Goal: Task Accomplishment & Management: Complete application form

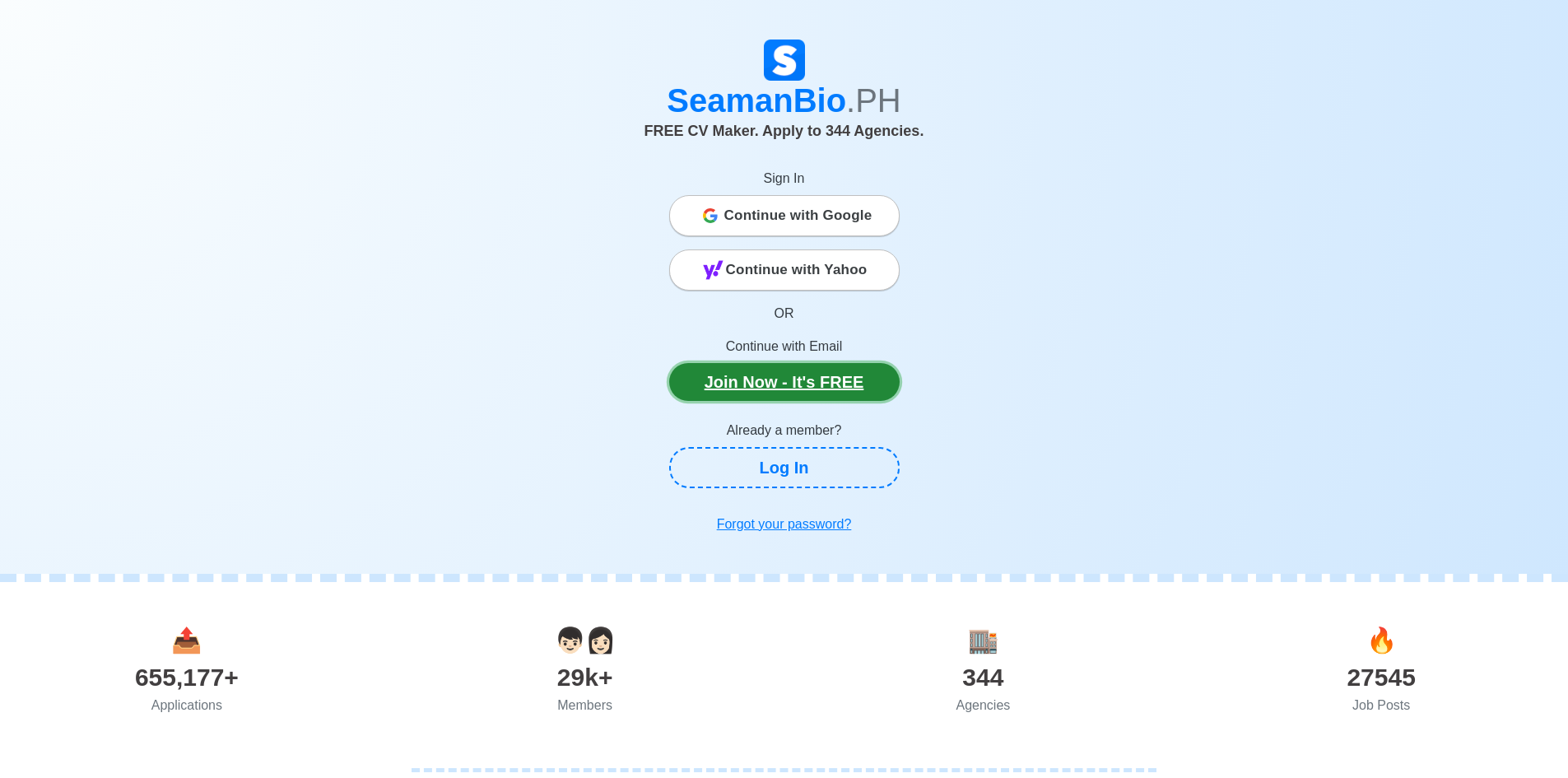
click at [816, 376] on link "Join Now - It's FREE" at bounding box center [784, 382] width 231 height 38
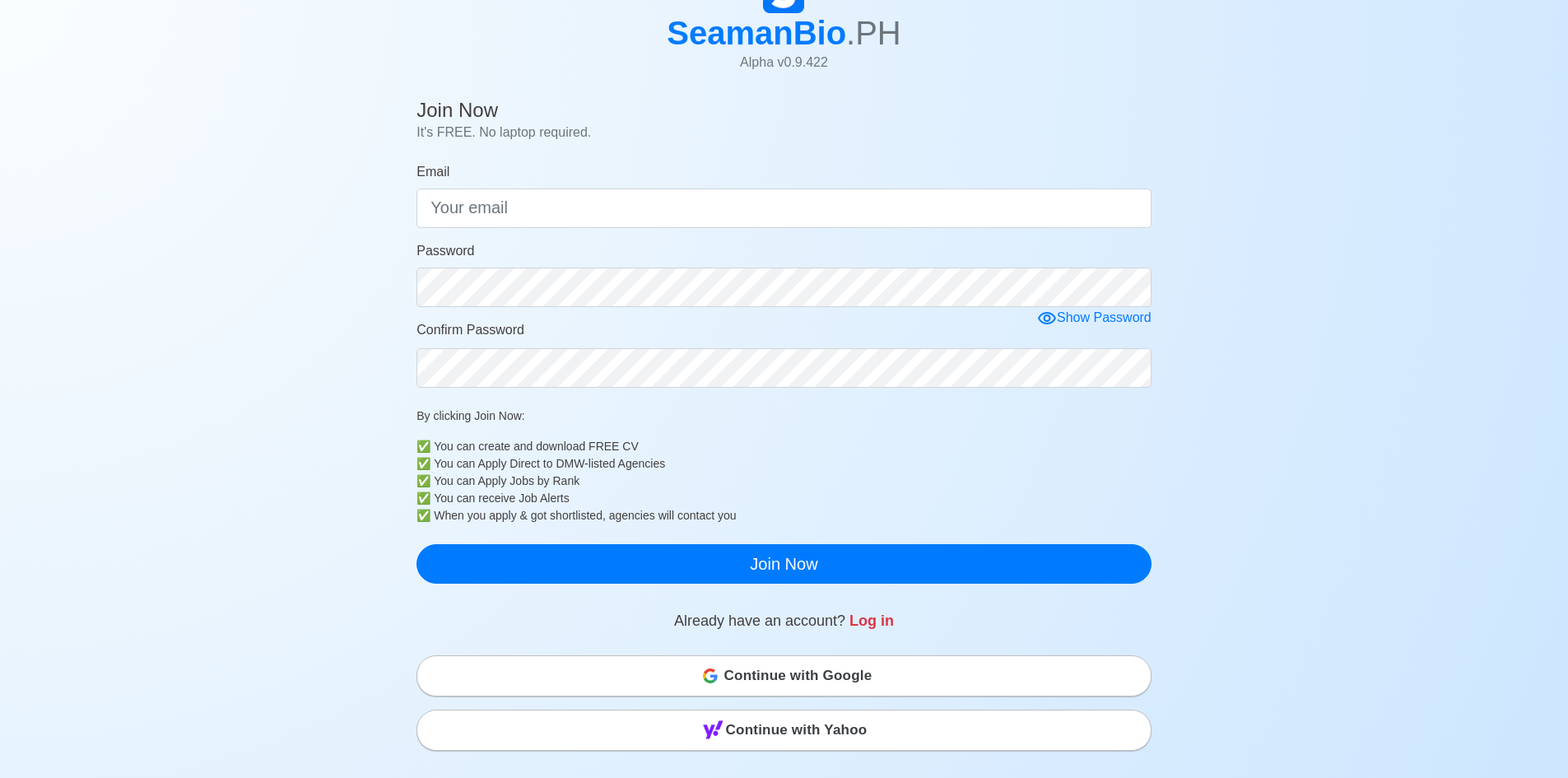
scroll to position [82, 0]
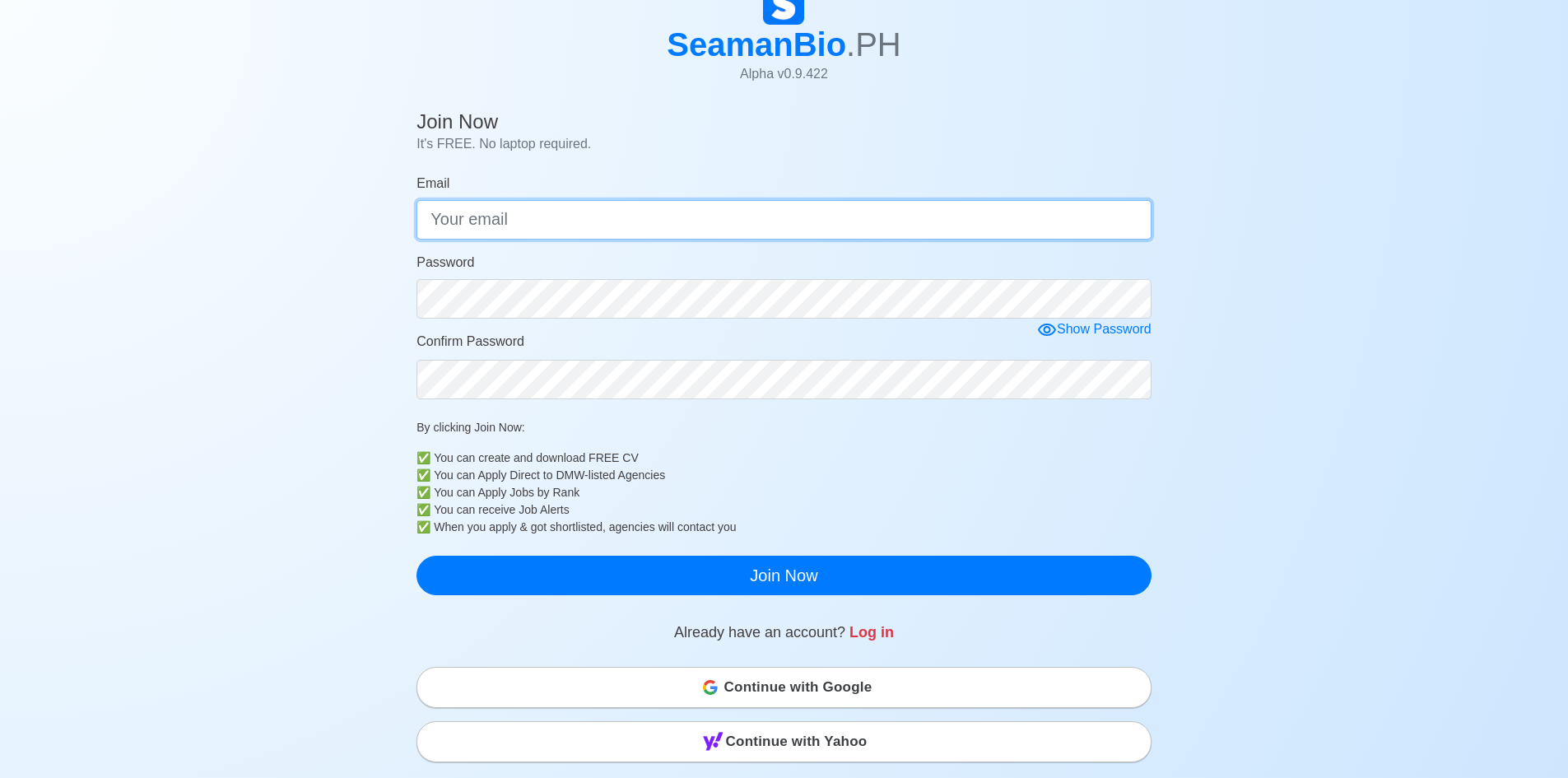
click at [658, 213] on input "Email" at bounding box center [784, 220] width 736 height 40
type input "verzosa8387@gmail.com"
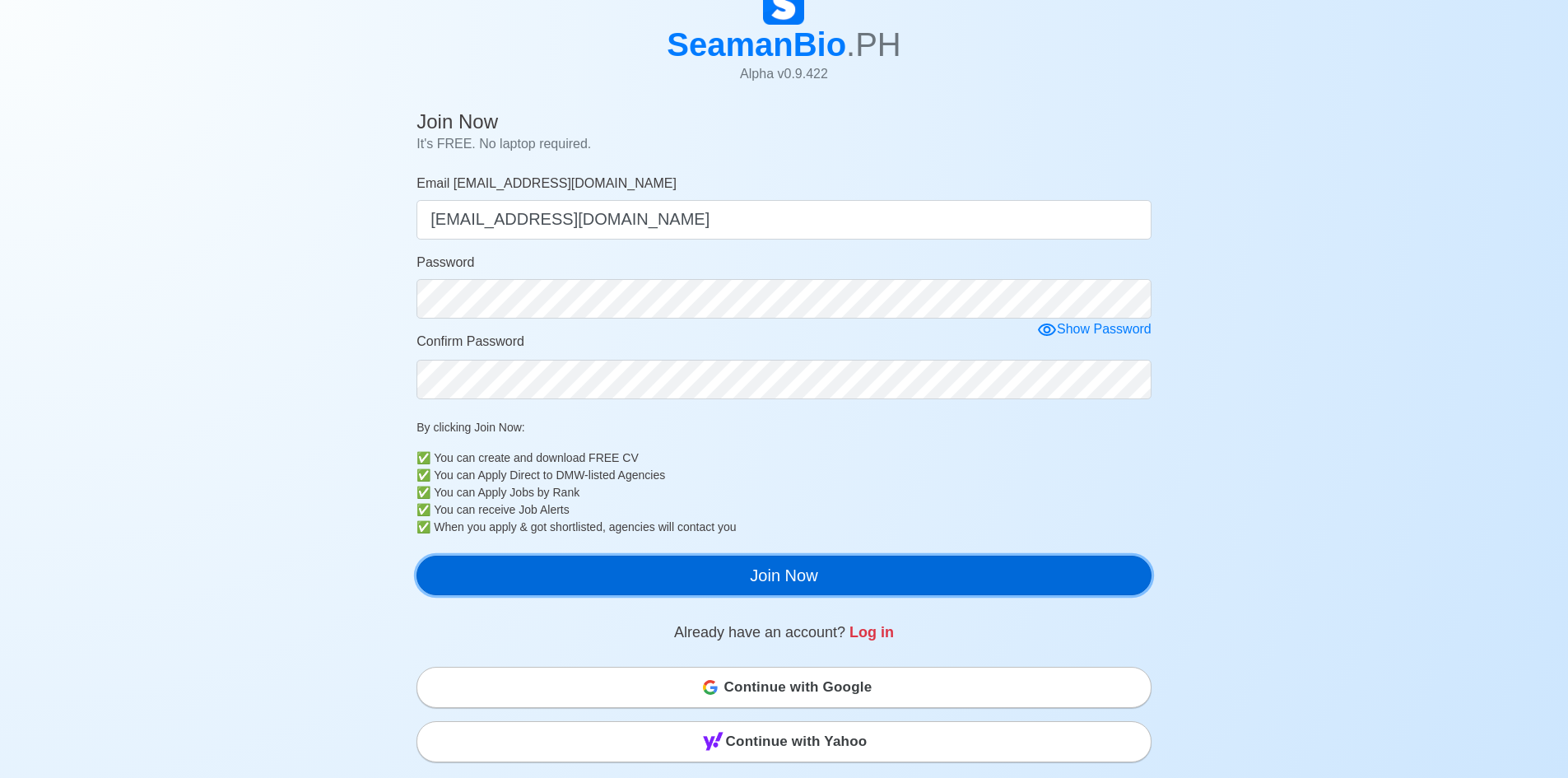
click at [791, 577] on button "Join Now" at bounding box center [784, 576] width 736 height 40
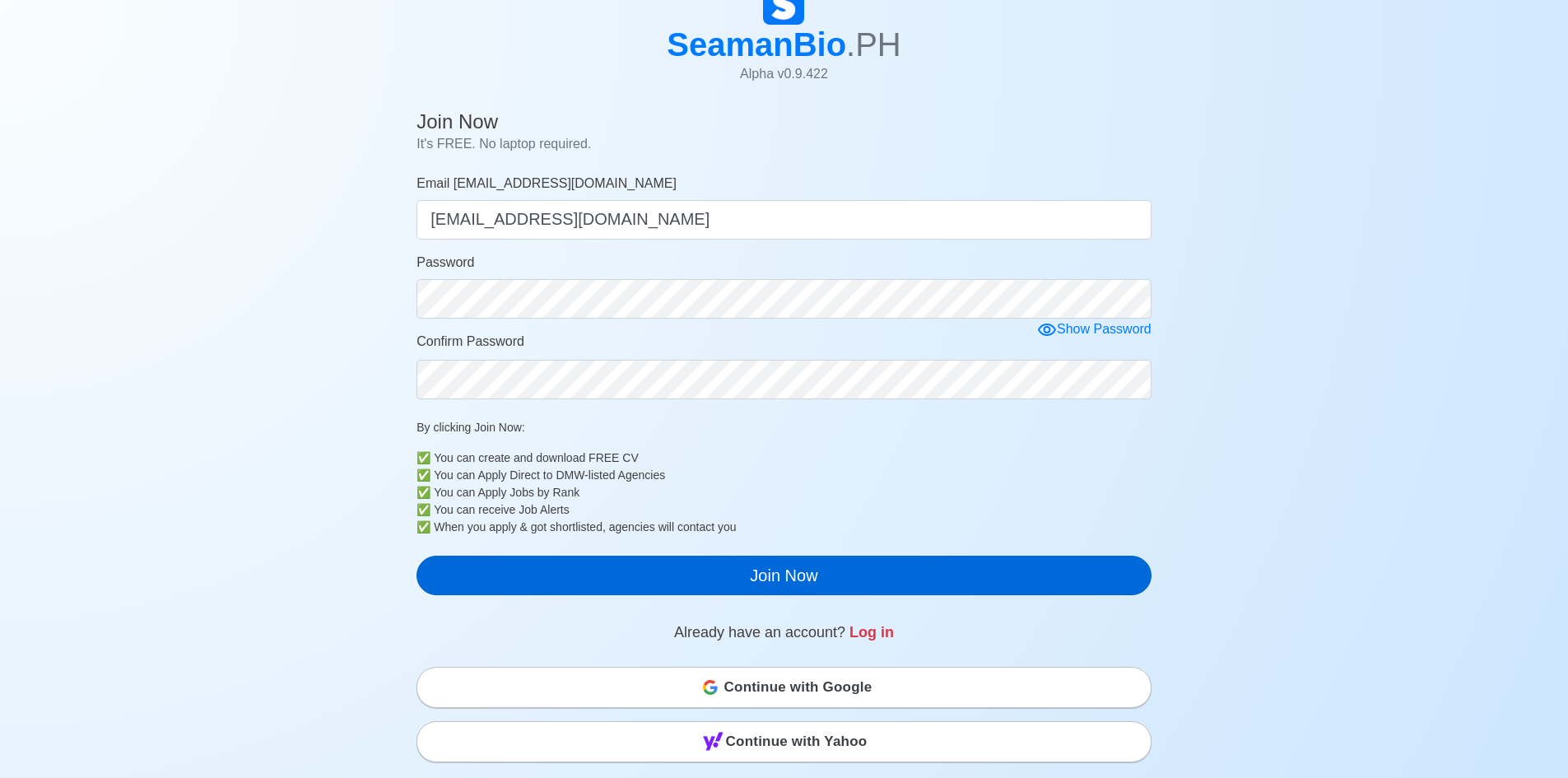
scroll to position [20, 0]
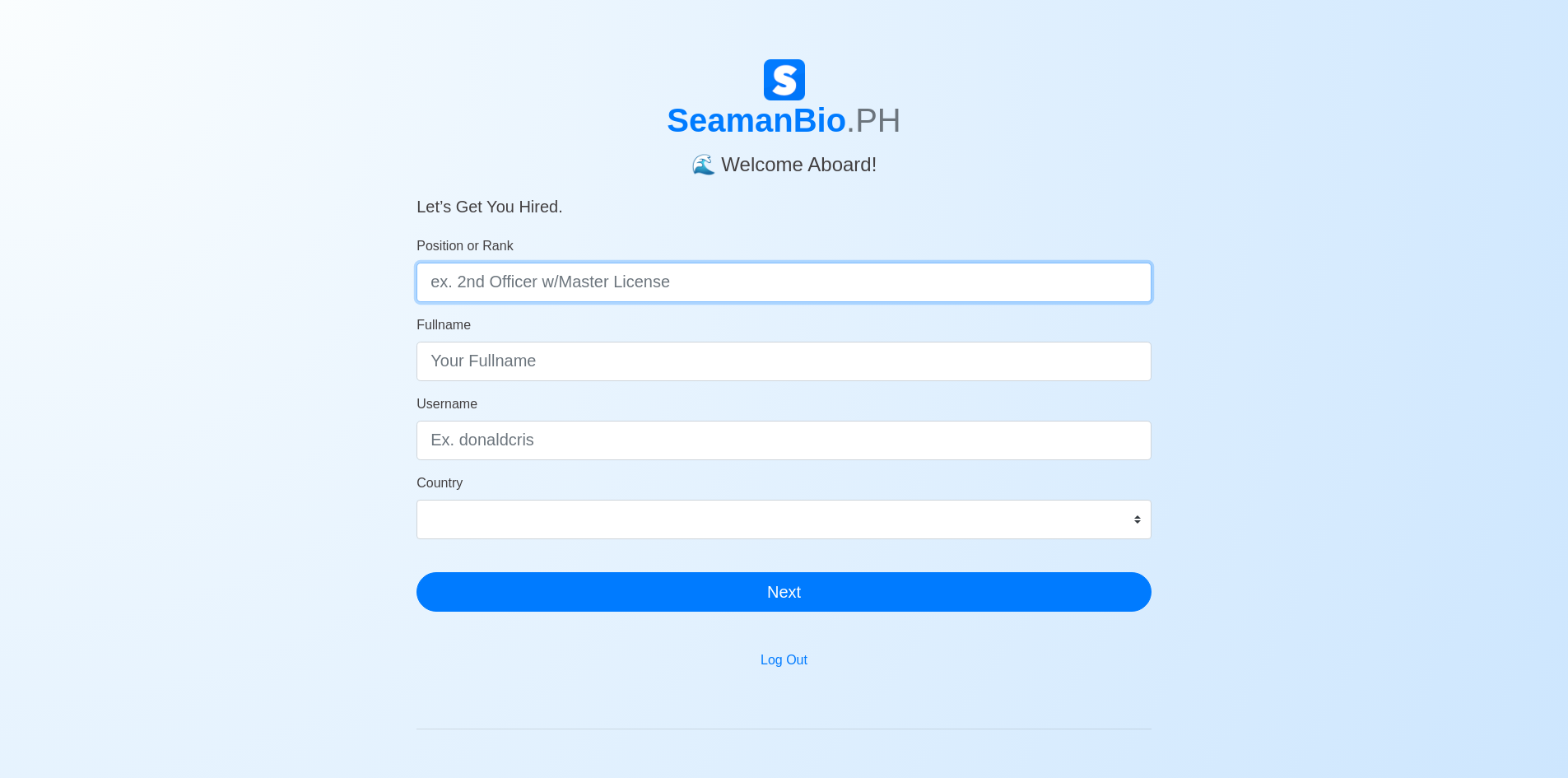
click at [698, 281] on input "Position or Rank" at bounding box center [784, 283] width 736 height 40
type input "SECOND ENGINEER"
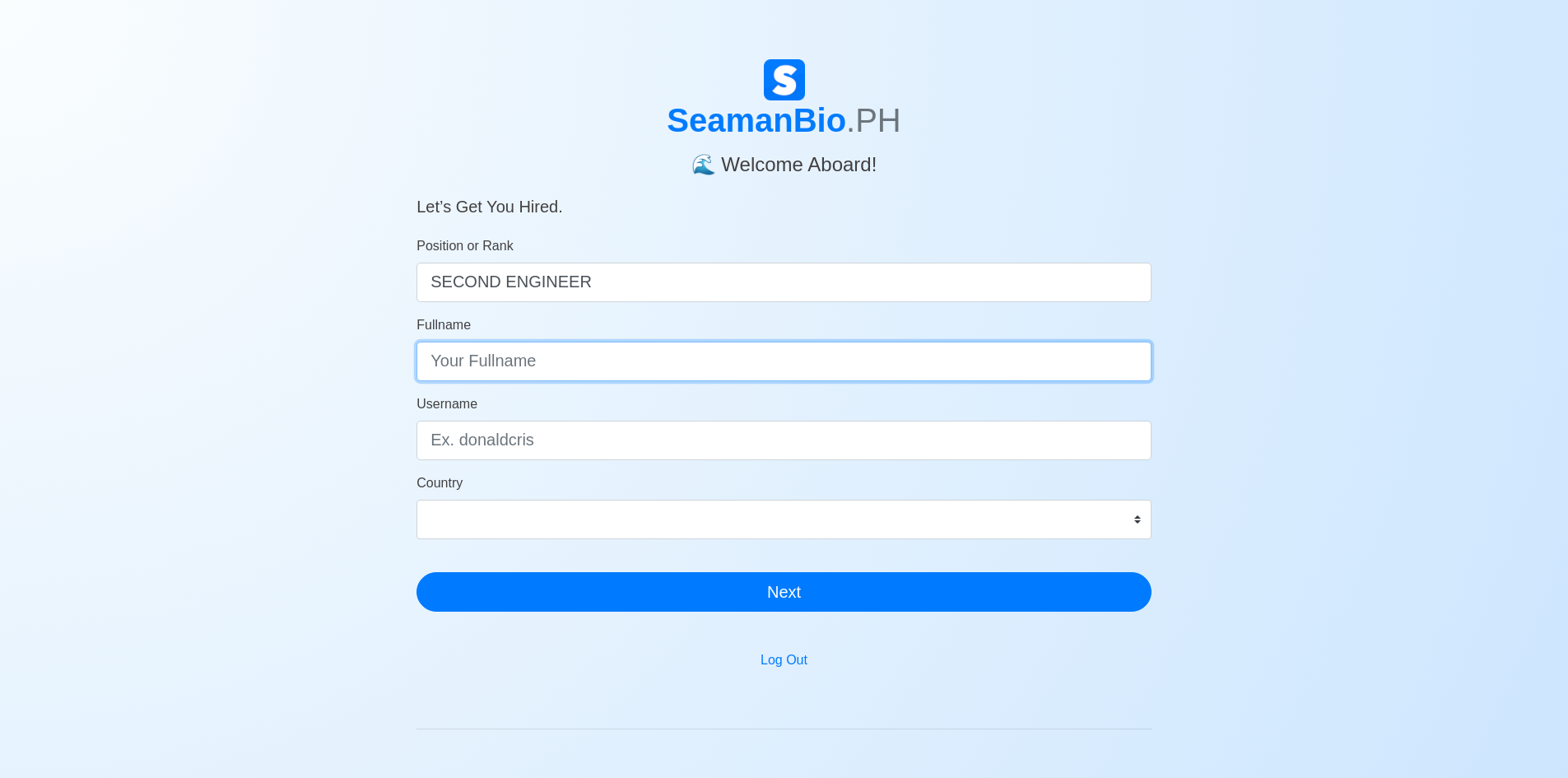
click at [644, 356] on input "Fullname" at bounding box center [784, 362] width 736 height 40
type input "[PERSON_NAME]"
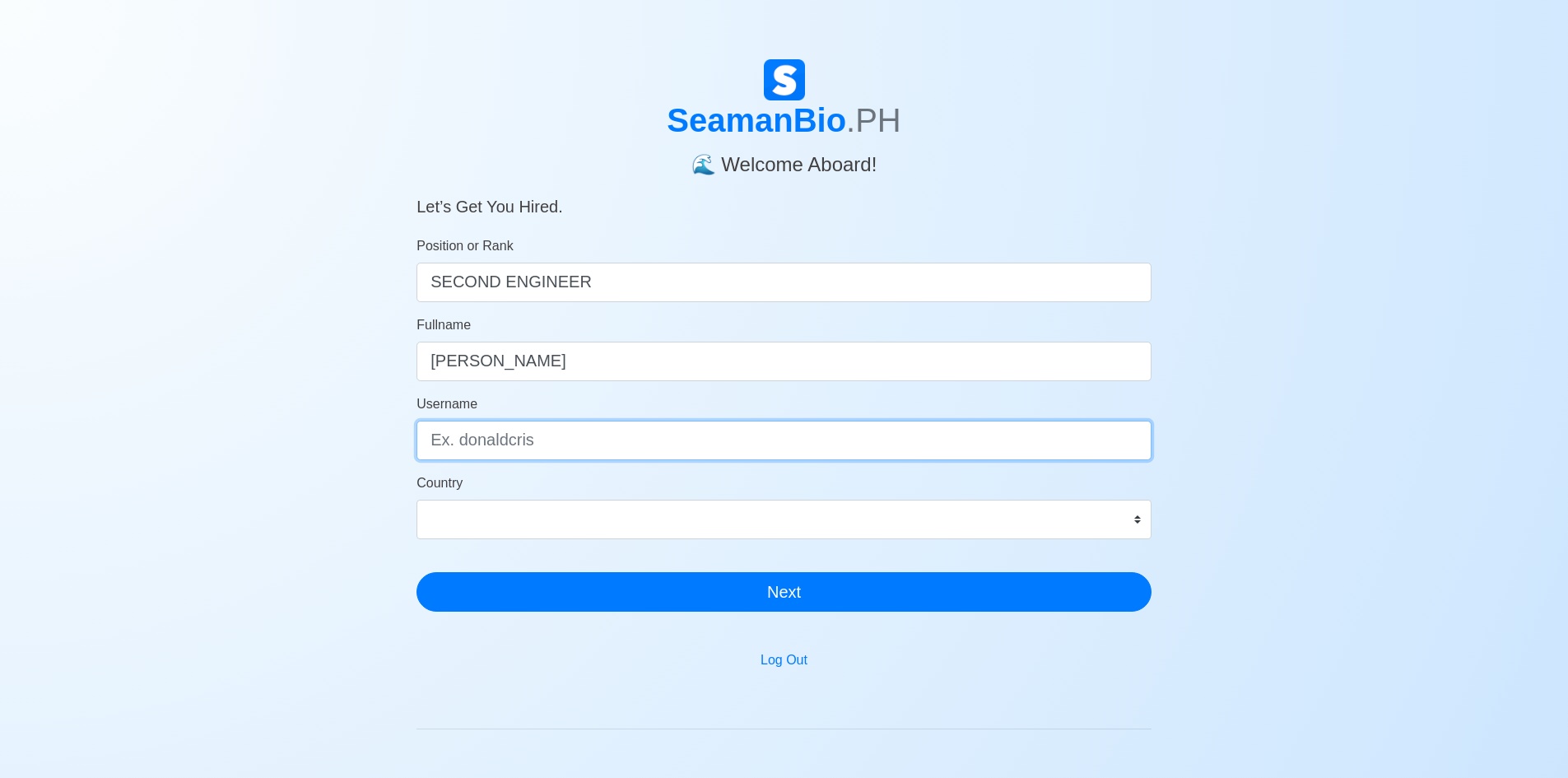
click at [555, 438] on input "Username" at bounding box center [784, 441] width 736 height 40
type input "jonathanmagno"
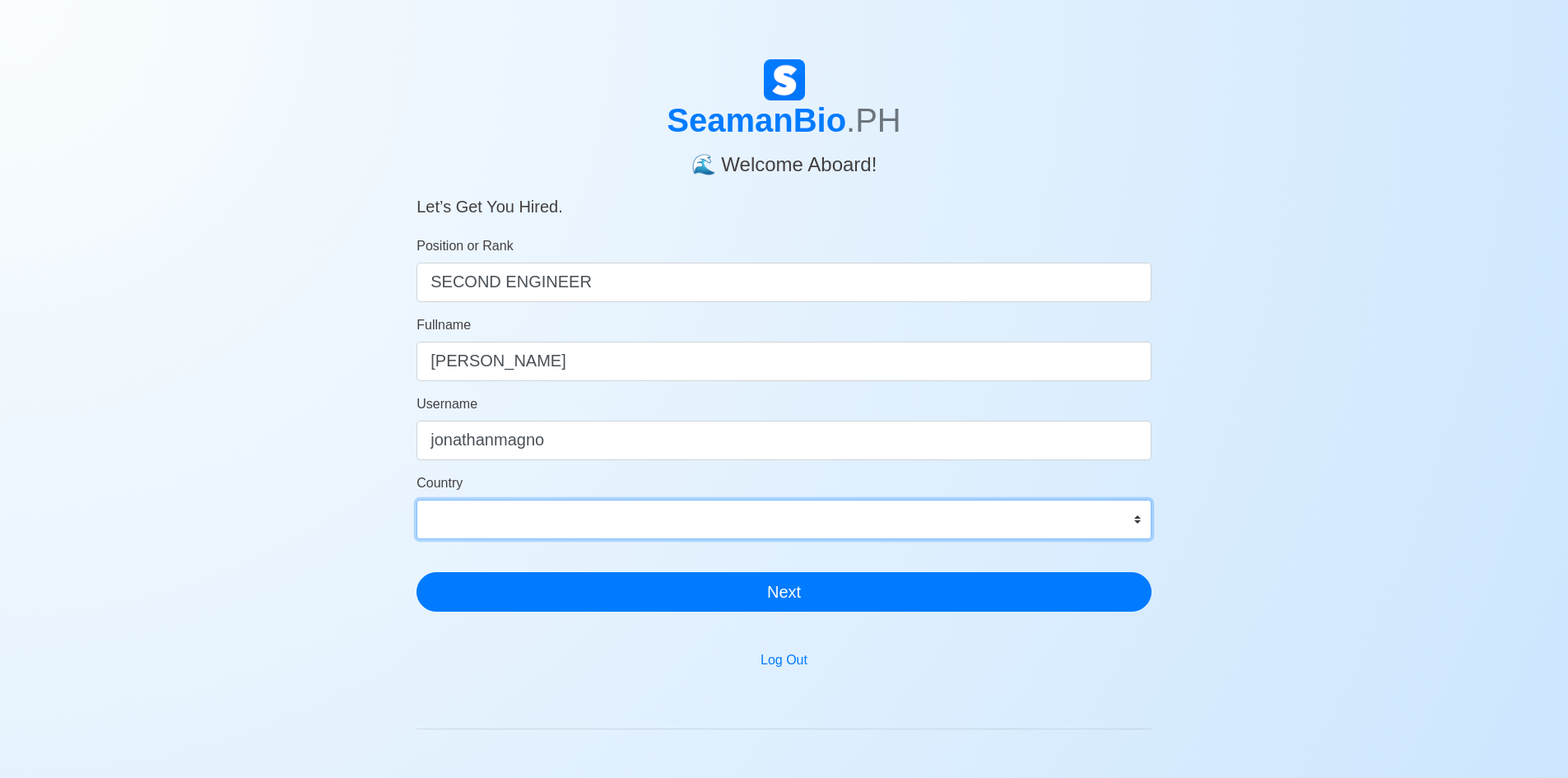
click at [780, 521] on select "Afghanistan Åland Islands Albania Algeria American Samoa Andorra Angola Anguill…" at bounding box center [784, 520] width 736 height 40
select select "PH"
click at [417, 500] on select "Afghanistan Åland Islands Albania Algeria American Samoa Andorra Angola Anguill…" at bounding box center [784, 520] width 736 height 40
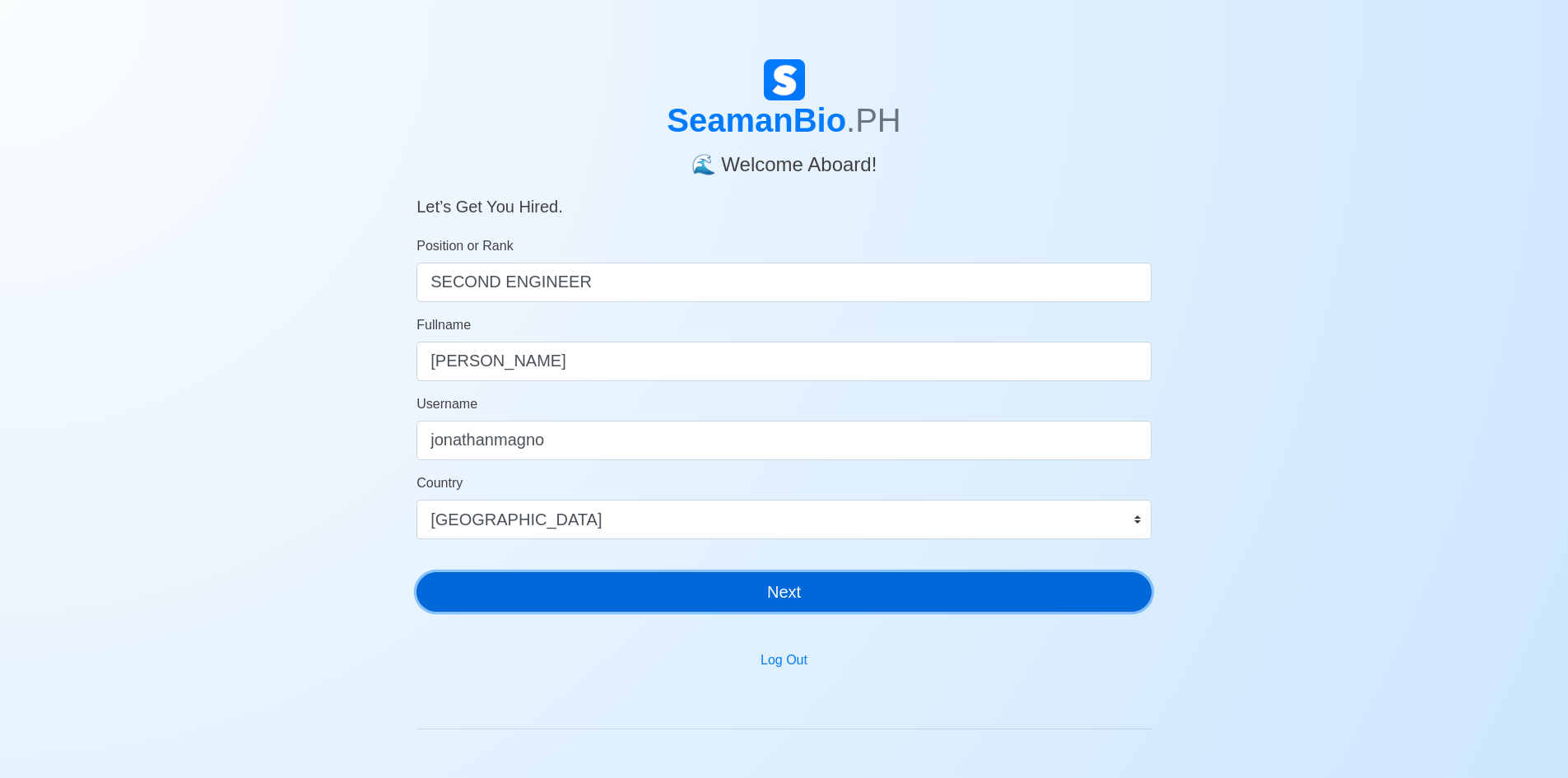
click at [807, 593] on button "Next" at bounding box center [784, 592] width 736 height 40
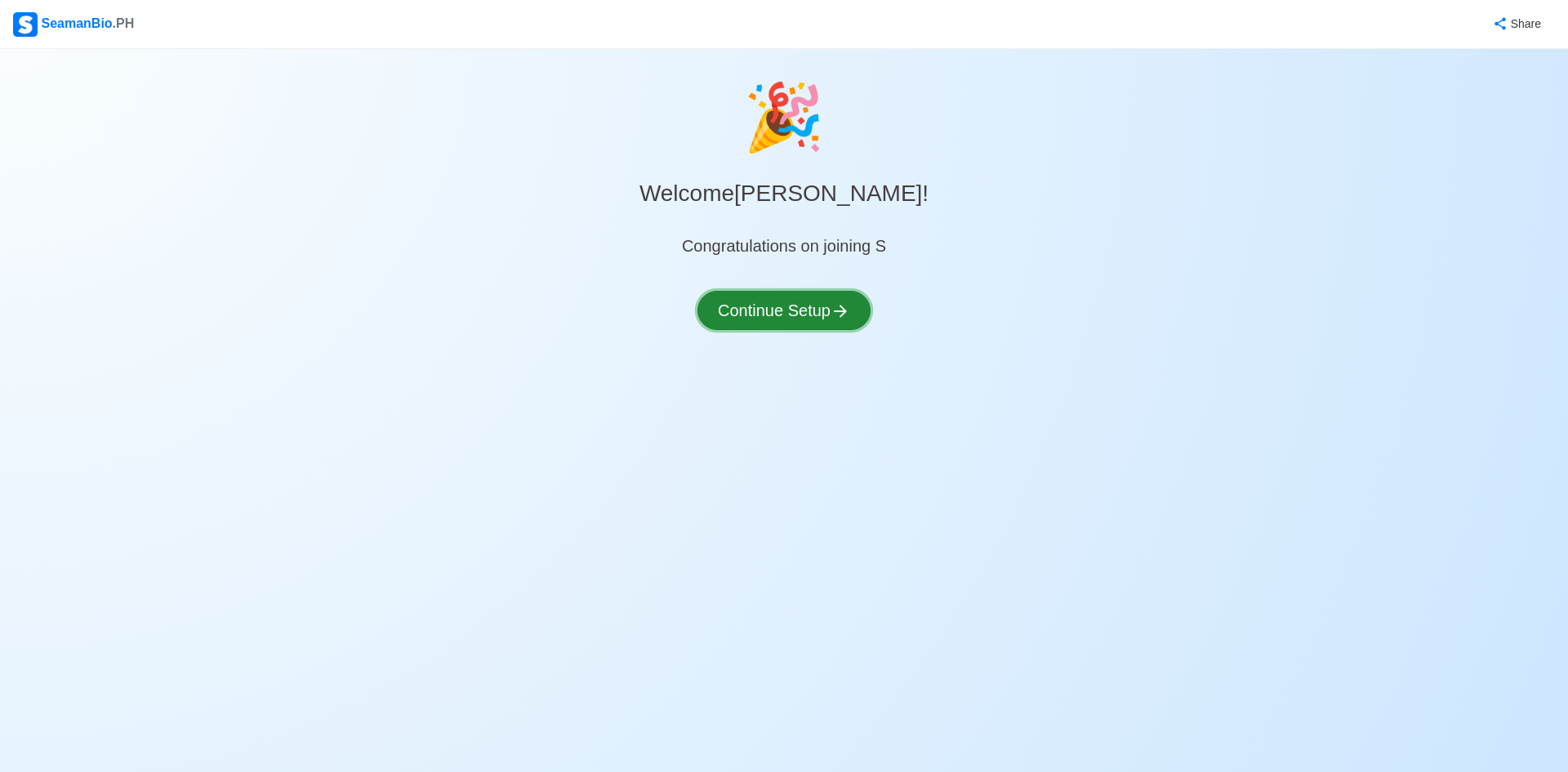
click at [793, 304] on button "Continue Setup" at bounding box center [784, 311] width 174 height 40
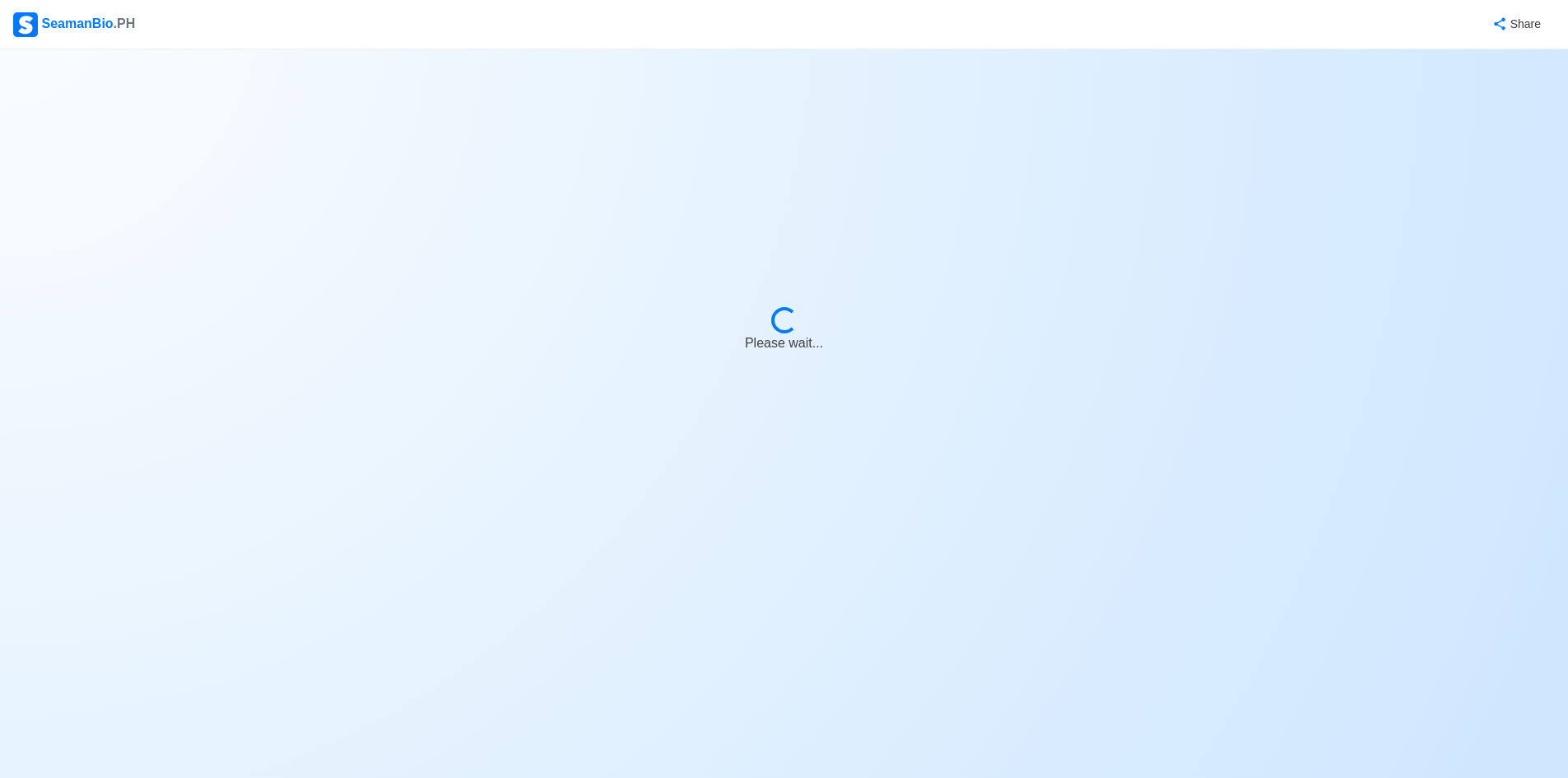
select select "Visible for Hiring"
select select "PH"
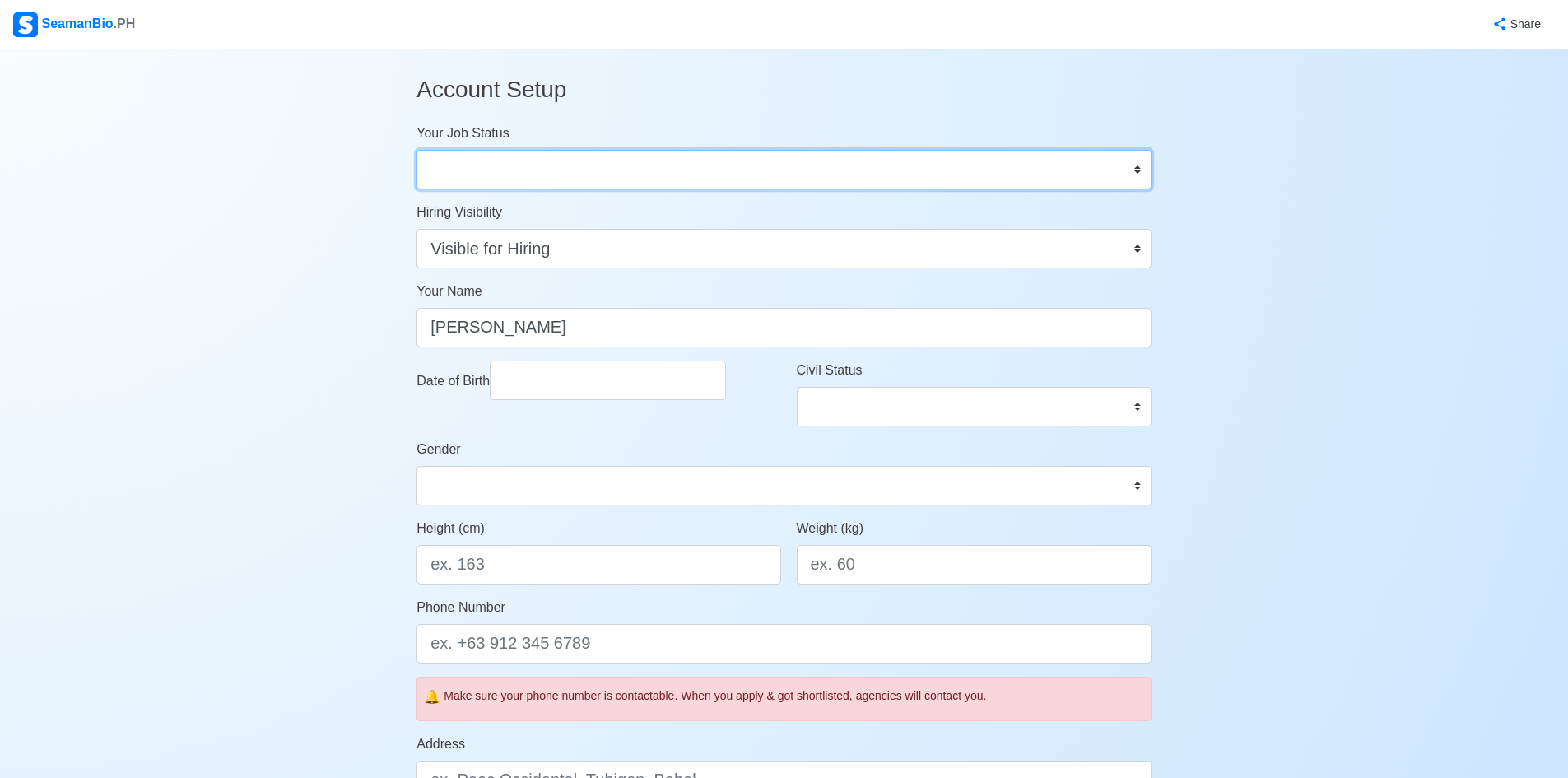
click at [1139, 170] on select "Onboard Actively Looking for Job Not Looking for Job" at bounding box center [784, 170] width 736 height 40
select select "Actively Looking for Job"
click at [417, 150] on select "Onboard Actively Looking for Job Not Looking for Job" at bounding box center [784, 170] width 736 height 40
click at [1142, 169] on select "Onboard Actively Looking for Job Not Looking for Job" at bounding box center [784, 170] width 736 height 40
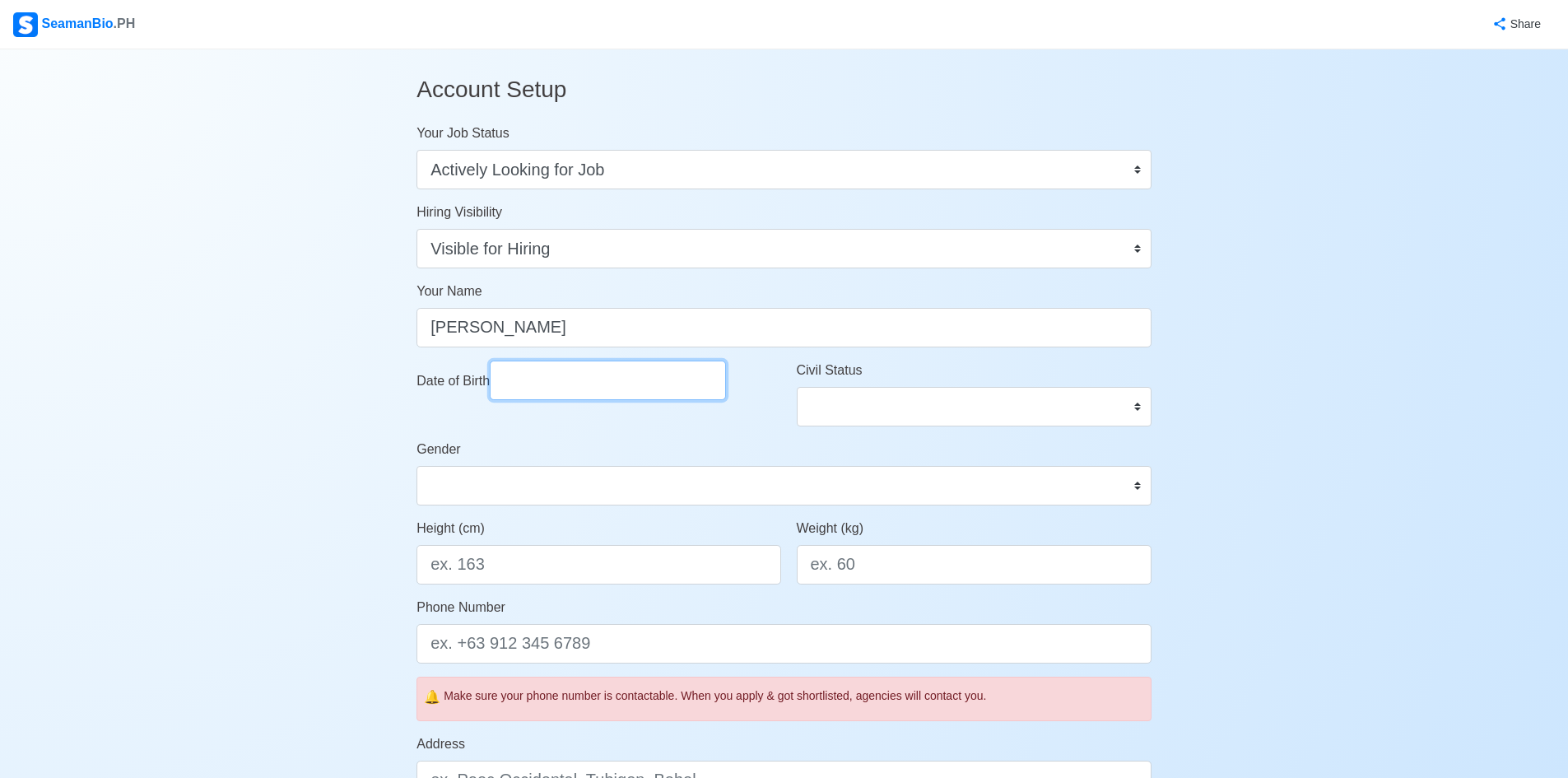
select select "****"
select select "*********"
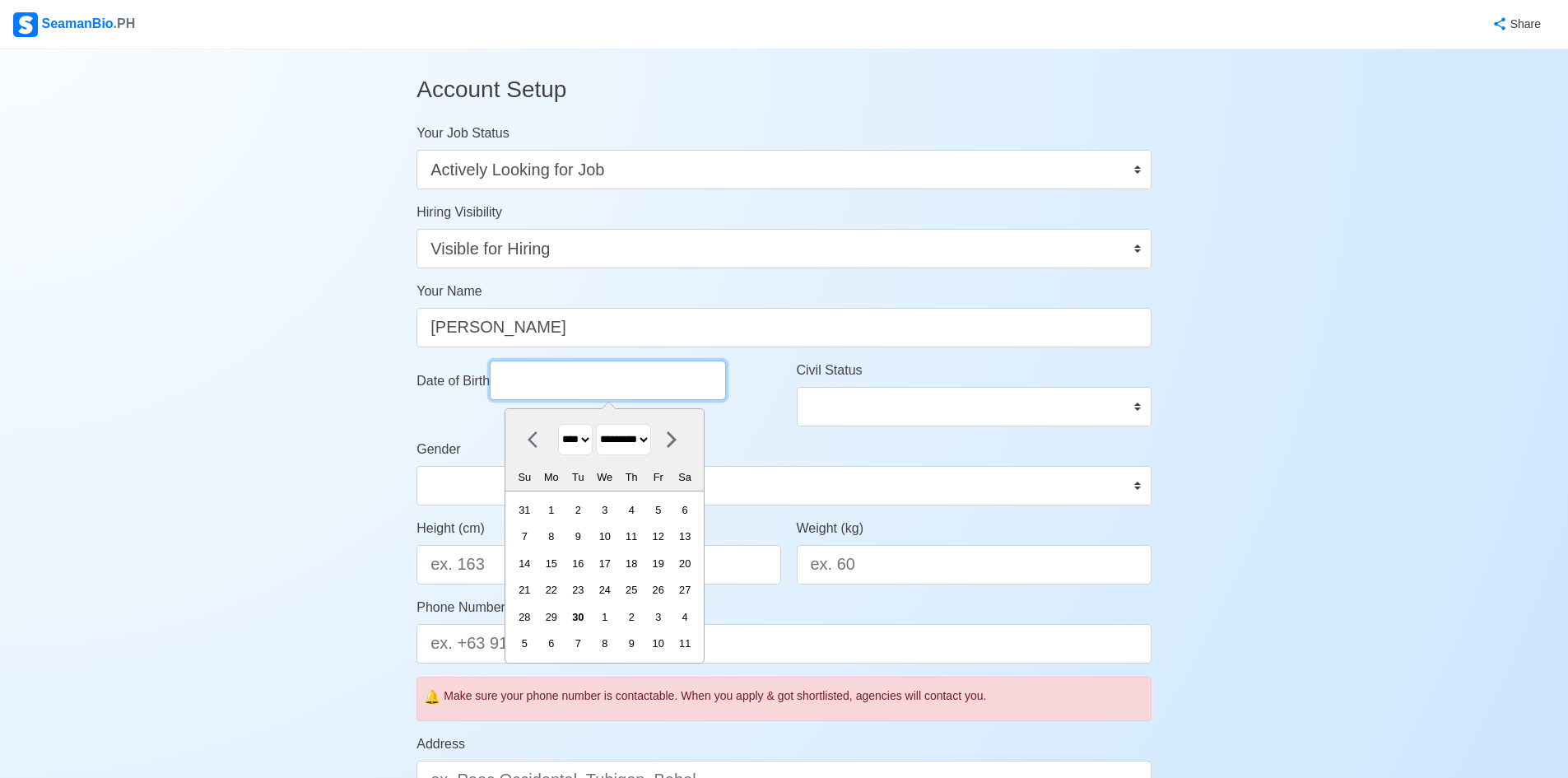
click at [672, 385] on input "Date of Birth" at bounding box center [608, 381] width 236 height 40
click at [593, 439] on select "**** **** **** **** **** **** **** **** **** **** **** **** **** **** **** ****…" at bounding box center [575, 440] width 35 height 32
select select "****"
click at [558, 424] on select "**** **** **** **** **** **** **** **** **** **** **** **** **** **** **** ****…" at bounding box center [575, 440] width 35 height 32
click at [652, 436] on select "******* ******** ***** ***** *** **** **** ****** ********* ******* ******** **…" at bounding box center [623, 440] width 55 height 32
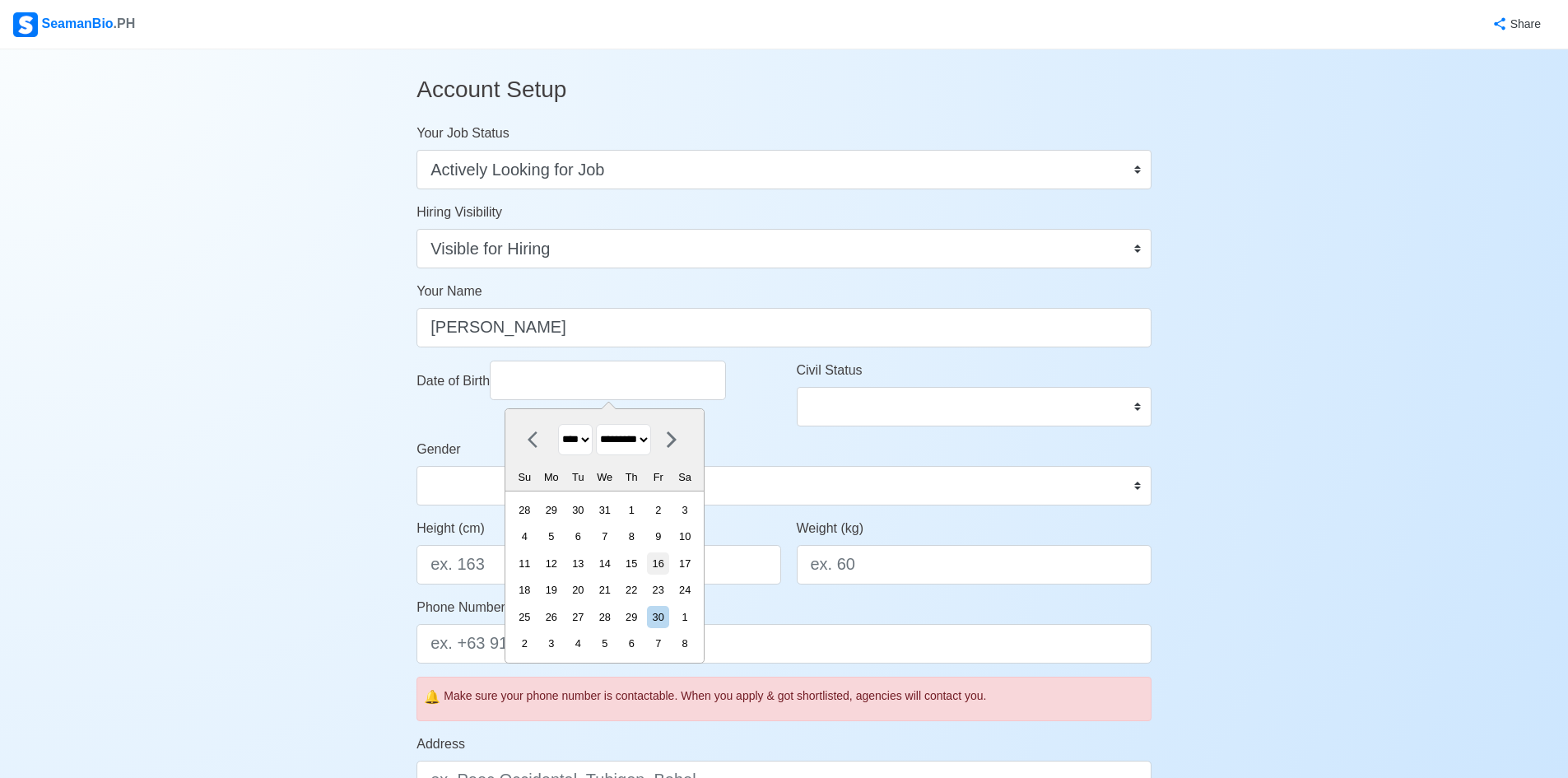
select select "********"
click at [604, 424] on select "******* ******** ***** ***** *** **** **** ****** ********* ******* ******** **…" at bounding box center [623, 440] width 55 height 32
click at [639, 562] on div "17" at bounding box center [632, 564] width 22 height 22
type input "11/17/1983"
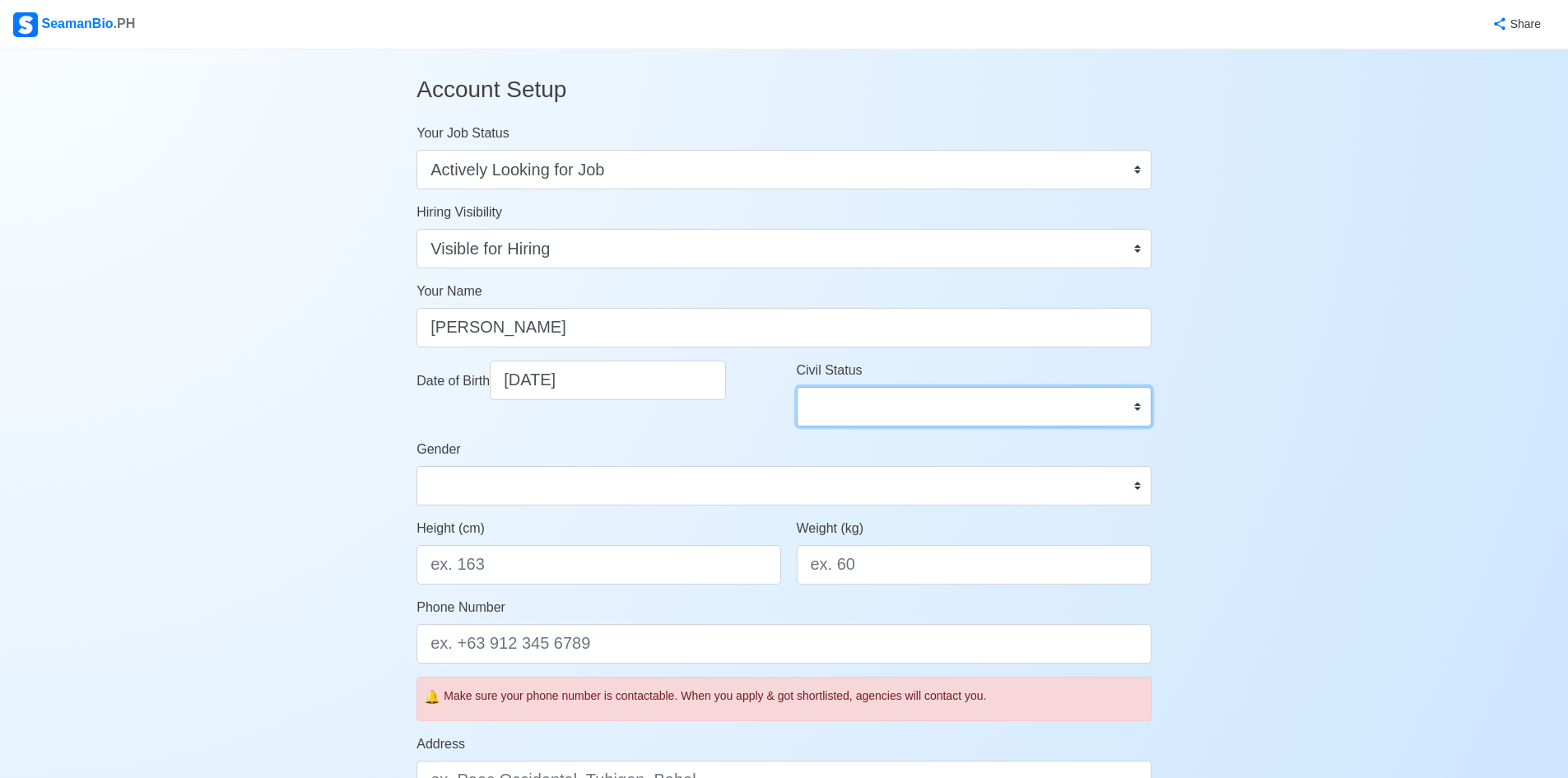
click at [1141, 406] on select "Single Married Widowed Separated" at bounding box center [973, 407] width 355 height 40
select select "Married"
click at [796, 387] on select "Single Married Widowed Separated" at bounding box center [973, 407] width 355 height 40
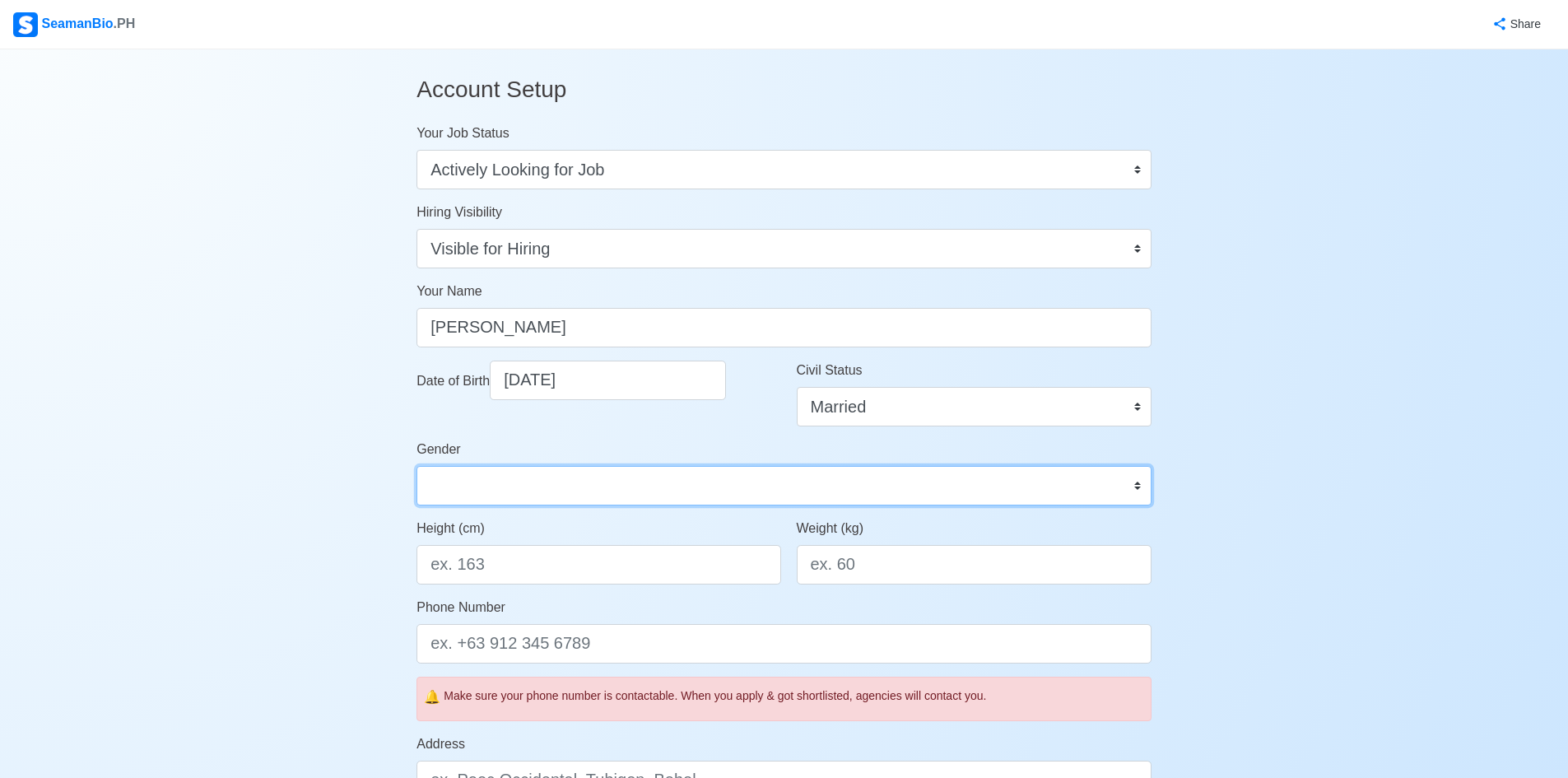
click at [1139, 481] on select "Male Female" at bounding box center [784, 486] width 736 height 40
select select "[DEMOGRAPHIC_DATA]"
click at [417, 466] on select "Male Female" at bounding box center [784, 486] width 736 height 40
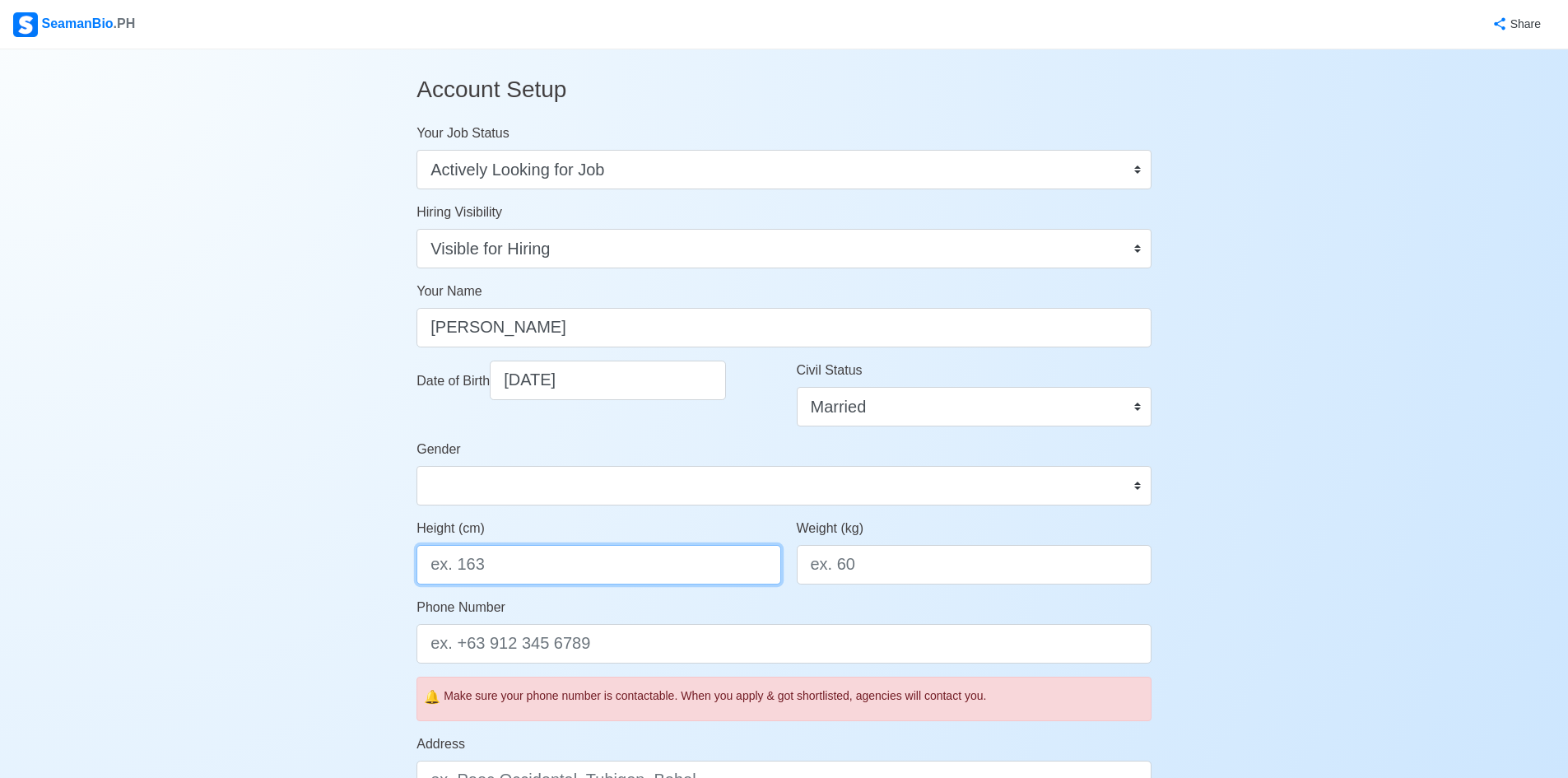
click at [600, 574] on input "Height (cm)" at bounding box center [599, 565] width 364 height 40
type input "170"
click at [925, 567] on input "Weight (kg)" at bounding box center [973, 565] width 355 height 40
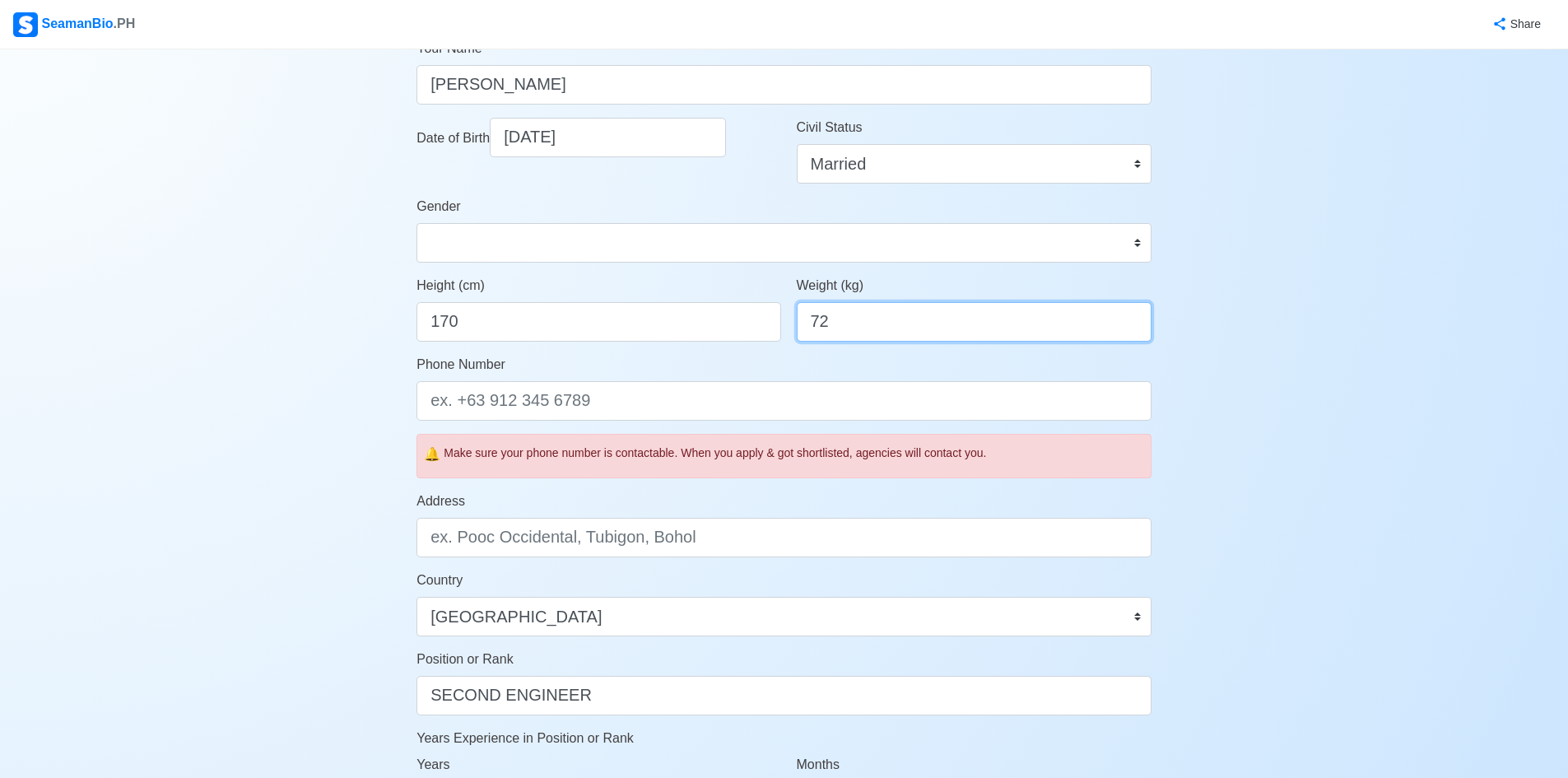
scroll to position [247, 0]
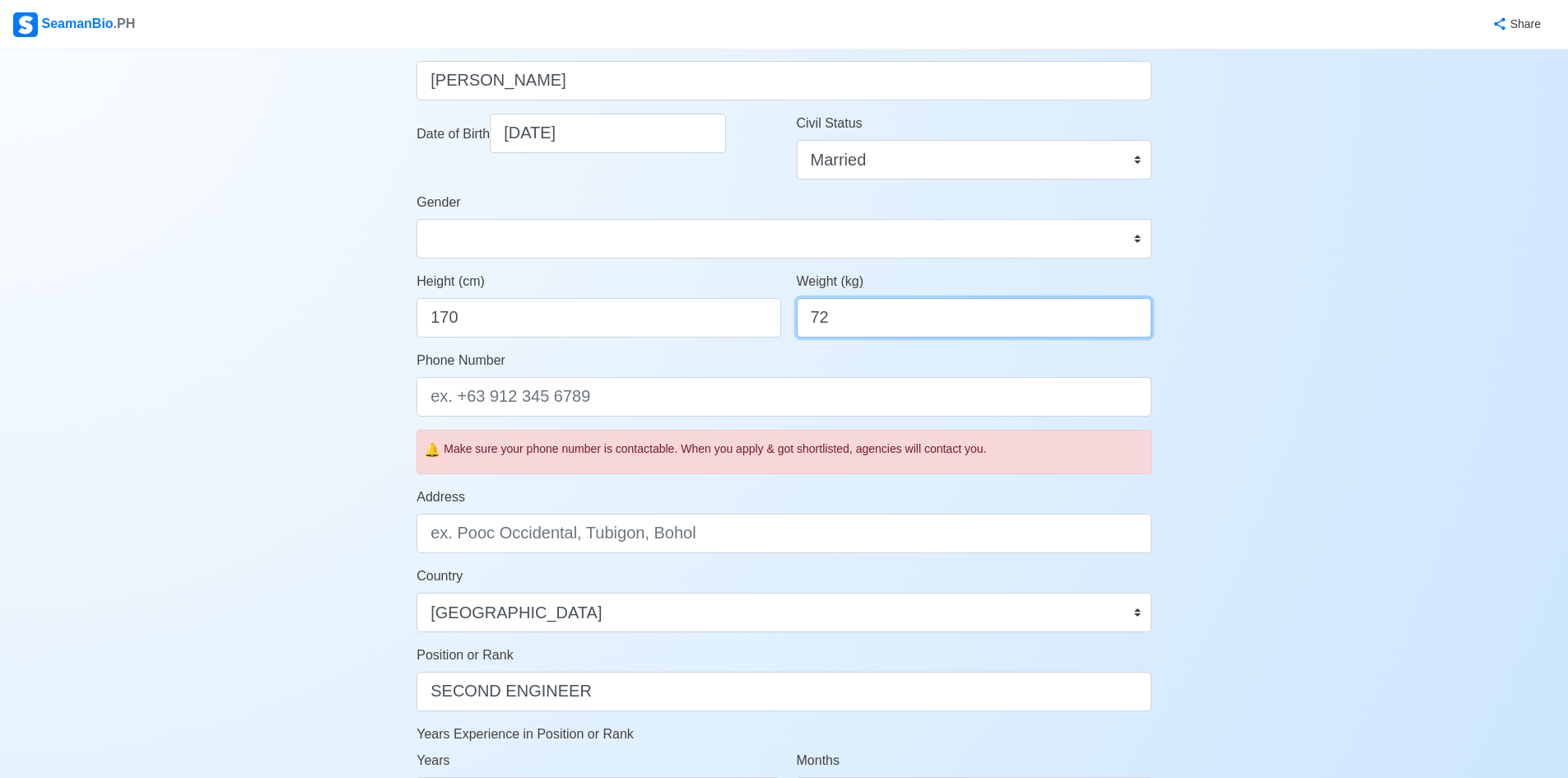
type input "72"
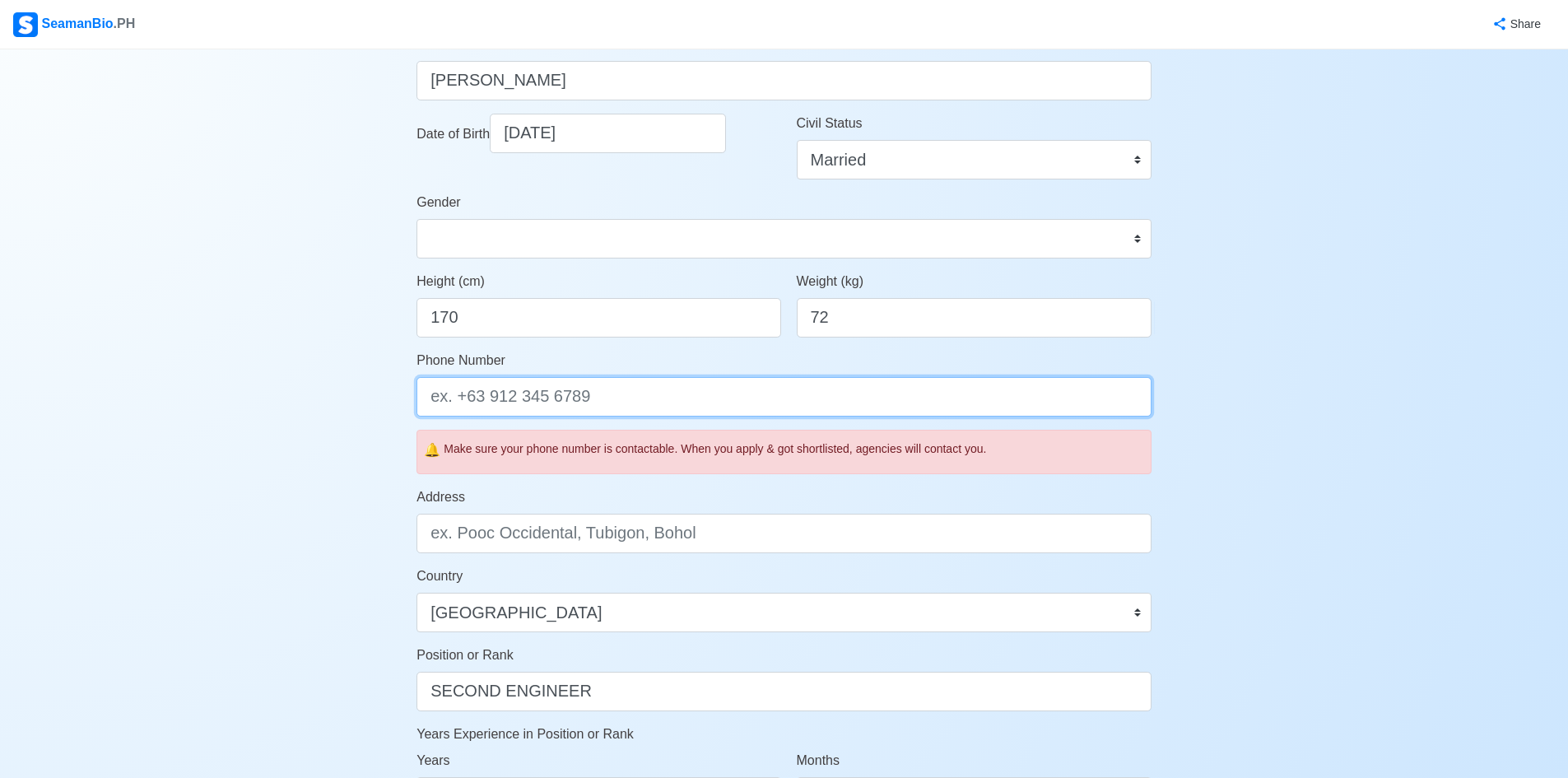
click at [627, 395] on input "Phone Number" at bounding box center [784, 397] width 736 height 40
click at [661, 412] on input "[PHONE_NUMBER]" at bounding box center [784, 397] width 736 height 40
type input "[PHONE_NUMBER]"
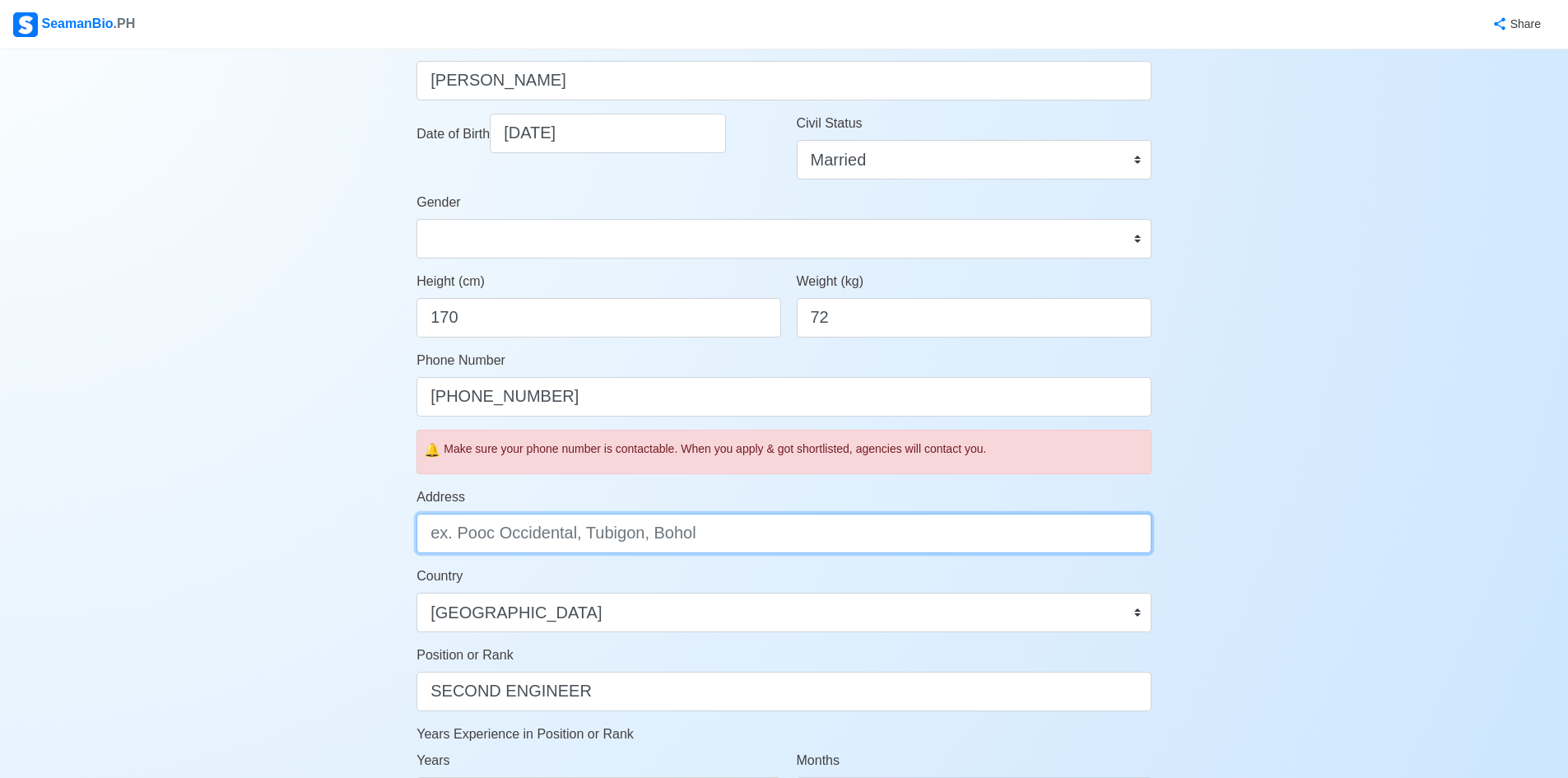
click at [738, 530] on input "Address" at bounding box center [784, 534] width 736 height 40
click at [750, 530] on input "Address" at bounding box center [784, 534] width 736 height 40
type input "g"
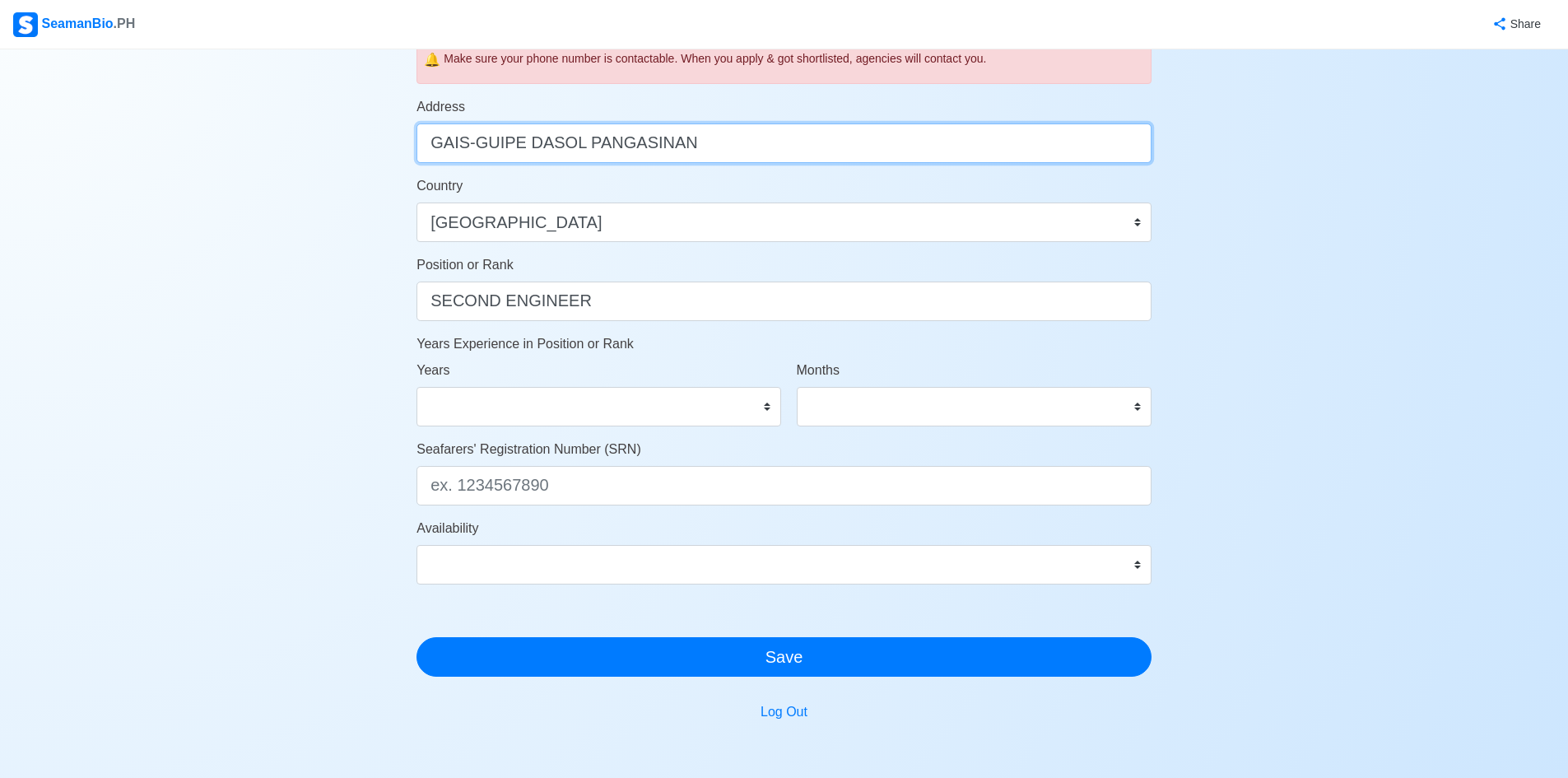
scroll to position [659, 0]
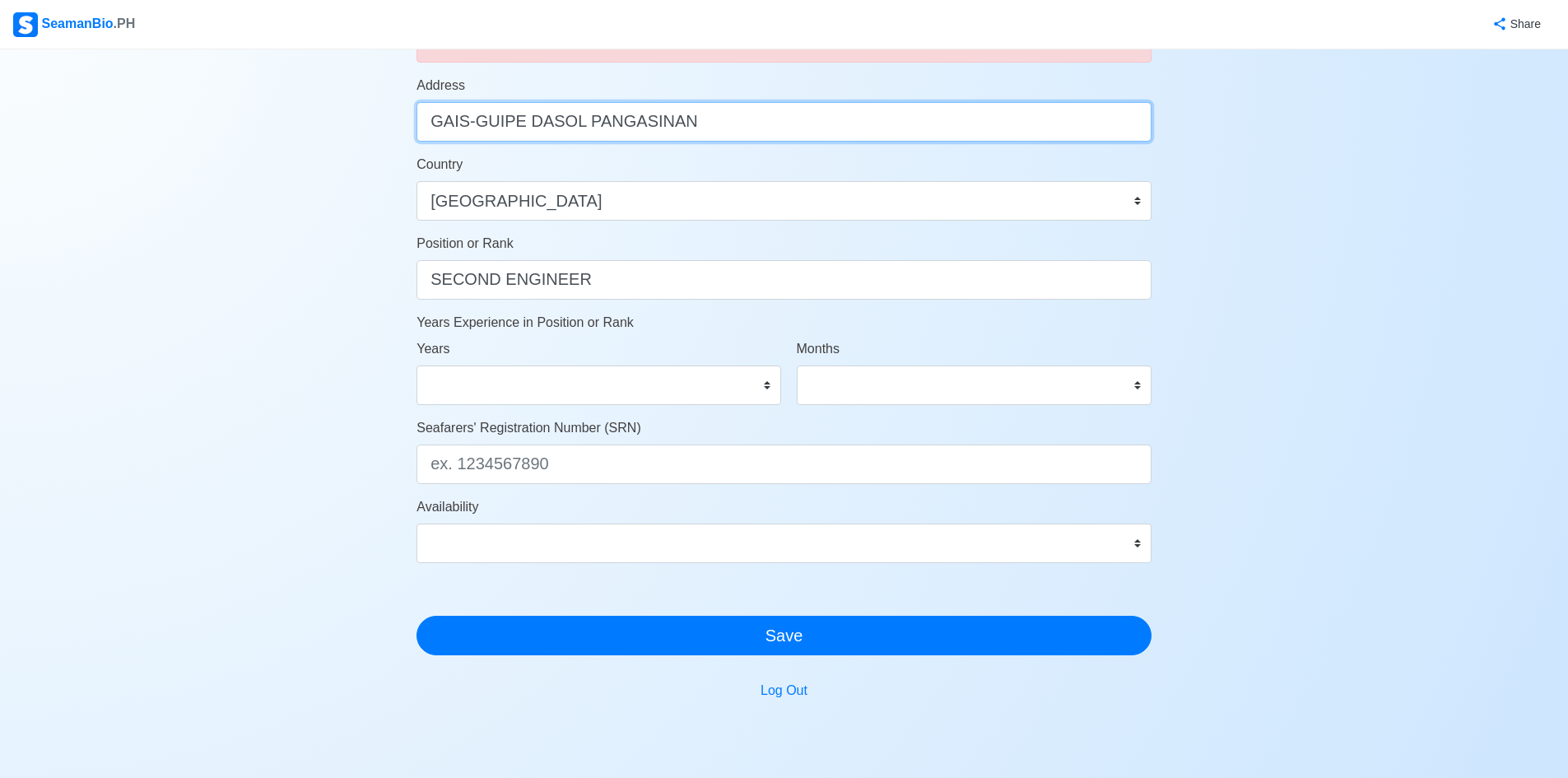
type input "GAIS-GUIPE DASOL PANGASINAN"
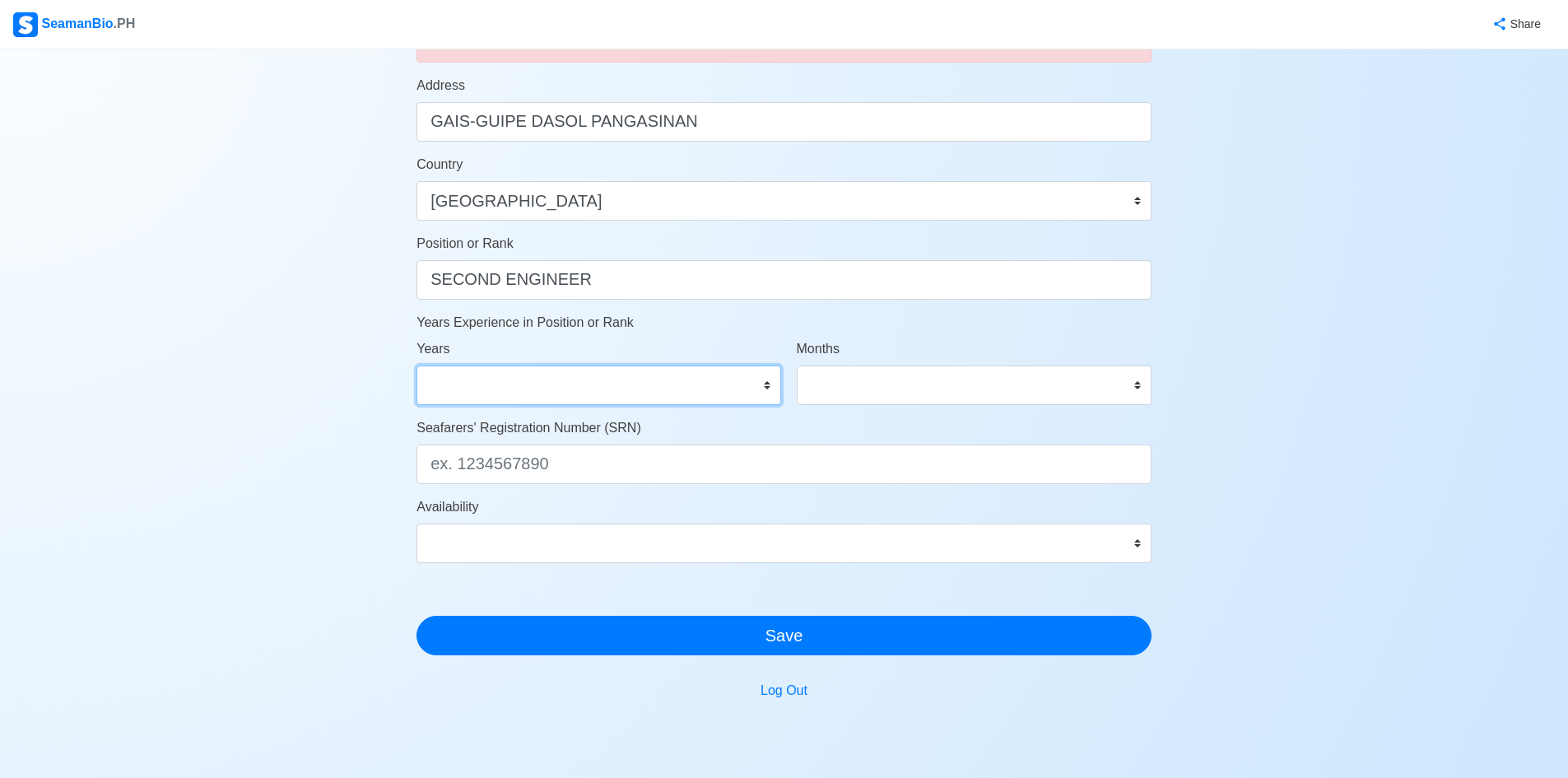
click at [769, 384] on select "0 1 2 3 4 5 6 7 8 9 10 11 12 13 14 15 16 17 18 19 20 21 22 23 24 25 26 27 28 29…" at bounding box center [599, 386] width 364 height 40
select select "0"
click at [417, 366] on select "0 1 2 3 4 5 6 7 8 9 10 11 12 13 14 15 16 17 18 19 20 21 22 23 24 25 26 27 28 29…" at bounding box center [599, 386] width 364 height 40
click at [1138, 389] on select "0 1 2 3 4 5 6 7 8 9 10 11" at bounding box center [973, 386] width 355 height 40
select select "0"
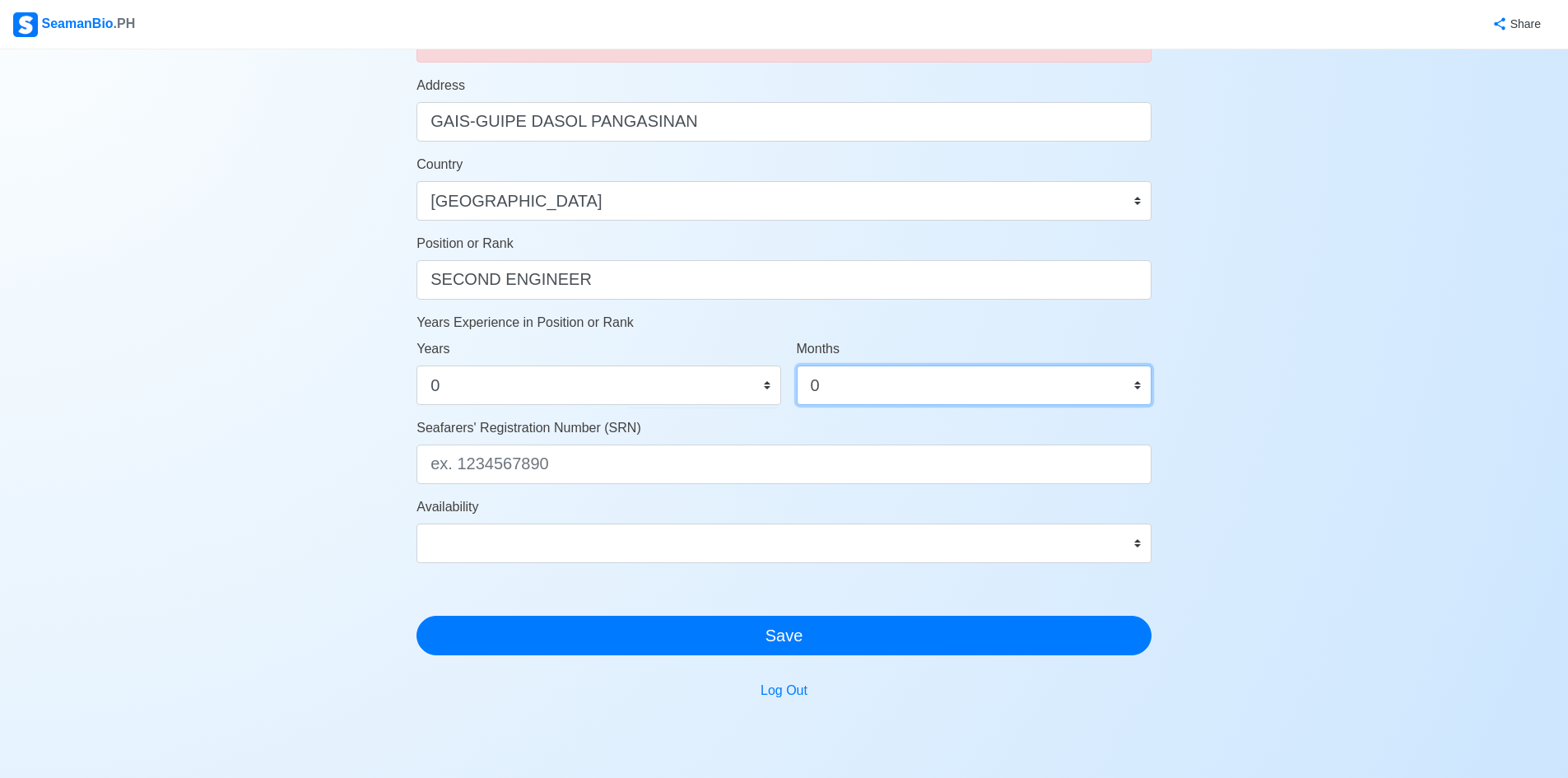
click at [796, 366] on select "0 1 2 3 4 5 6 7 8 9 10 11" at bounding box center [973, 386] width 355 height 40
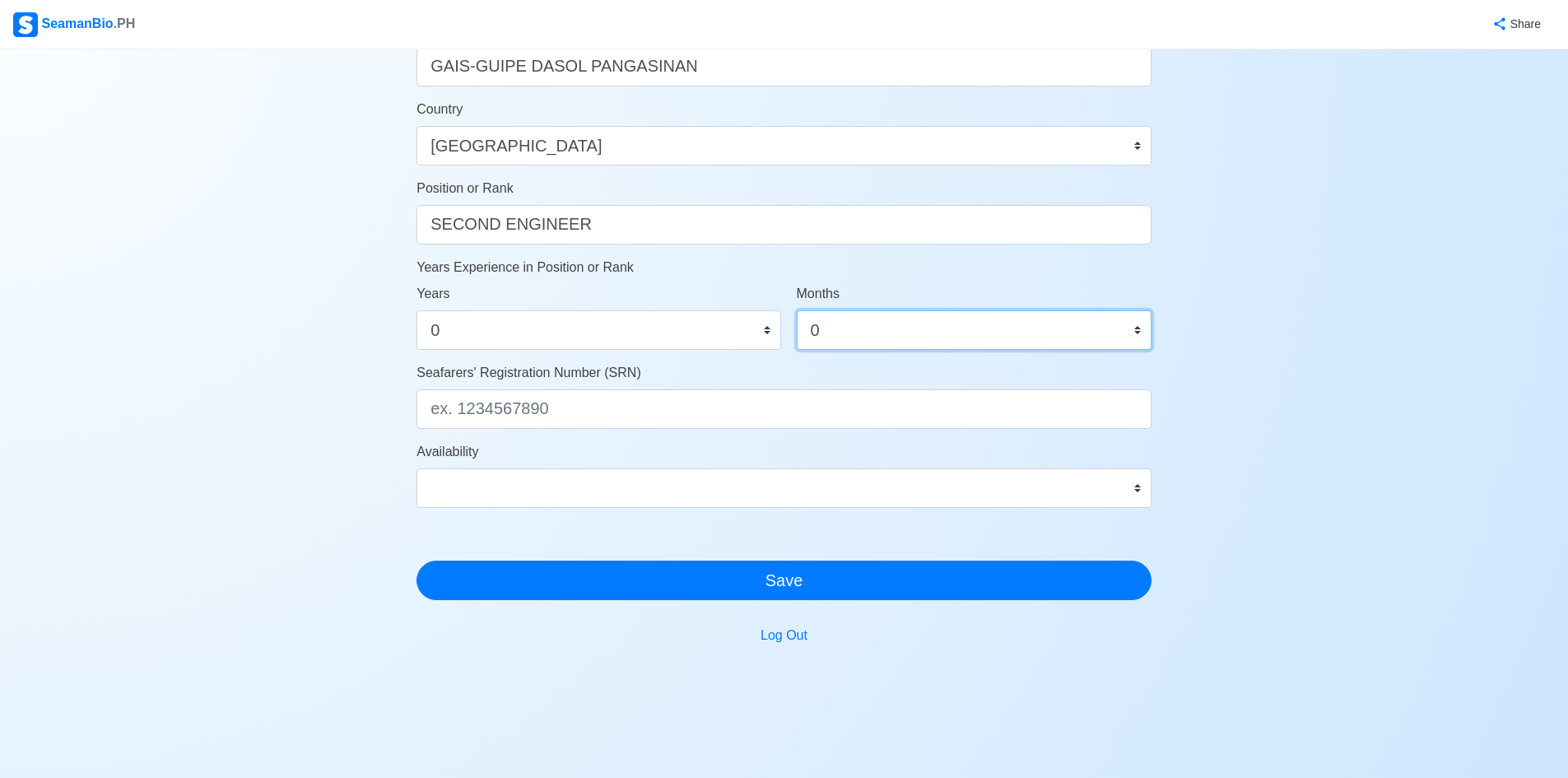
scroll to position [739, 0]
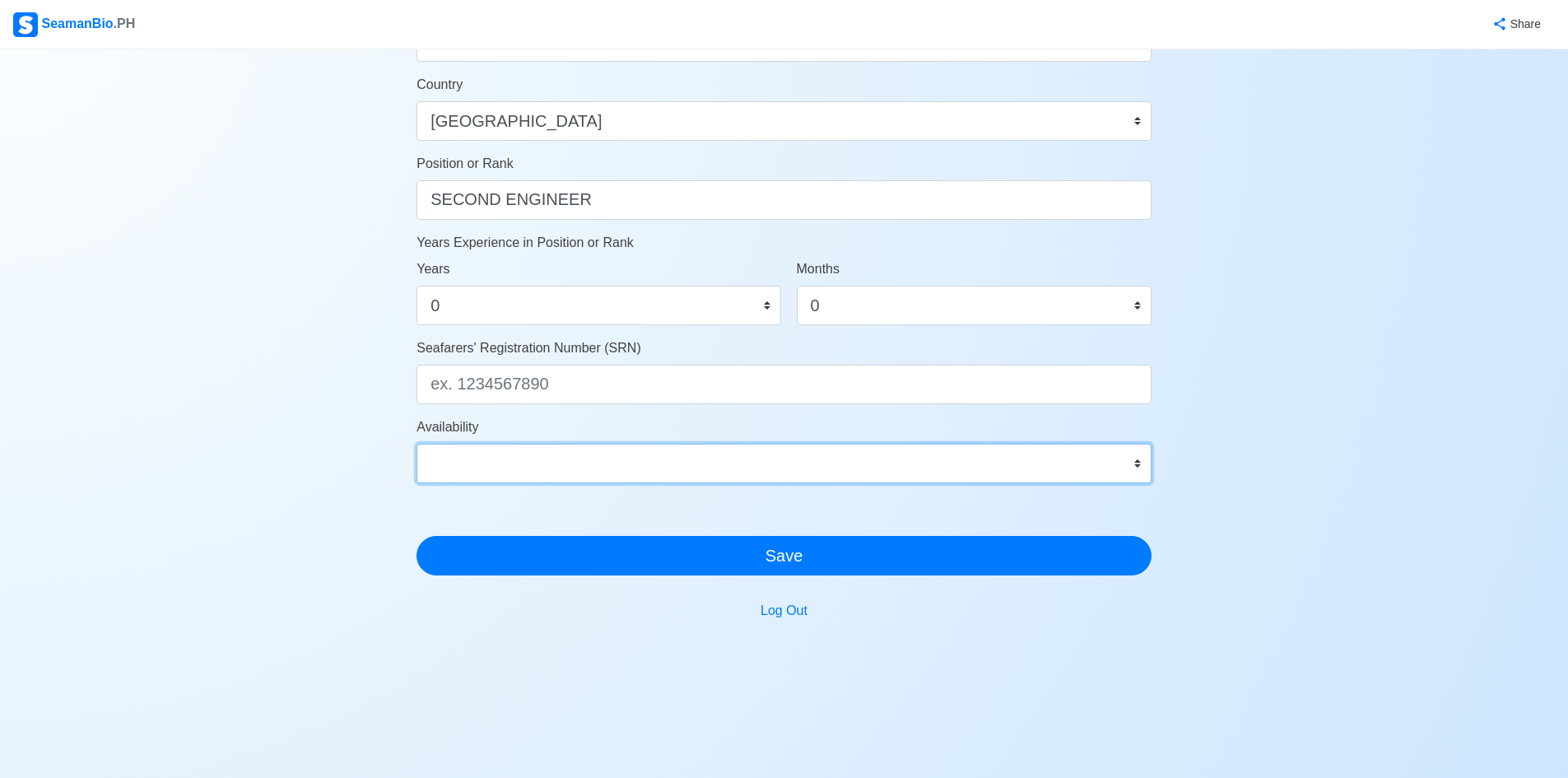
click at [1141, 465] on select "Immediate Oct 2025 Nov 2025 Dec 2025 Jan 2026 Feb 2026 Mar 2026 Apr 2026 May 20…" at bounding box center [784, 464] width 736 height 40
select select "1759248000000"
click at [417, 444] on select "Immediate Oct 2025 Nov 2025 Dec 2025 Jan 2026 Feb 2026 Mar 2026 Apr 2026 May 20…" at bounding box center [784, 464] width 736 height 40
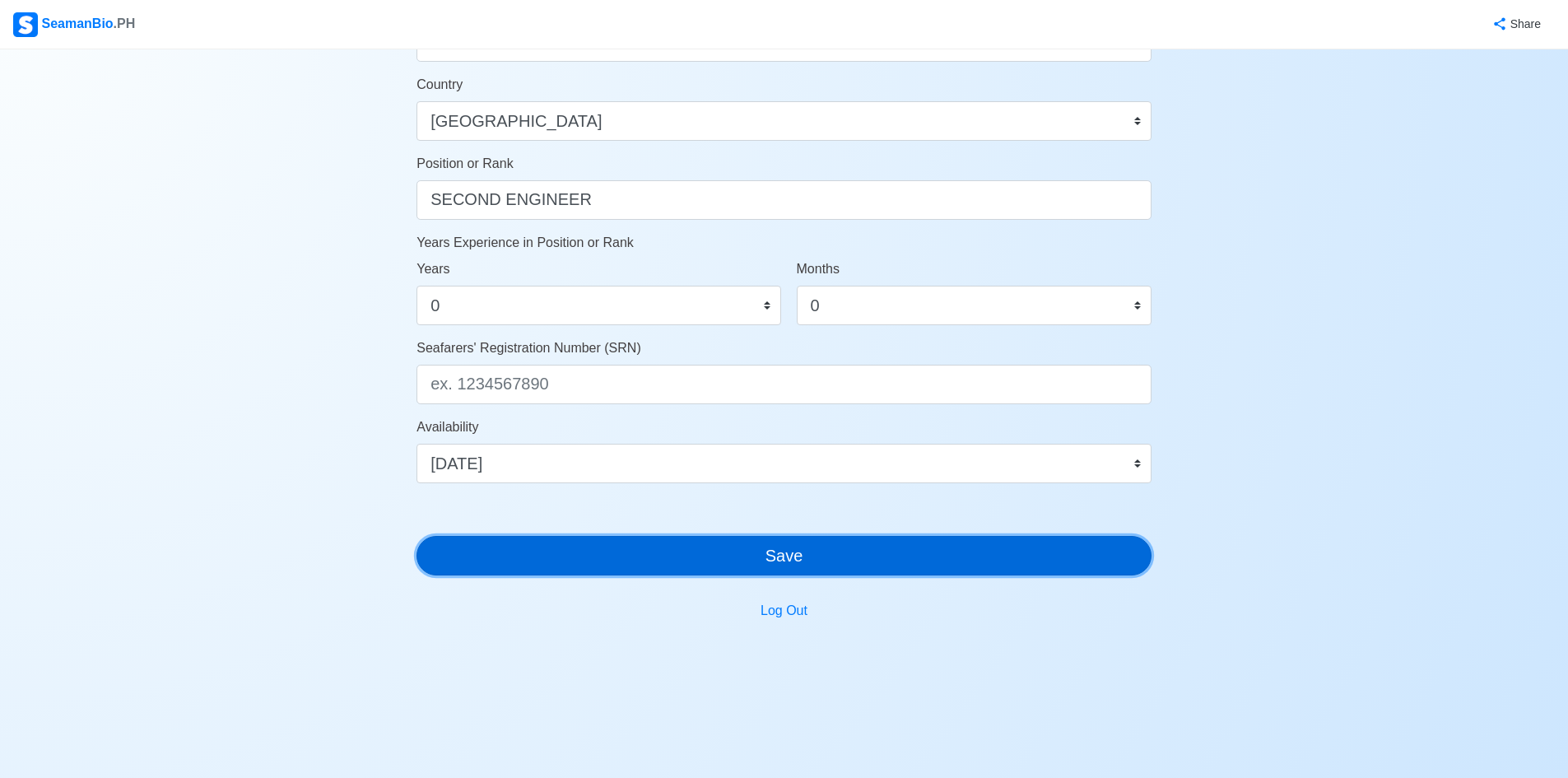
click at [802, 558] on button "Save" at bounding box center [784, 556] width 736 height 40
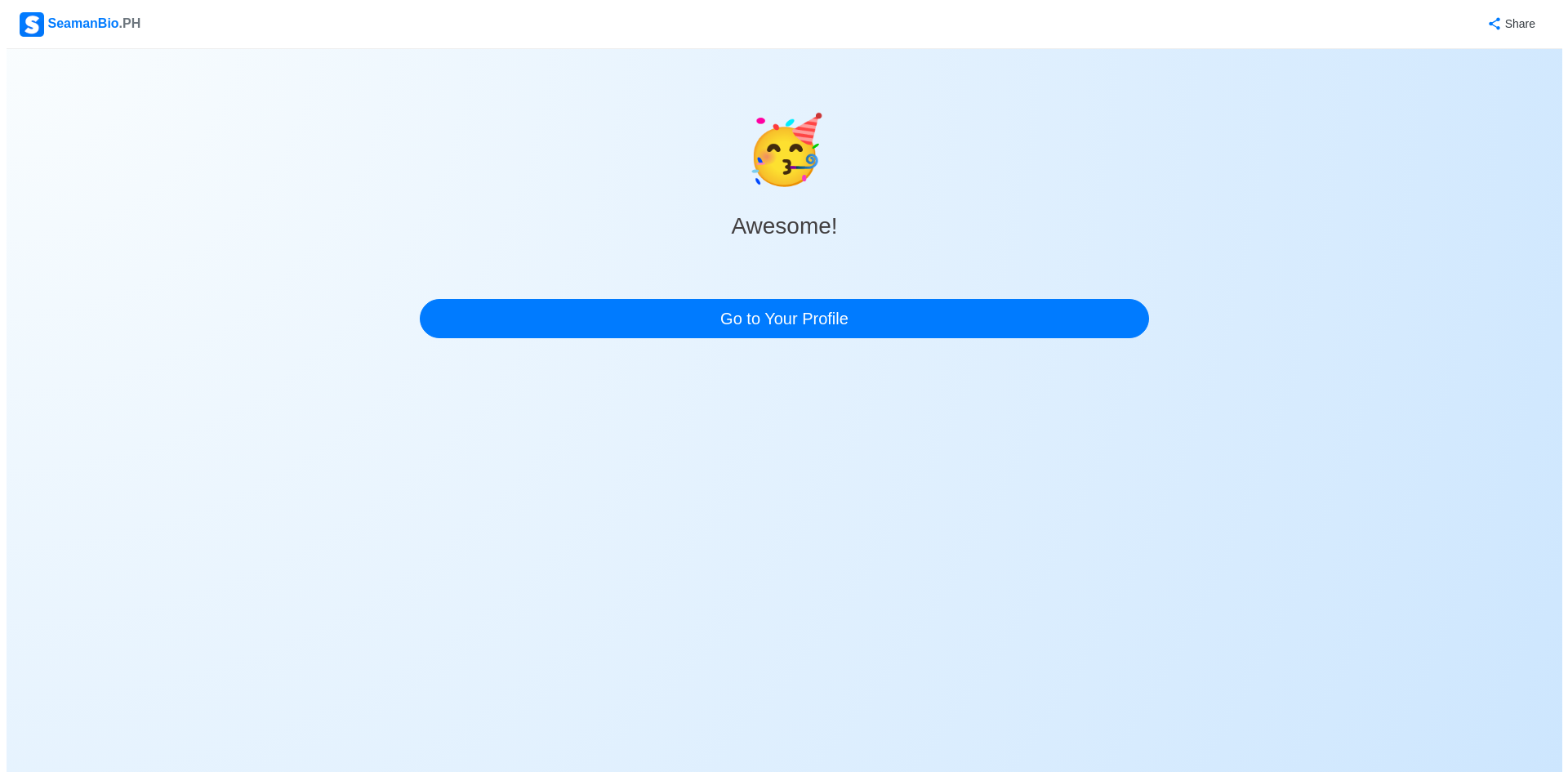
scroll to position [0, 0]
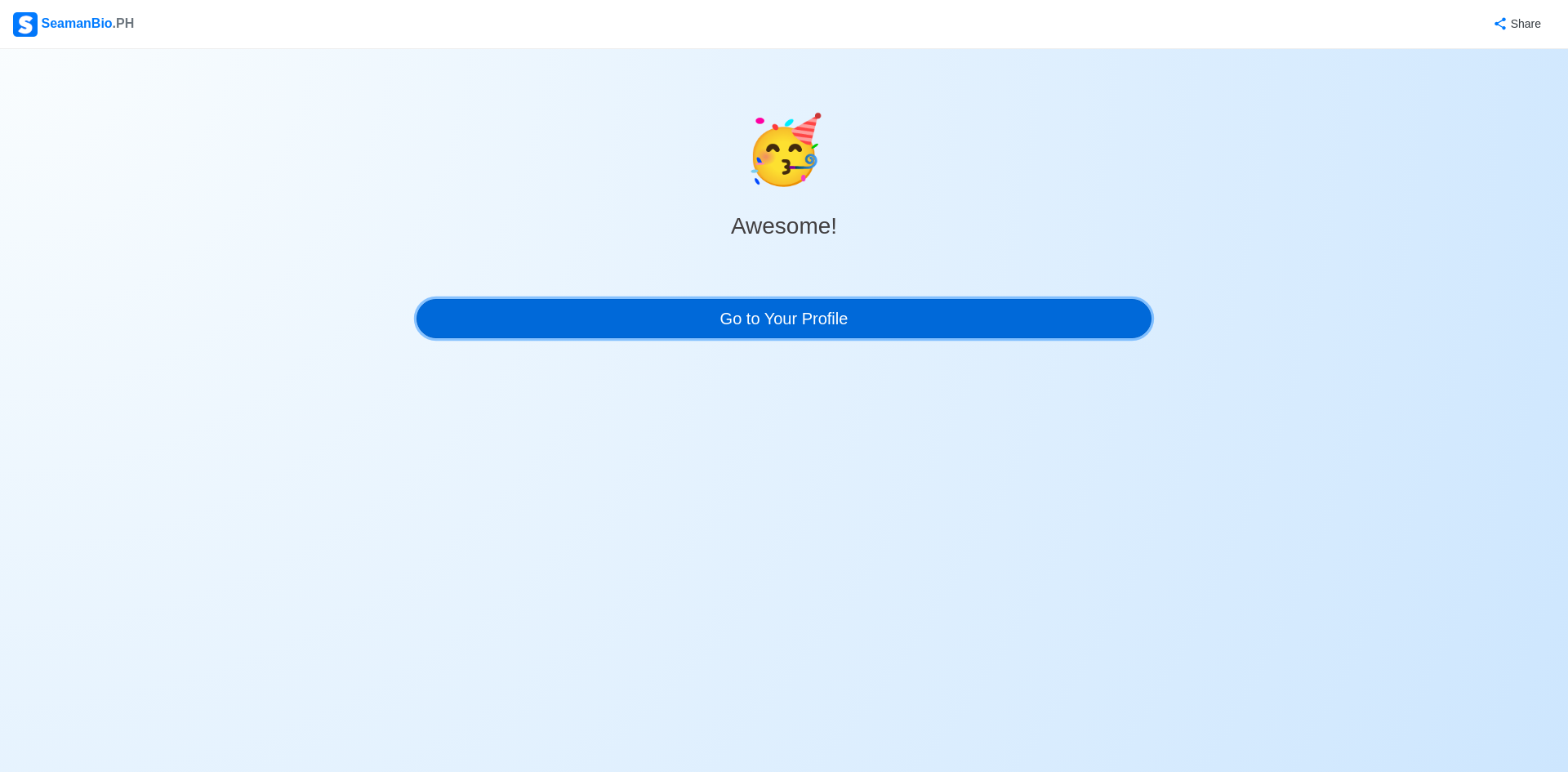
click at [779, 316] on link "Go to Your Profile" at bounding box center [784, 319] width 735 height 40
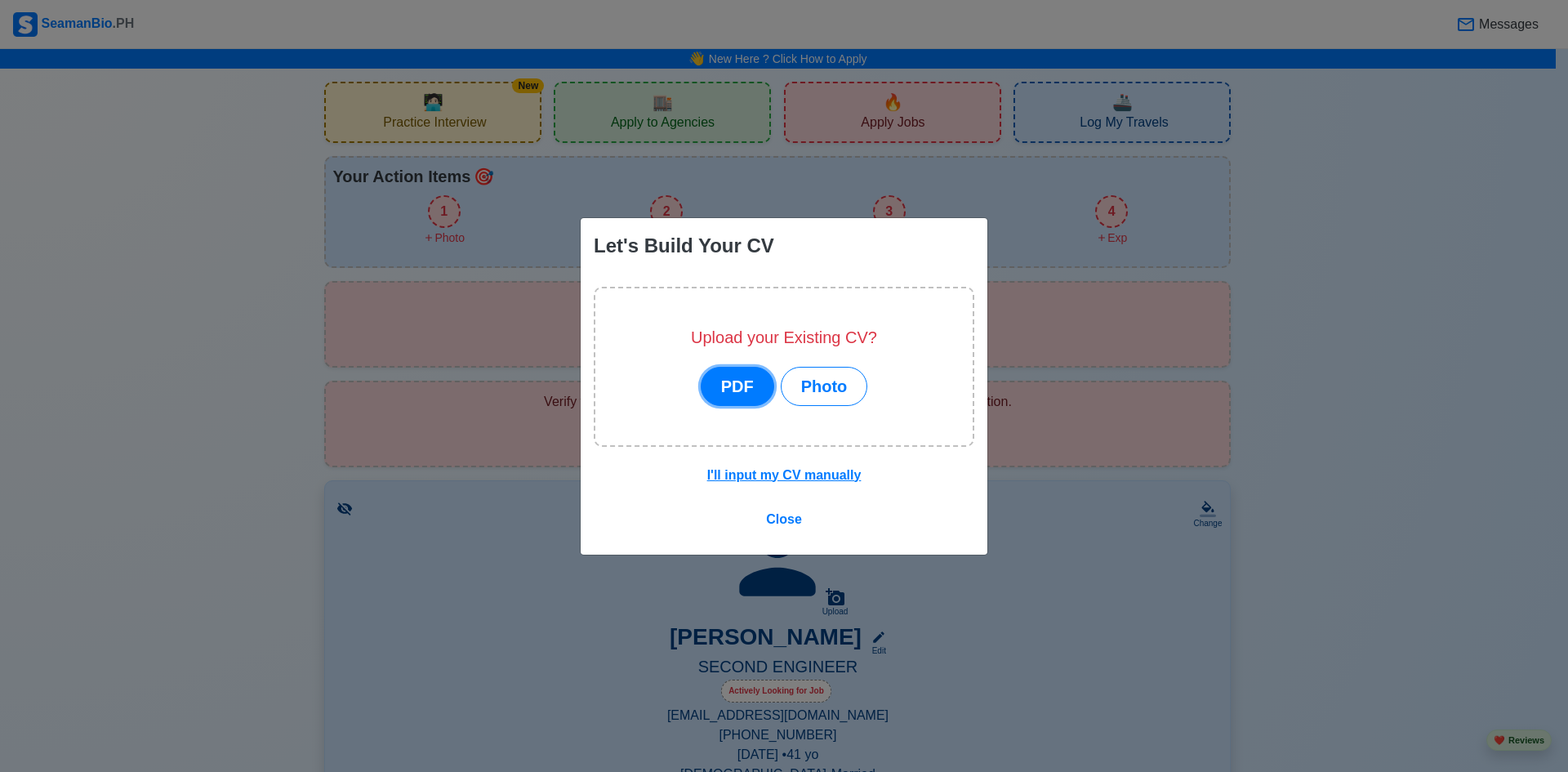
click at [742, 395] on button "PDF" at bounding box center [738, 387] width 73 height 40
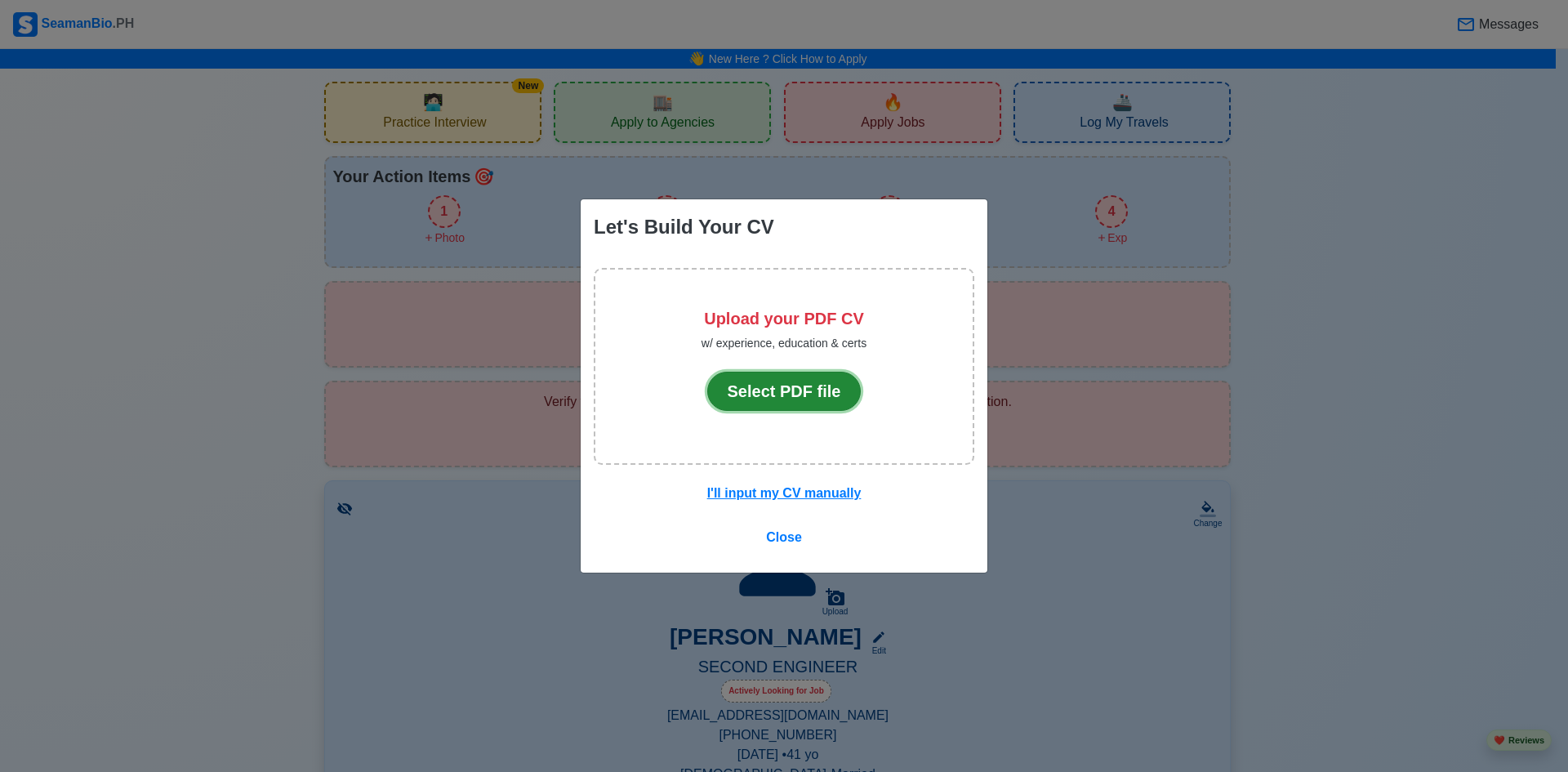
click at [785, 388] on button "Select PDF file" at bounding box center [784, 392] width 155 height 40
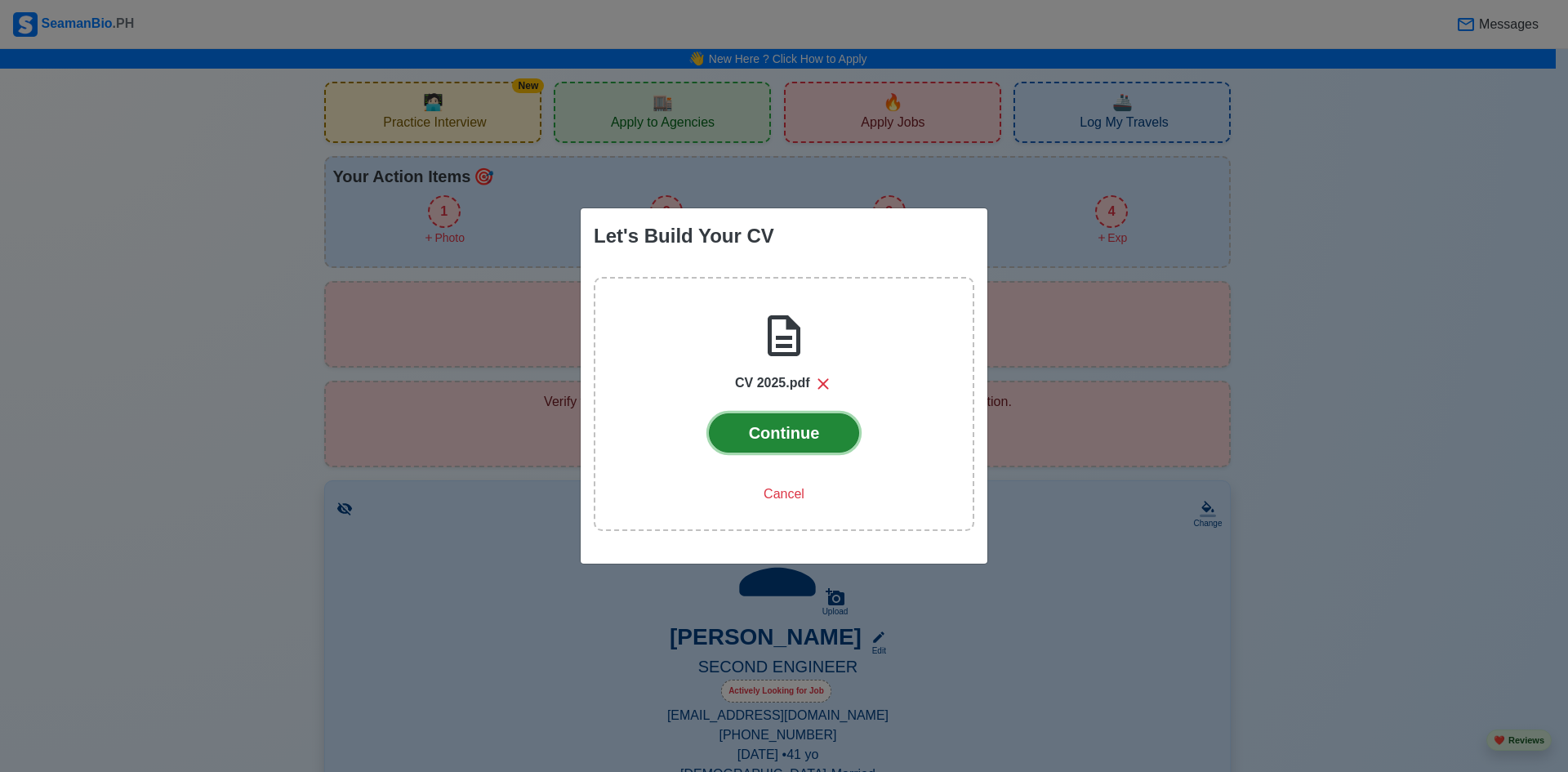
click at [786, 430] on button "Continue" at bounding box center [784, 434] width 151 height 40
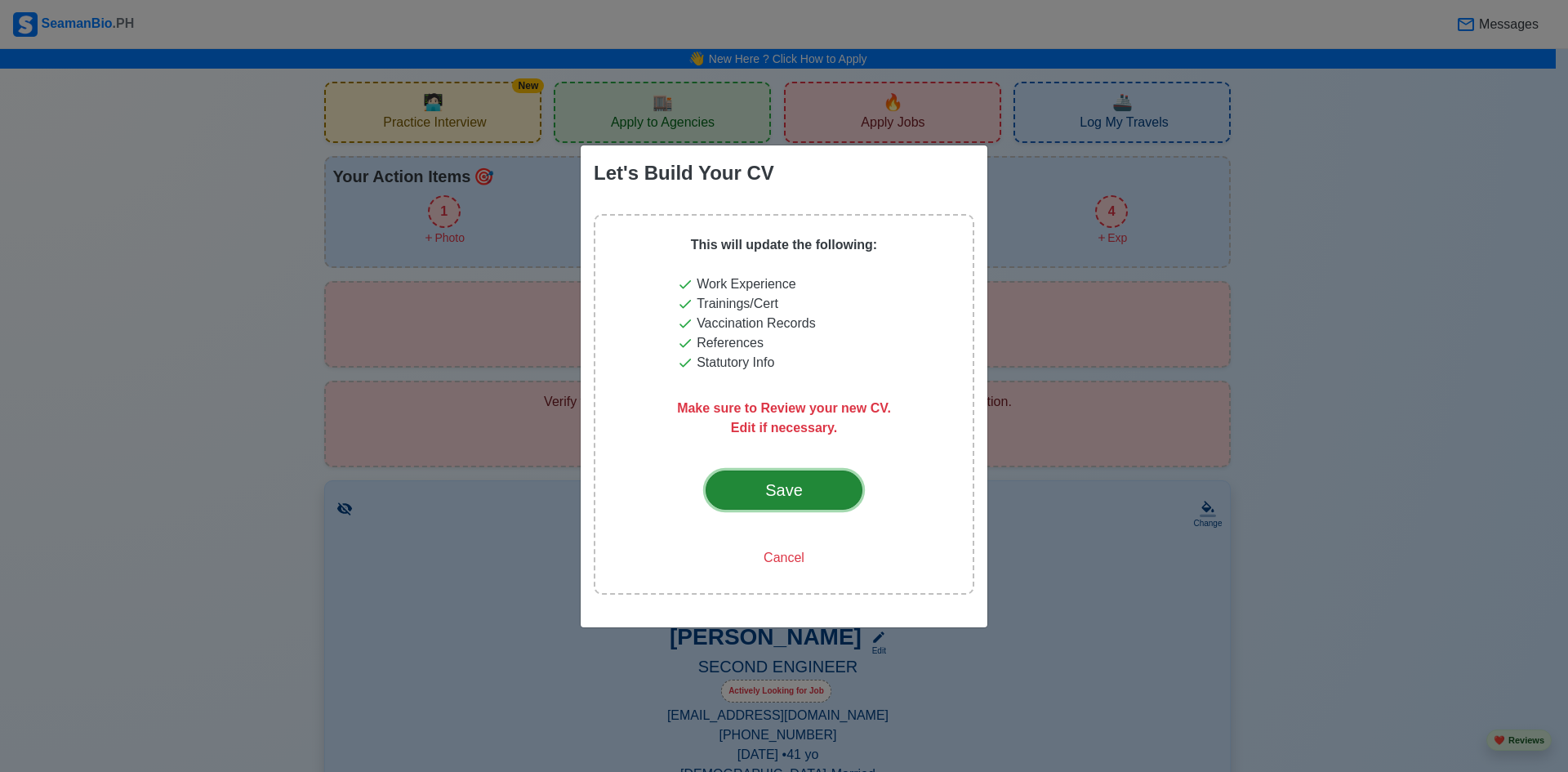
click at [793, 489] on div "Save" at bounding box center [784, 490] width 76 height 25
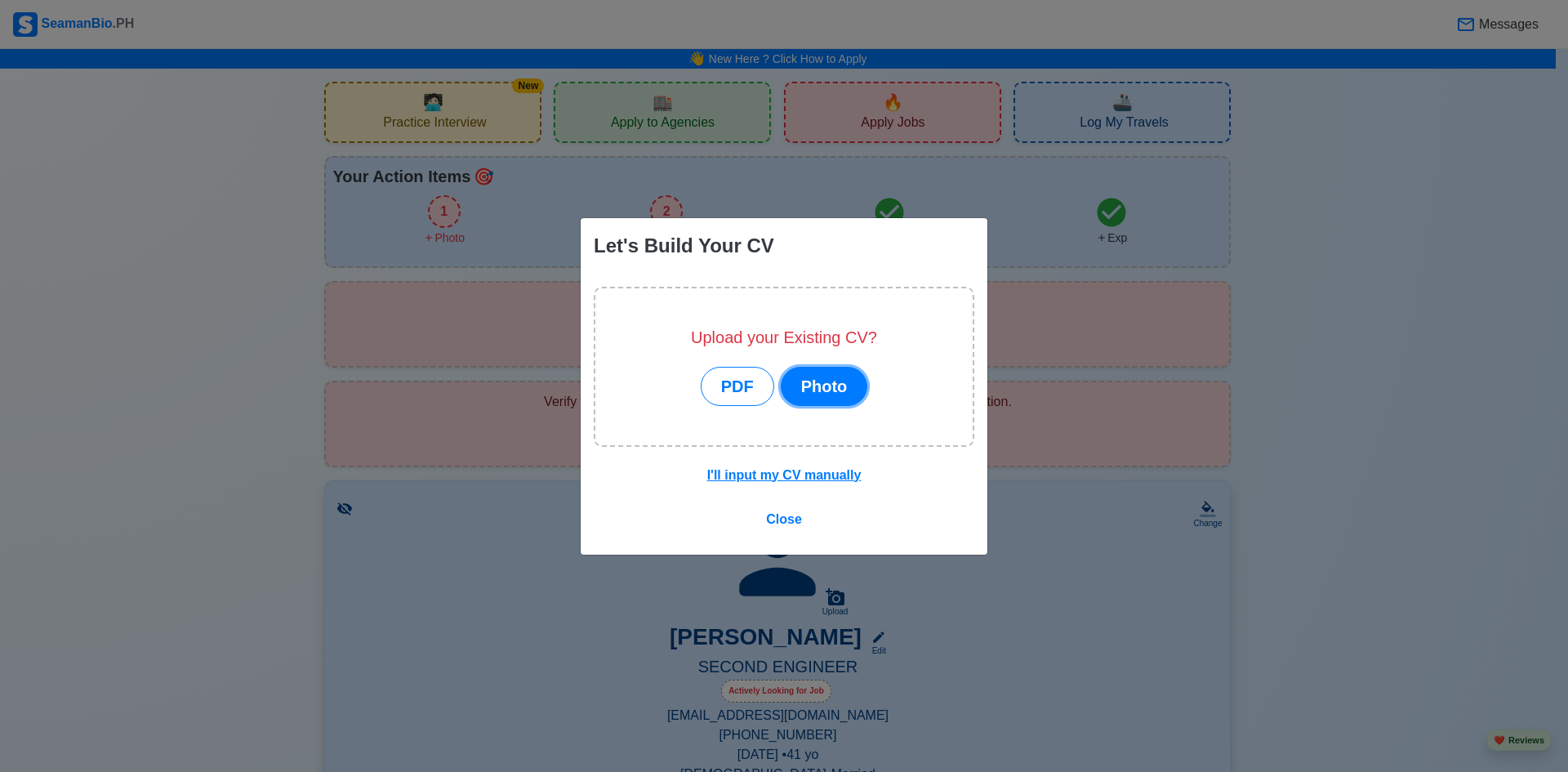
click at [831, 382] on button "Photo" at bounding box center [824, 387] width 87 height 40
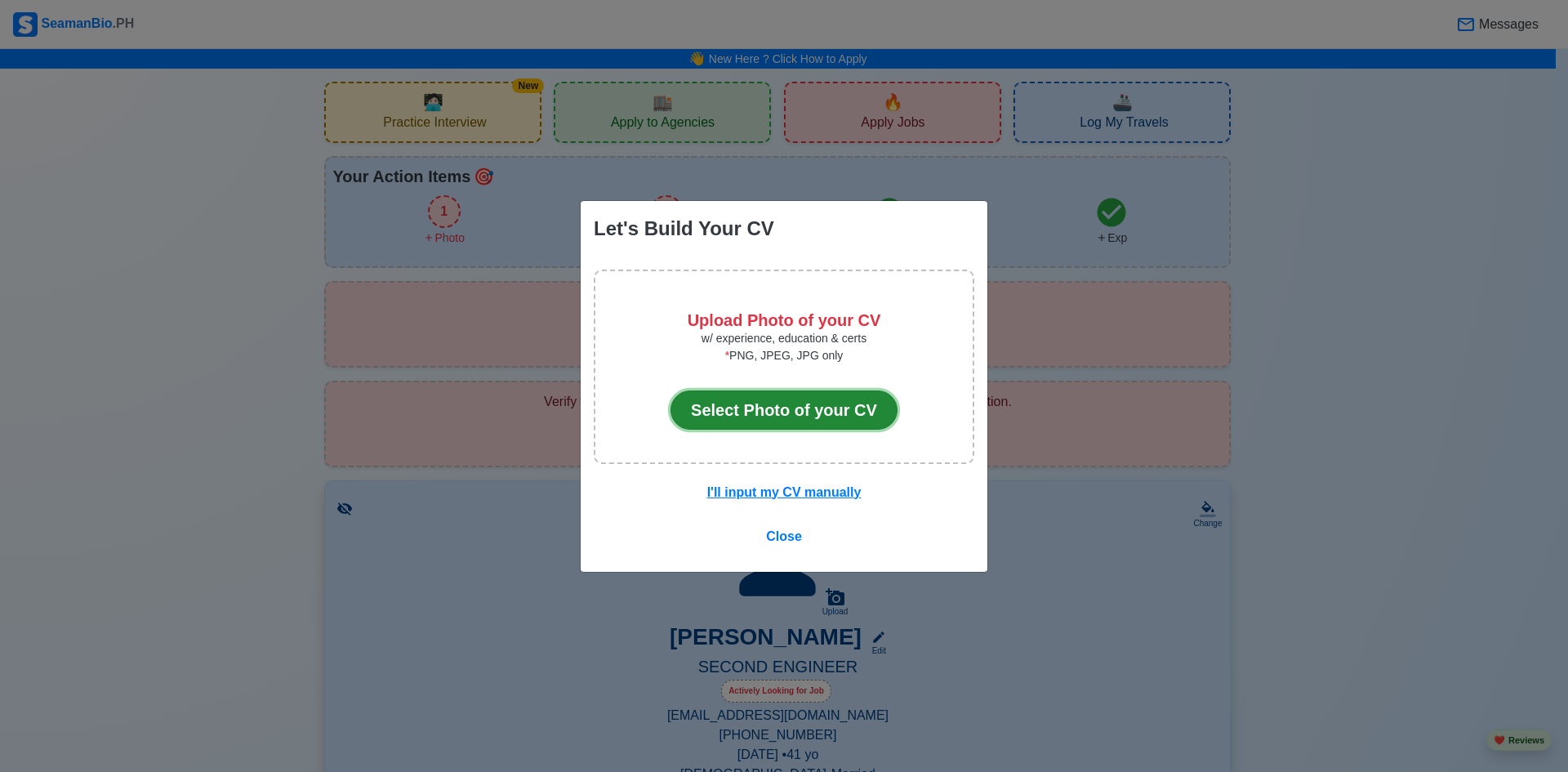
click at [781, 406] on button "Select Photo of your CV" at bounding box center [784, 411] width 227 height 40
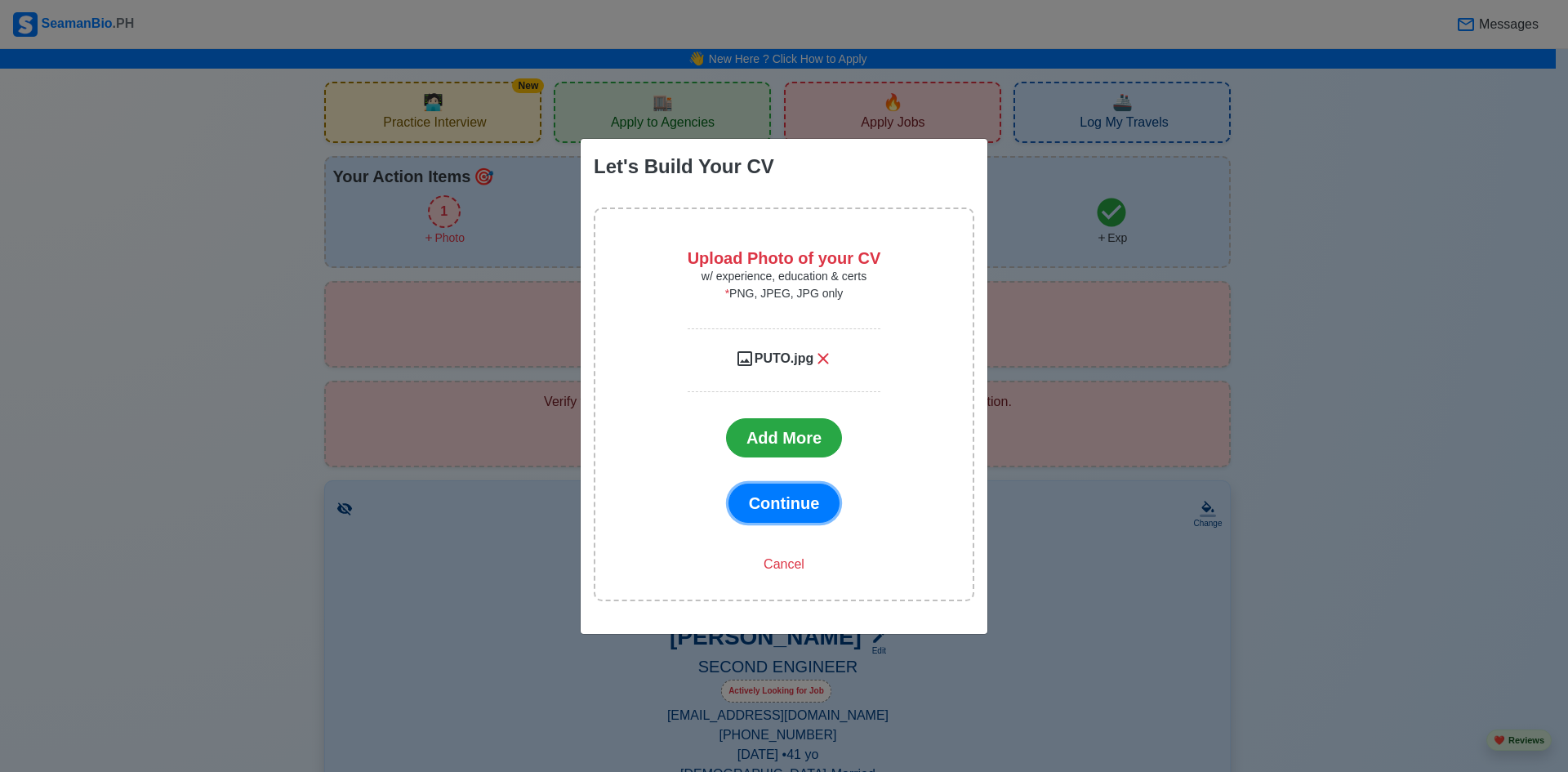
click at [784, 506] on span "Continue" at bounding box center [784, 503] width 71 height 18
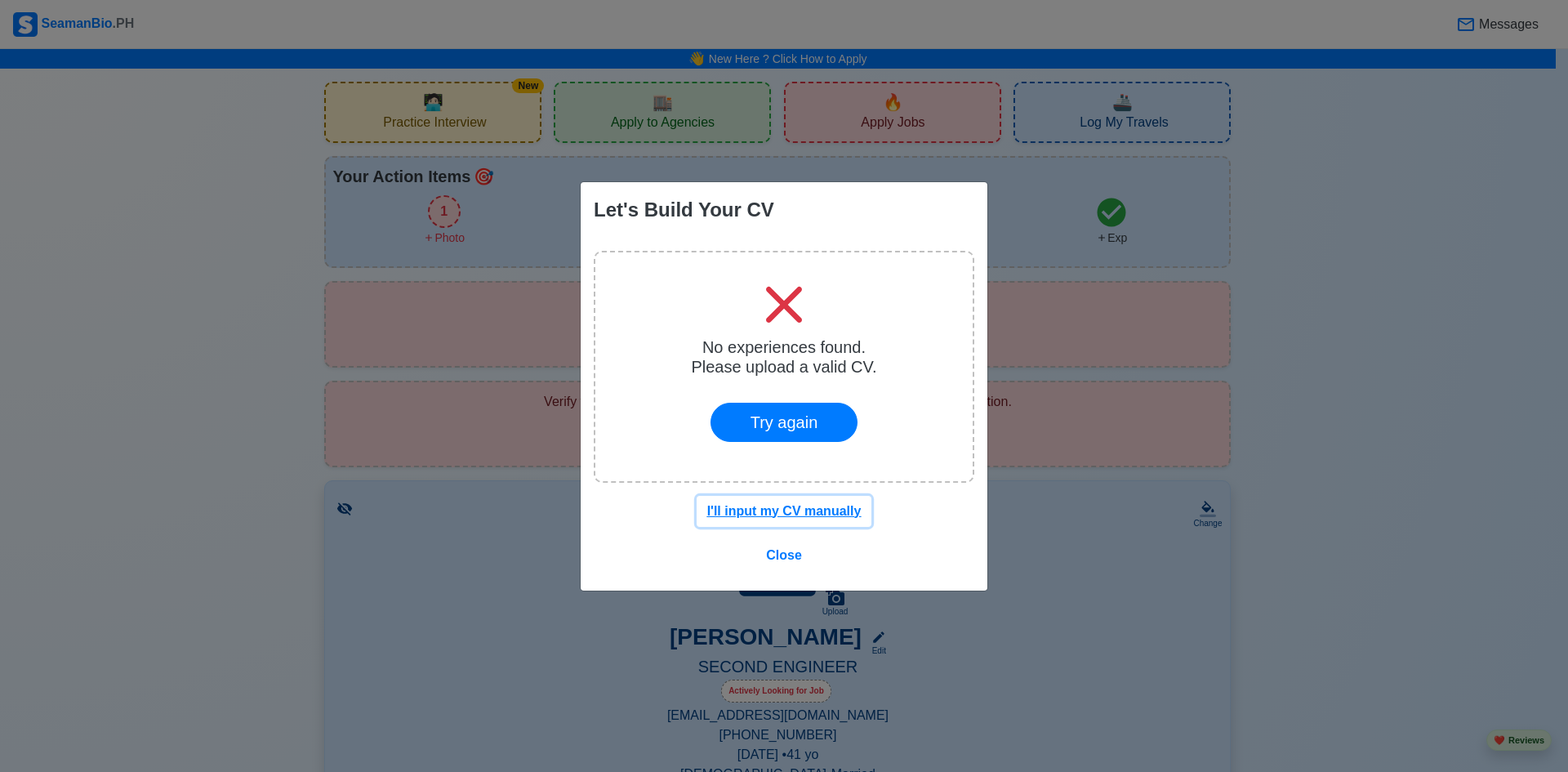
click at [791, 515] on u "I'll input my CV manually" at bounding box center [784, 511] width 155 height 14
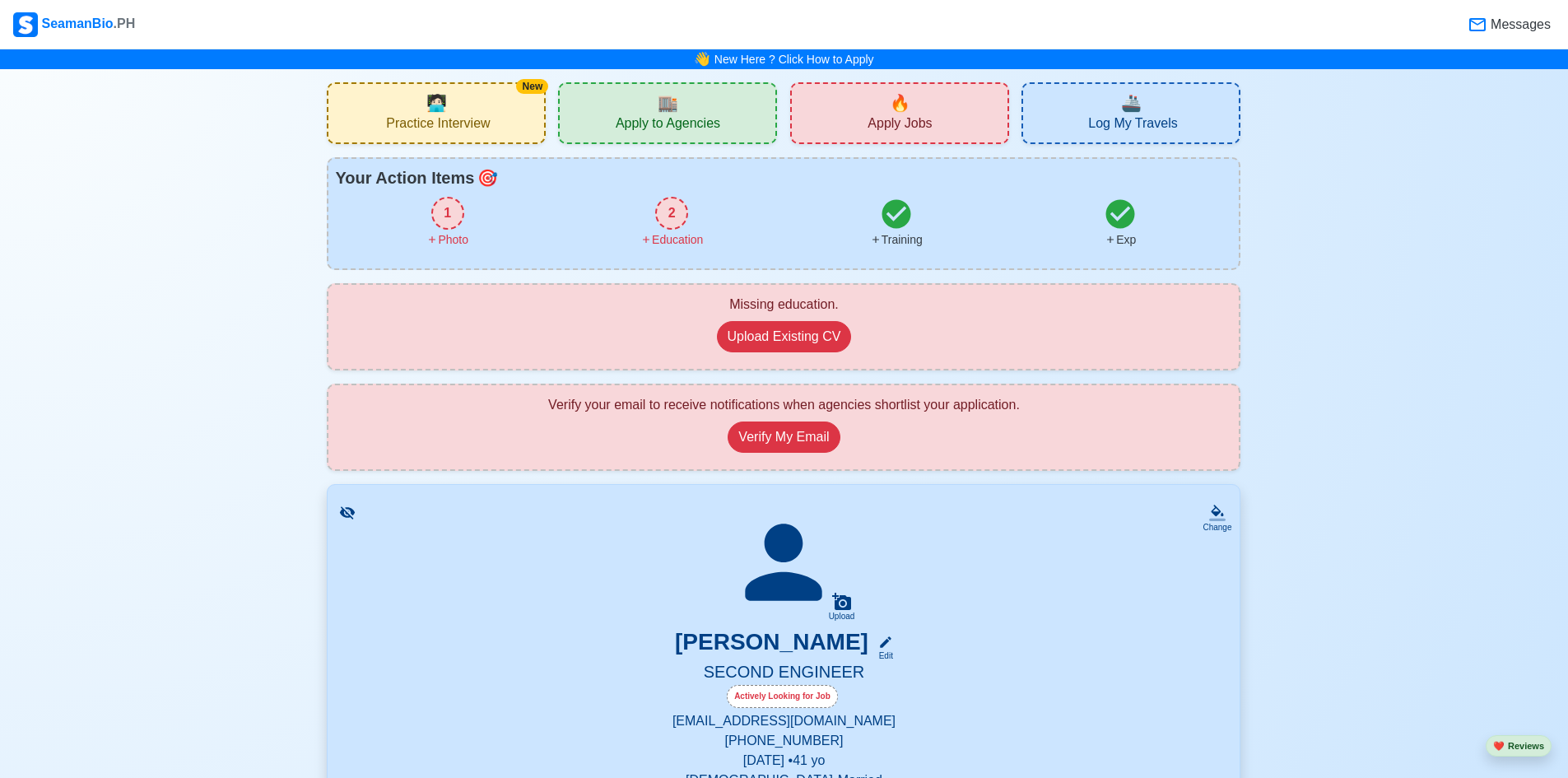
click at [433, 209] on div "1" at bounding box center [448, 213] width 33 height 33
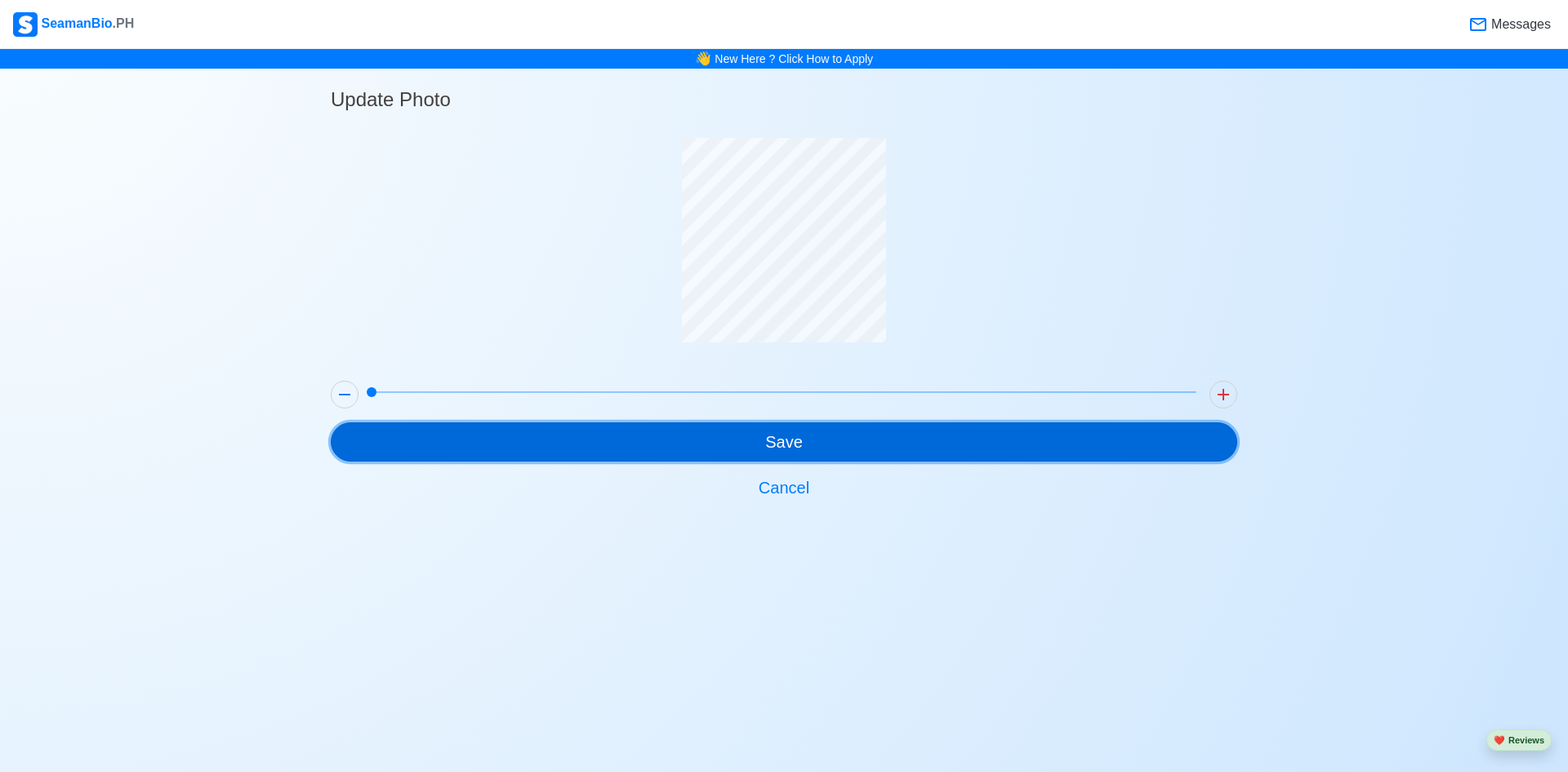
click at [790, 448] on button "Save" at bounding box center [784, 443] width 906 height 40
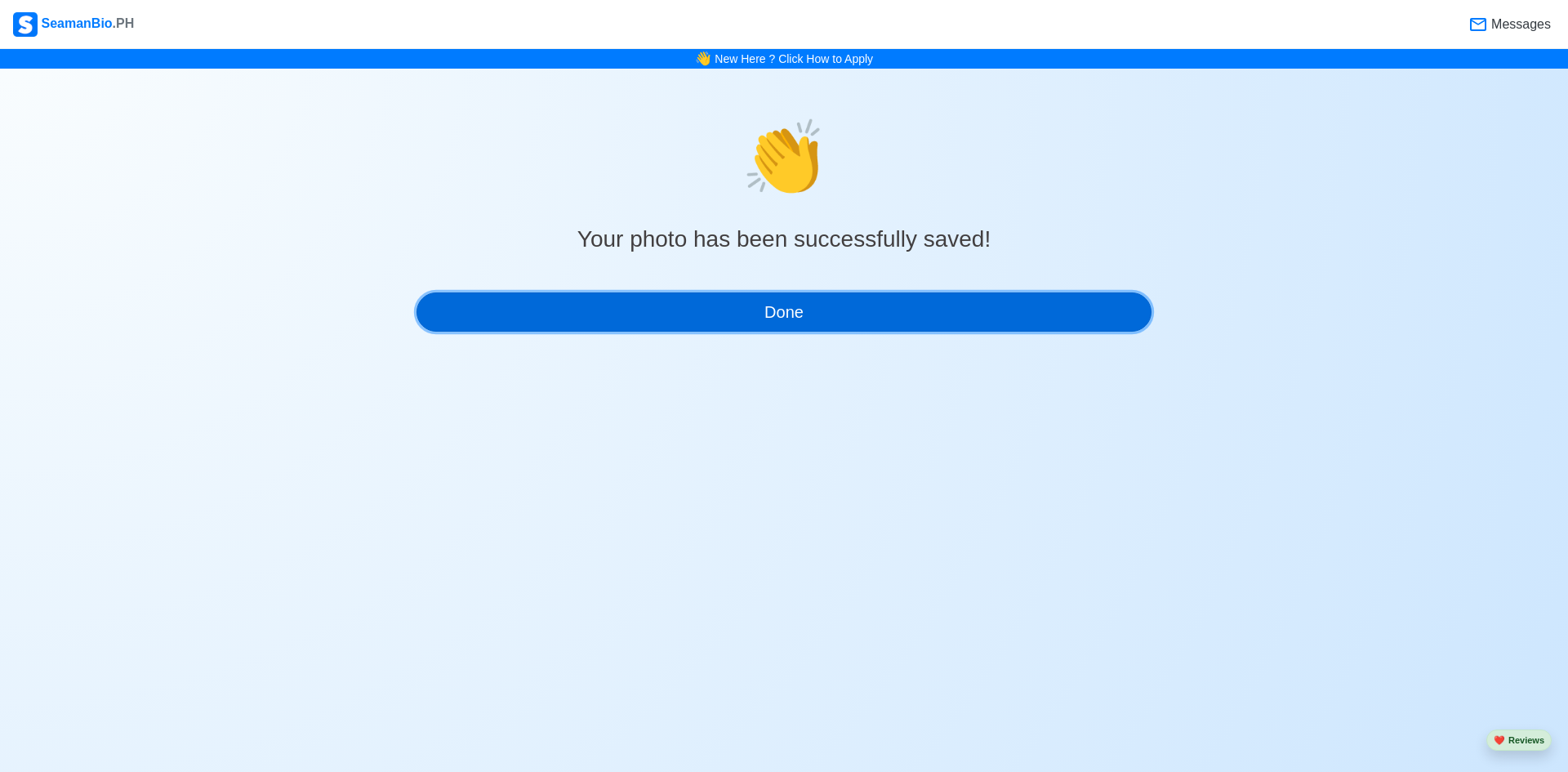
click at [801, 316] on button "Done" at bounding box center [784, 313] width 735 height 40
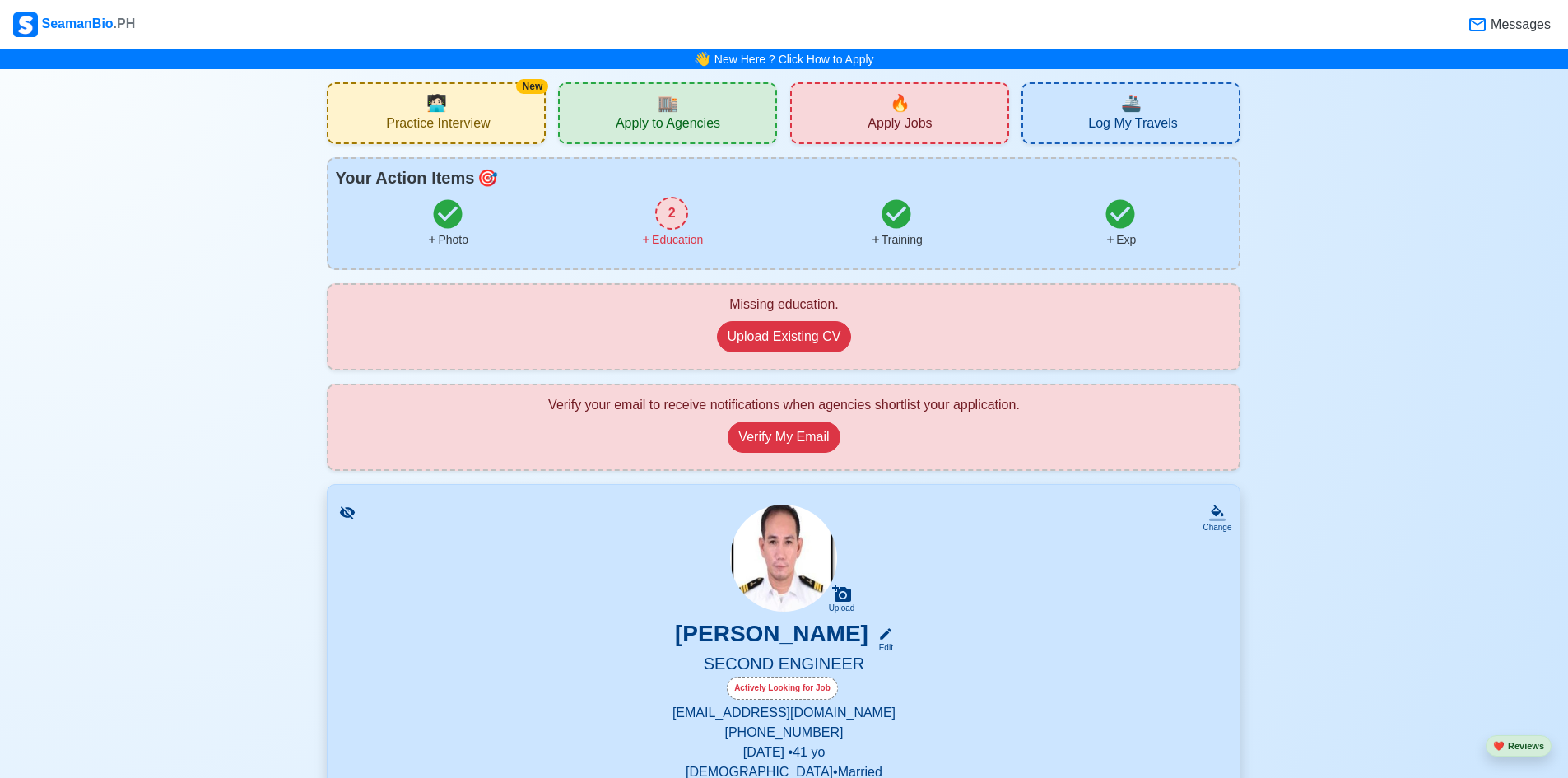
click at [668, 208] on div "2" at bounding box center [672, 213] width 33 height 33
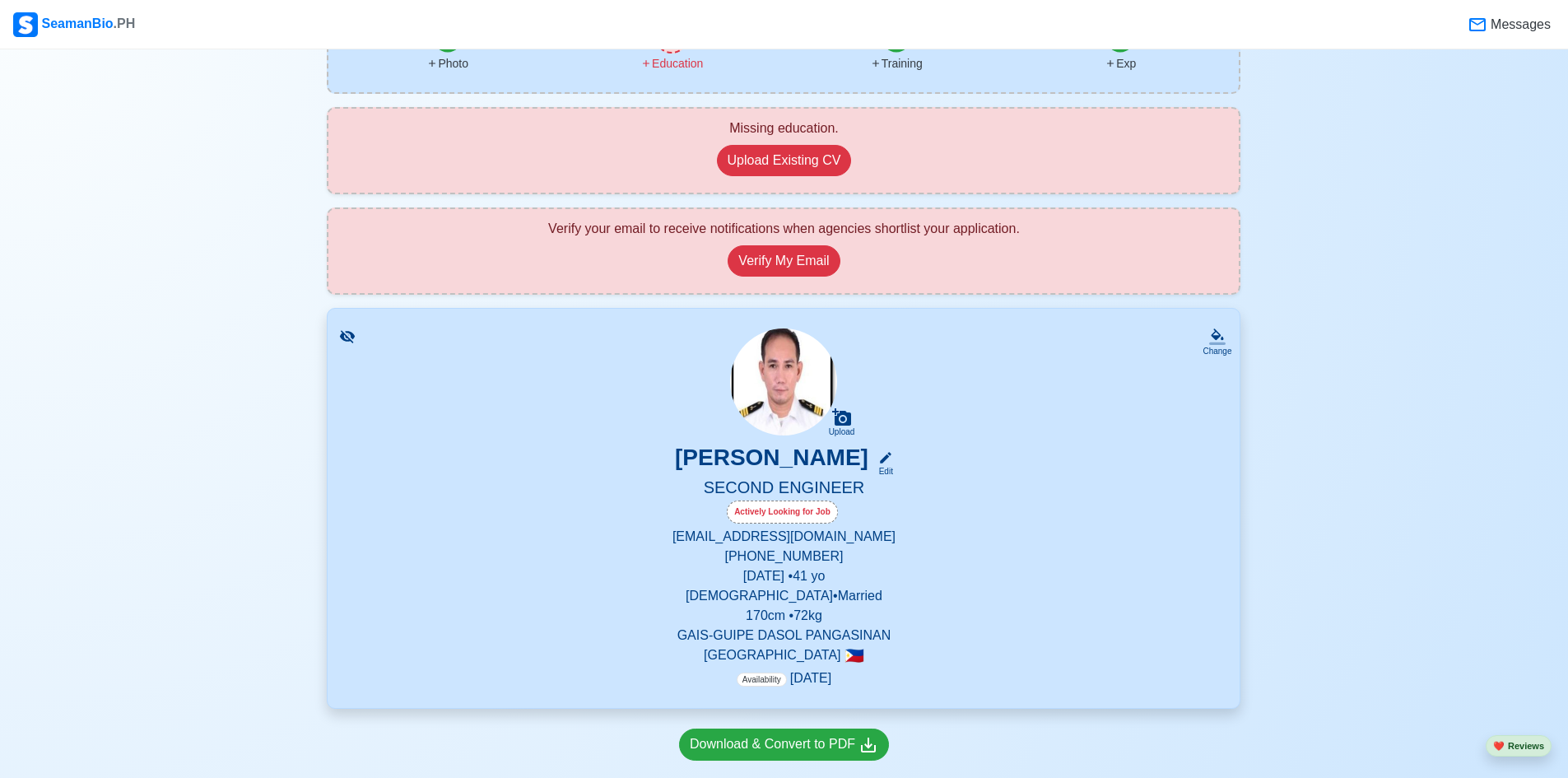
scroll to position [125, 0]
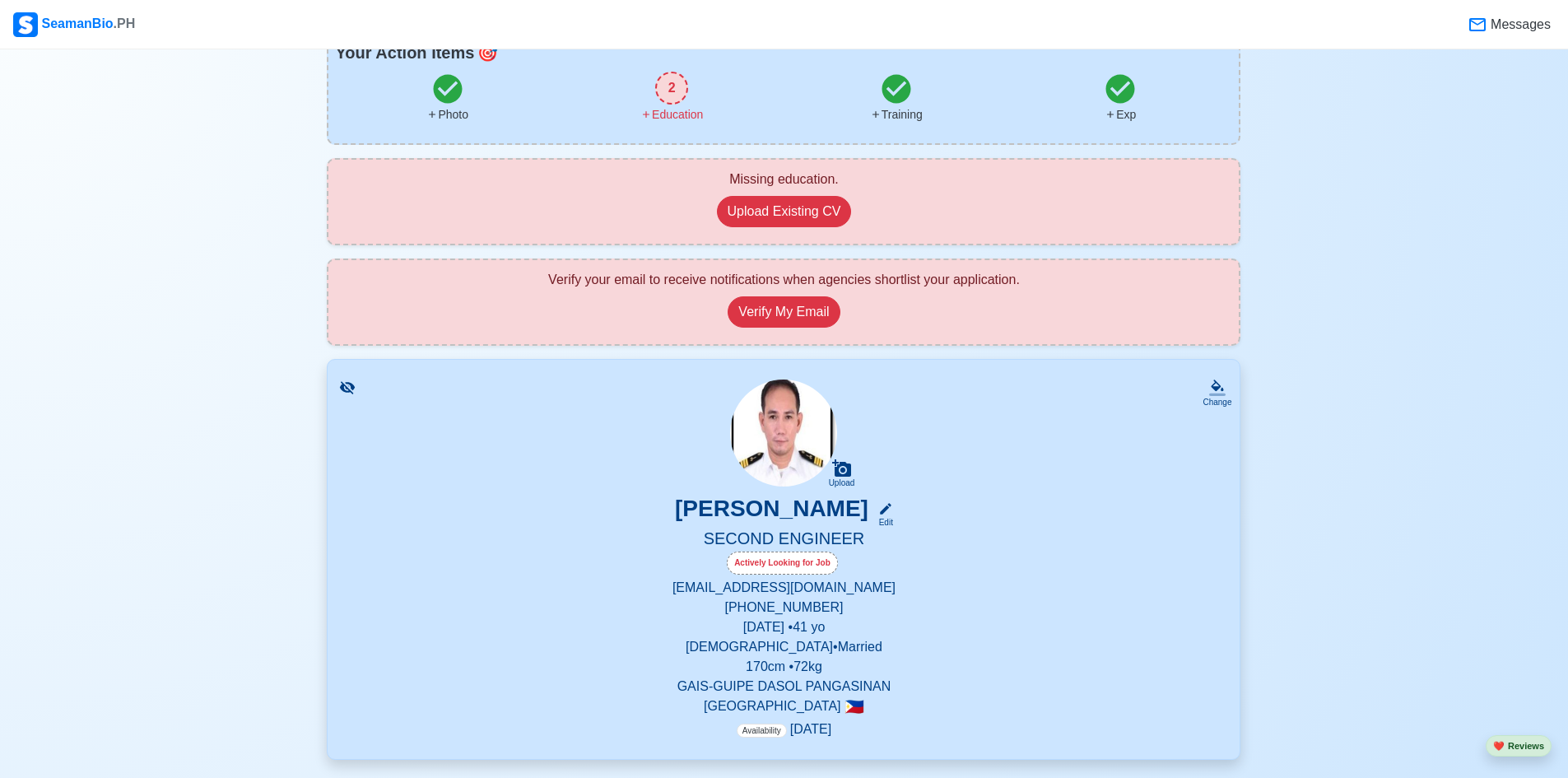
click at [778, 183] on div "Missing education." at bounding box center [784, 180] width 884 height 20
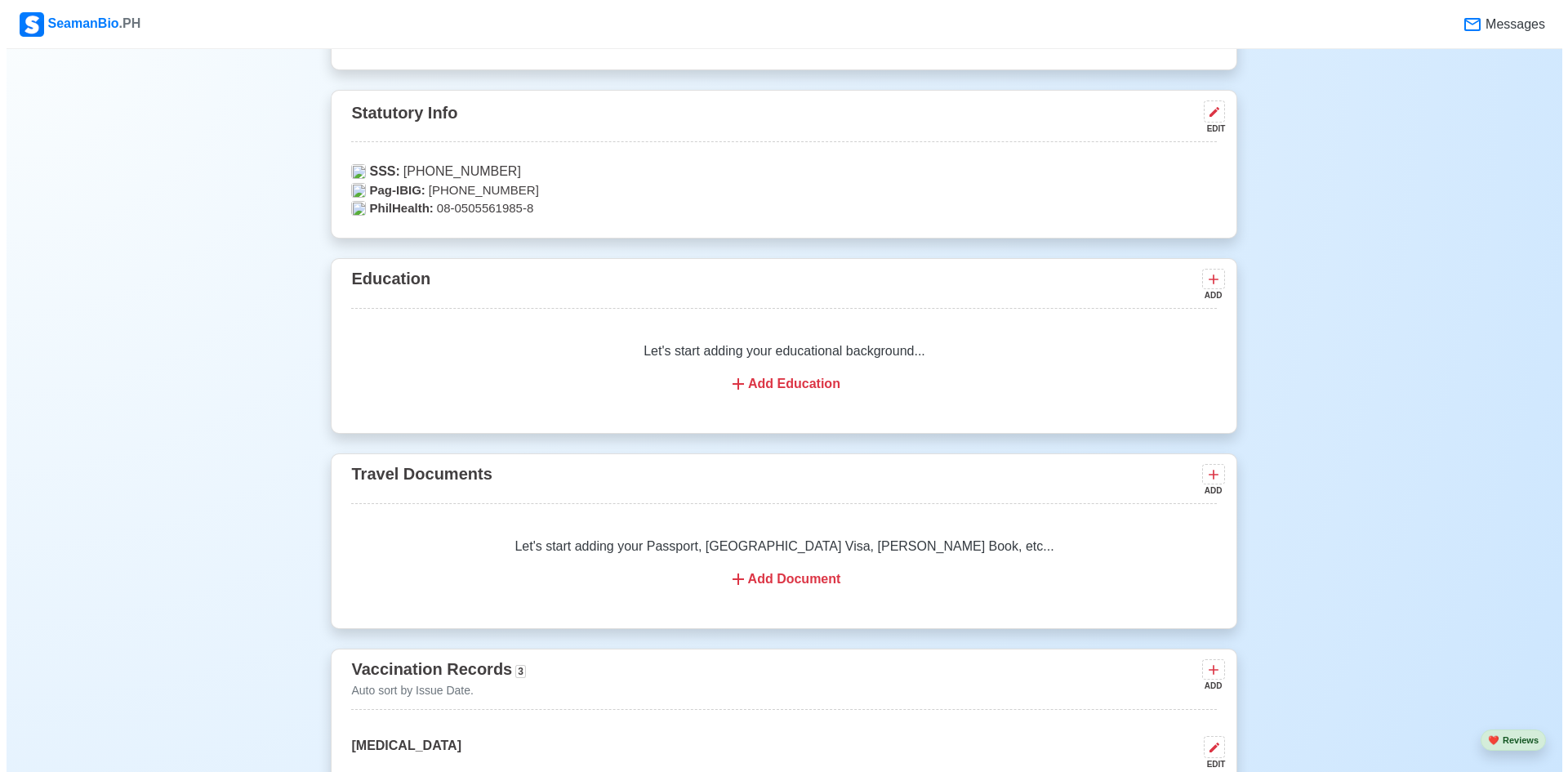
scroll to position [1105, 0]
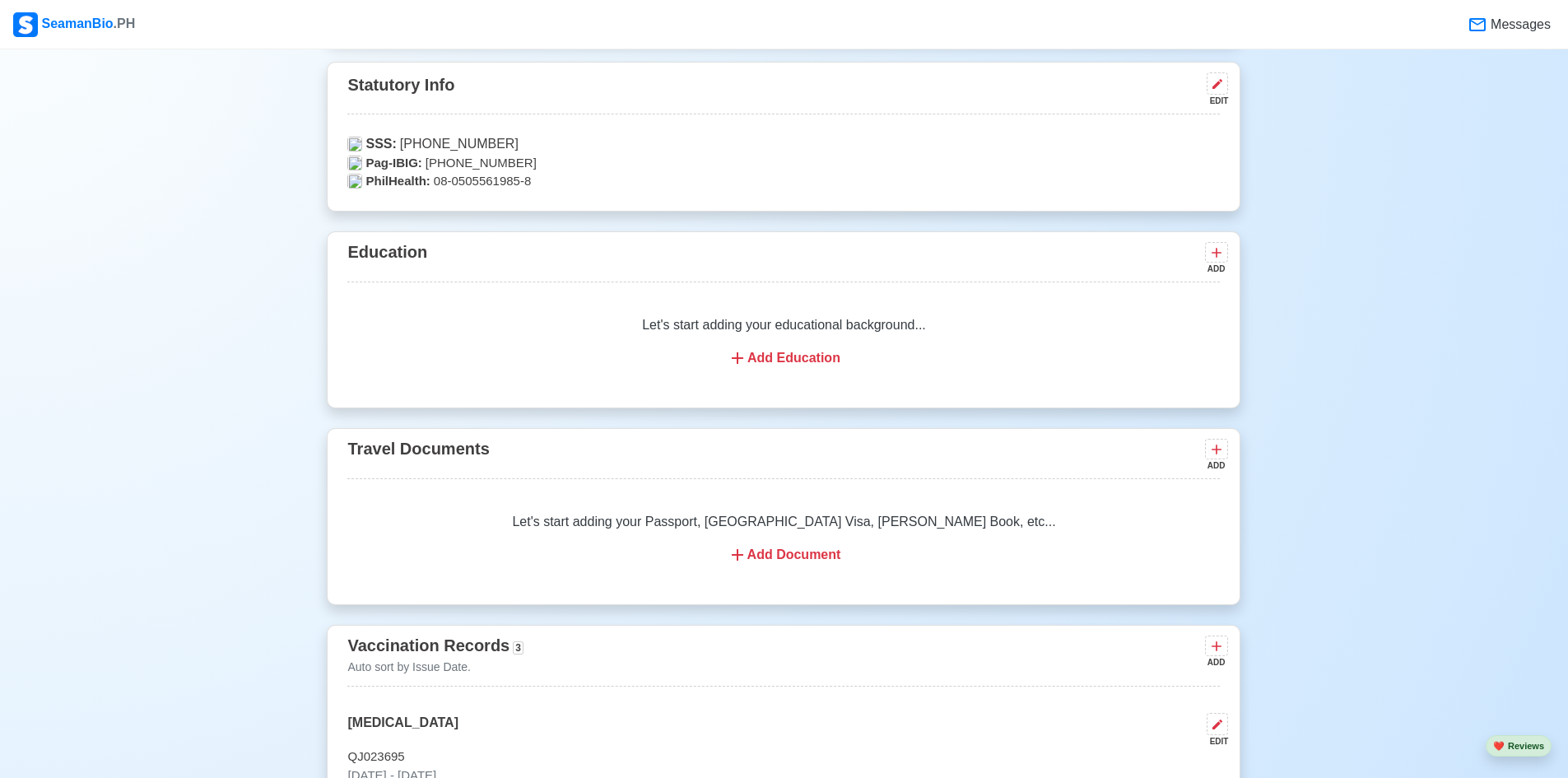
click at [773, 362] on div "Add Education" at bounding box center [784, 358] width 833 height 20
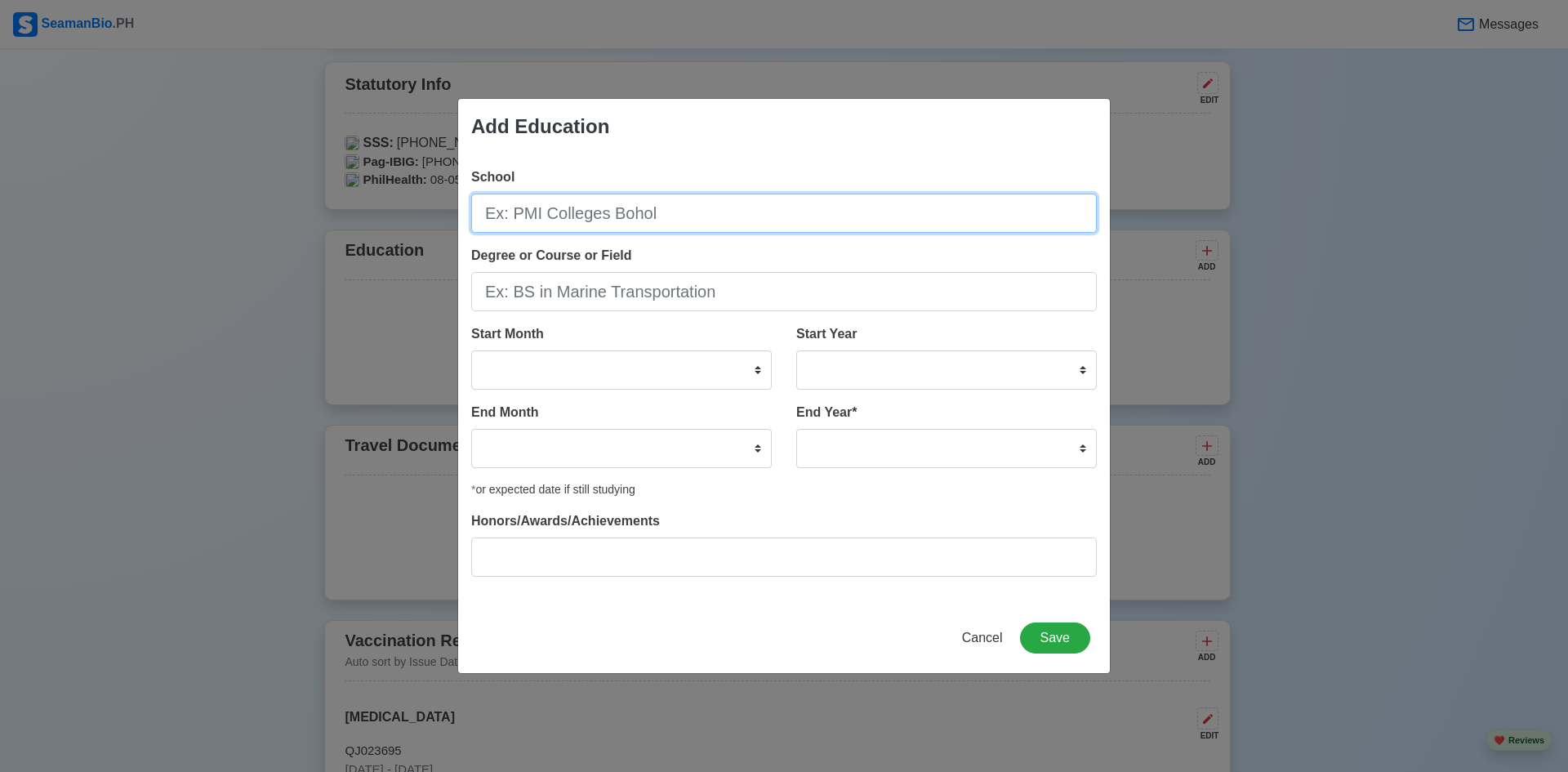
click at [706, 201] on input "School" at bounding box center [784, 213] width 626 height 40
type input "LYCEUM NORTHWESTERN UNIVERSITY"
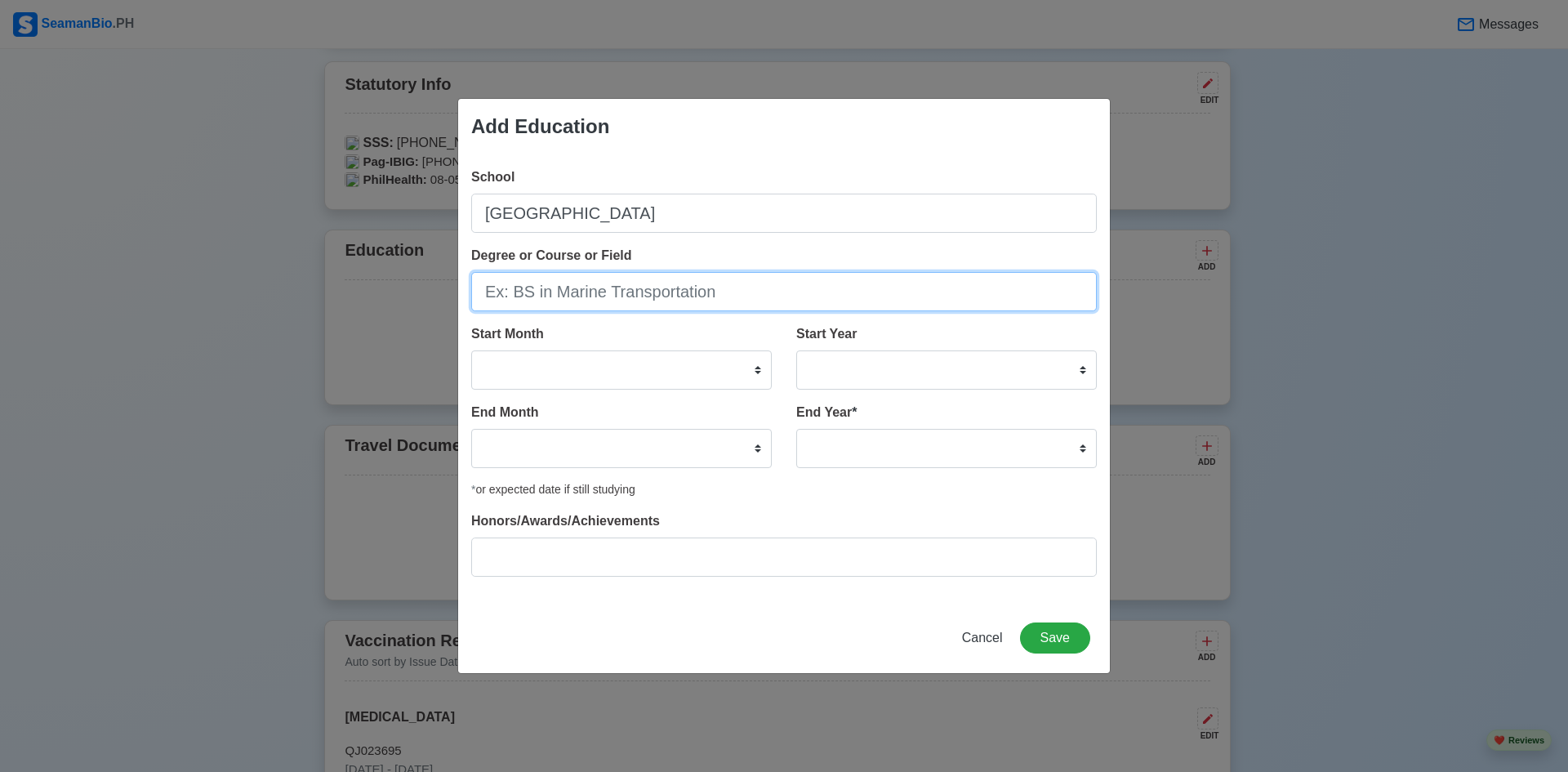
click at [742, 299] on input "Degree or Course or Field" at bounding box center [784, 292] width 626 height 40
type input "BS MARINE ENGINEERING"
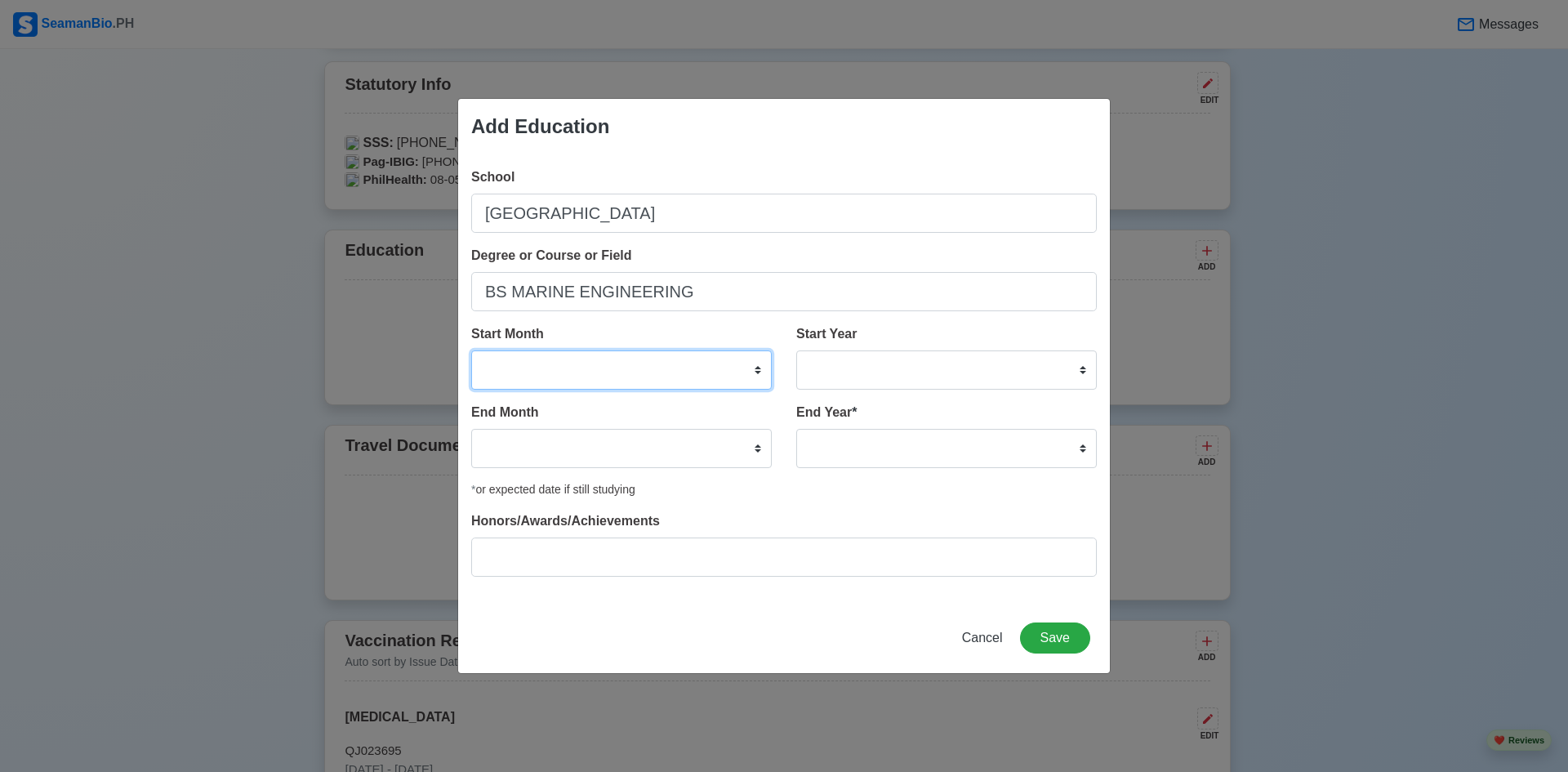
click at [758, 369] on select "January February March April May June July August September October November De…" at bounding box center [621, 370] width 301 height 40
select select "May"
click at [471, 350] on select "January February March April May June July August September October November De…" at bounding box center [621, 370] width 301 height 40
click at [757, 450] on select "January February March April May June July August September October November De…" at bounding box center [621, 449] width 301 height 40
select select "March"
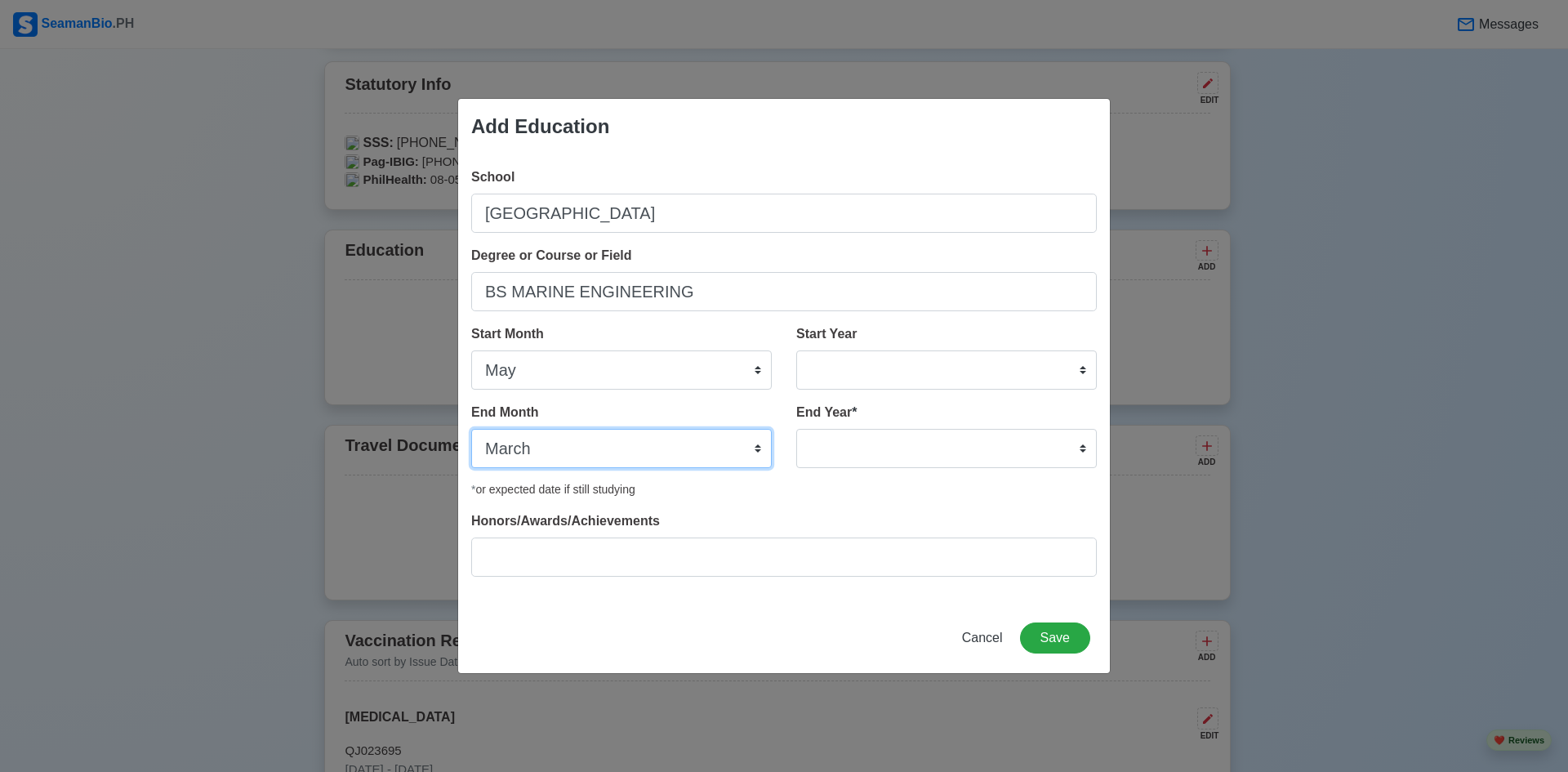
click at [471, 429] on select "January February March April May June July August September October November De…" at bounding box center [621, 449] width 301 height 40
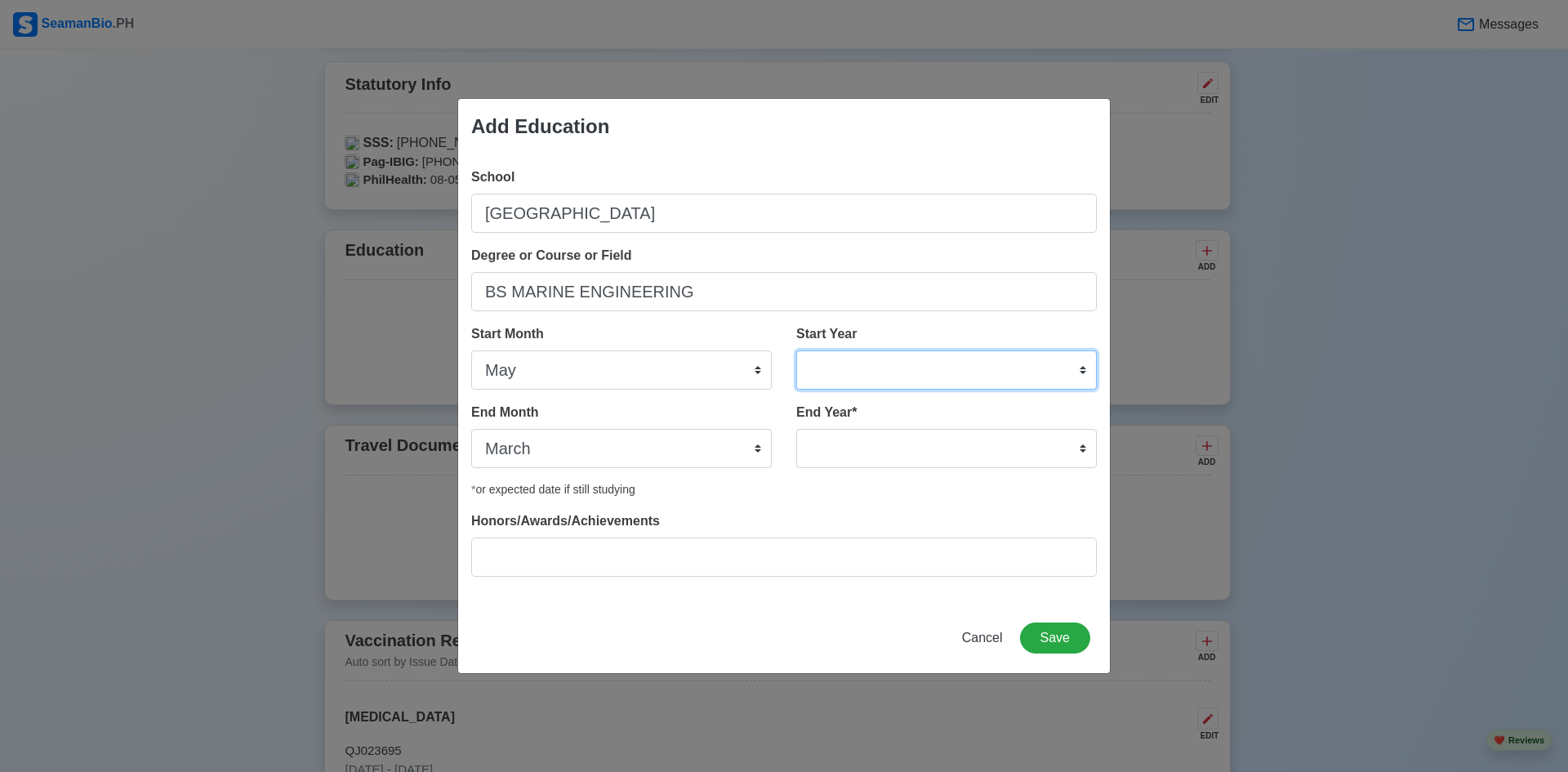
click at [1086, 373] on select "2025 2024 2023 2022 2021 2020 2019 2018 2017 2016 2015 2014 2013 2012 2011 2010…" at bounding box center [946, 370] width 301 height 40
select select "2002"
click at [796, 350] on select "2025 2024 2023 2022 2021 2020 2019 2018 2017 2016 2015 2014 2013 2012 2011 2010…" at bounding box center [946, 370] width 301 height 40
click at [1079, 450] on select "2035 2034 2033 2032 2031 2030 2029 2028 2027 2026 2025 2024 2023 2022 2021 2020…" at bounding box center [946, 449] width 301 height 40
select select "2006"
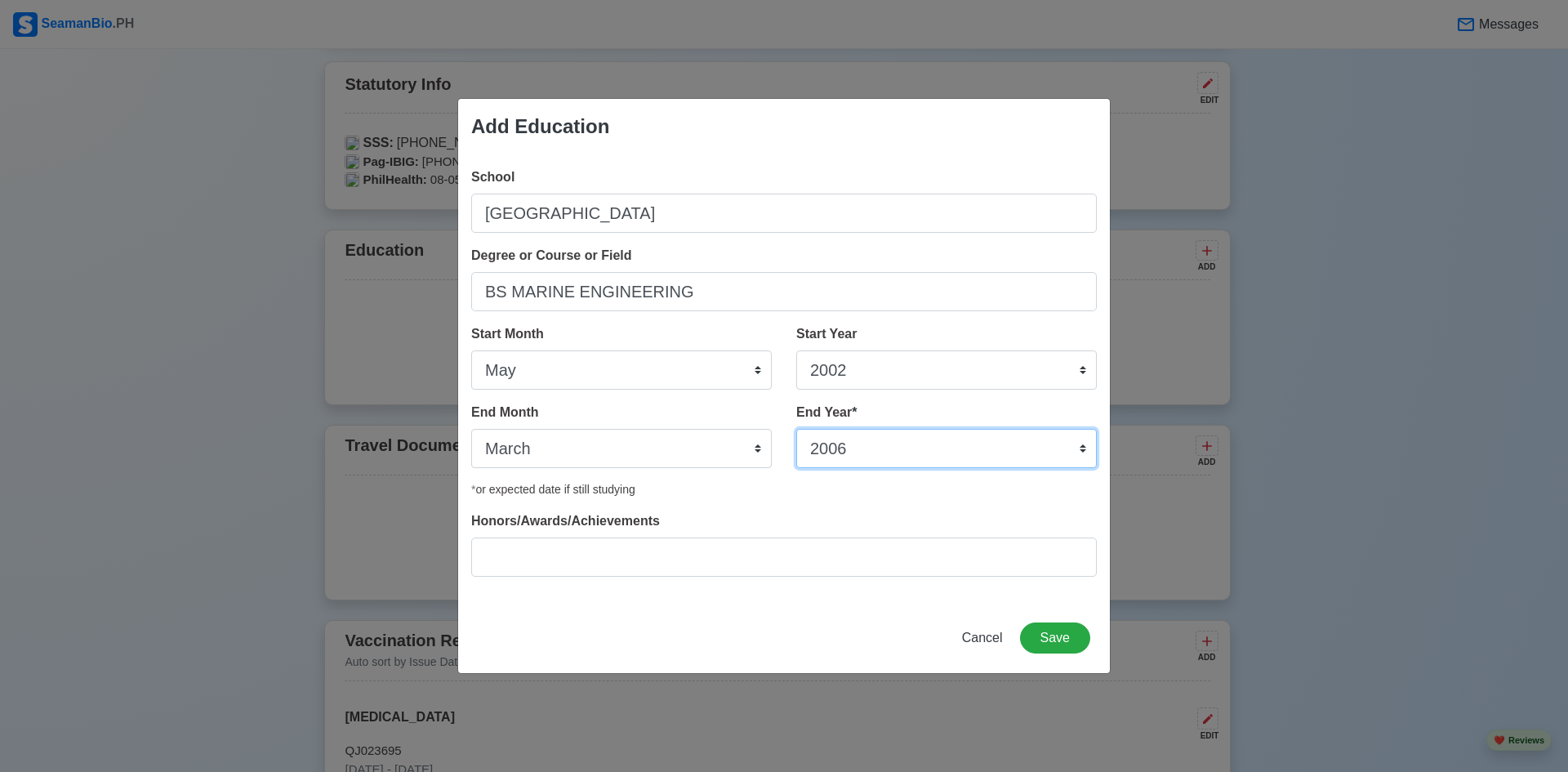
click at [796, 429] on select "2035 2034 2033 2032 2031 2030 2029 2028 2027 2026 2025 2024 2023 2022 2021 2020…" at bounding box center [946, 449] width 301 height 40
click at [1046, 630] on button "Save" at bounding box center [1055, 638] width 70 height 31
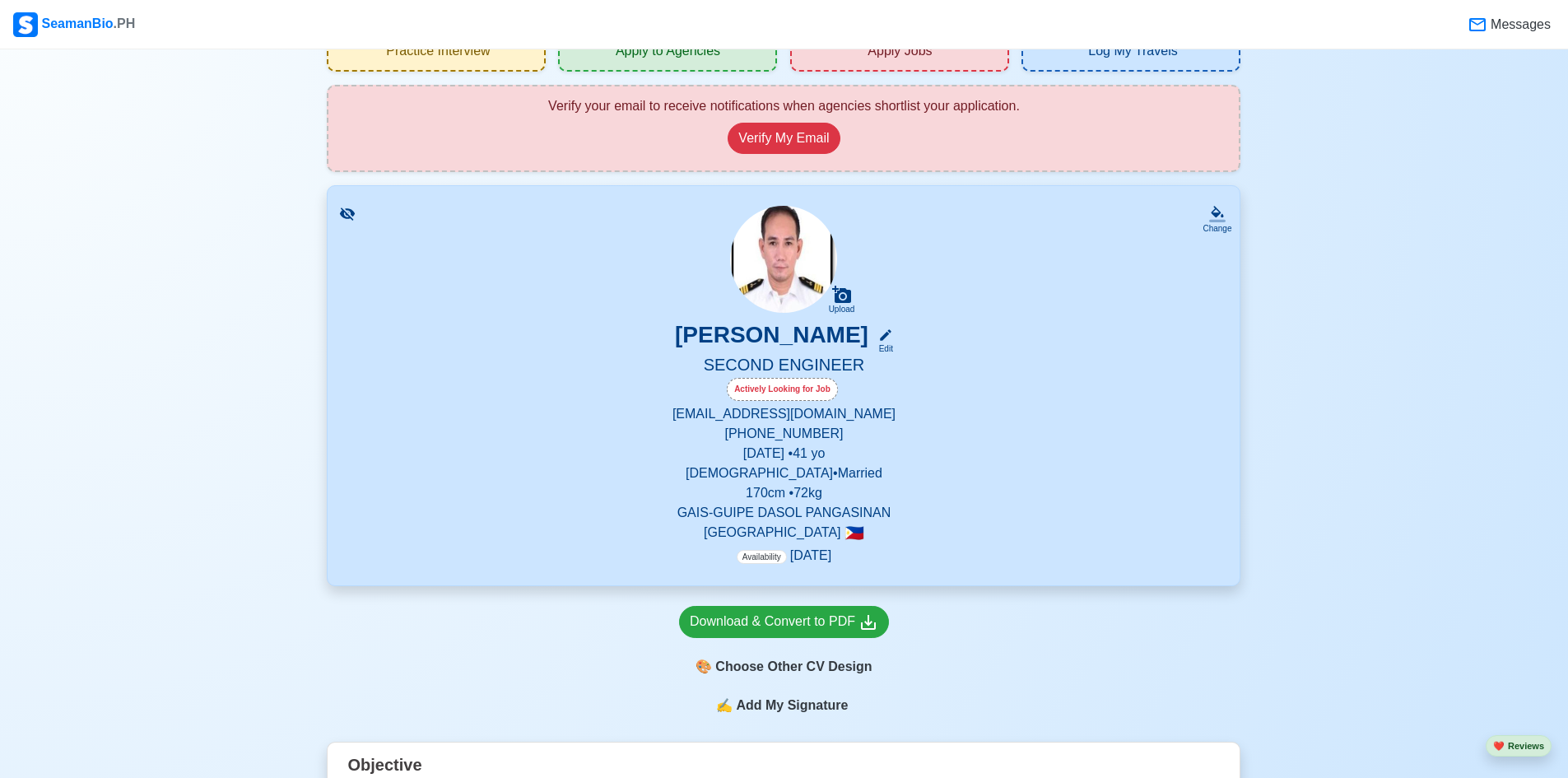
scroll to position [0, 0]
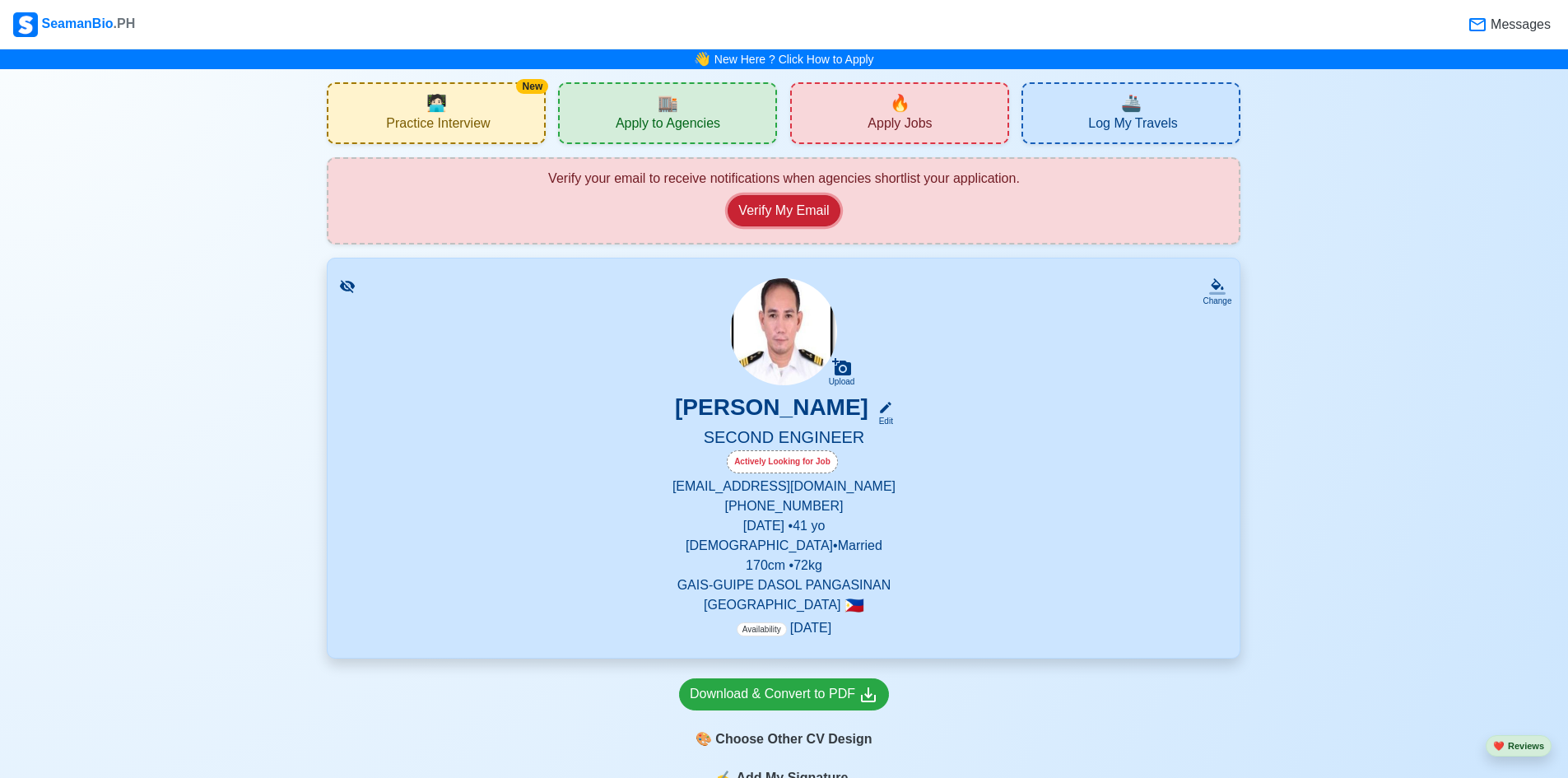
click at [796, 208] on button "Verify My Email" at bounding box center [784, 210] width 112 height 31
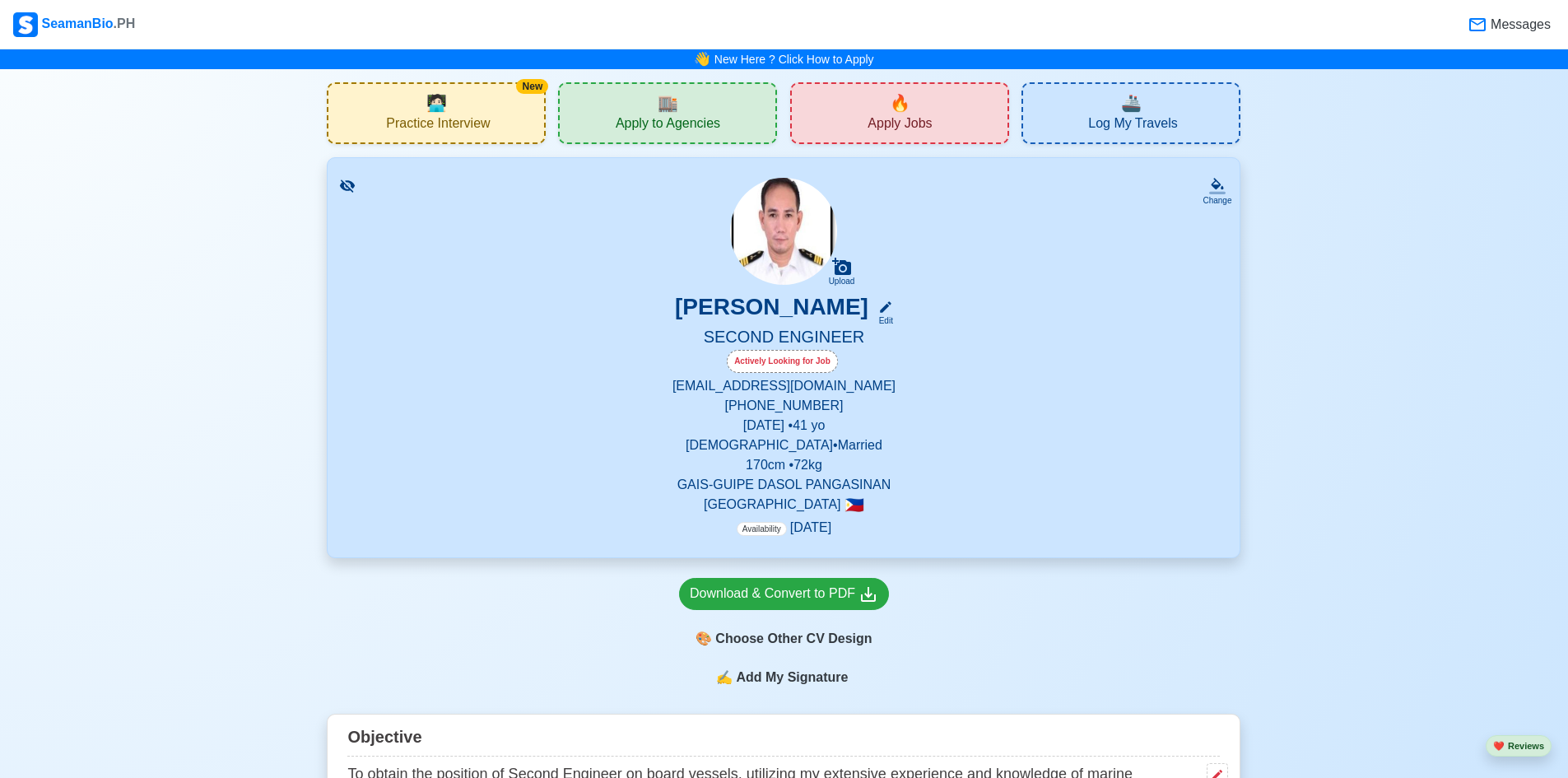
click at [731, 109] on div "🏬 Apply to Agencies" at bounding box center [667, 113] width 219 height 62
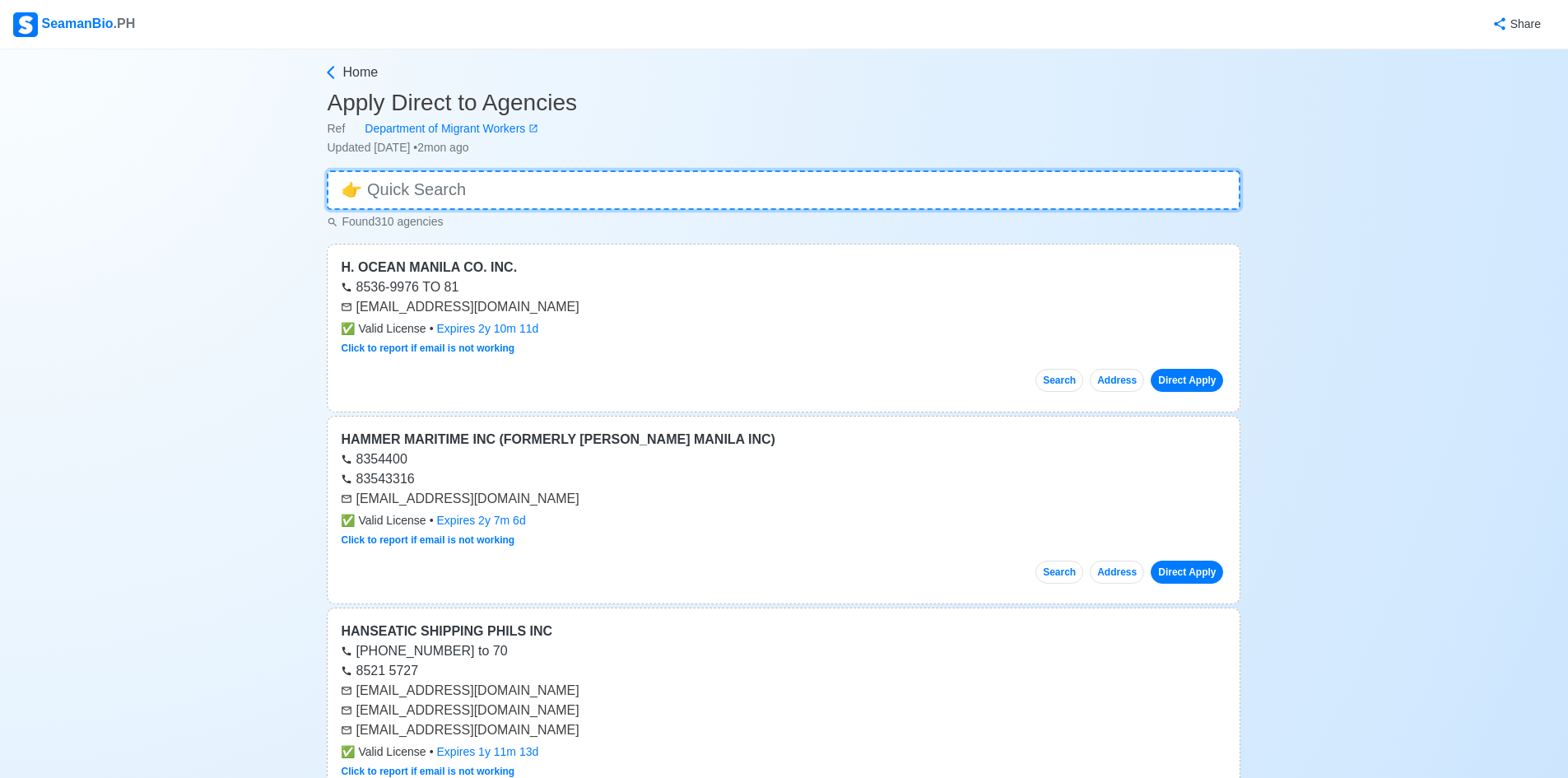
click at [511, 186] on input at bounding box center [784, 190] width 913 height 40
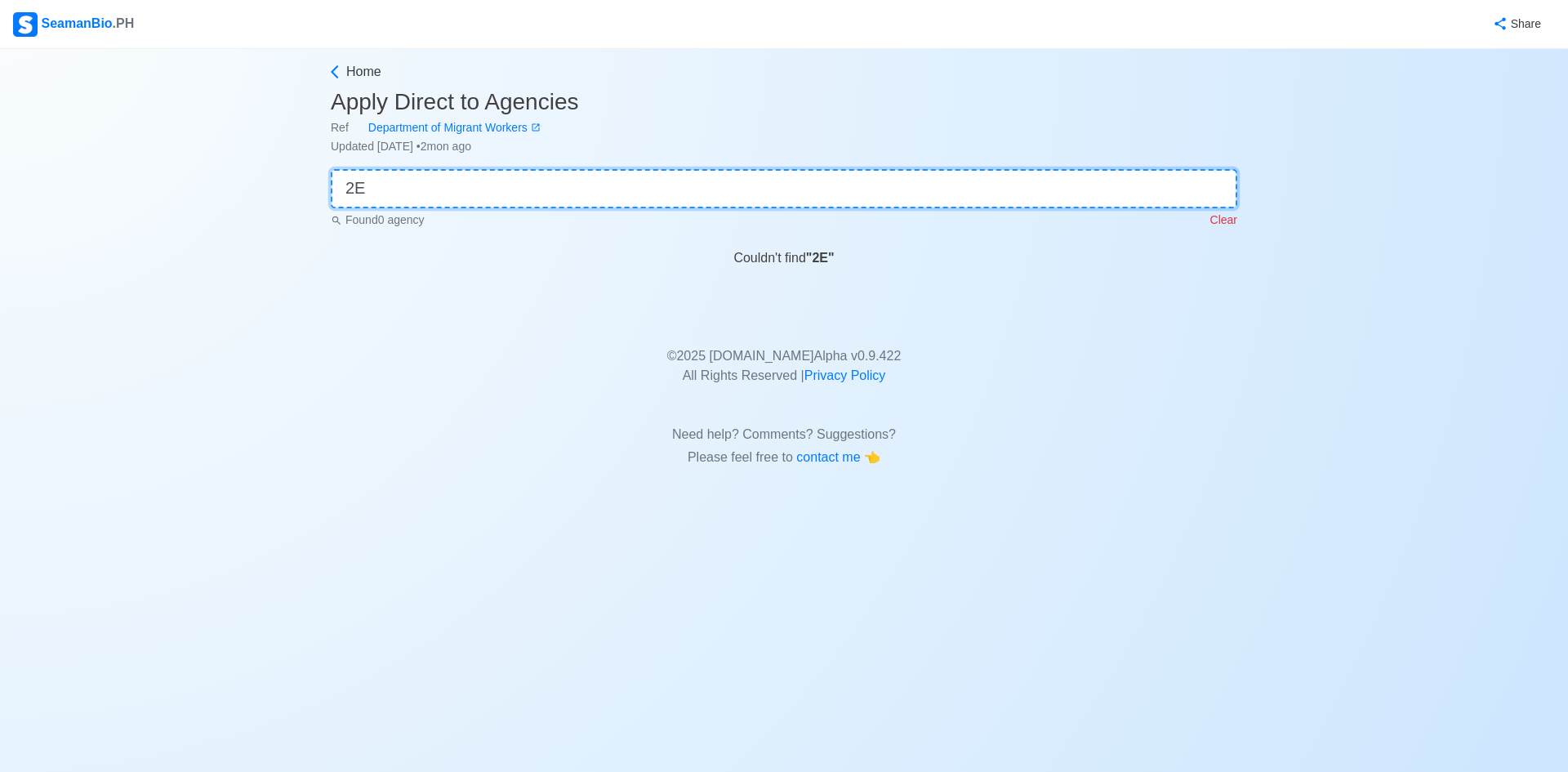
type input "2"
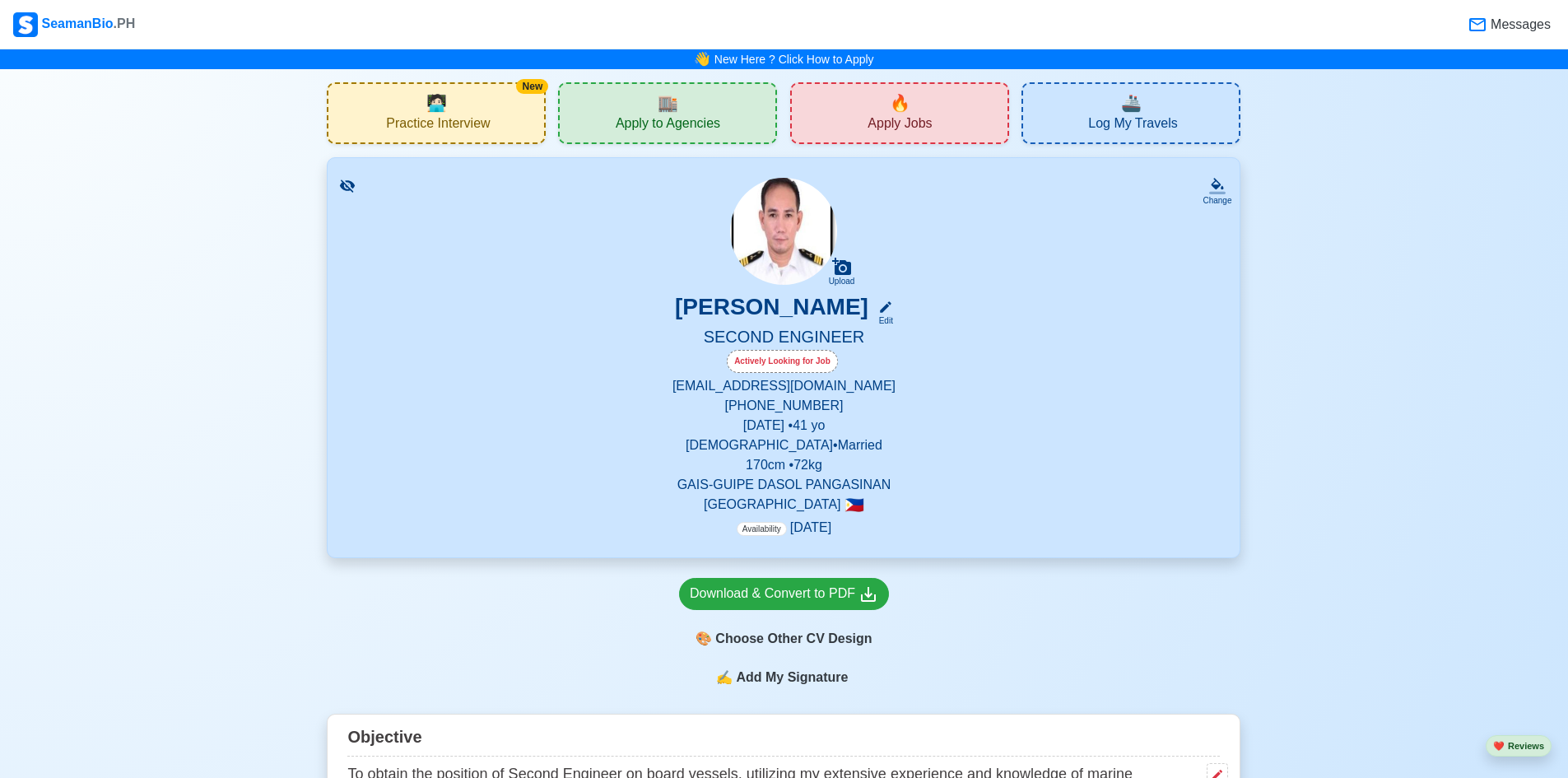
scroll to position [165, 0]
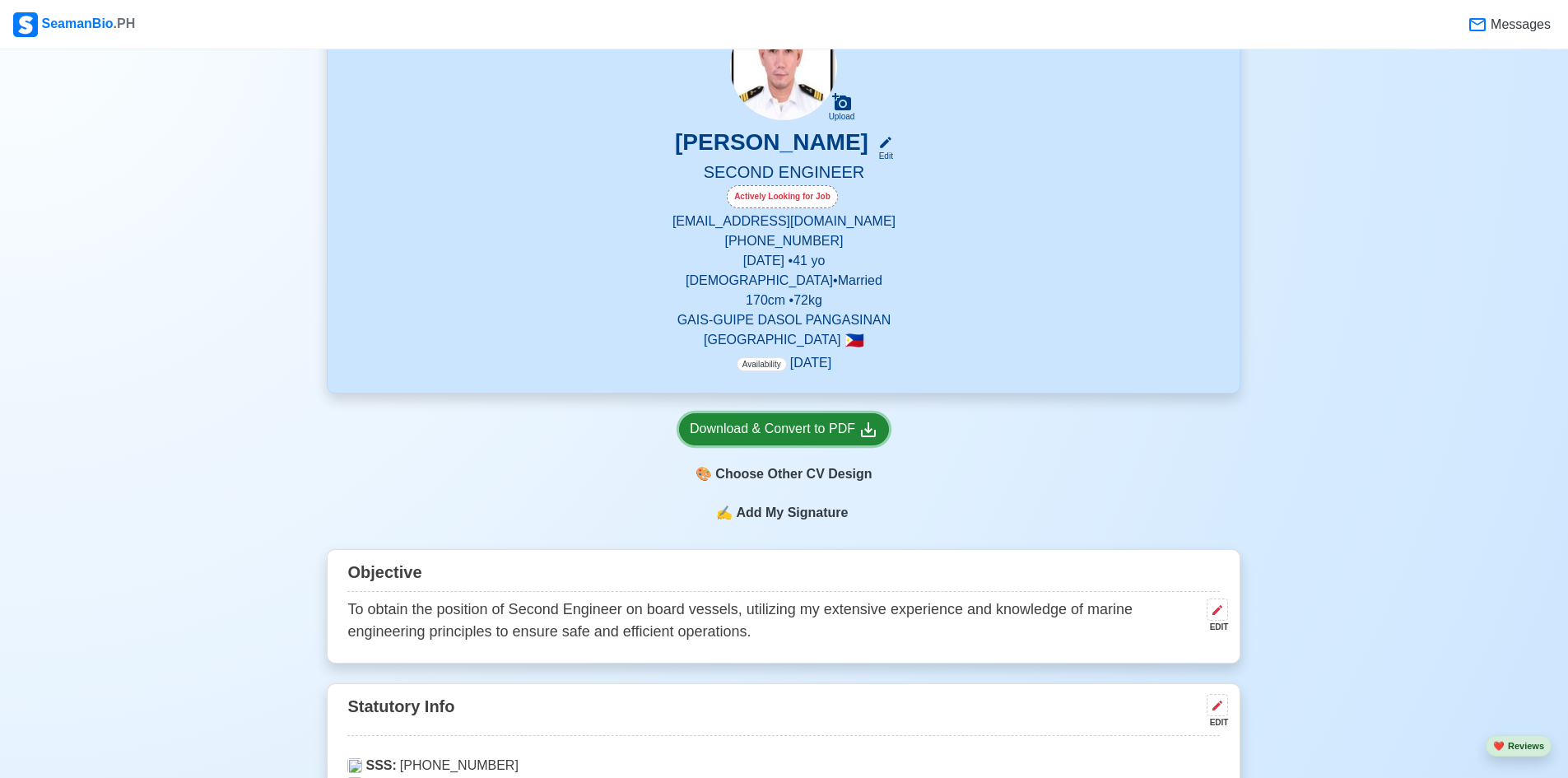
click at [811, 427] on div "Download & Convert to PDF" at bounding box center [784, 429] width 189 height 21
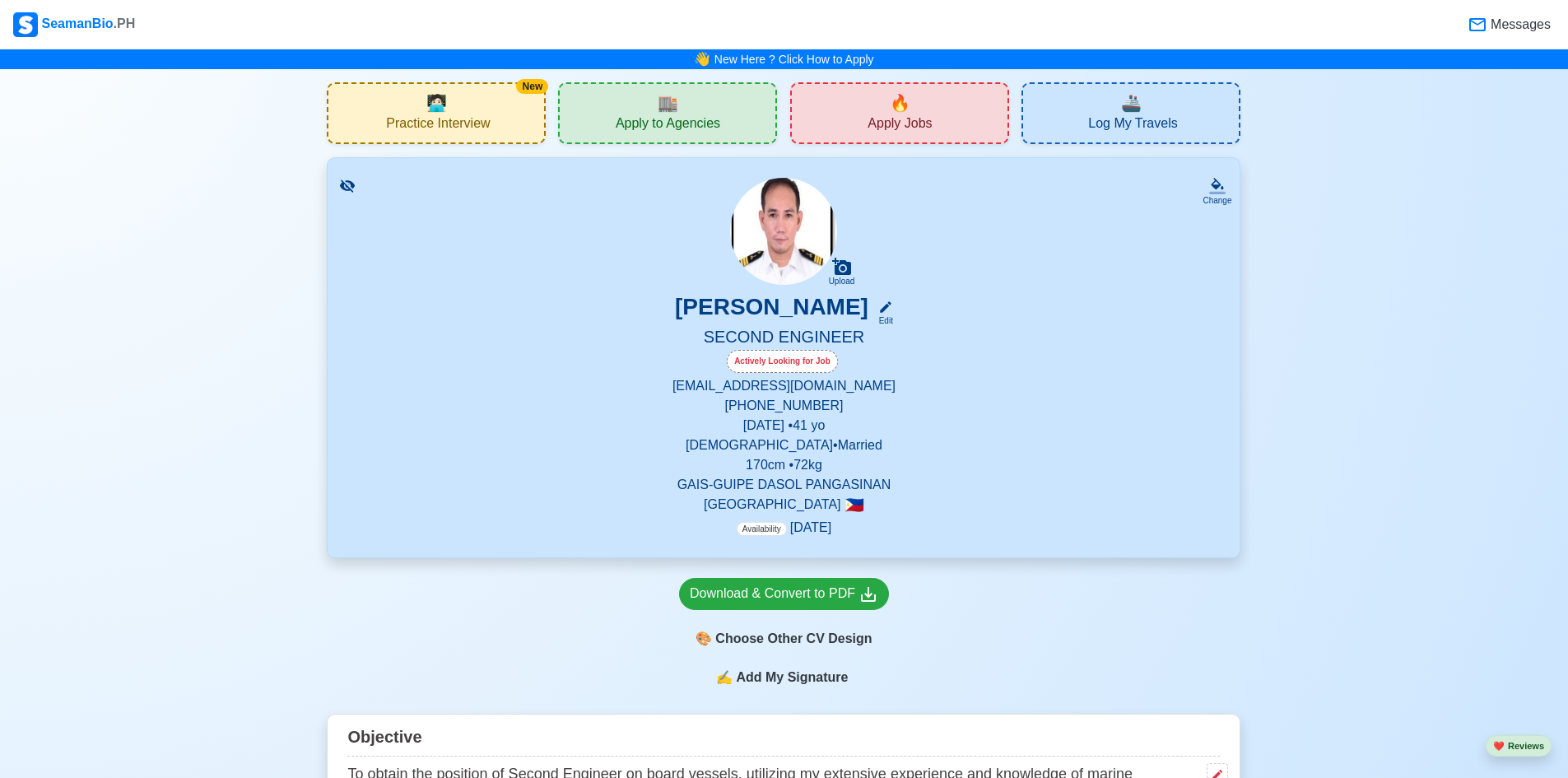
click at [917, 117] on span "Apply Jobs" at bounding box center [899, 125] width 64 height 21
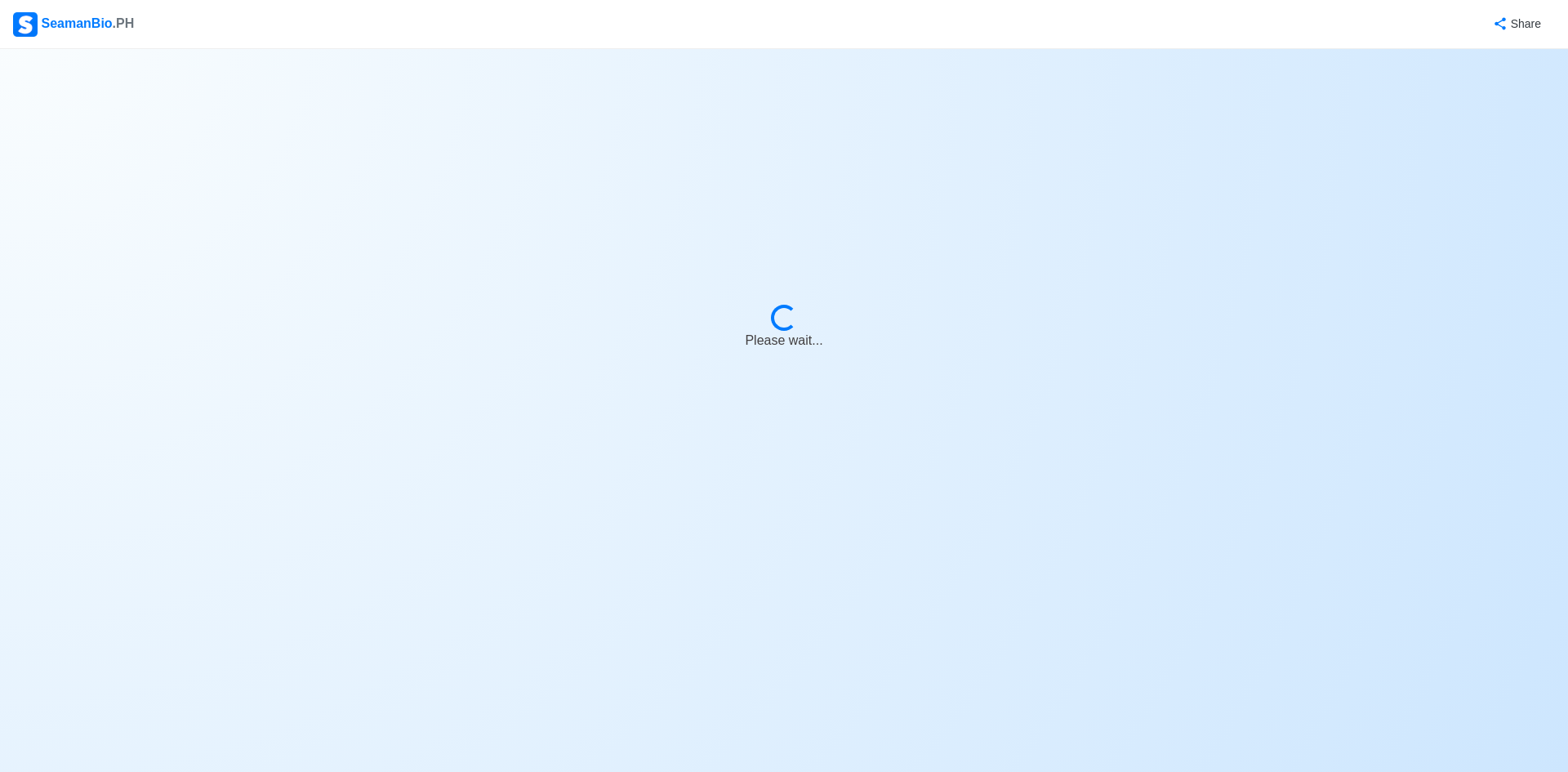
select select "2nd Engineer"
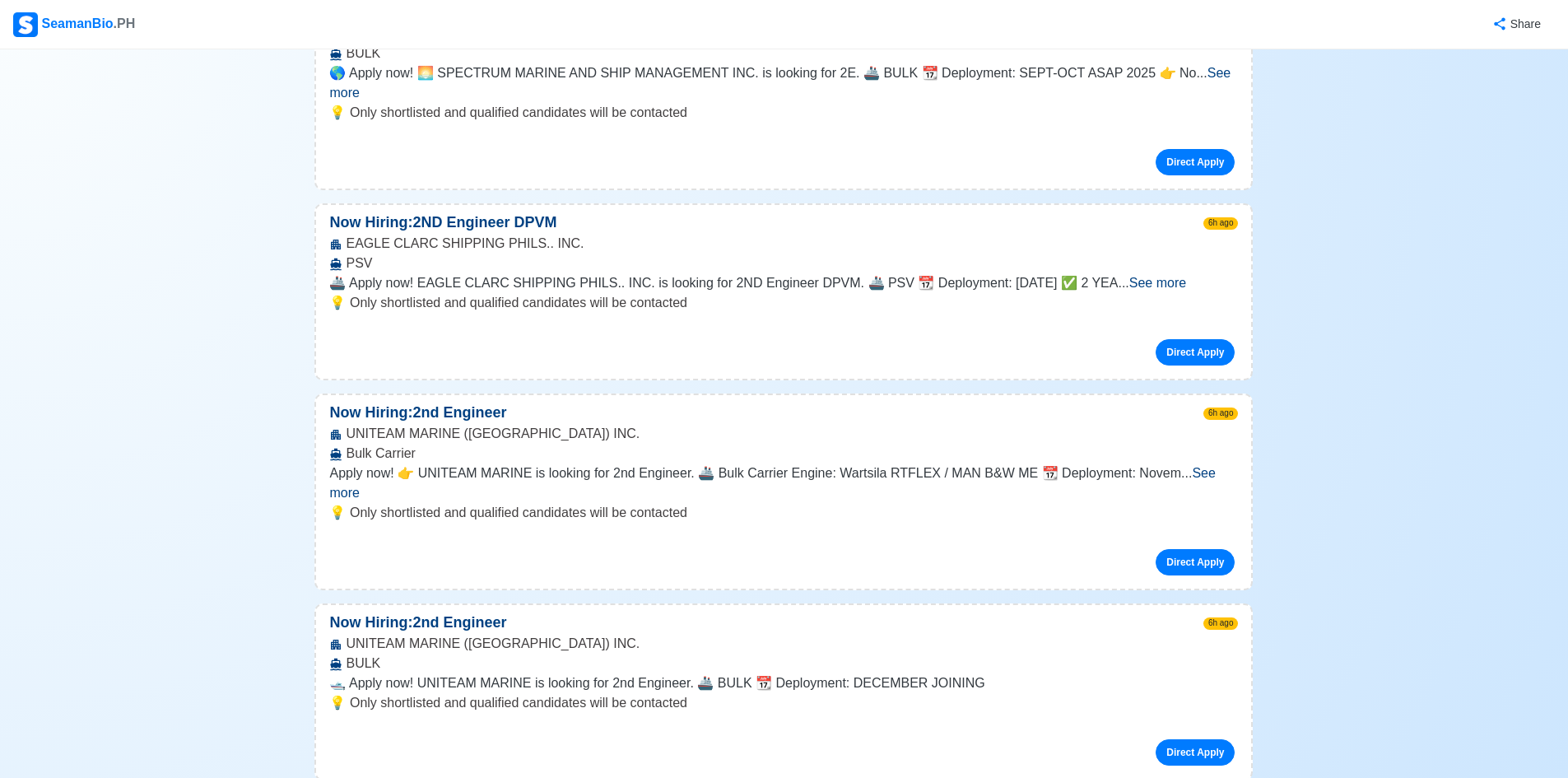
scroll to position [412, 0]
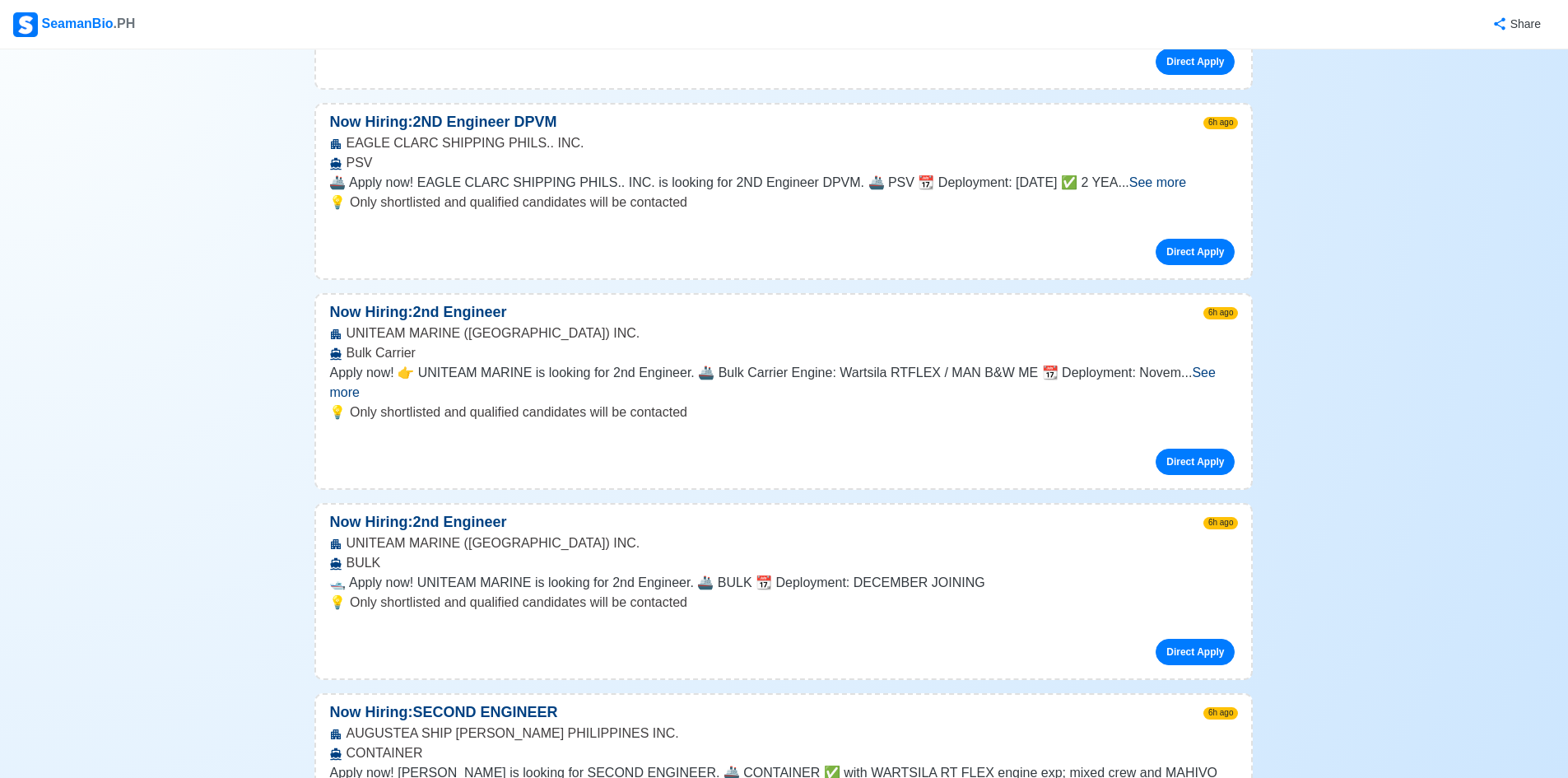
click at [1211, 366] on span "See more" at bounding box center [772, 383] width 885 height 34
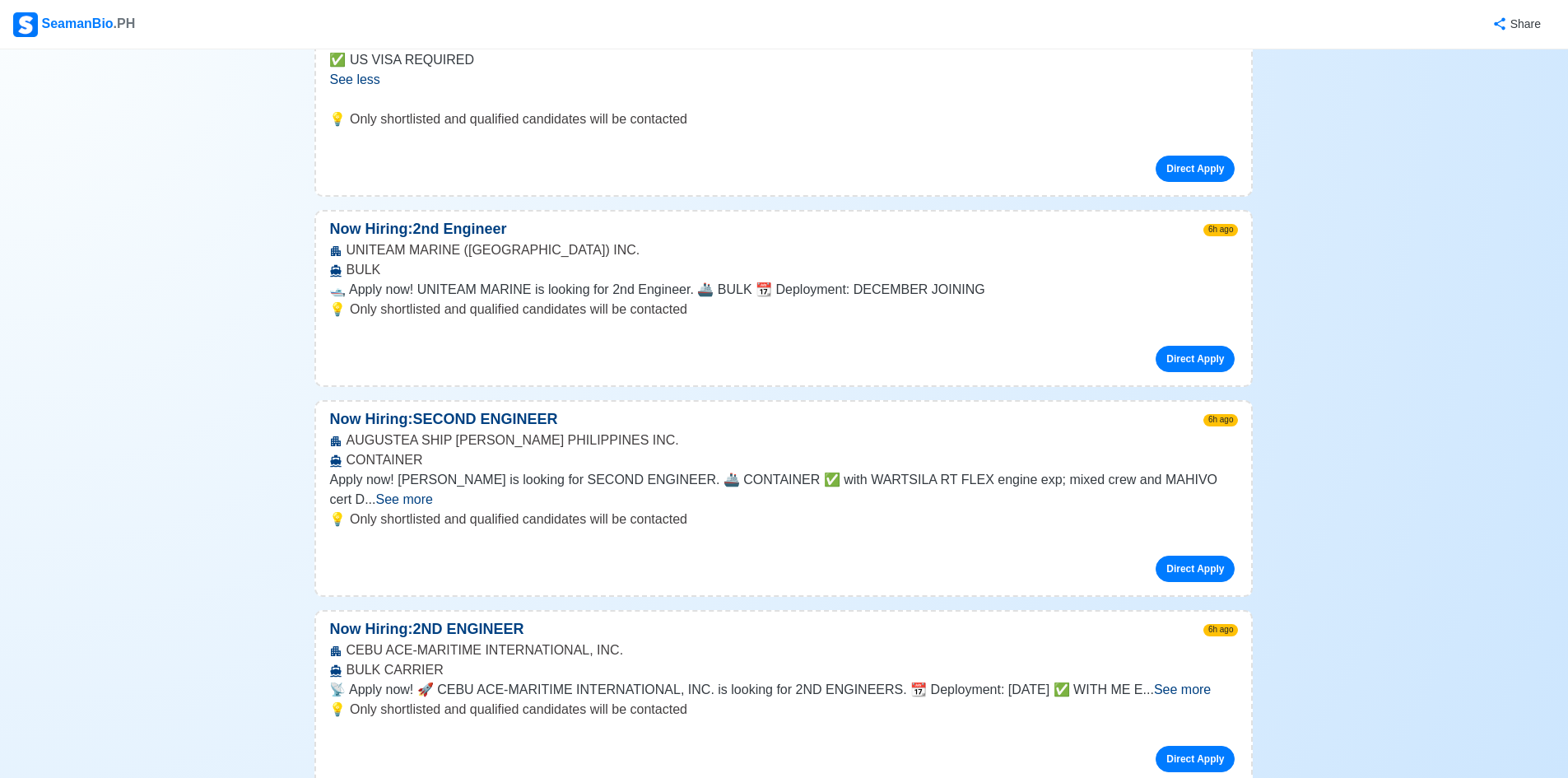
scroll to position [988, 0]
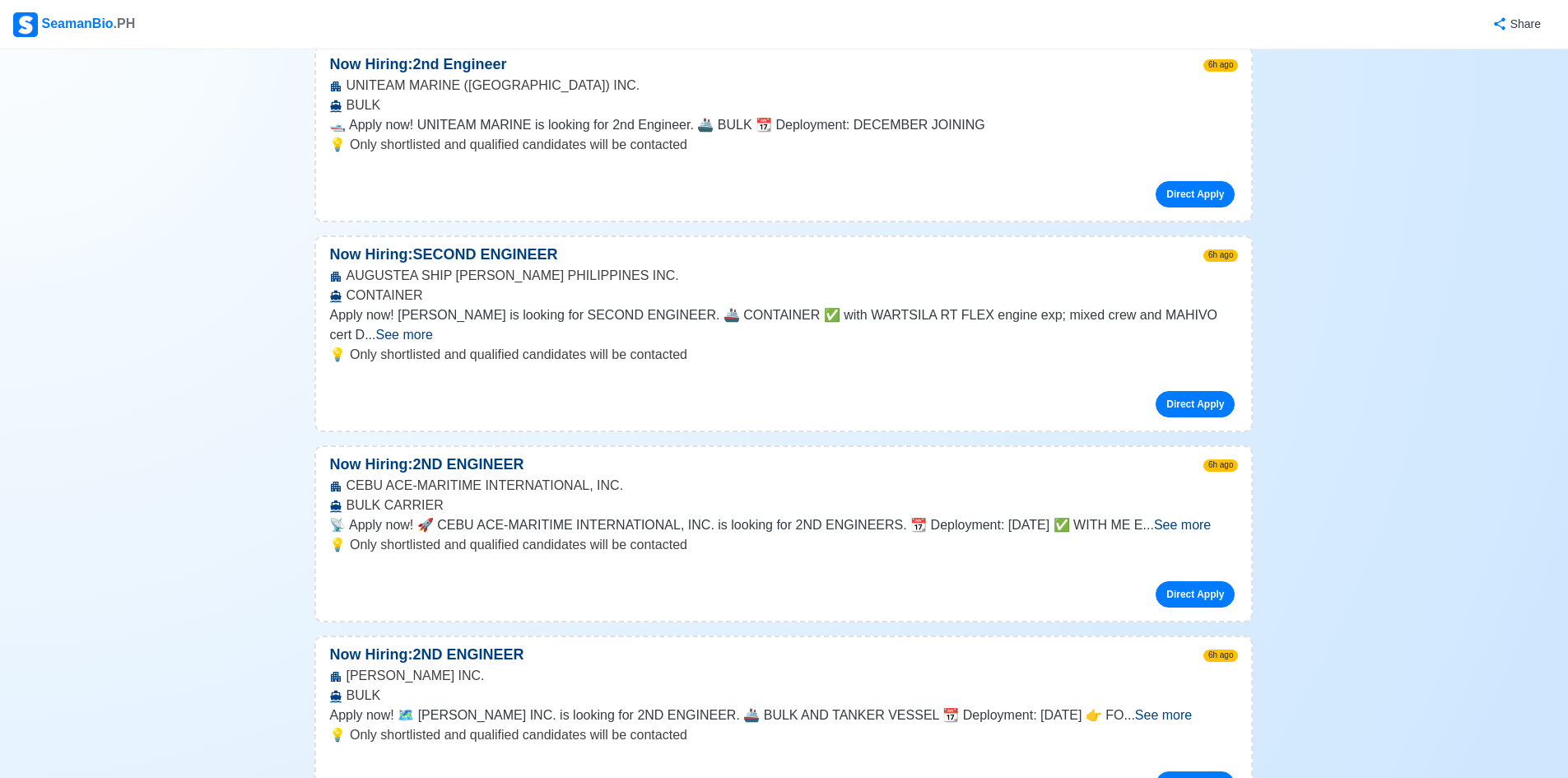
click at [433, 328] on span "See more" at bounding box center [404, 335] width 57 height 14
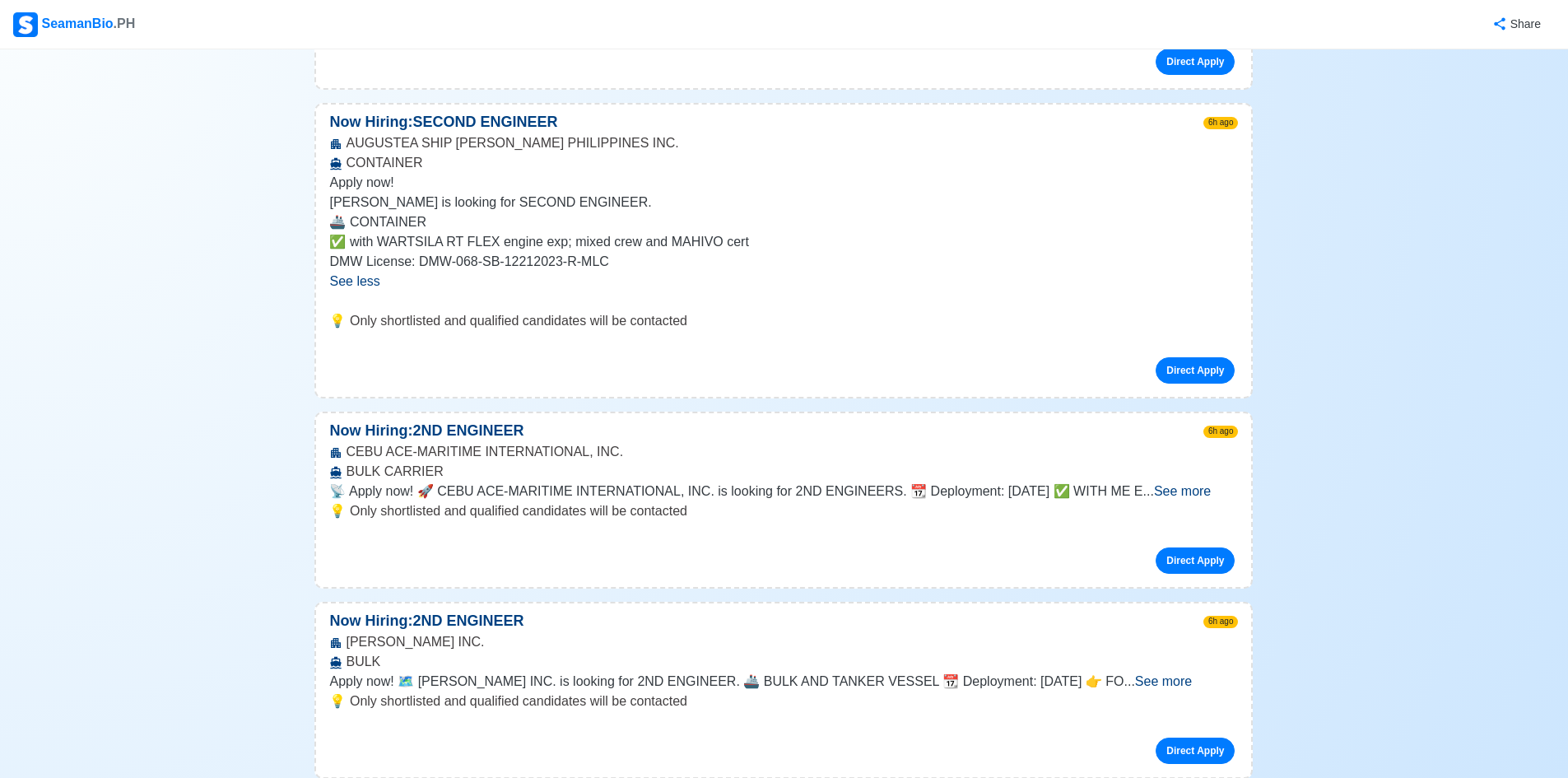
scroll to position [1318, 0]
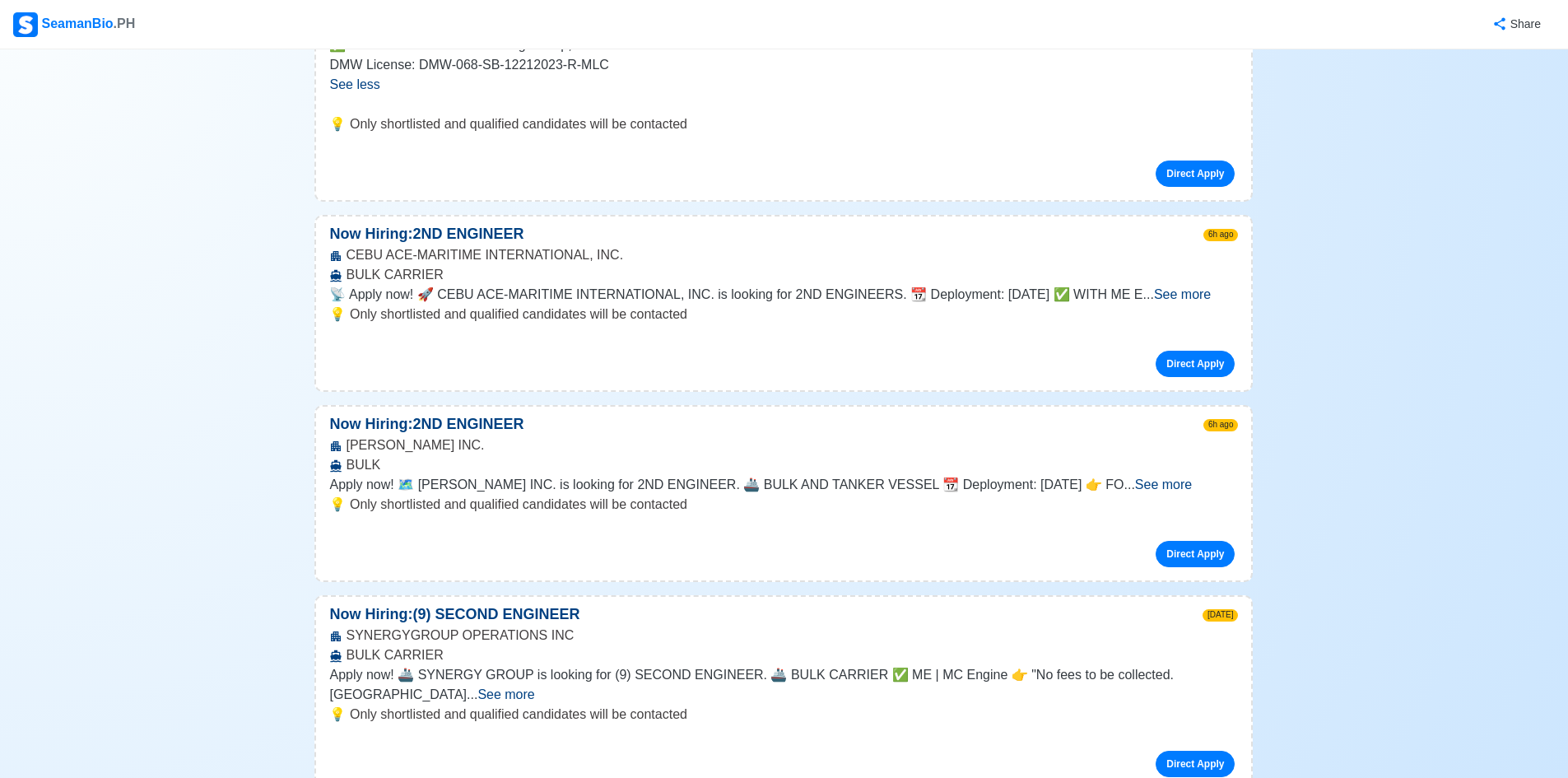
click at [1188, 287] on span "See more" at bounding box center [1182, 294] width 57 height 14
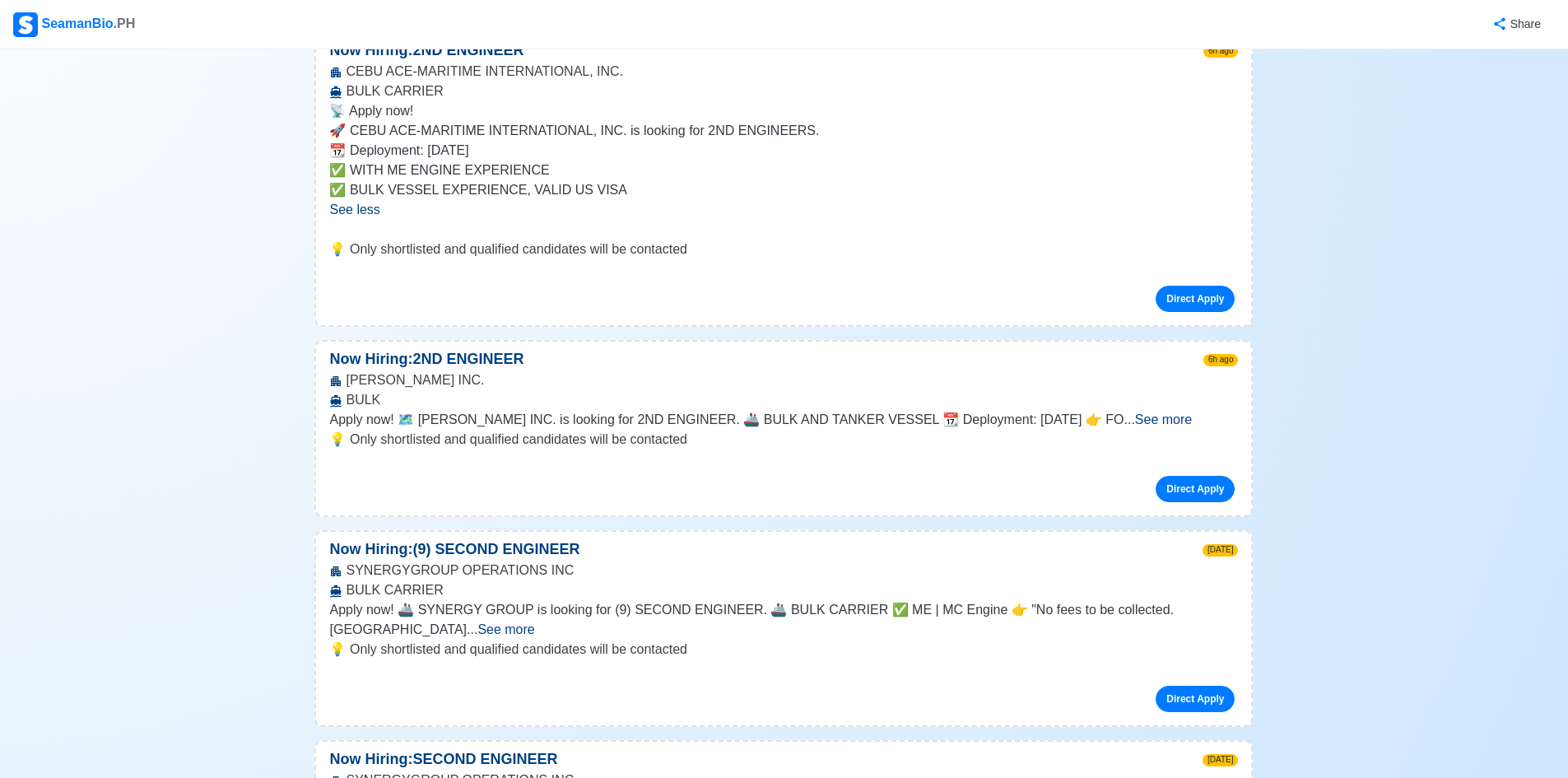
scroll to position [1565, 0]
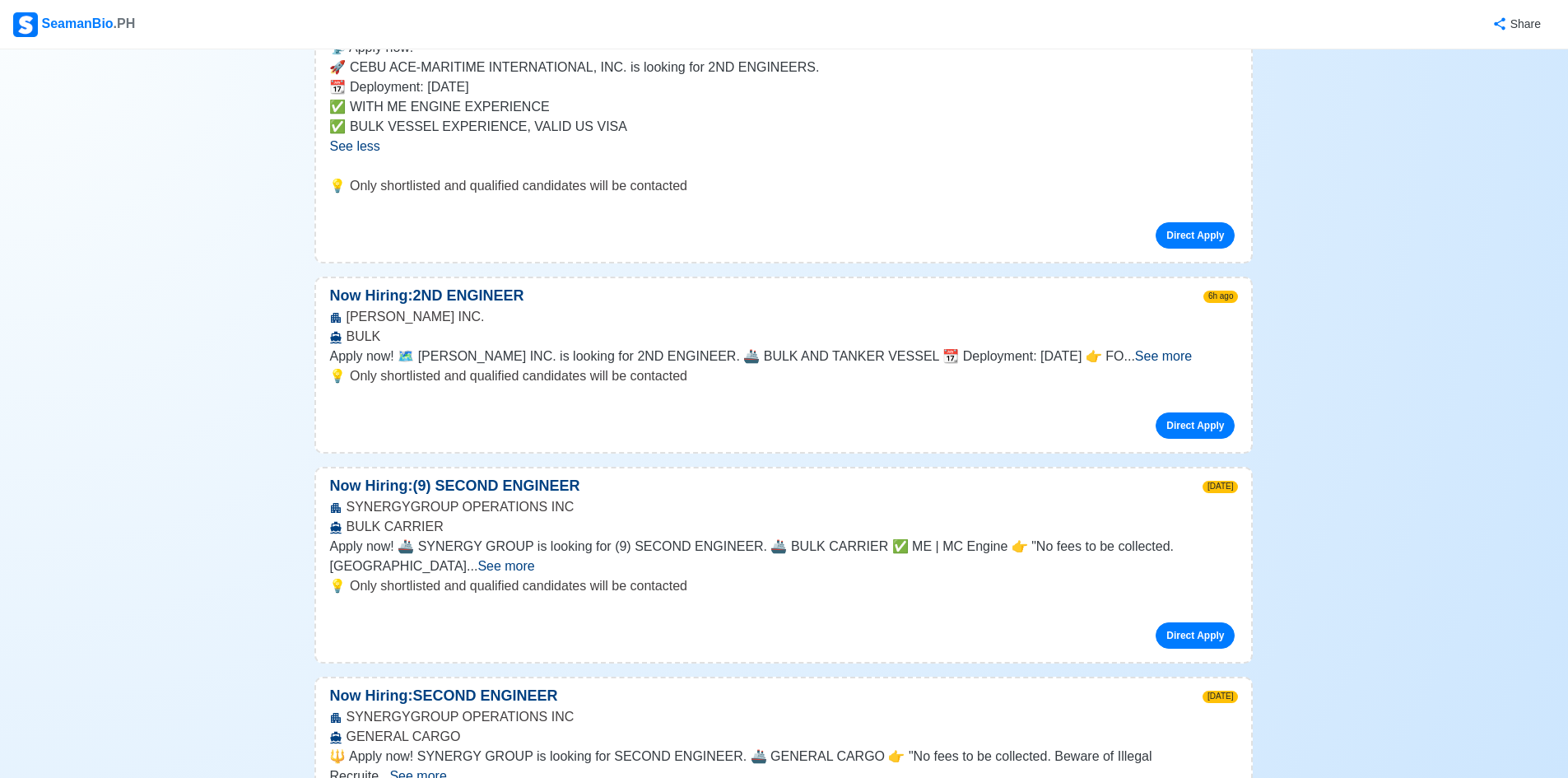
click at [1192, 349] on span "See more" at bounding box center [1163, 356] width 57 height 14
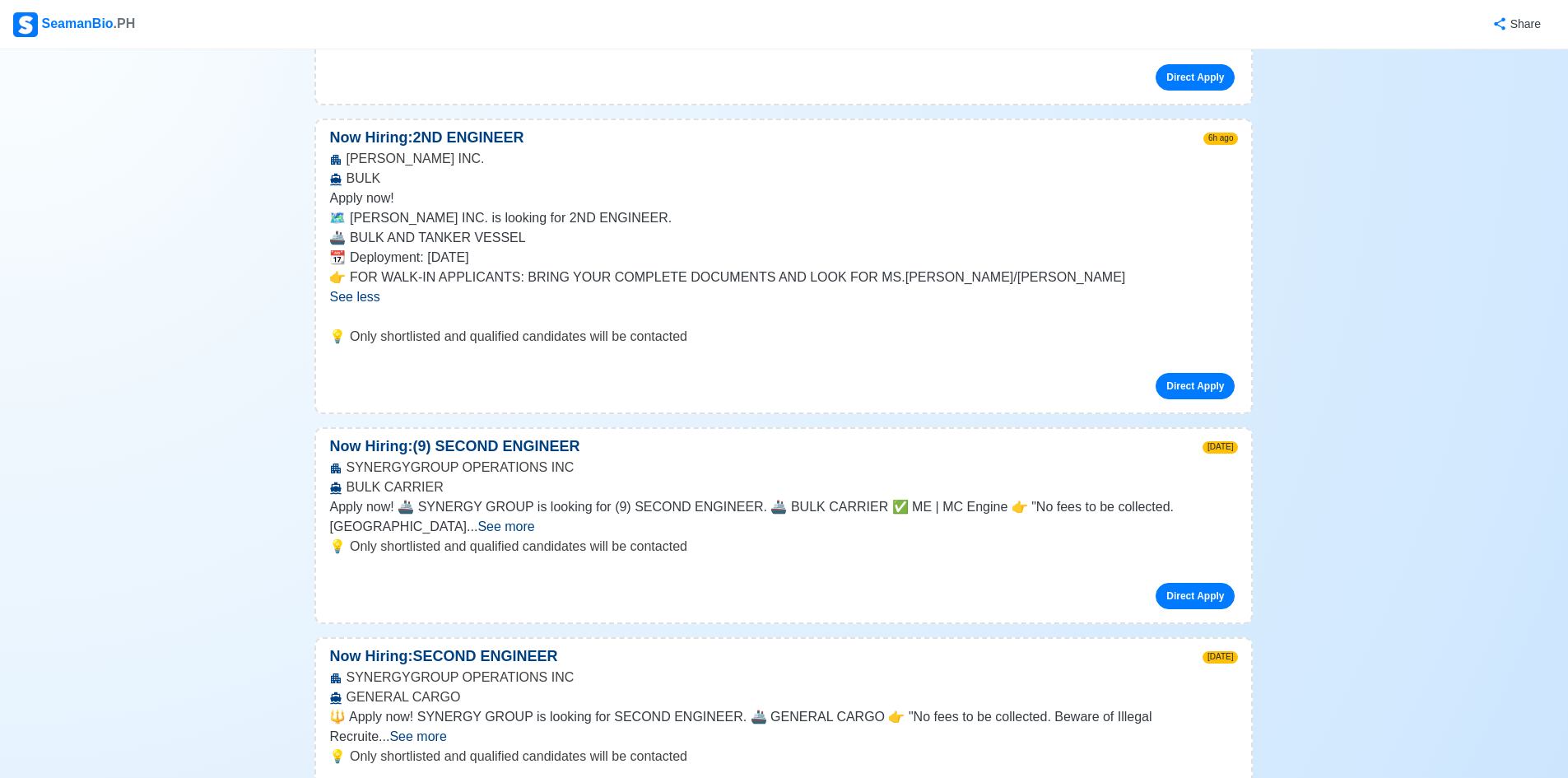
scroll to position [1730, 0]
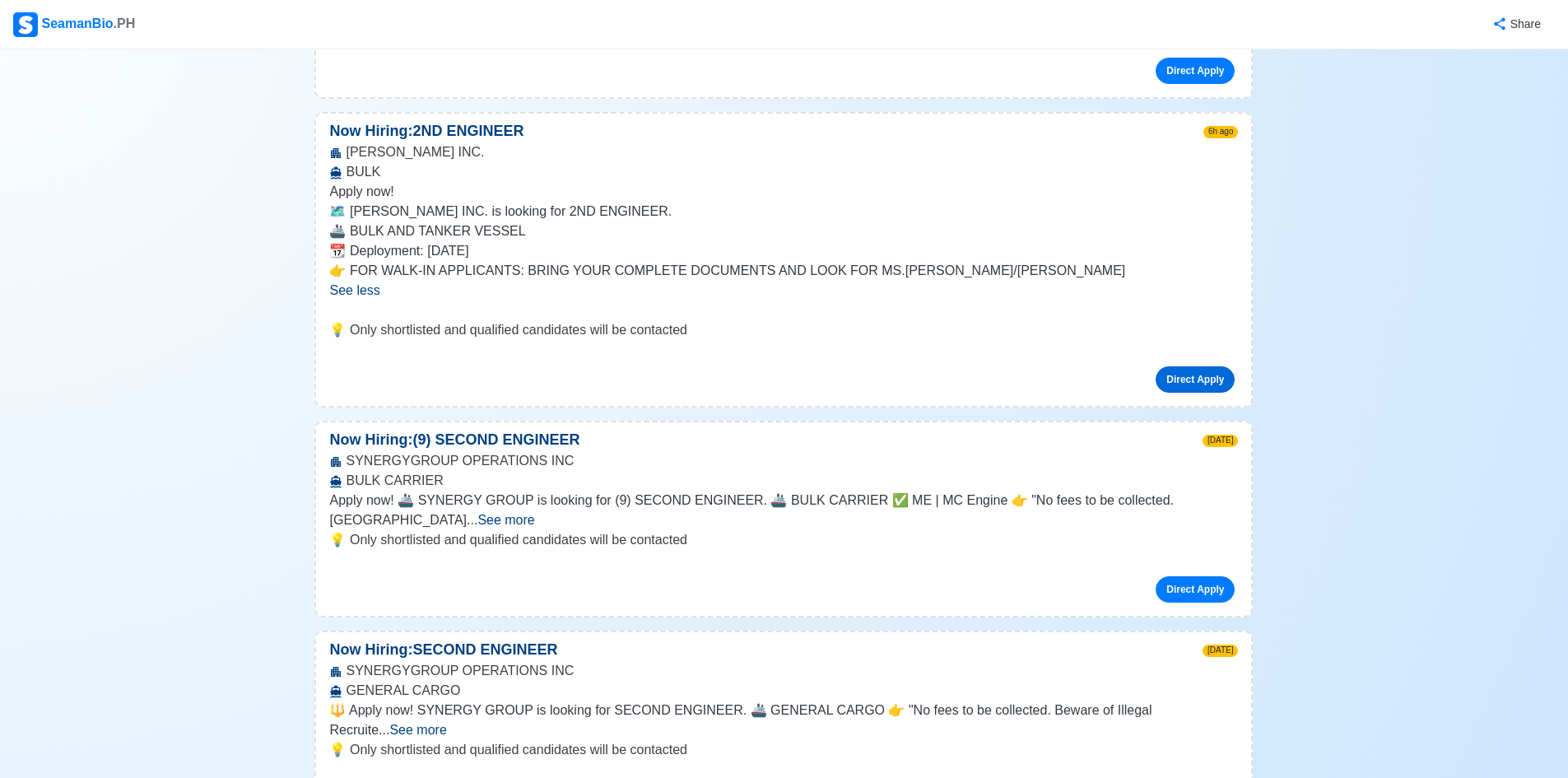
click at [1223, 367] on link "Direct Apply" at bounding box center [1194, 380] width 79 height 26
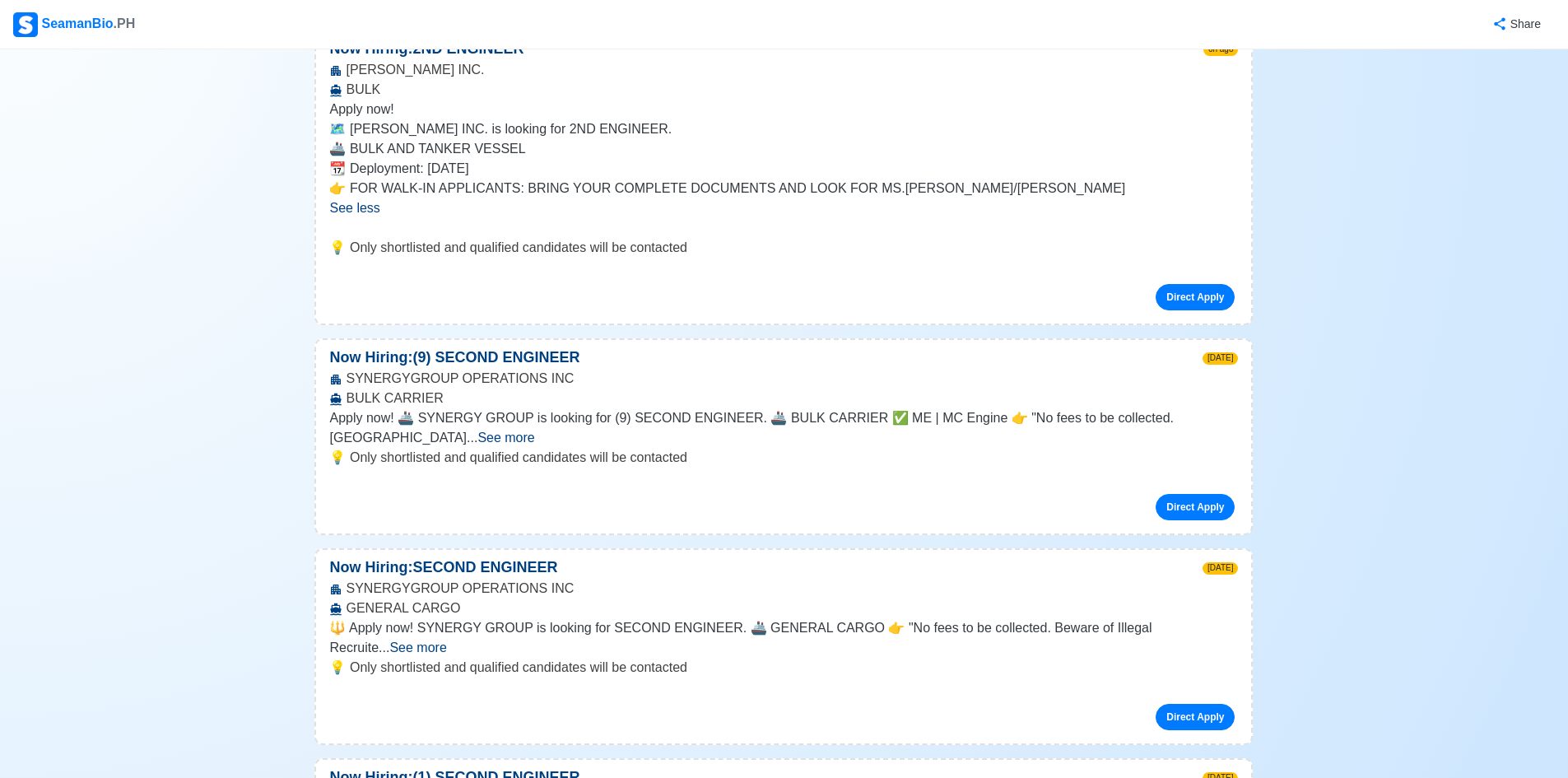
click at [535, 431] on span "See more" at bounding box center [506, 438] width 57 height 14
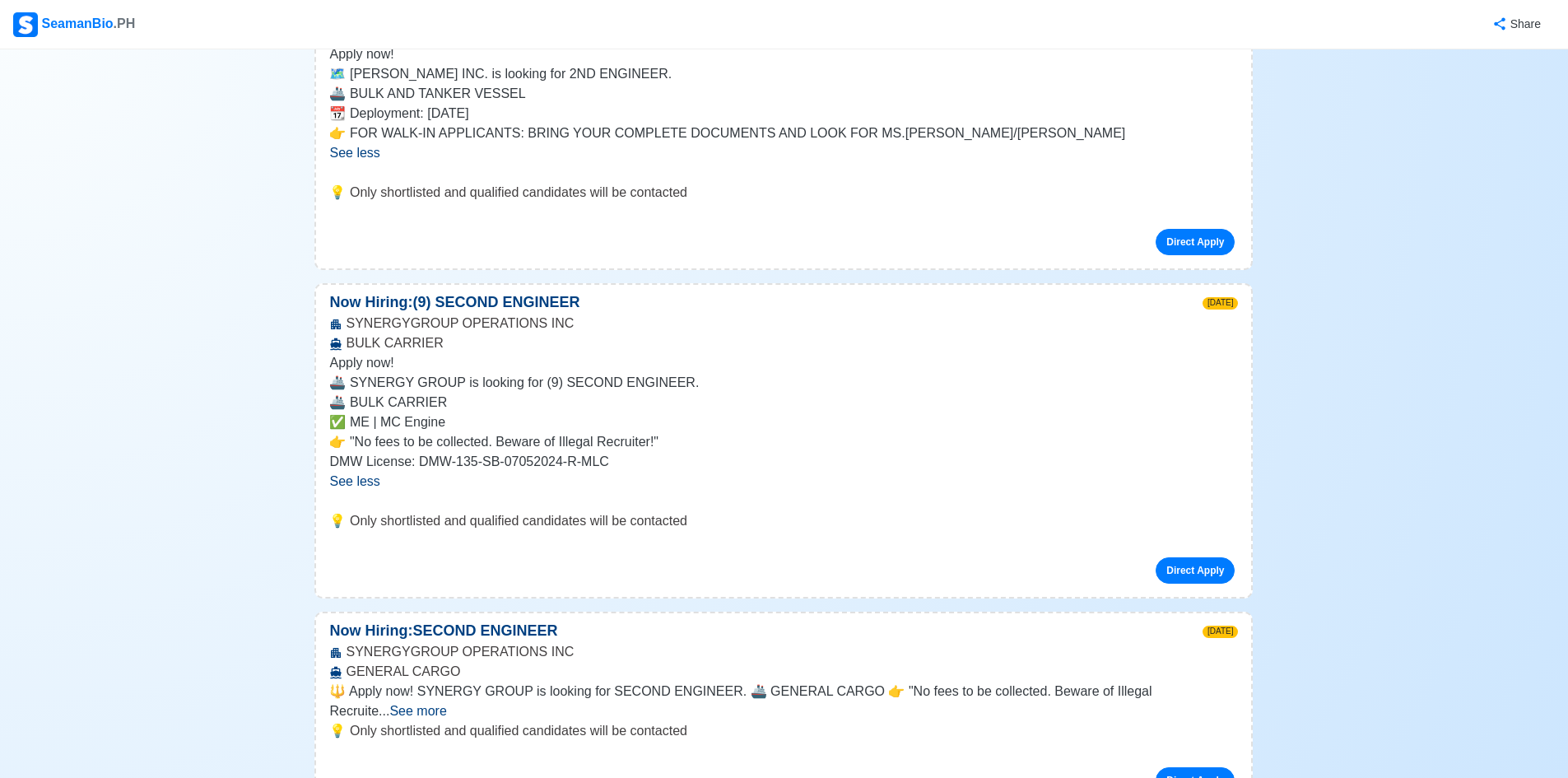
scroll to position [1977, 0]
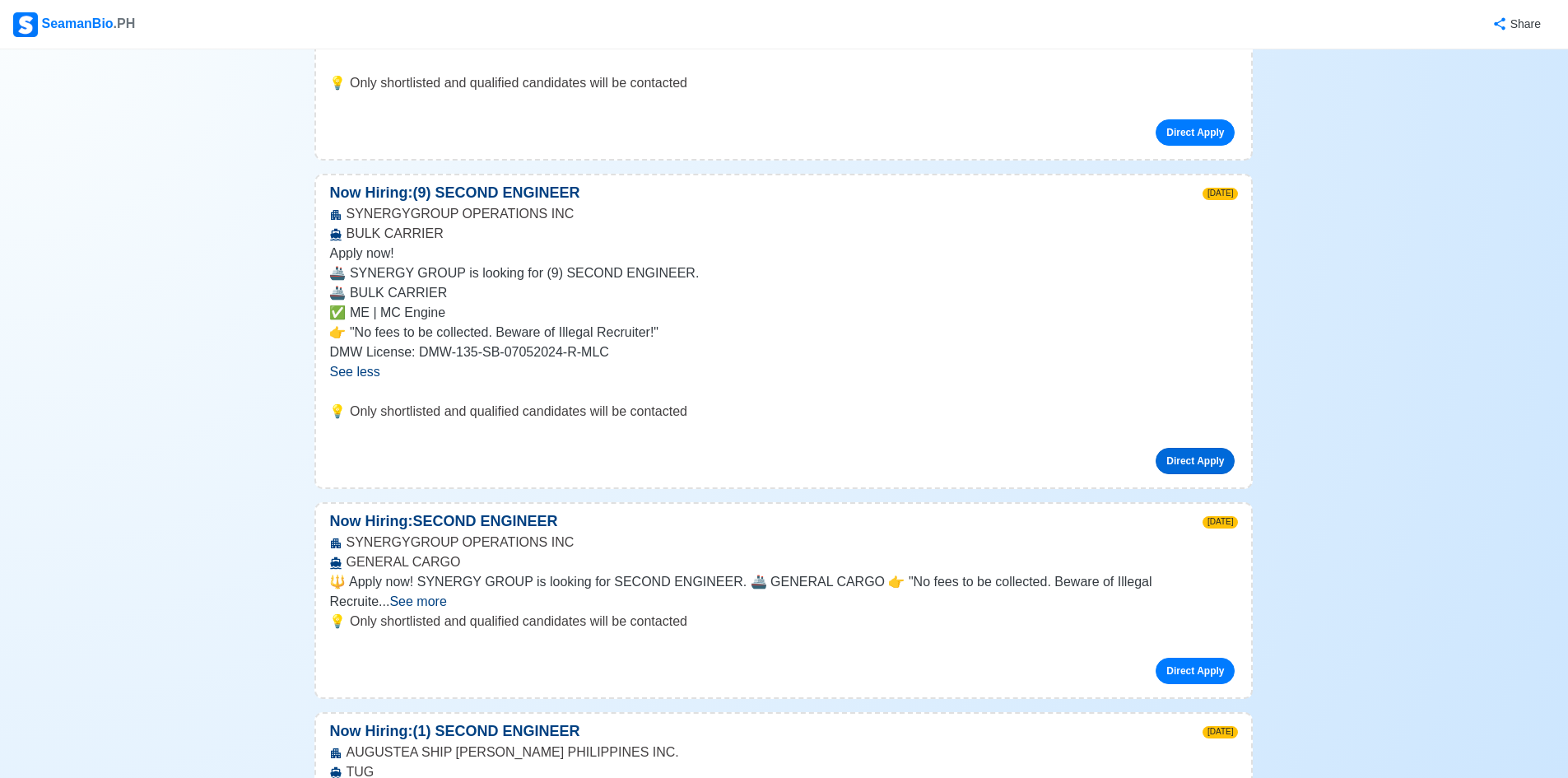
click at [1187, 448] on link "Direct Apply" at bounding box center [1194, 461] width 79 height 26
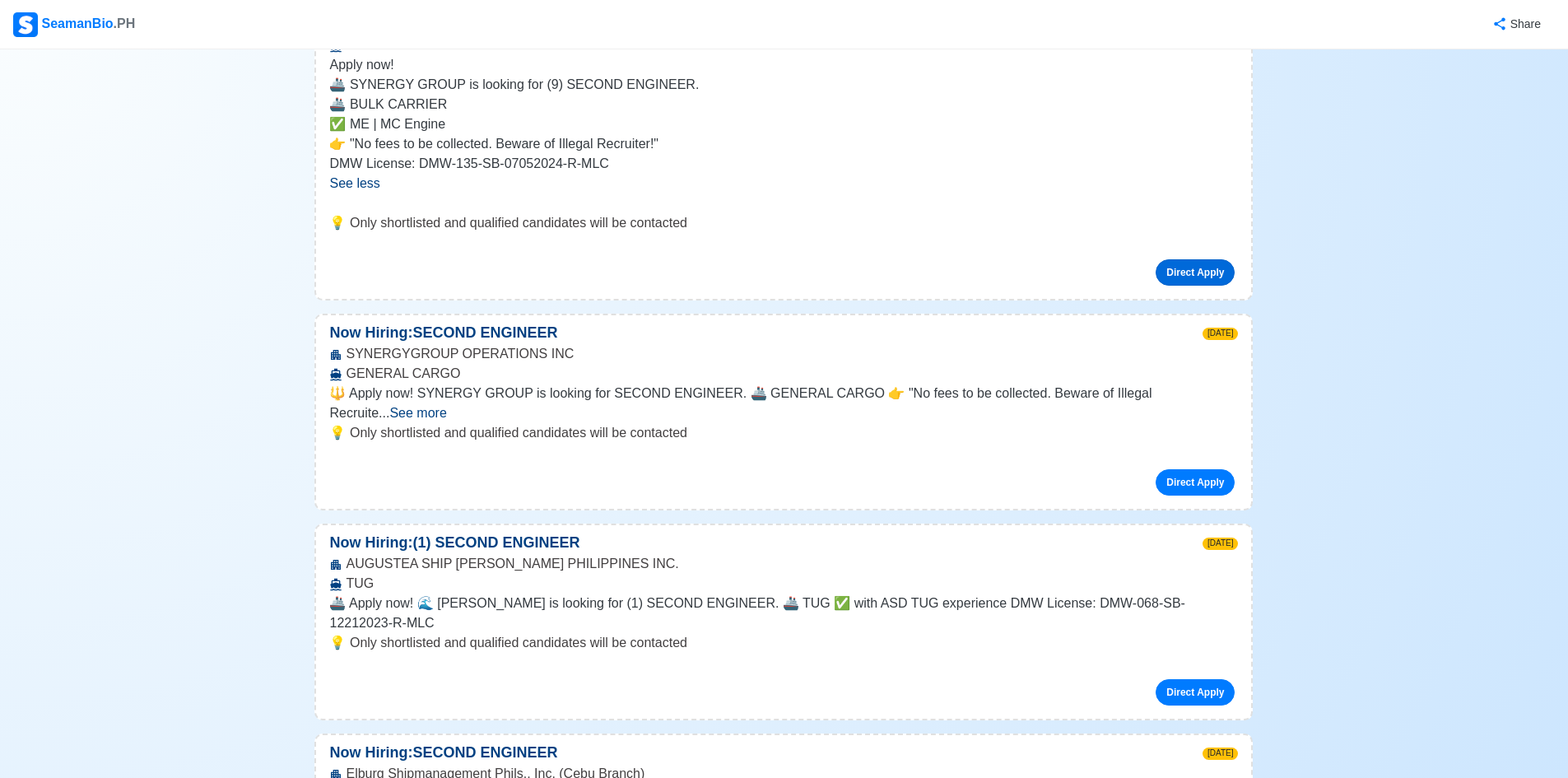
scroll to position [2224, 0]
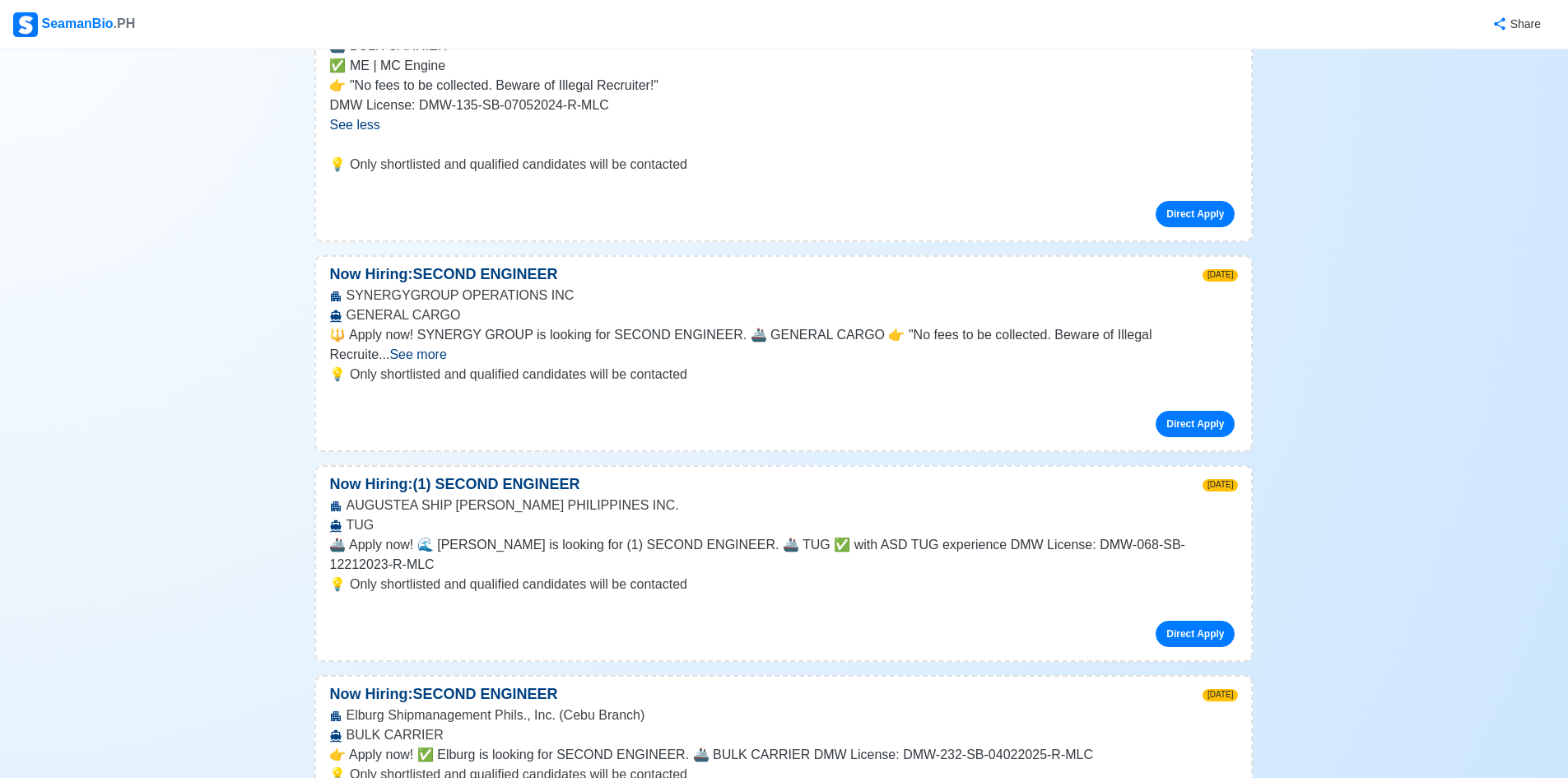
click at [446, 348] on span "See more" at bounding box center [418, 355] width 57 height 14
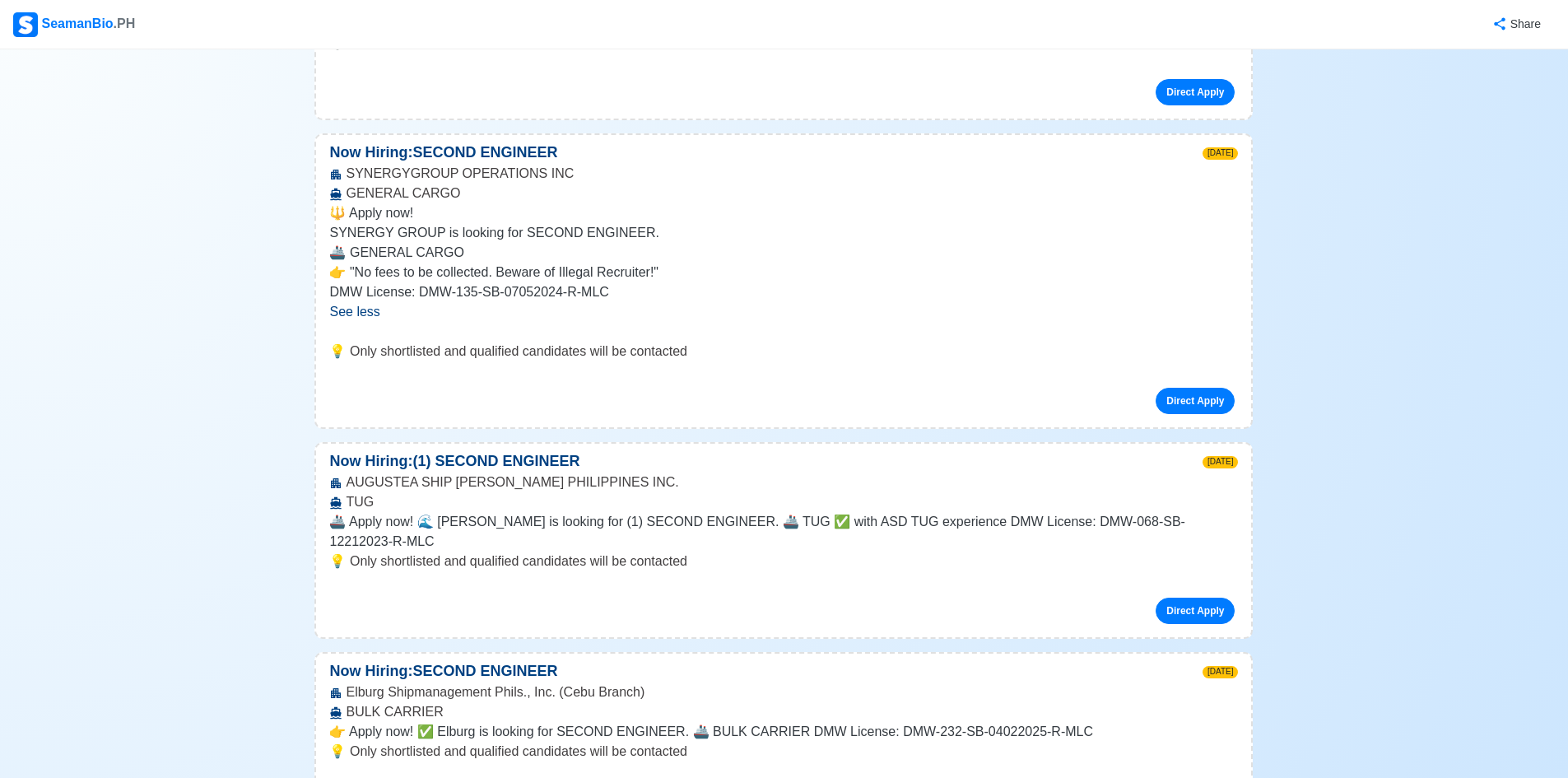
scroll to position [2389, 0]
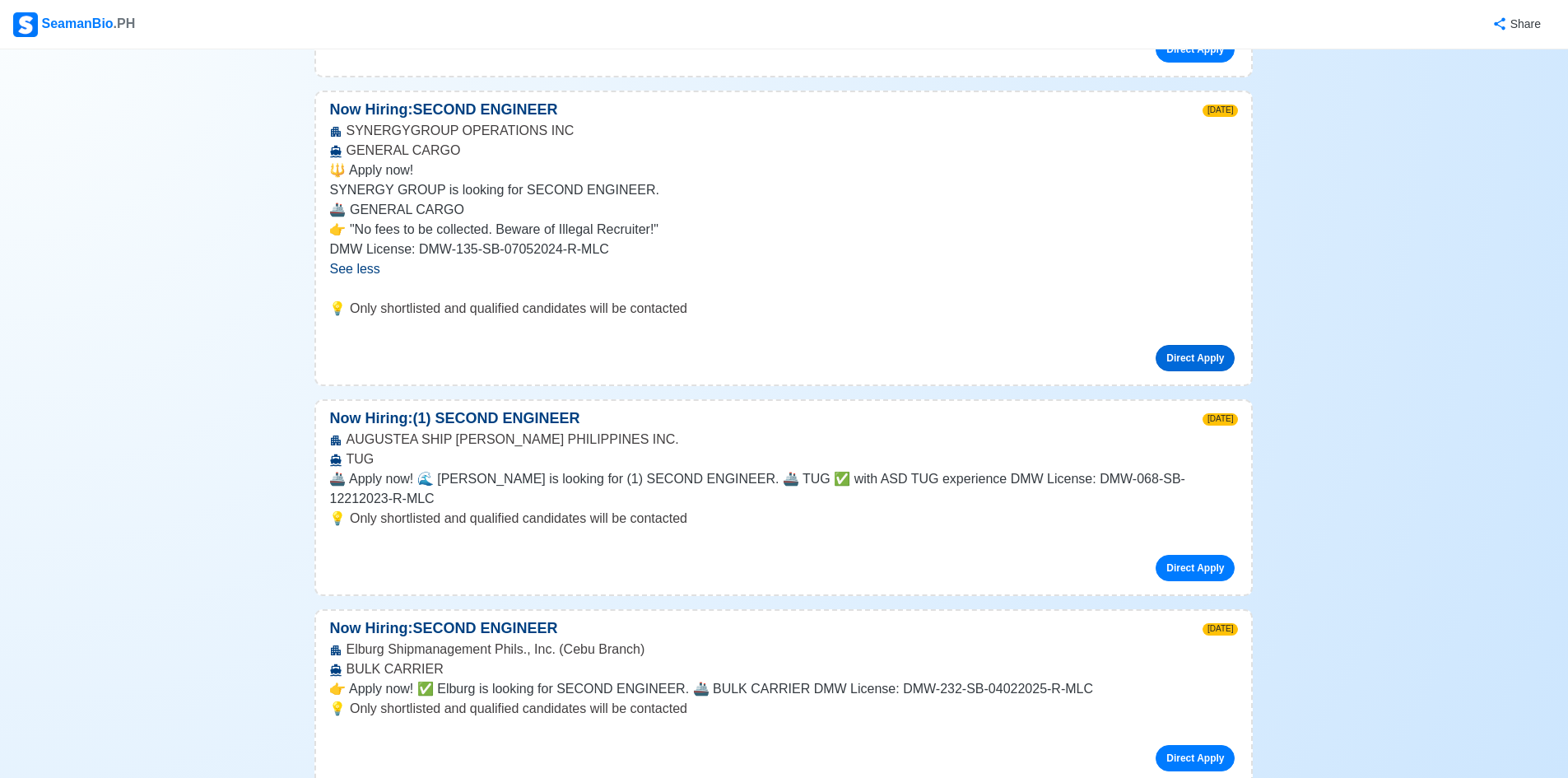
click at [1192, 345] on link "Direct Apply" at bounding box center [1194, 358] width 79 height 26
click at [1184, 345] on link "Direct Apply" at bounding box center [1194, 358] width 79 height 26
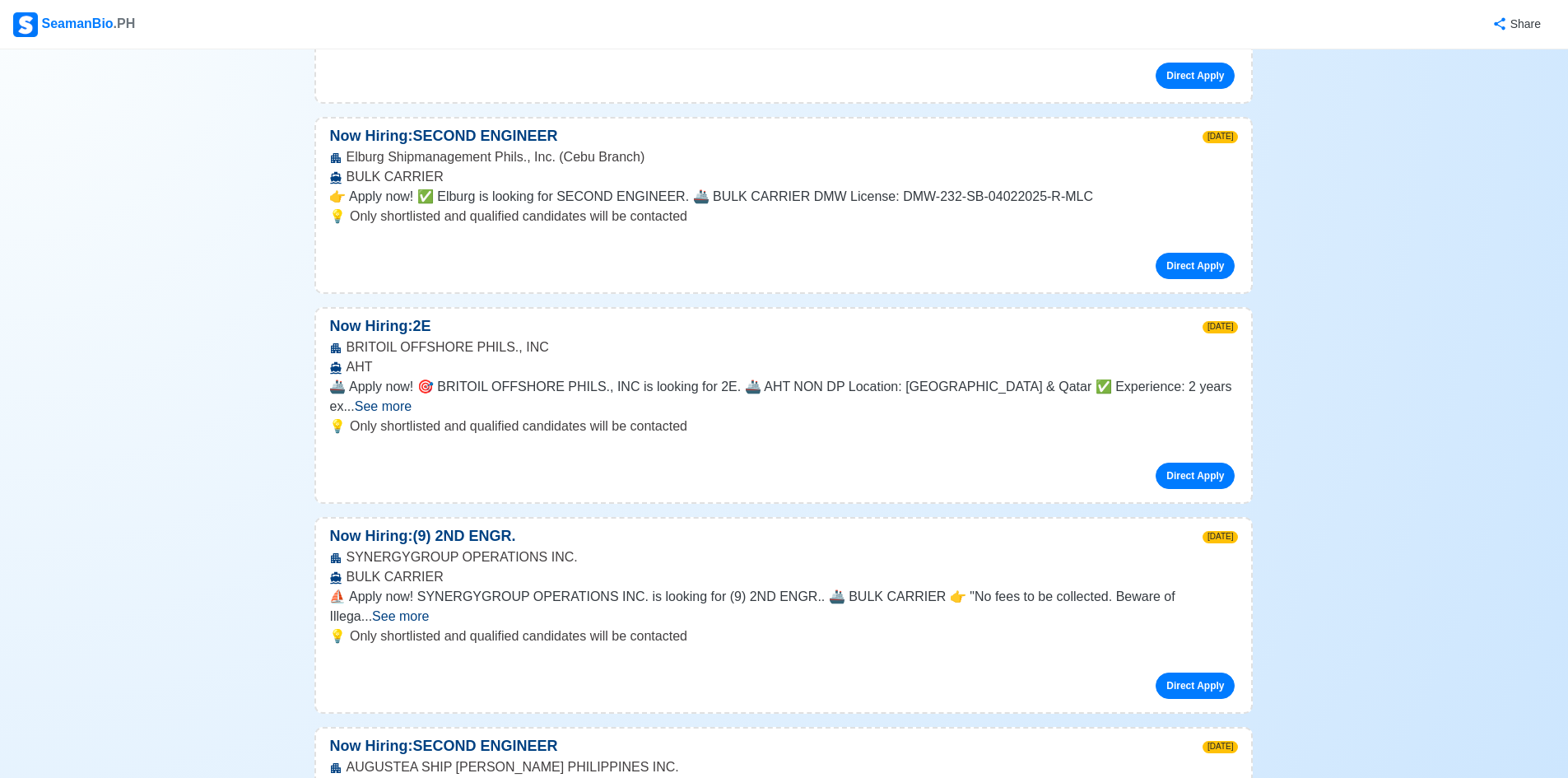
scroll to position [2883, 0]
click at [412, 398] on span "See more" at bounding box center [383, 405] width 57 height 14
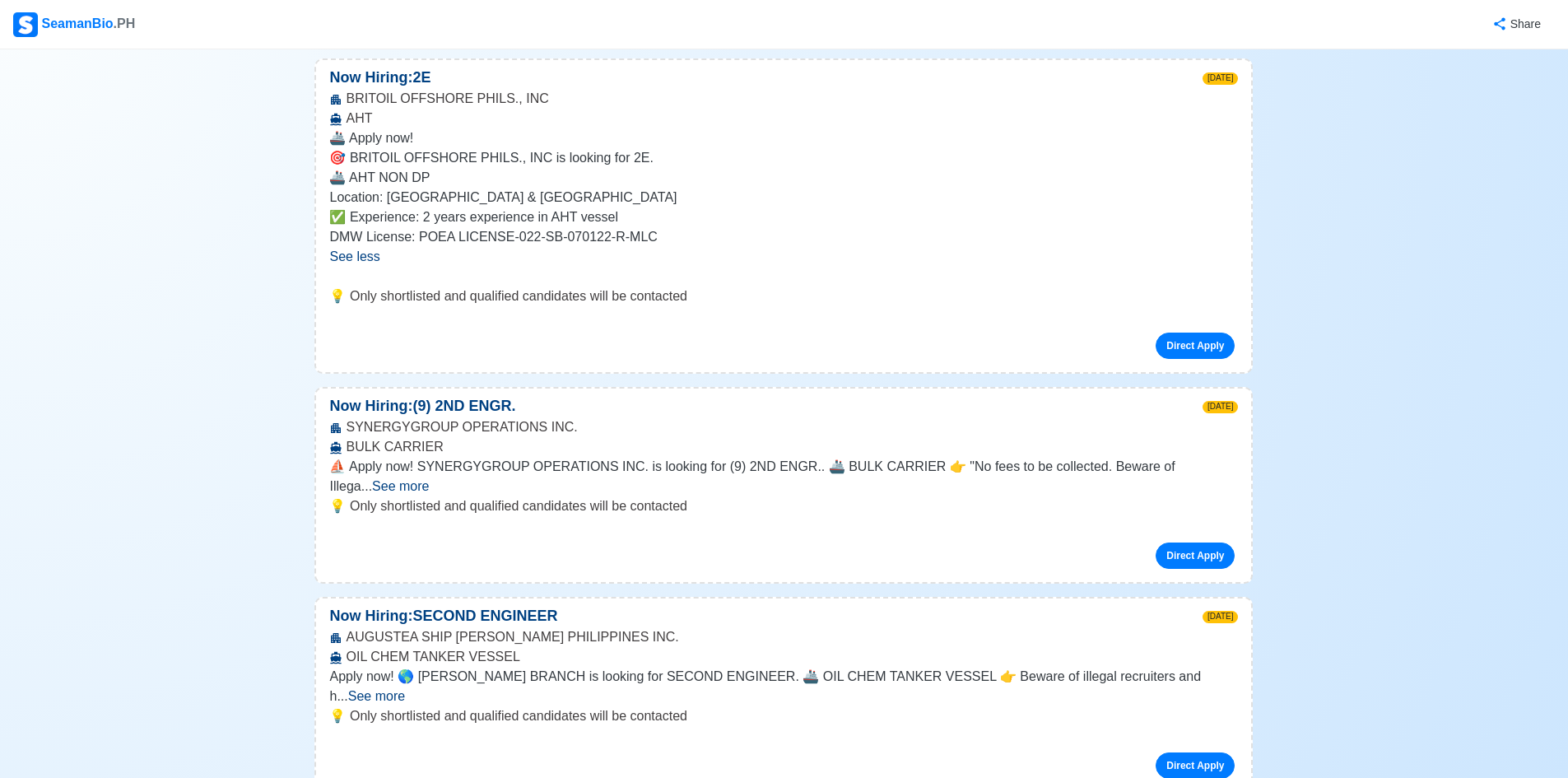
scroll to position [3295, 0]
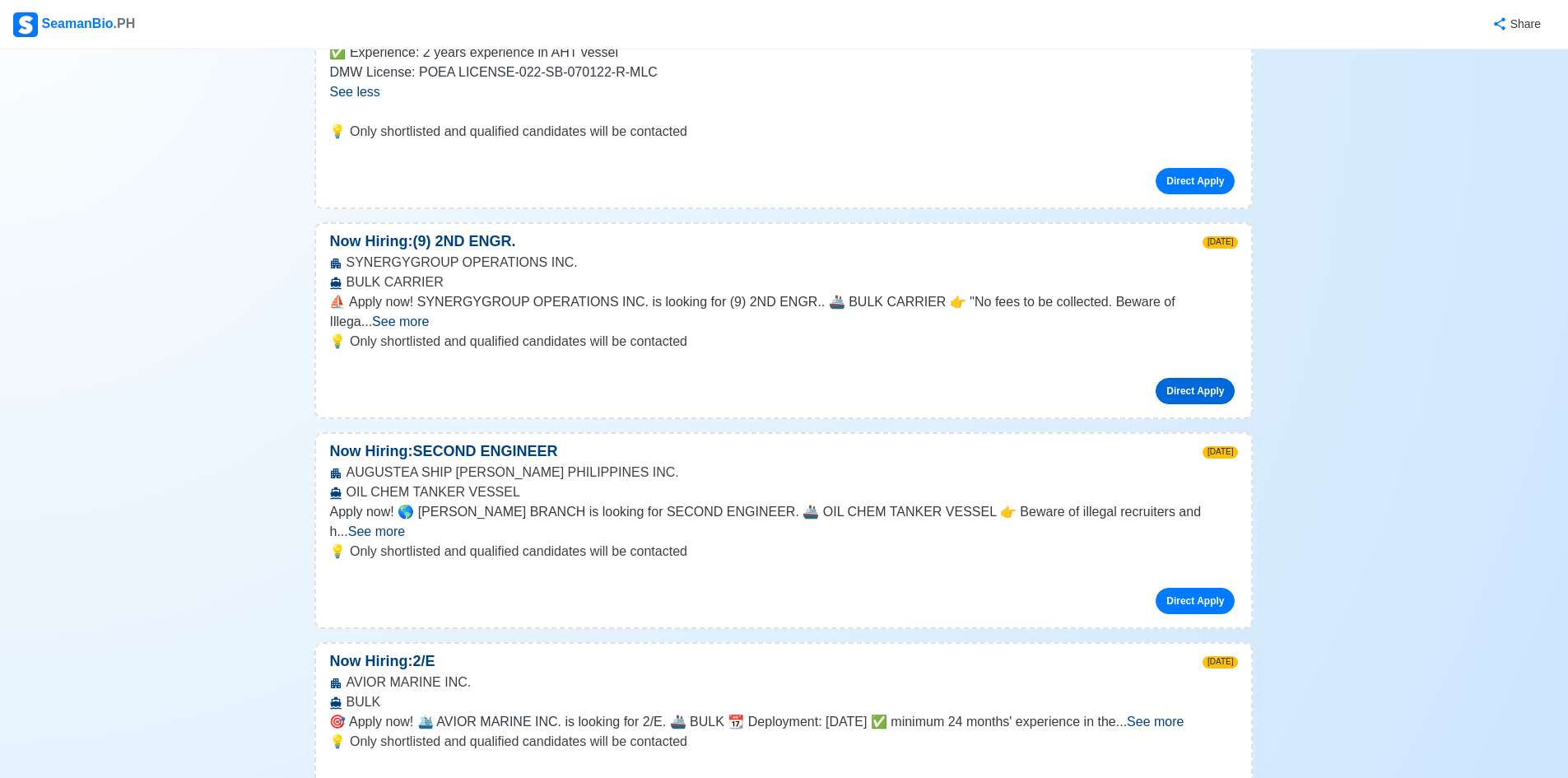
click at [1190, 378] on link "Direct Apply" at bounding box center [1194, 391] width 79 height 26
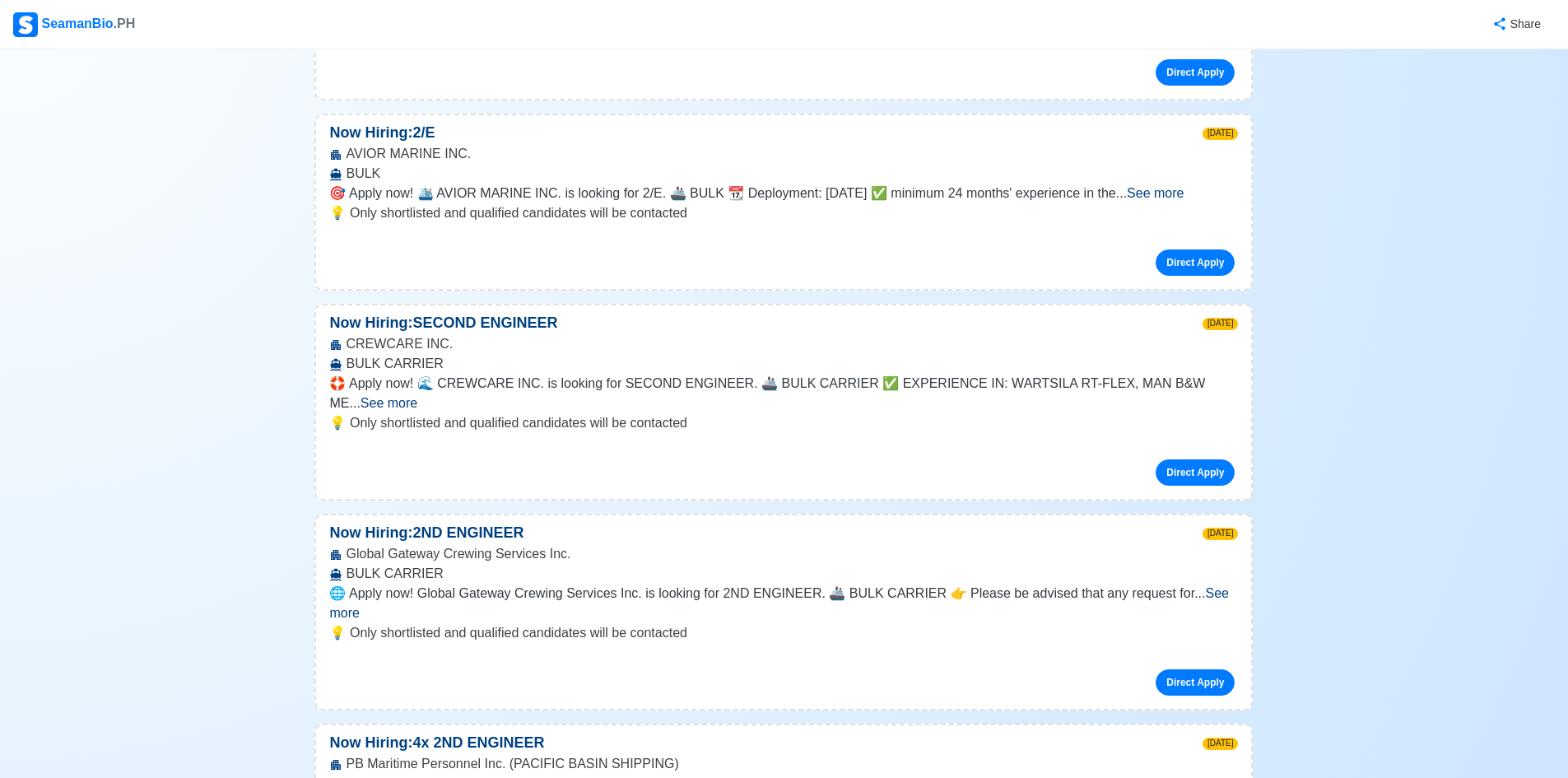
scroll to position [3871, 0]
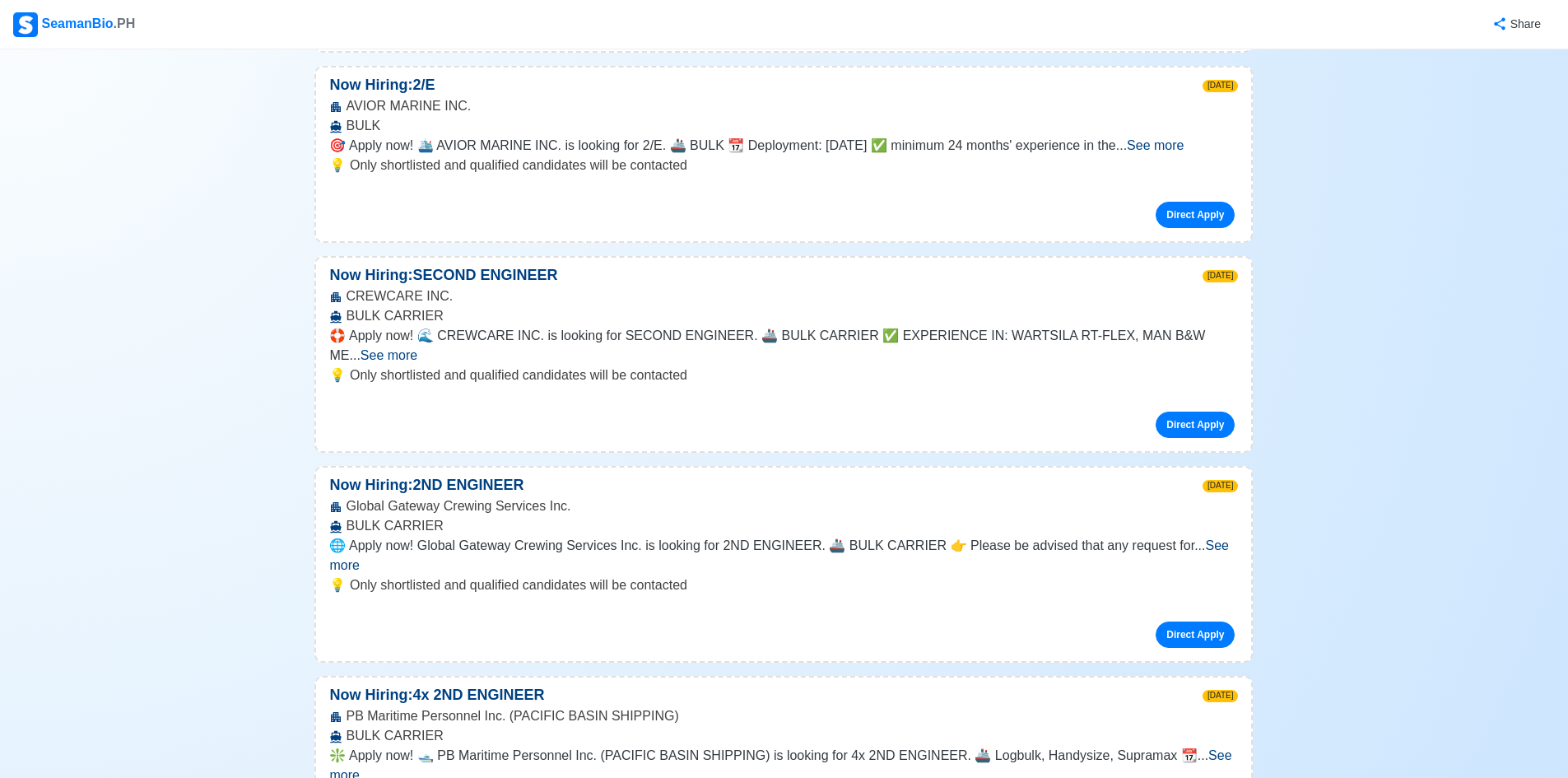
click at [418, 348] on span "See more" at bounding box center [389, 355] width 57 height 14
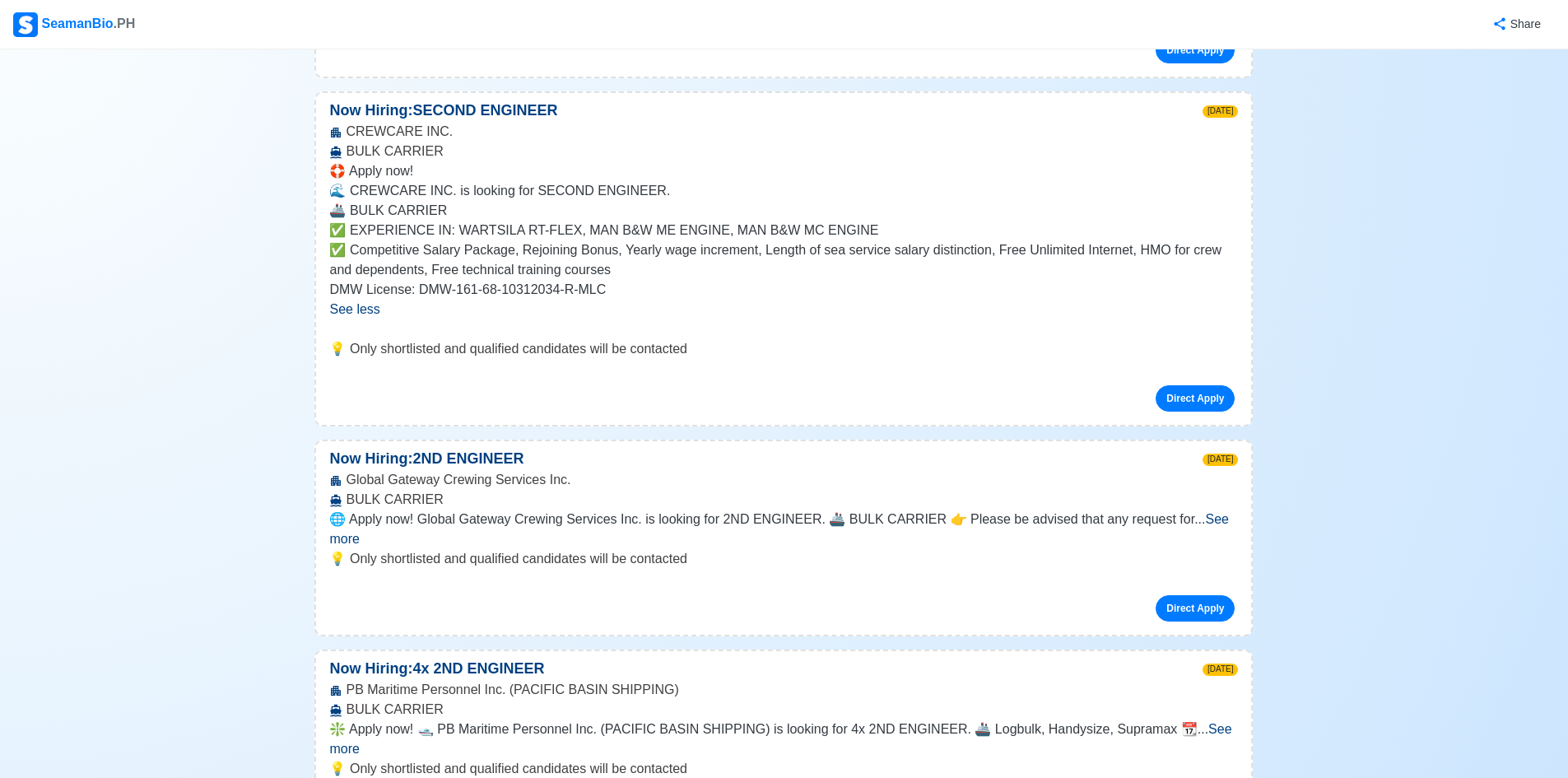
scroll to position [4201, 0]
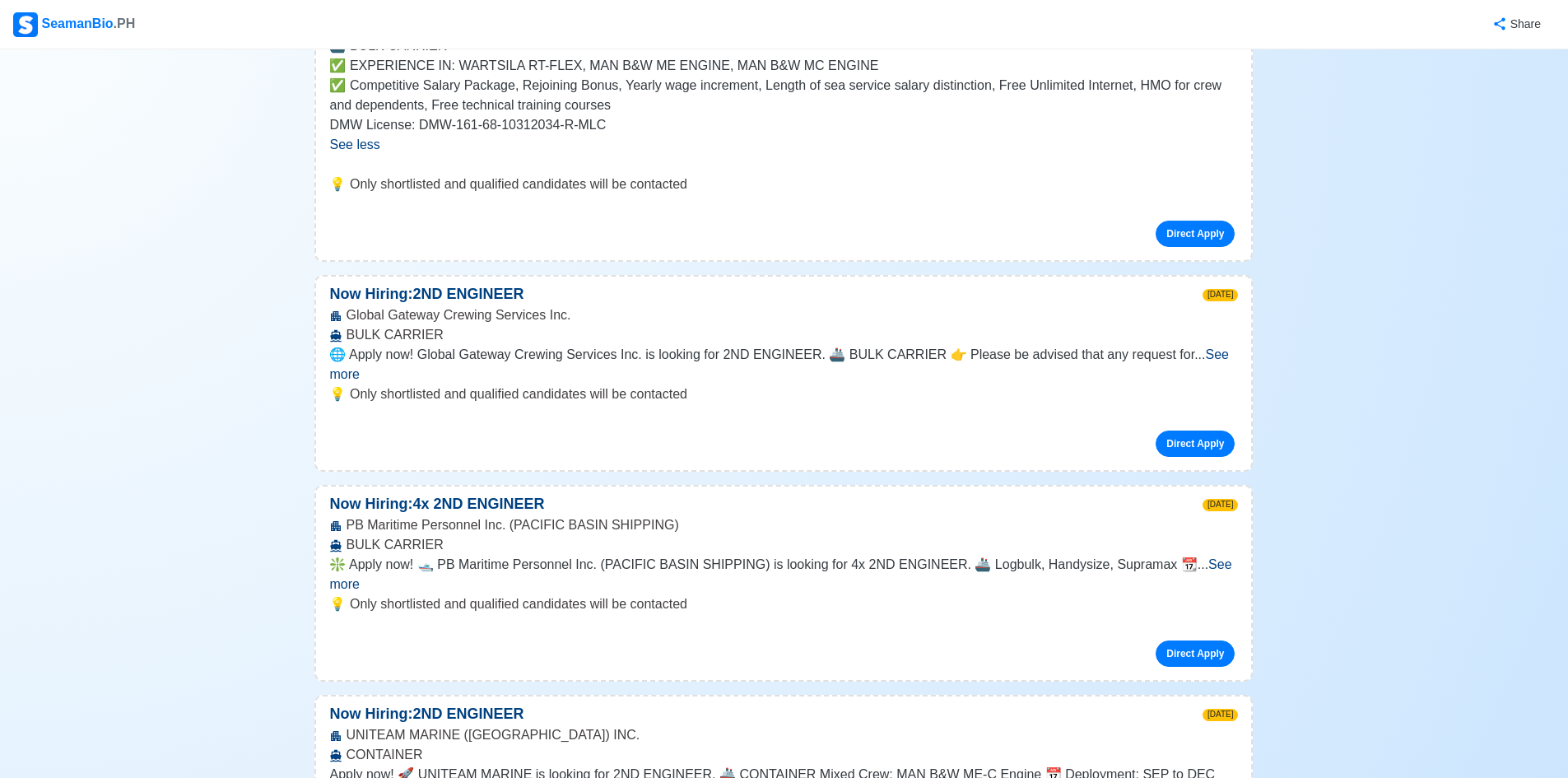
click at [1203, 348] on span "See more" at bounding box center [778, 365] width 898 height 34
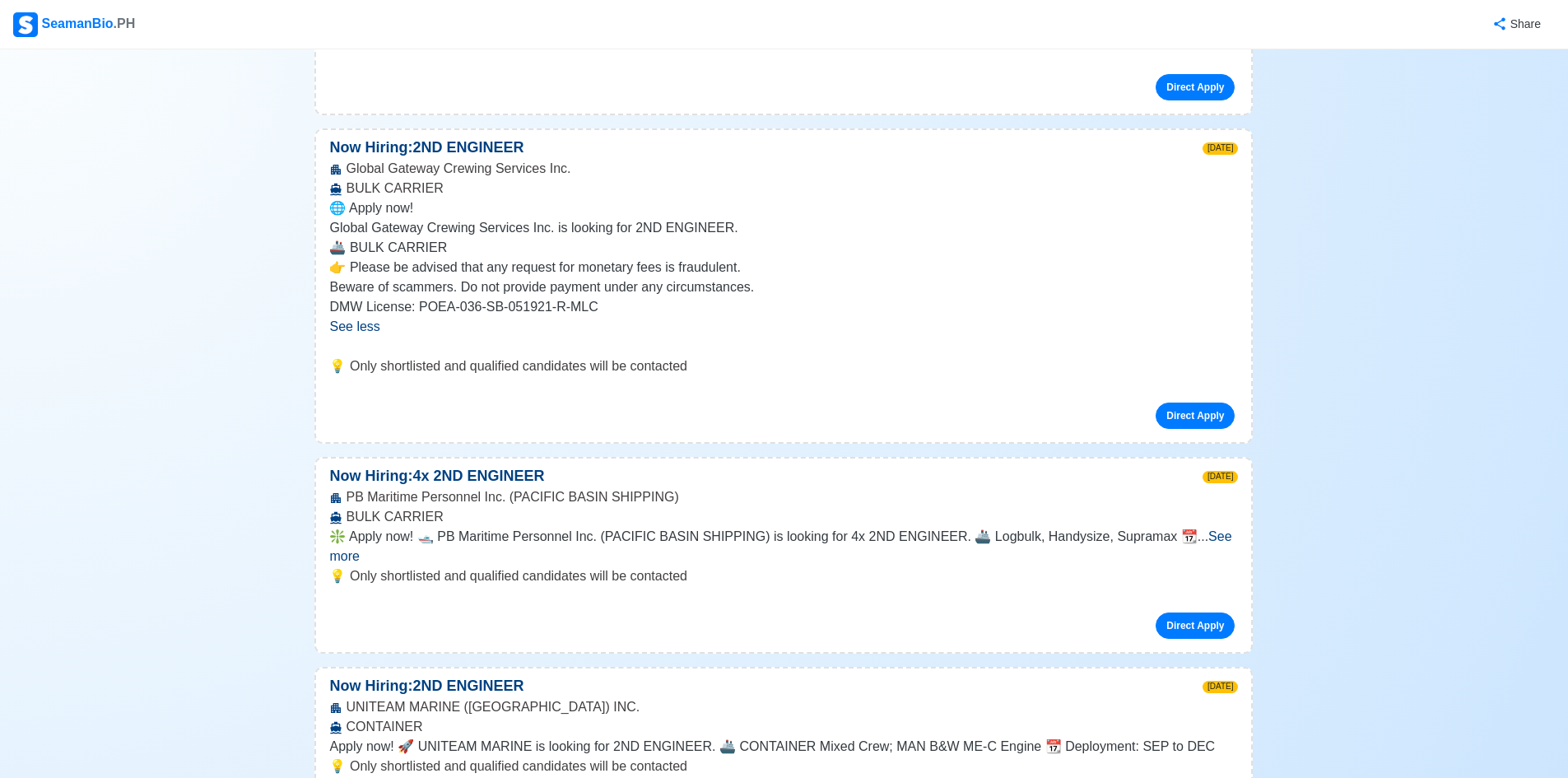
scroll to position [4365, 0]
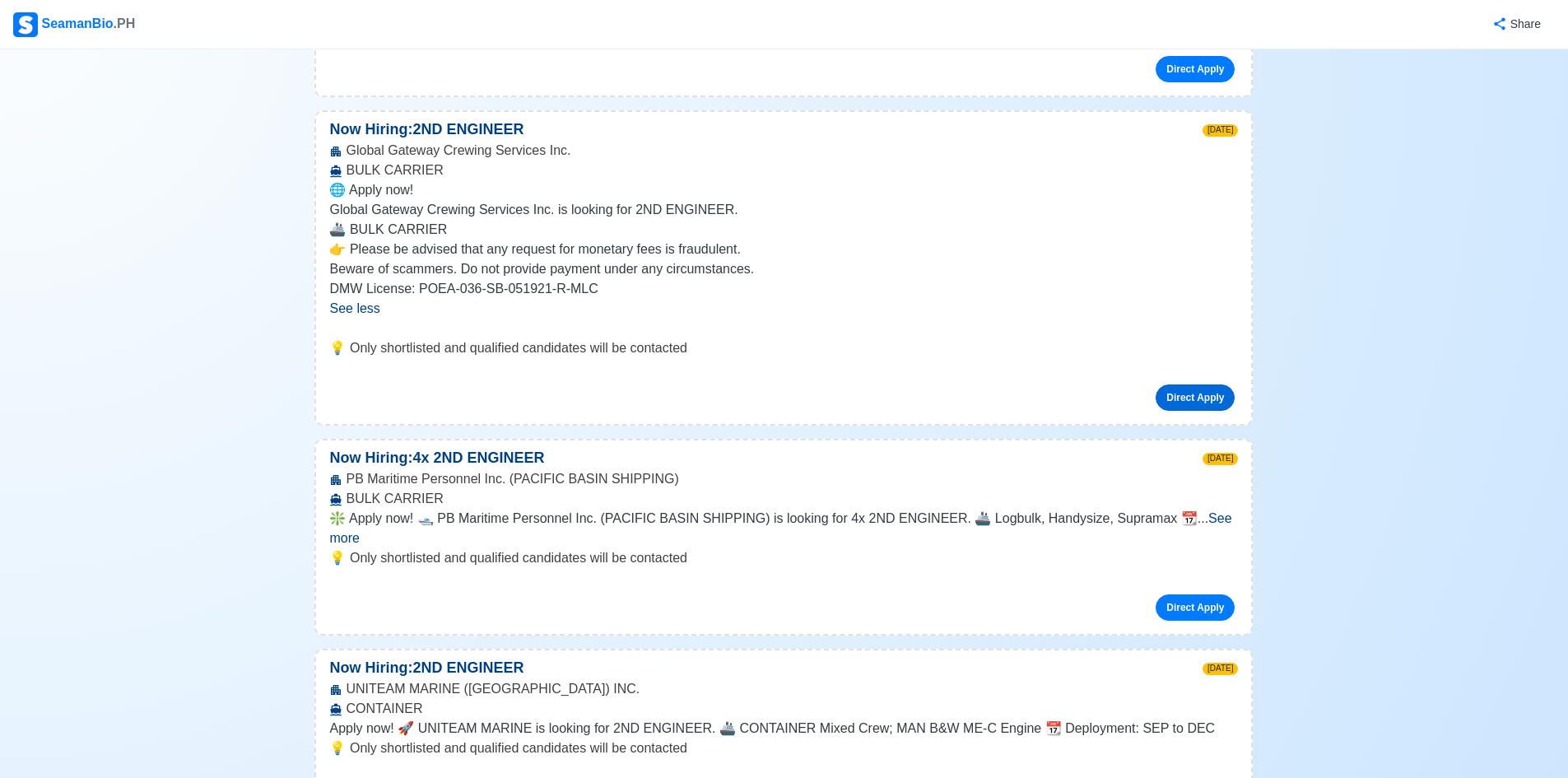
click at [1198, 385] on link "Direct Apply" at bounding box center [1194, 398] width 79 height 26
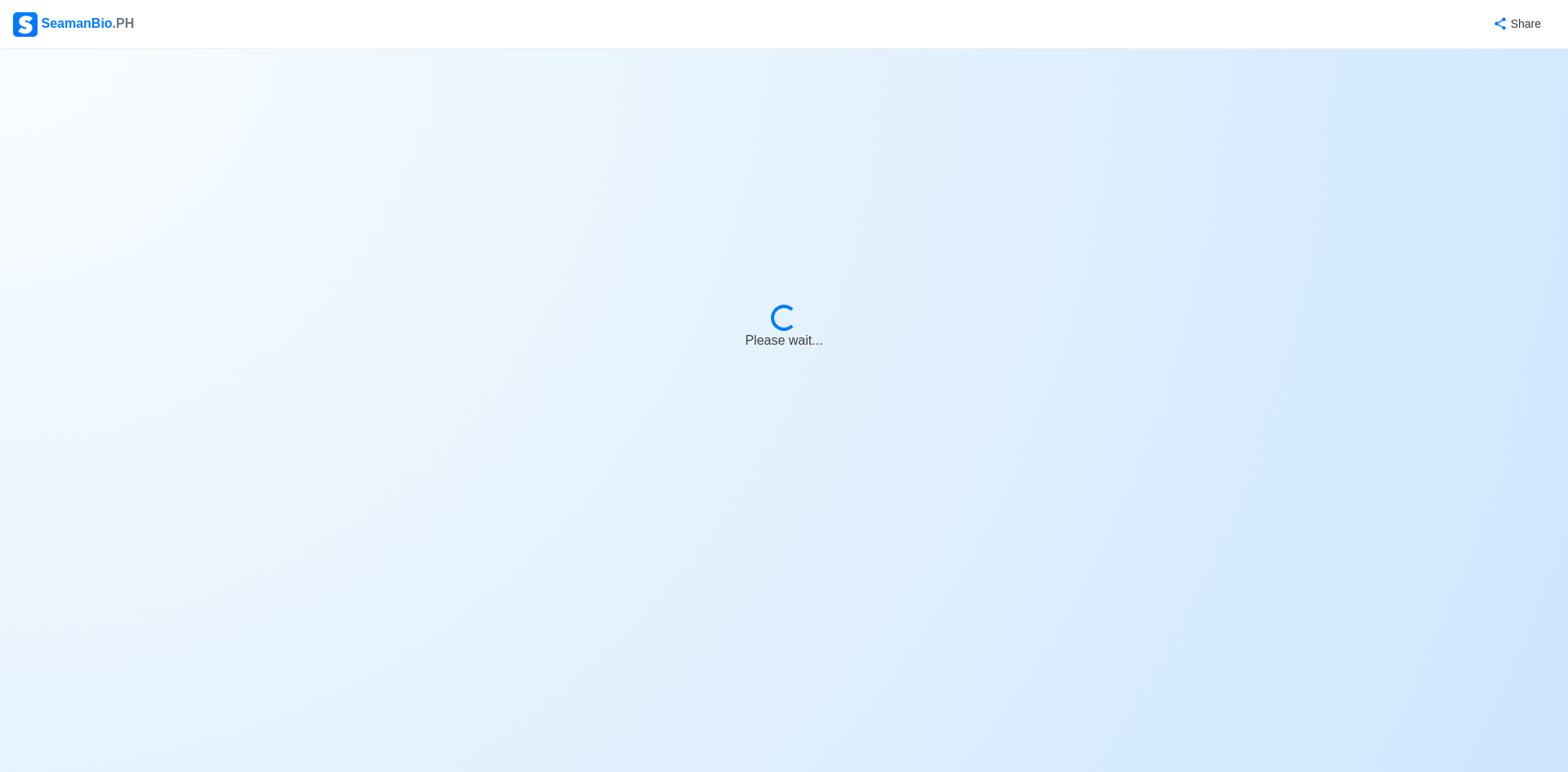
select select "2nd Engineer"
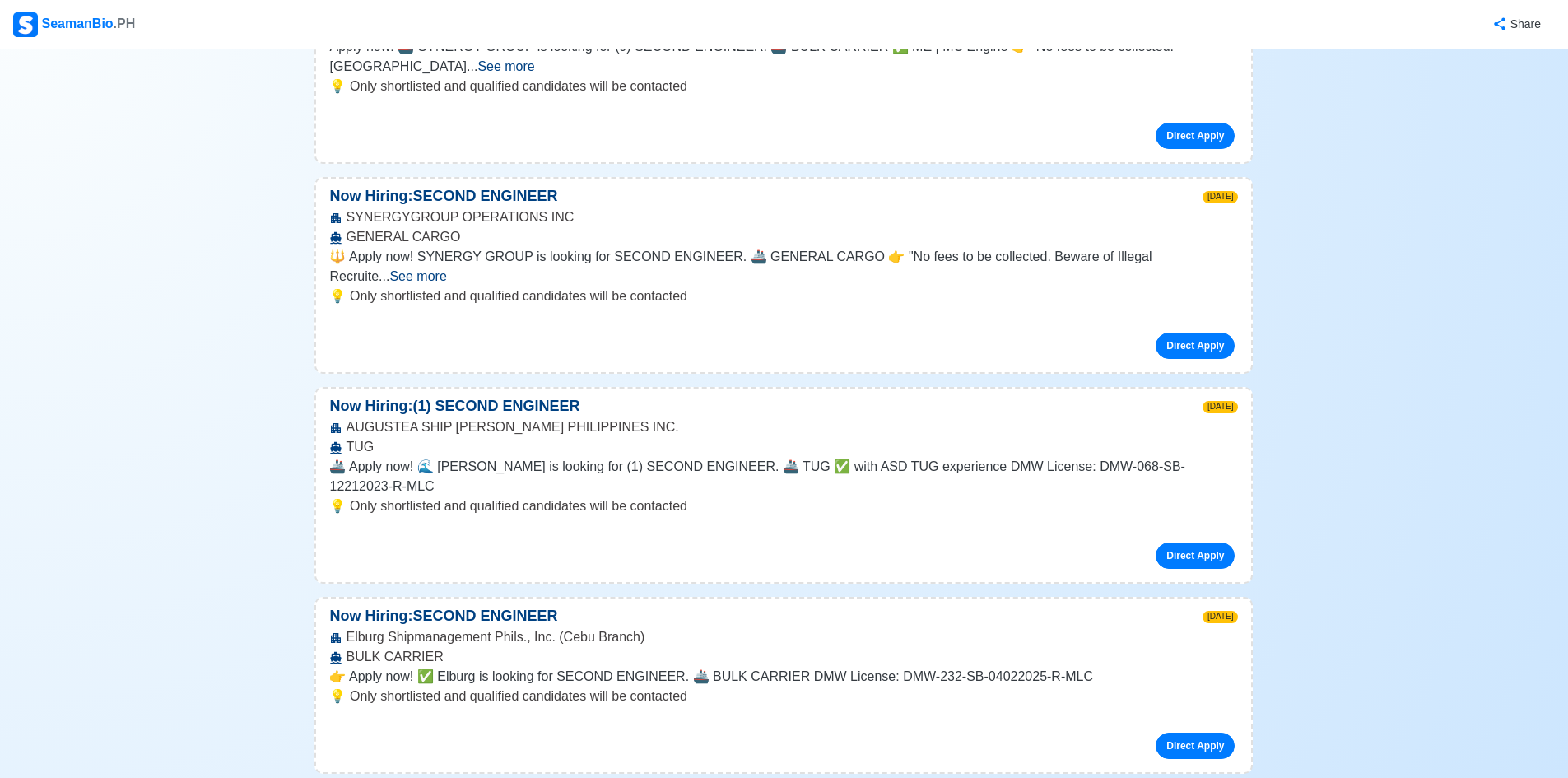
scroll to position [1730, 0]
click at [1199, 332] on link "Direct Apply" at bounding box center [1194, 345] width 79 height 26
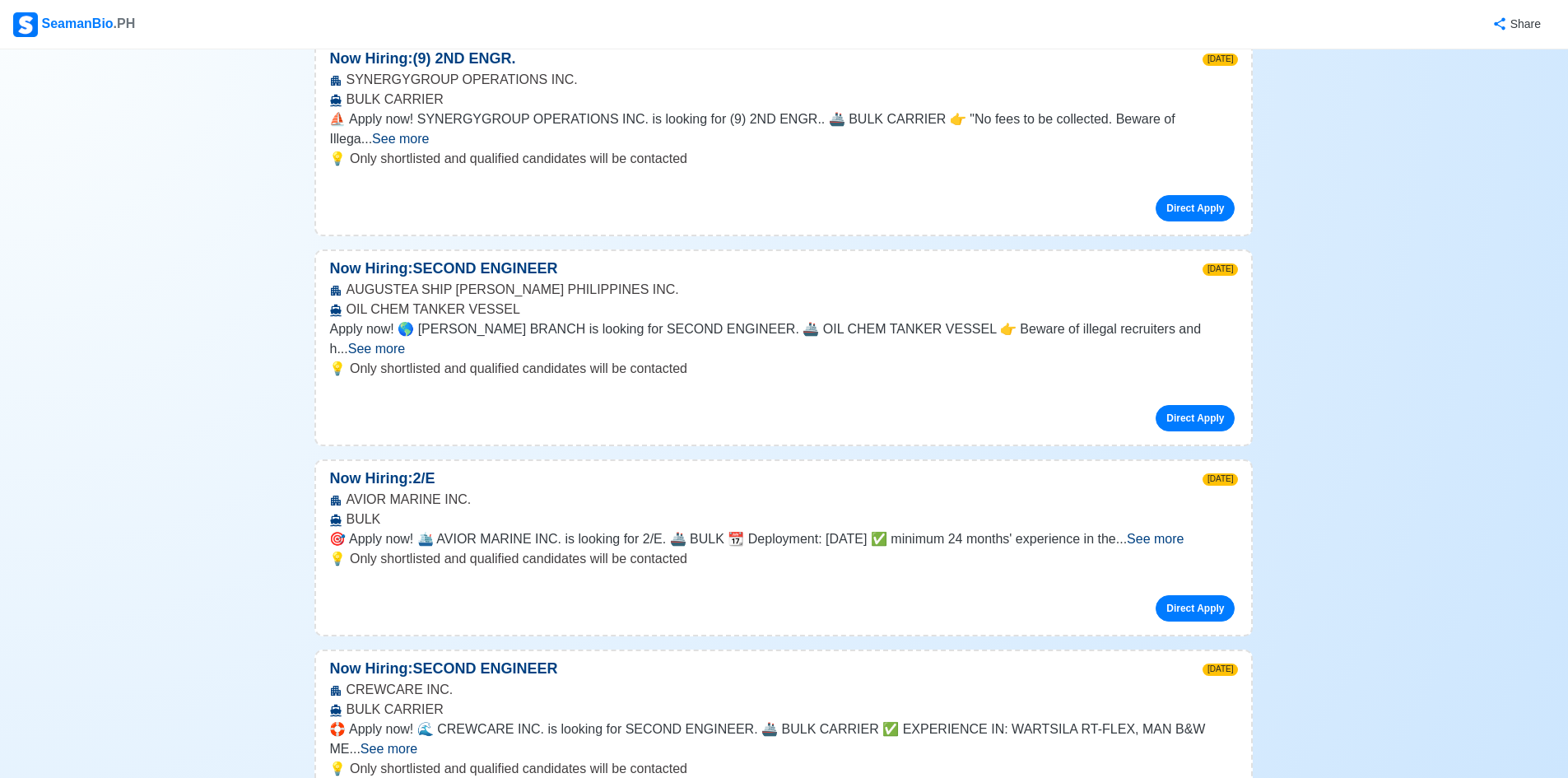
scroll to position [2718, 0]
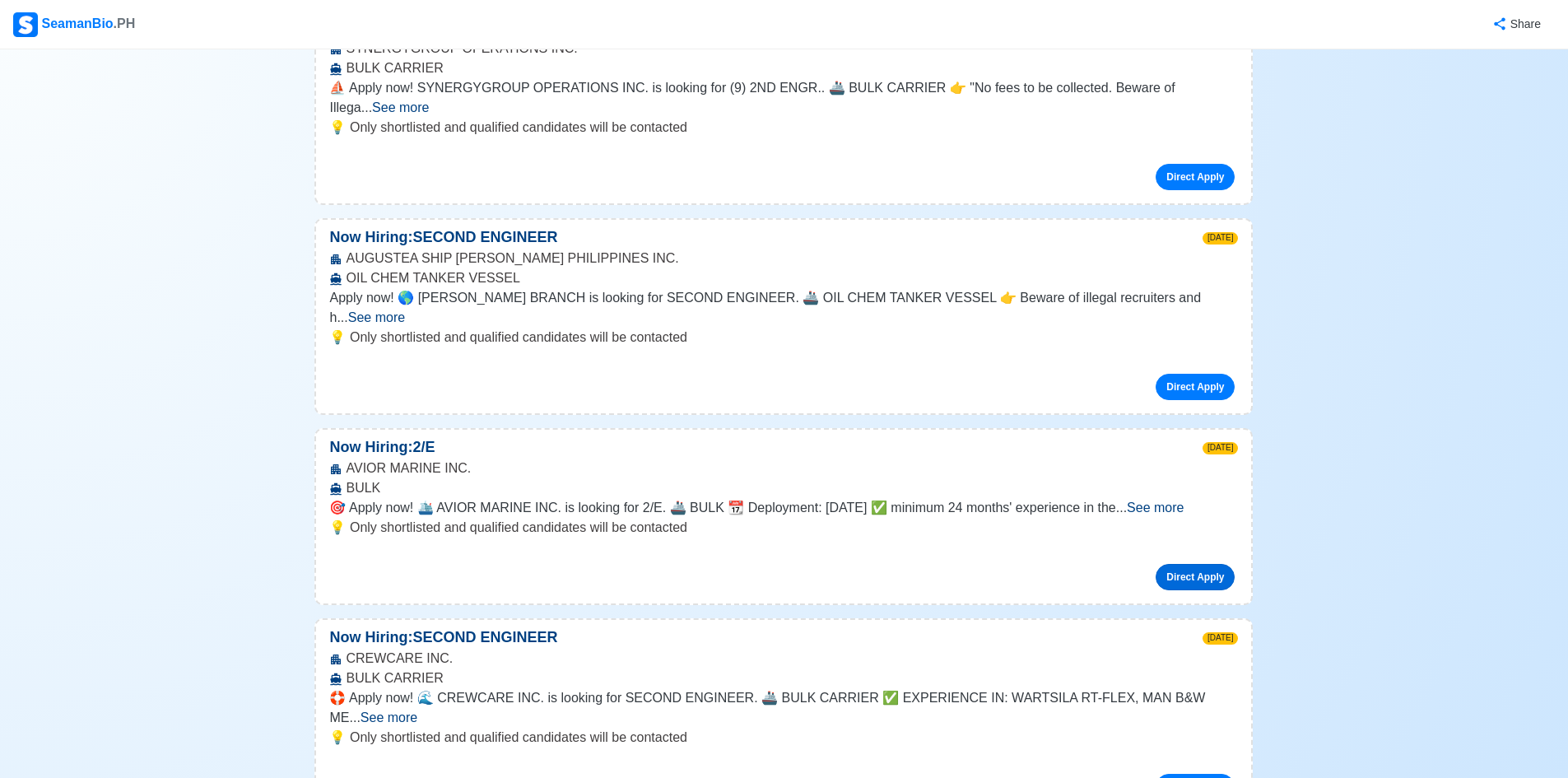
click at [1200, 564] on link "Direct Apply" at bounding box center [1194, 577] width 79 height 26
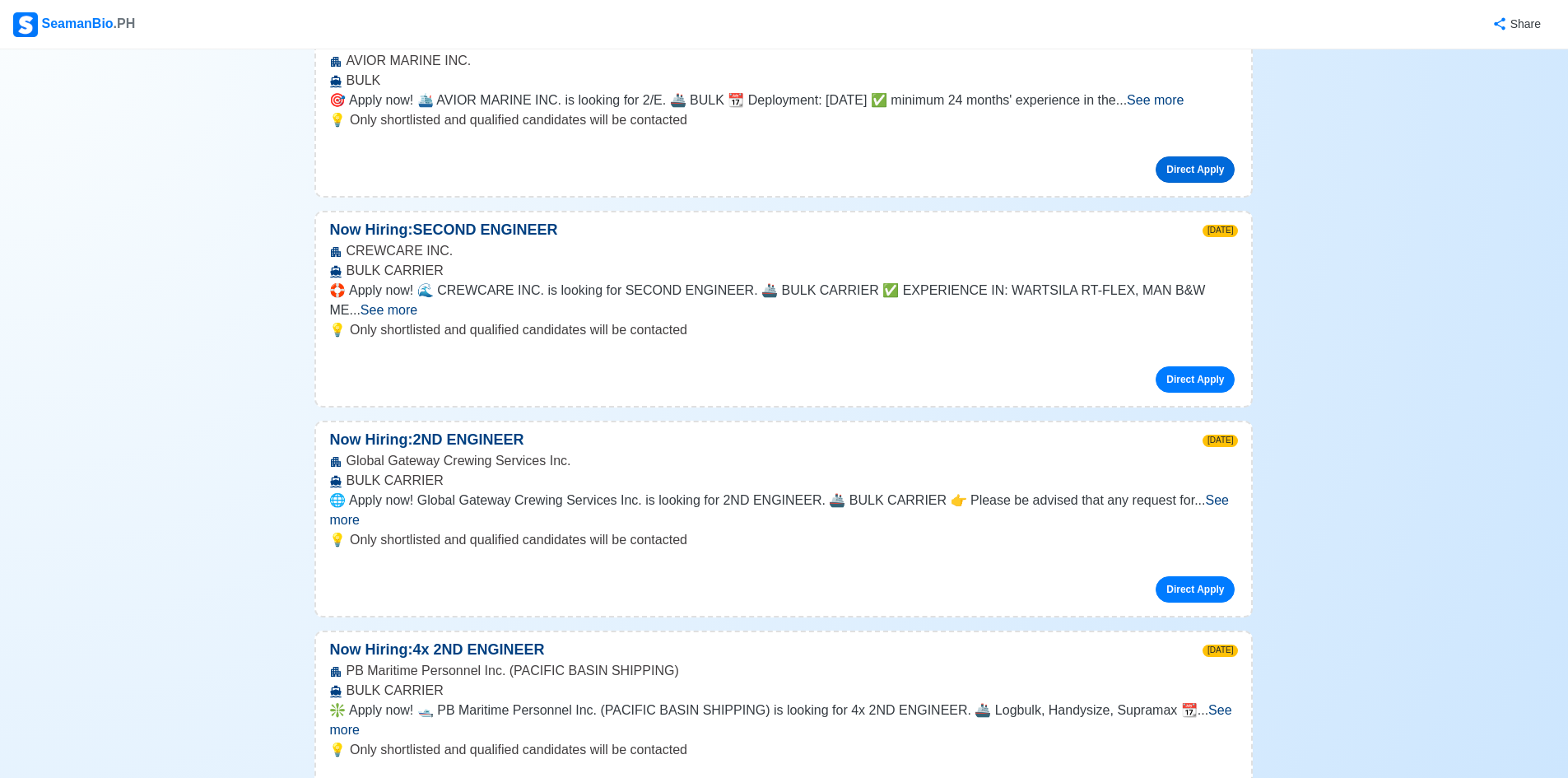
scroll to position [3130, 0]
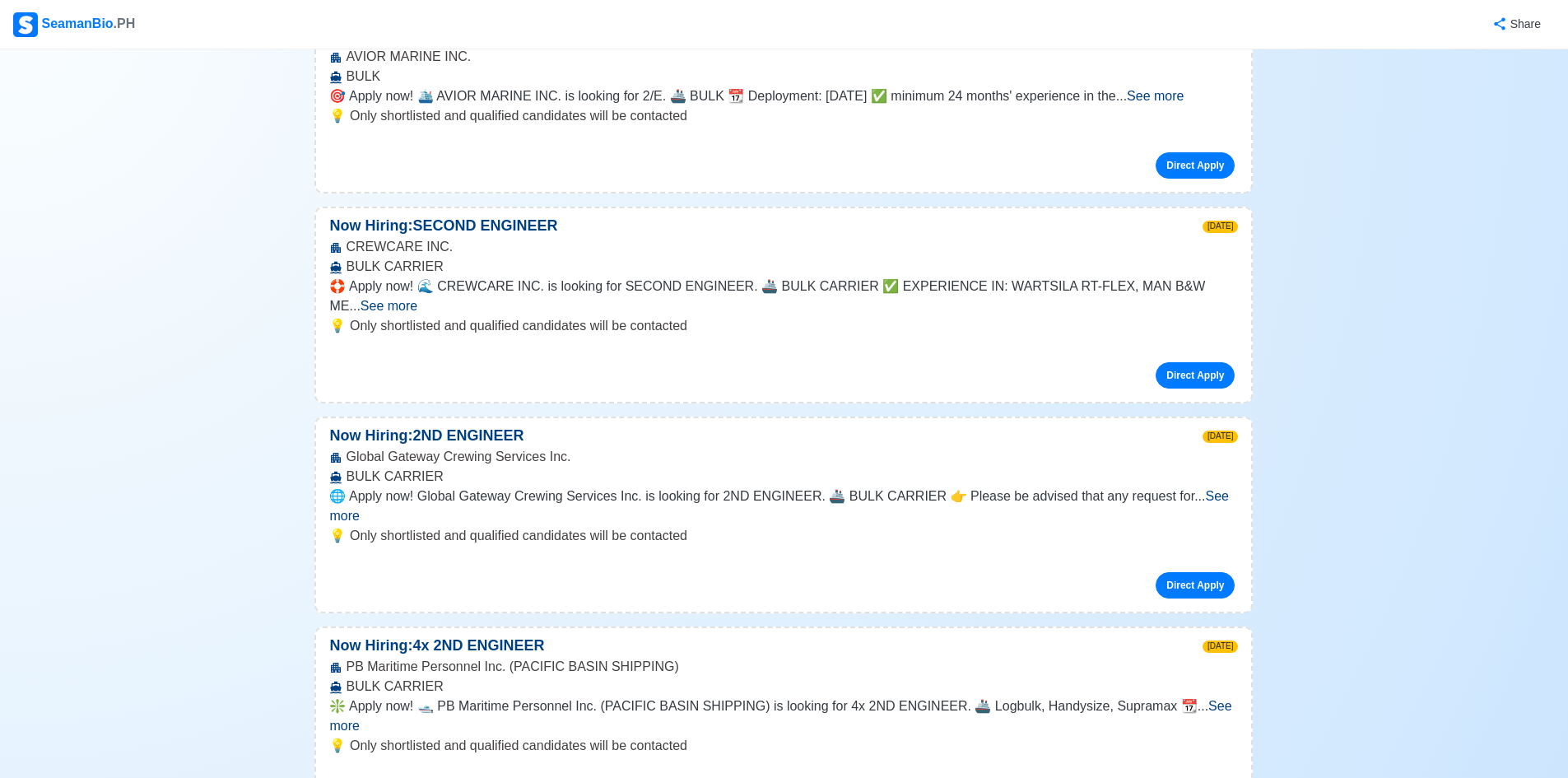
click at [1207, 699] on span "See more" at bounding box center [780, 716] width 902 height 34
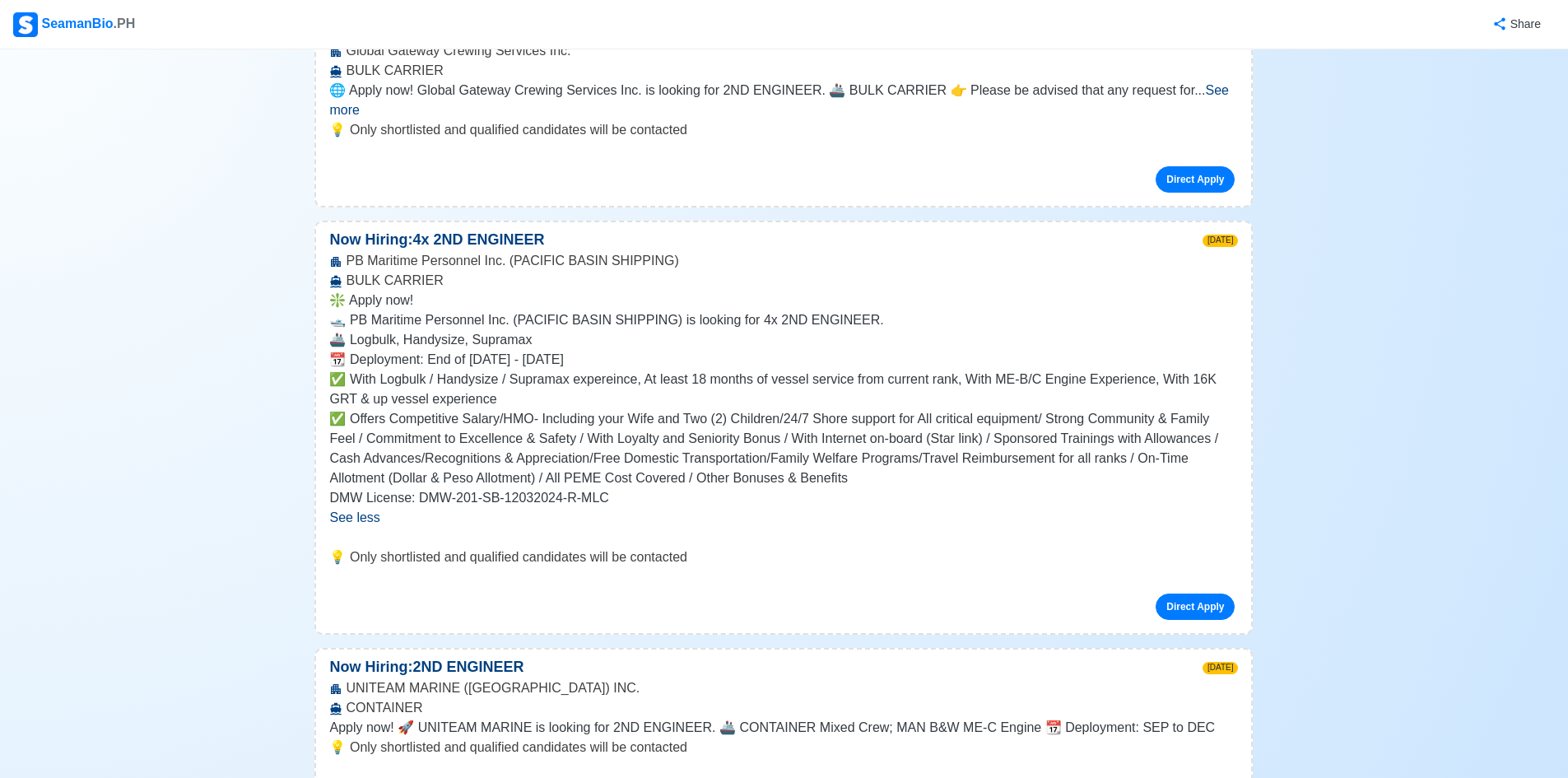
scroll to position [3542, 0]
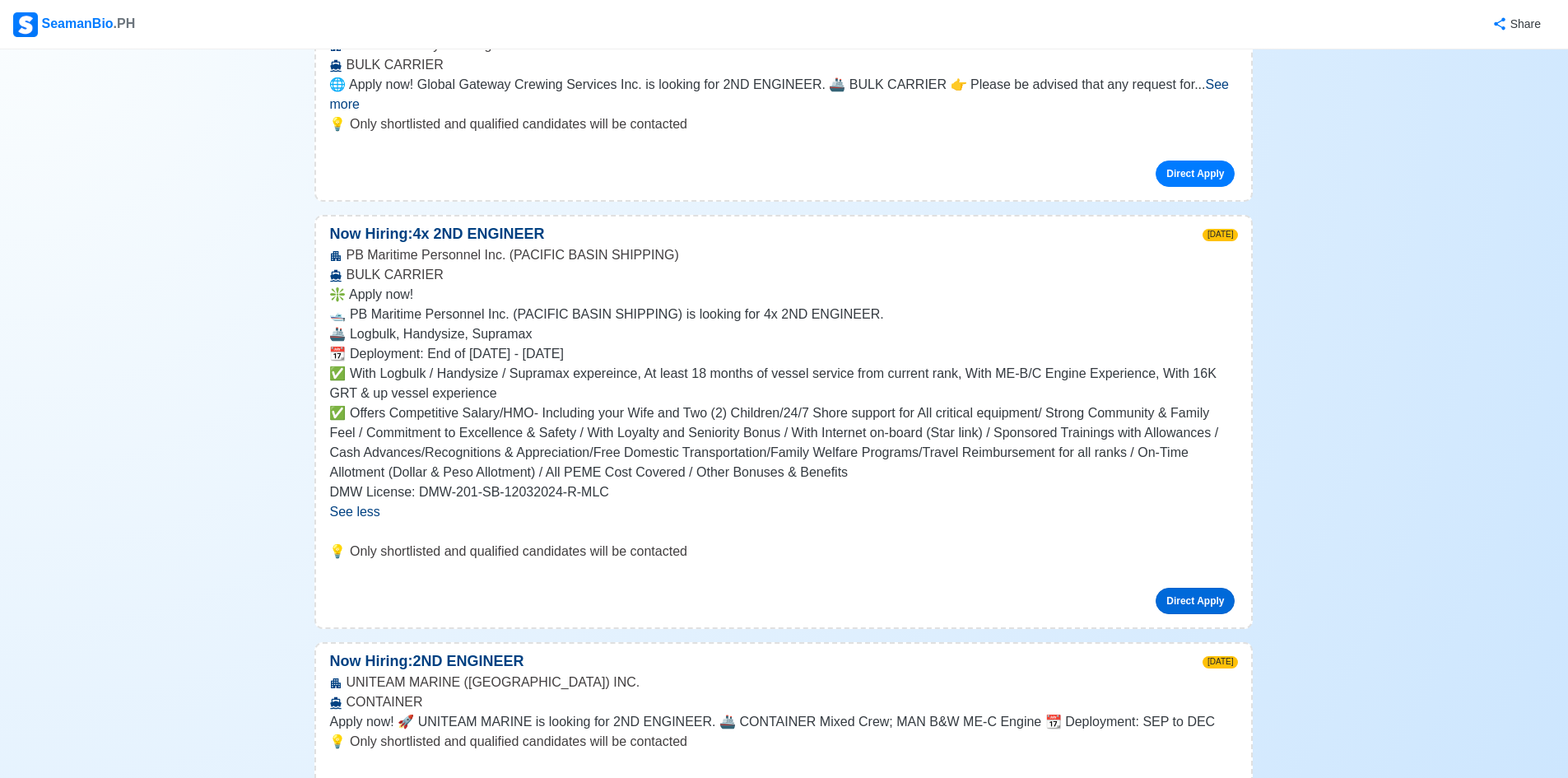
click at [1190, 588] on link "Direct Apply" at bounding box center [1194, 601] width 79 height 26
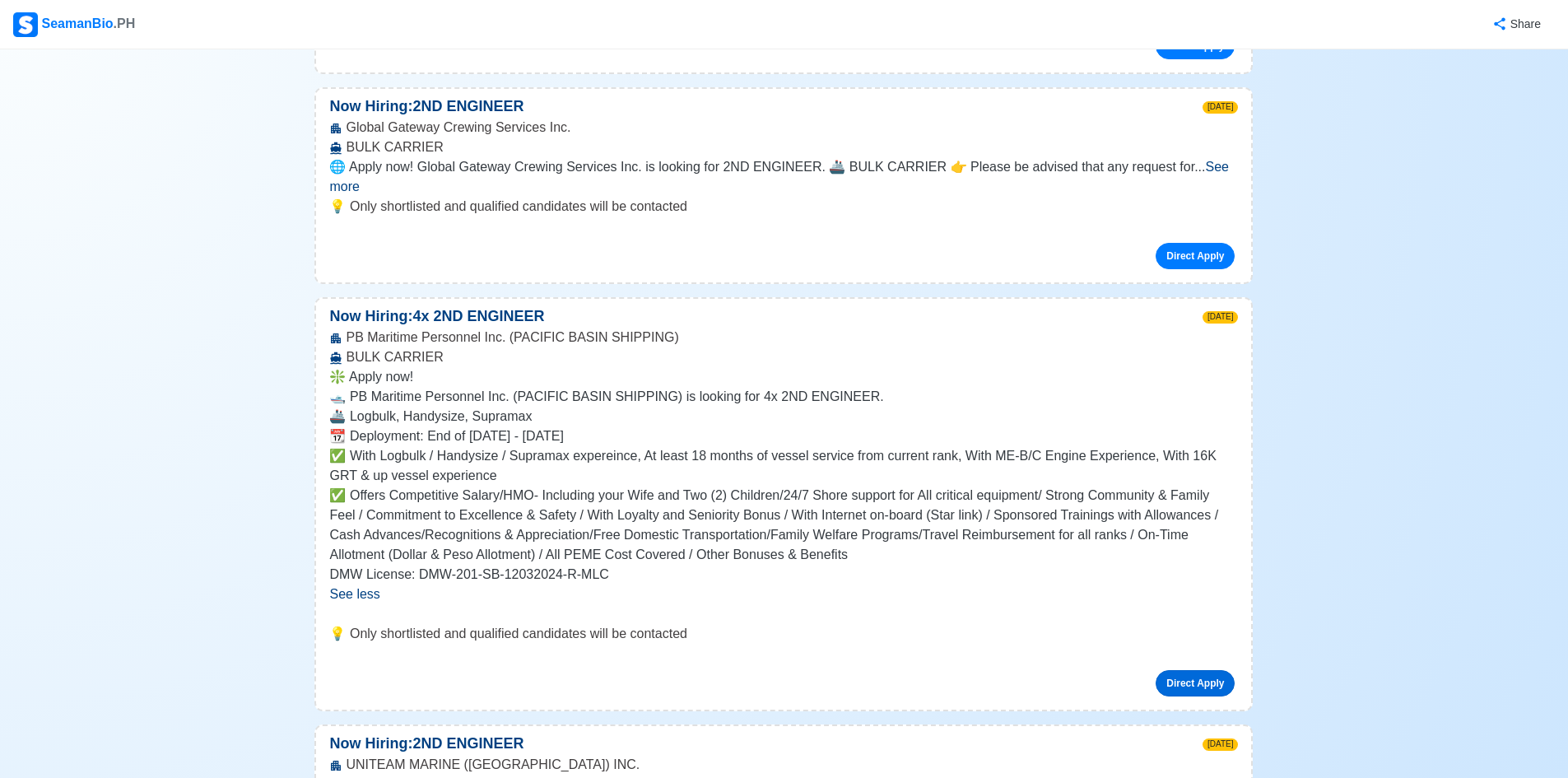
scroll to position [3377, 0]
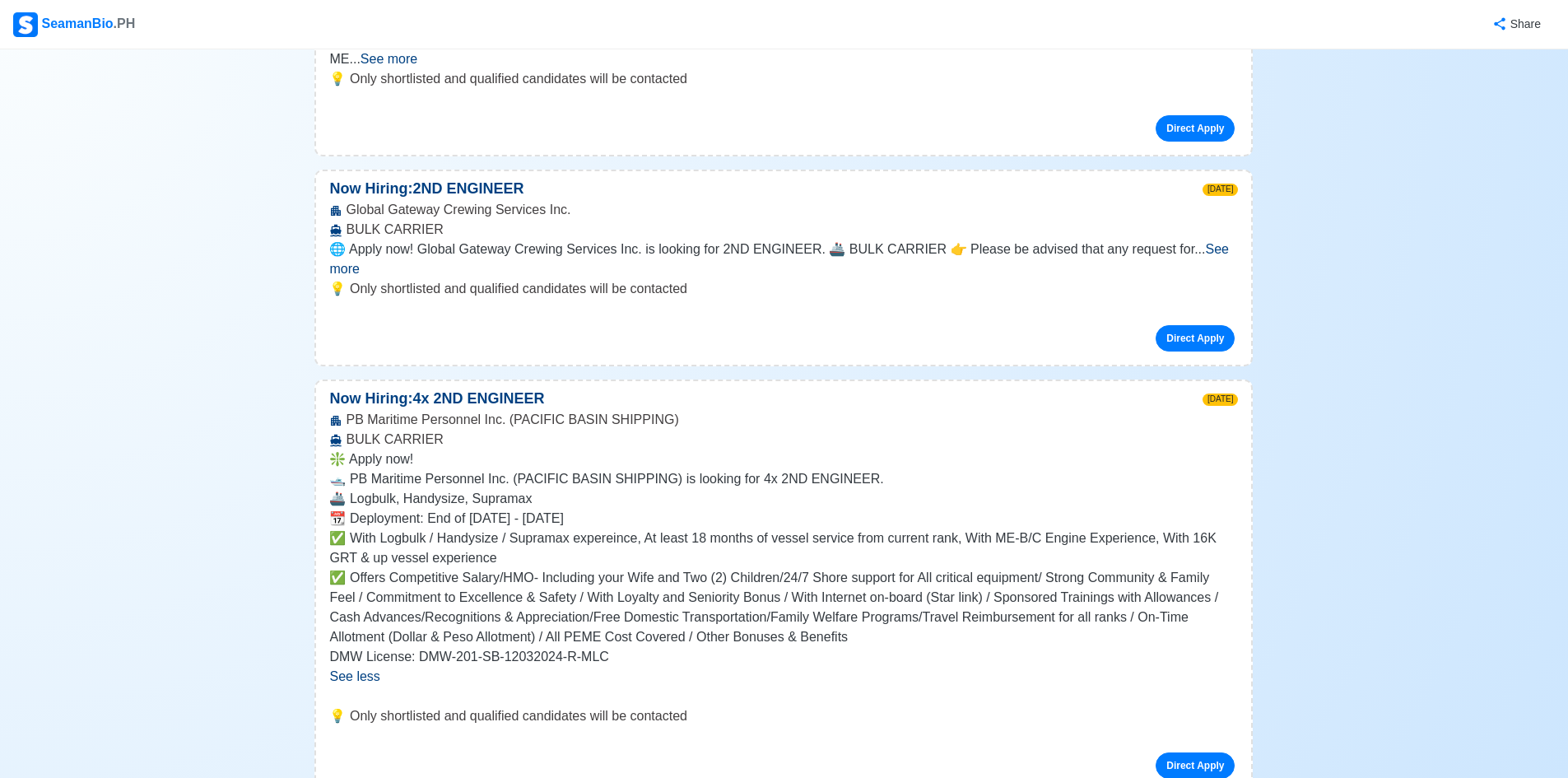
click at [412, 410] on div "PB Maritime Personnel Inc. (PACIFIC BASIN SHIPPING) BULK CARRIER" at bounding box center [784, 430] width 935 height 40
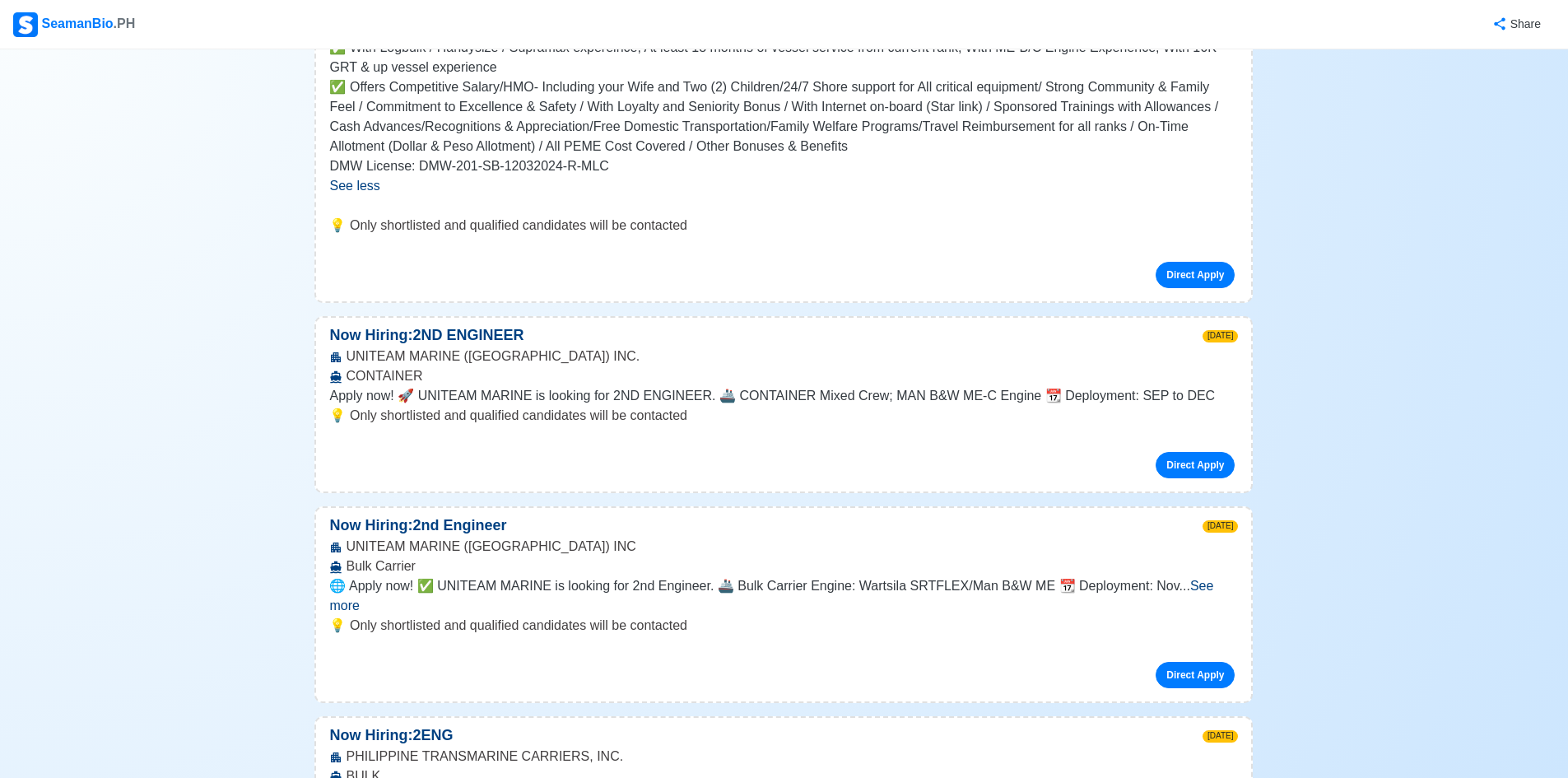
scroll to position [3871, 0]
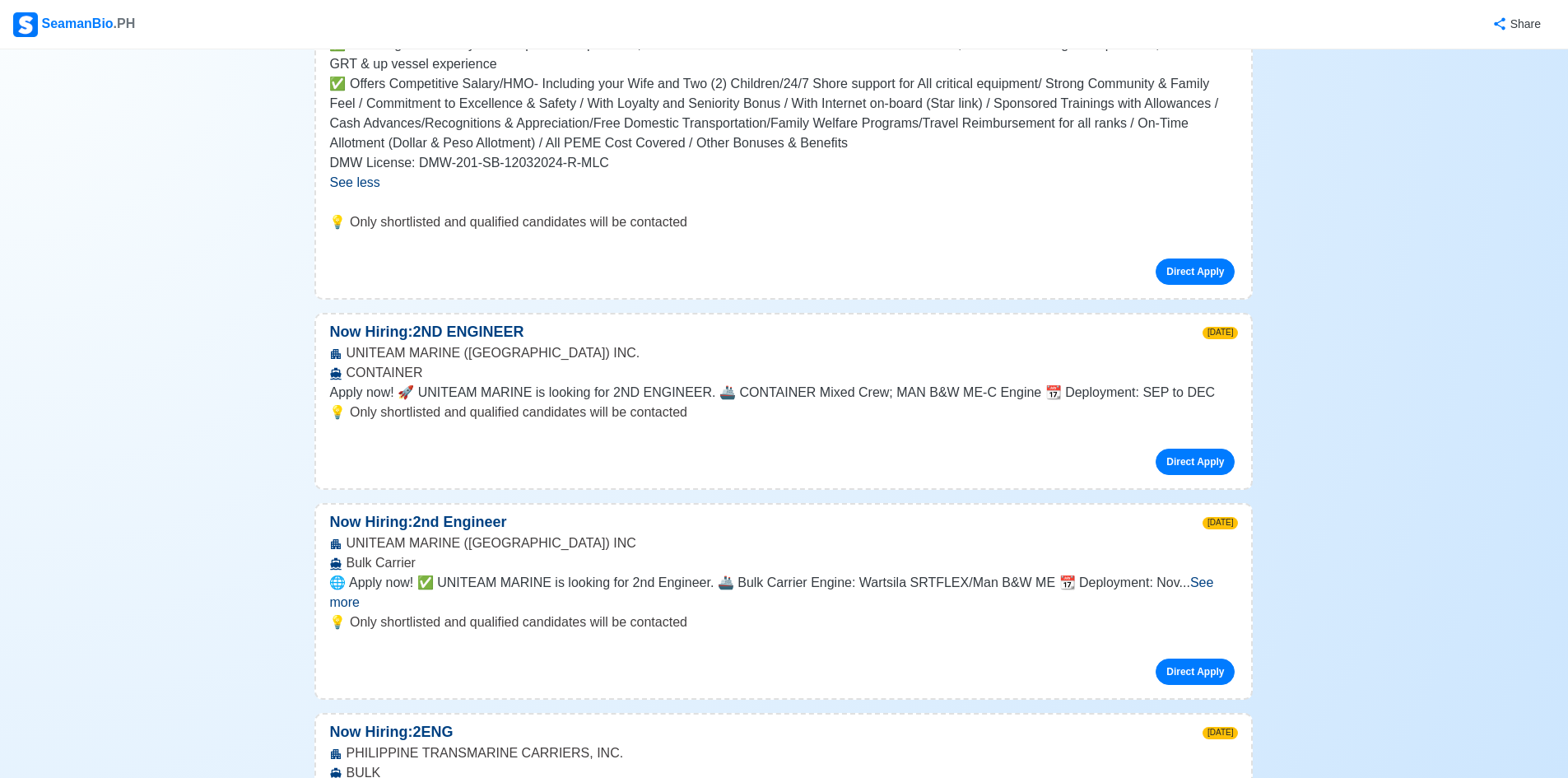
click at [1206, 576] on span "See more" at bounding box center [771, 593] width 884 height 34
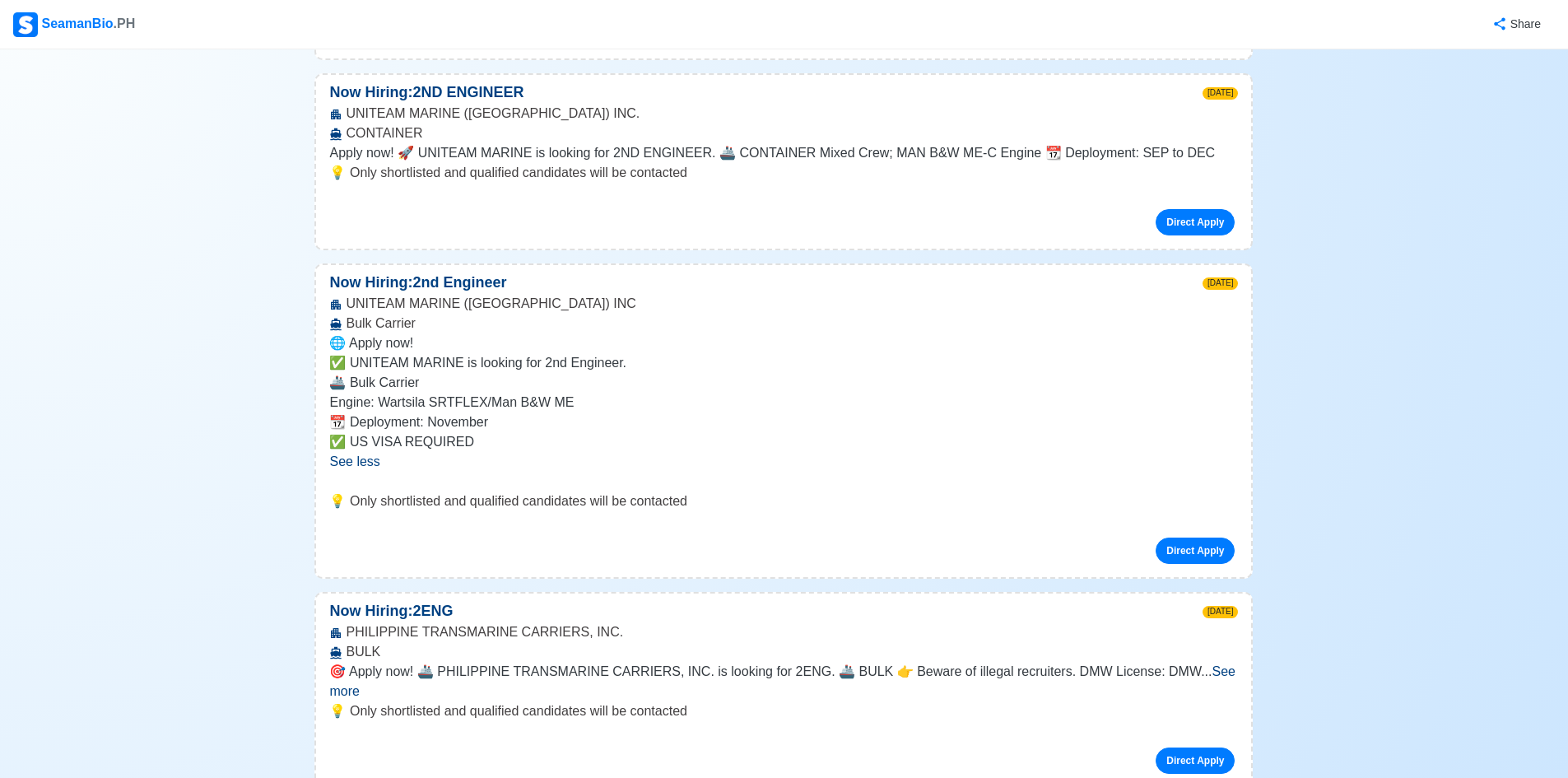
scroll to position [4118, 0]
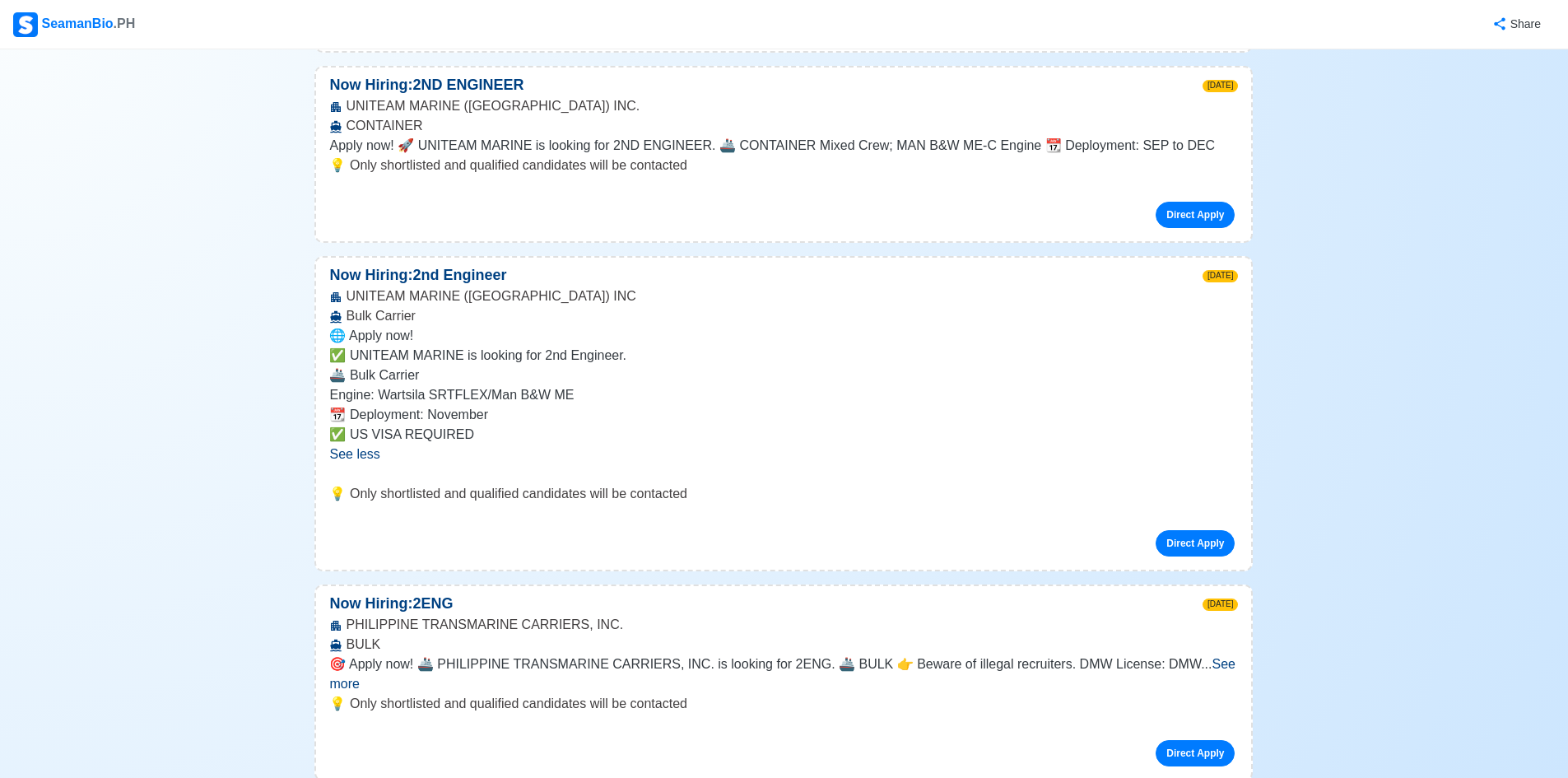
click at [1196, 657] on span "See more" at bounding box center [782, 674] width 905 height 34
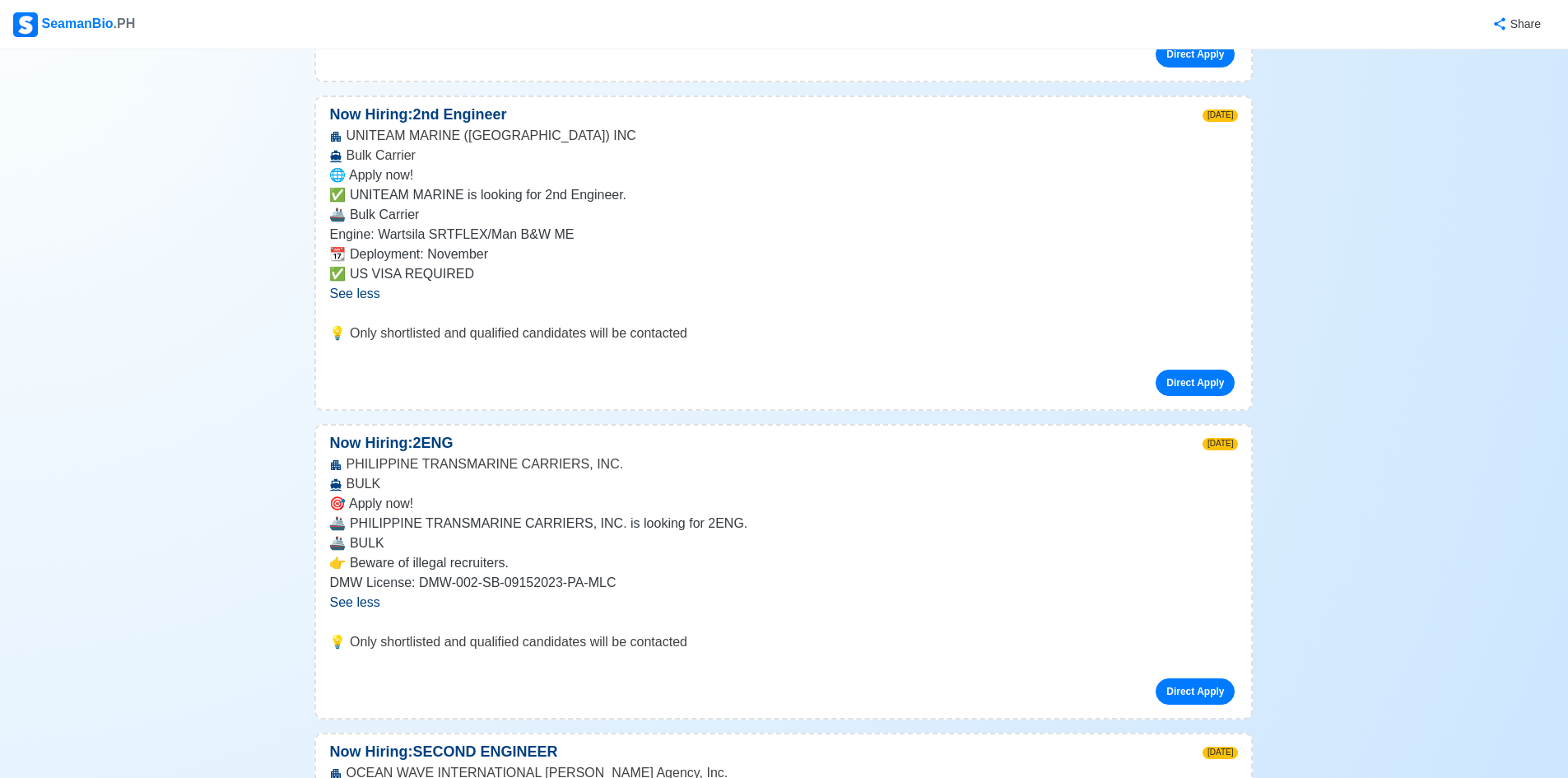
scroll to position [4283, 0]
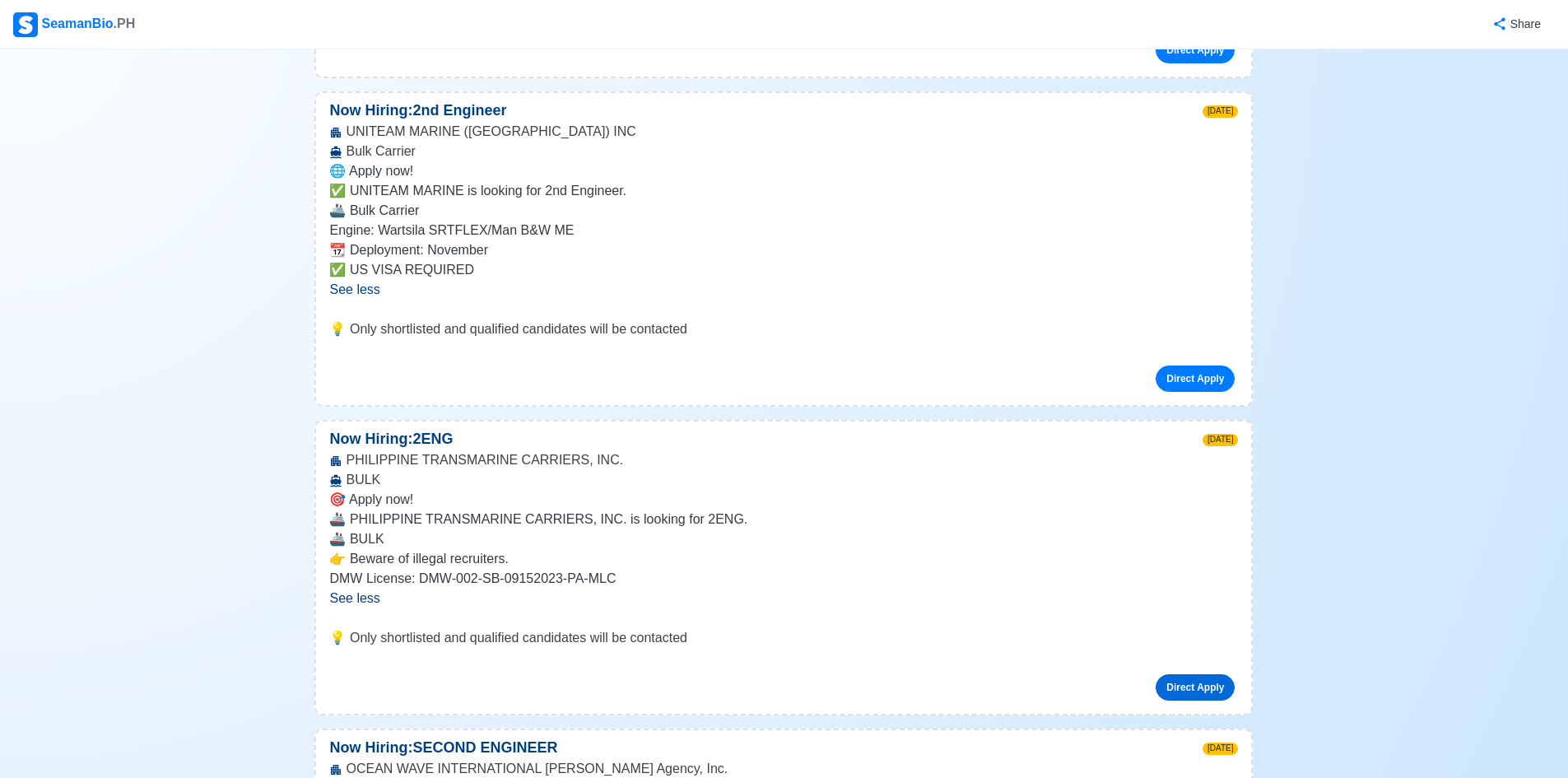
click at [1199, 675] on link "Direct Apply" at bounding box center [1194, 688] width 79 height 26
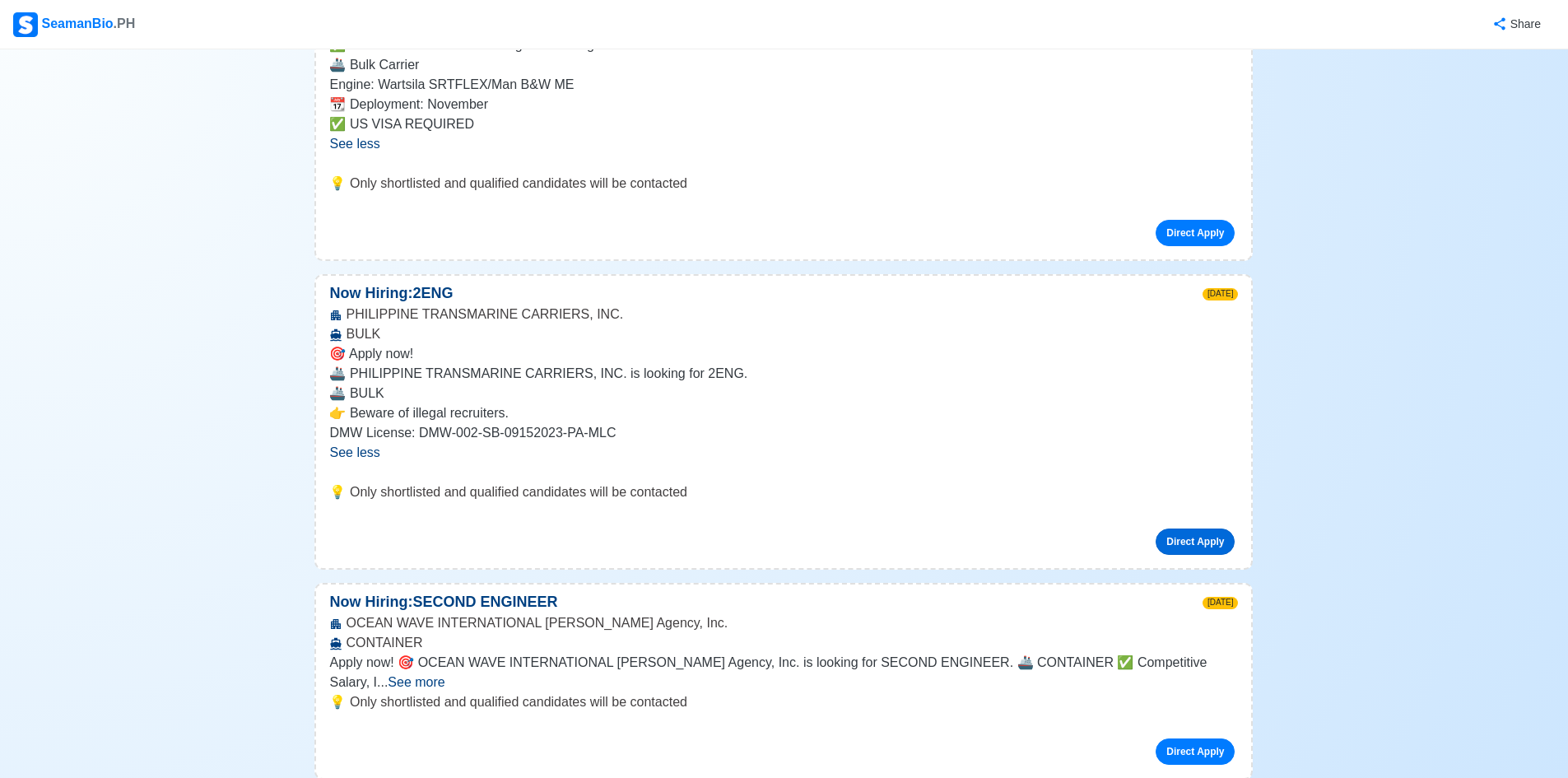
scroll to position [4695, 0]
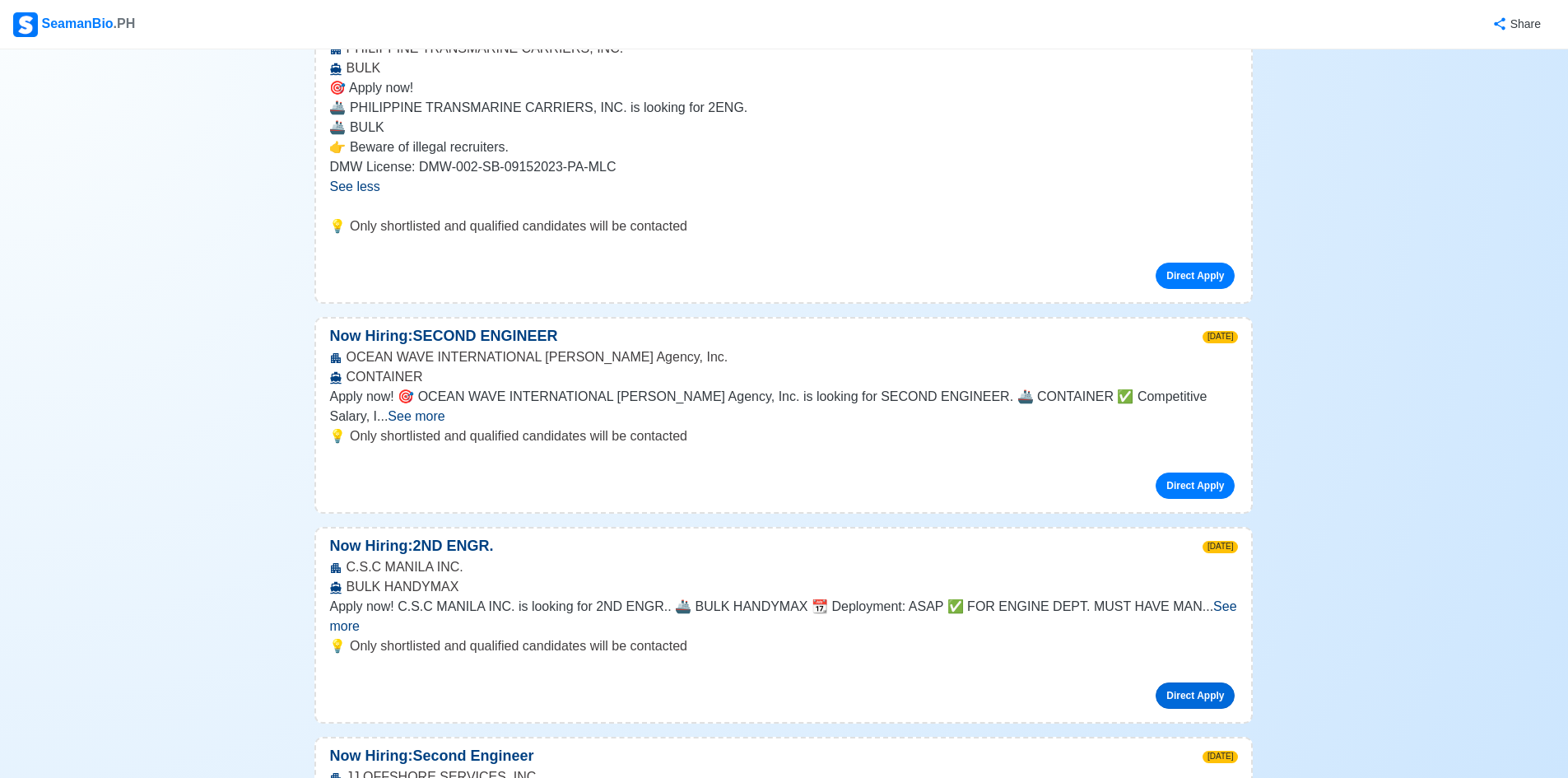
click at [1200, 683] on link "Direct Apply" at bounding box center [1194, 696] width 79 height 26
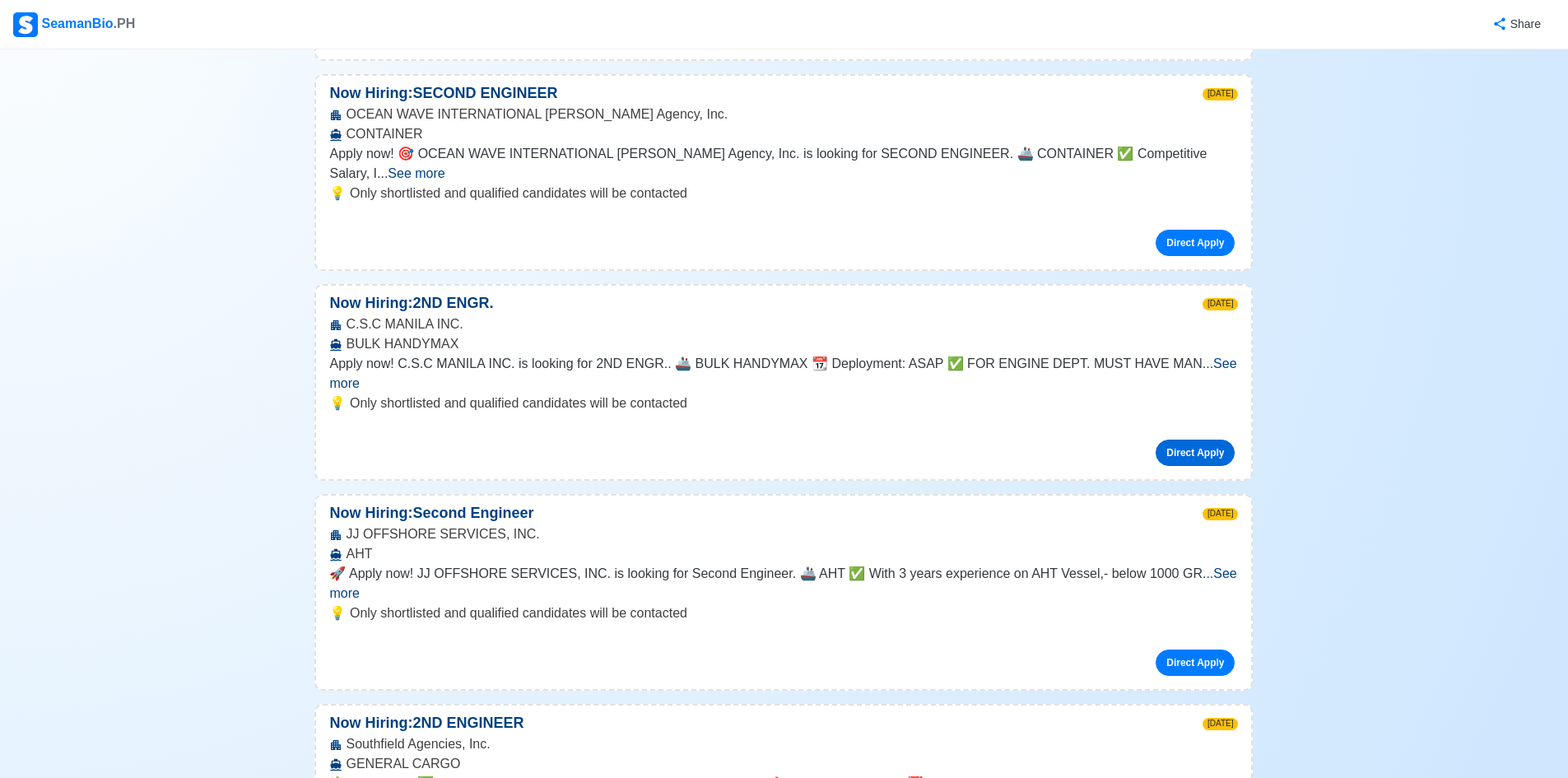
scroll to position [5024, 0]
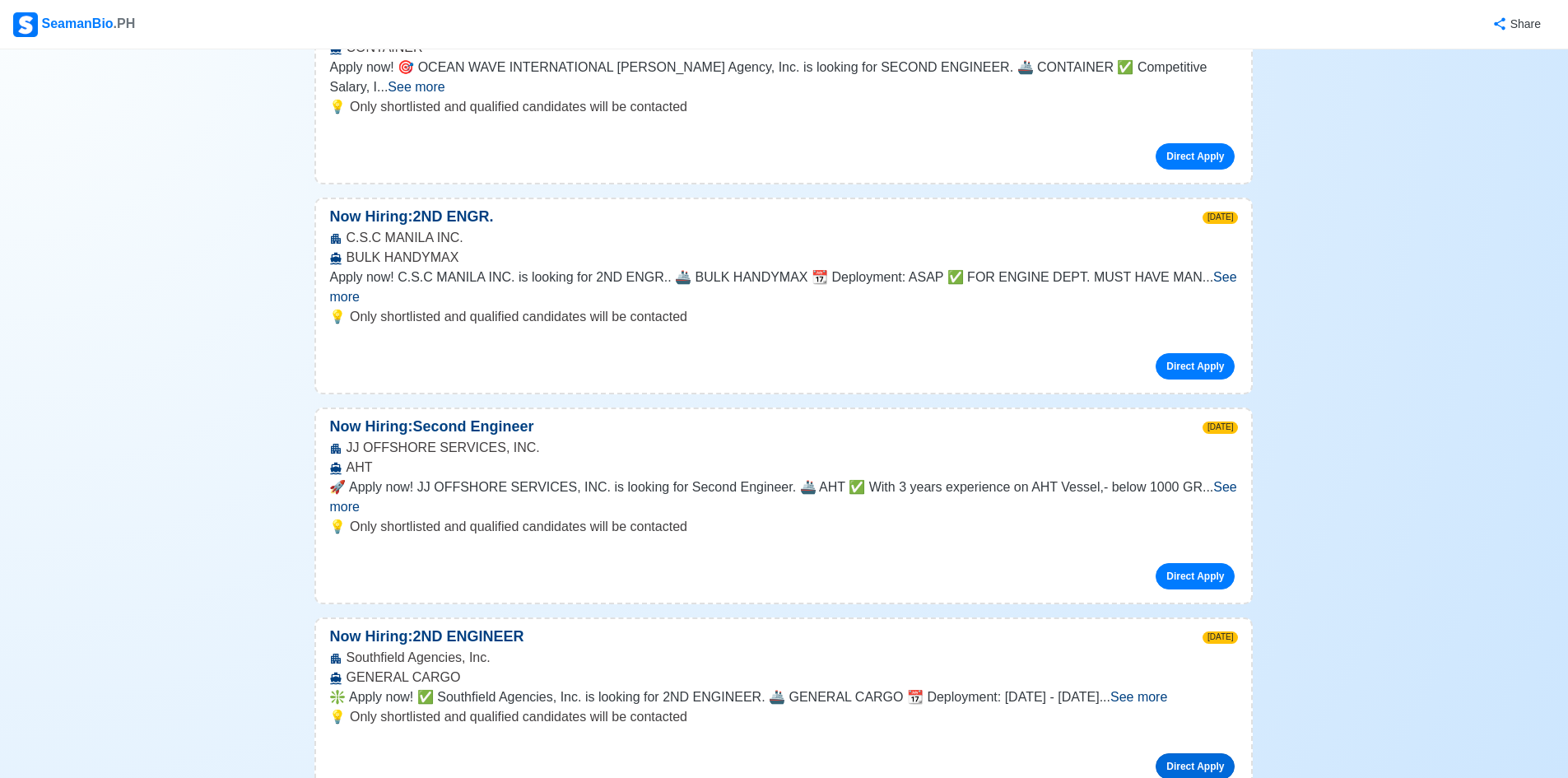
click at [1197, 754] on link "Direct Apply" at bounding box center [1194, 767] width 79 height 26
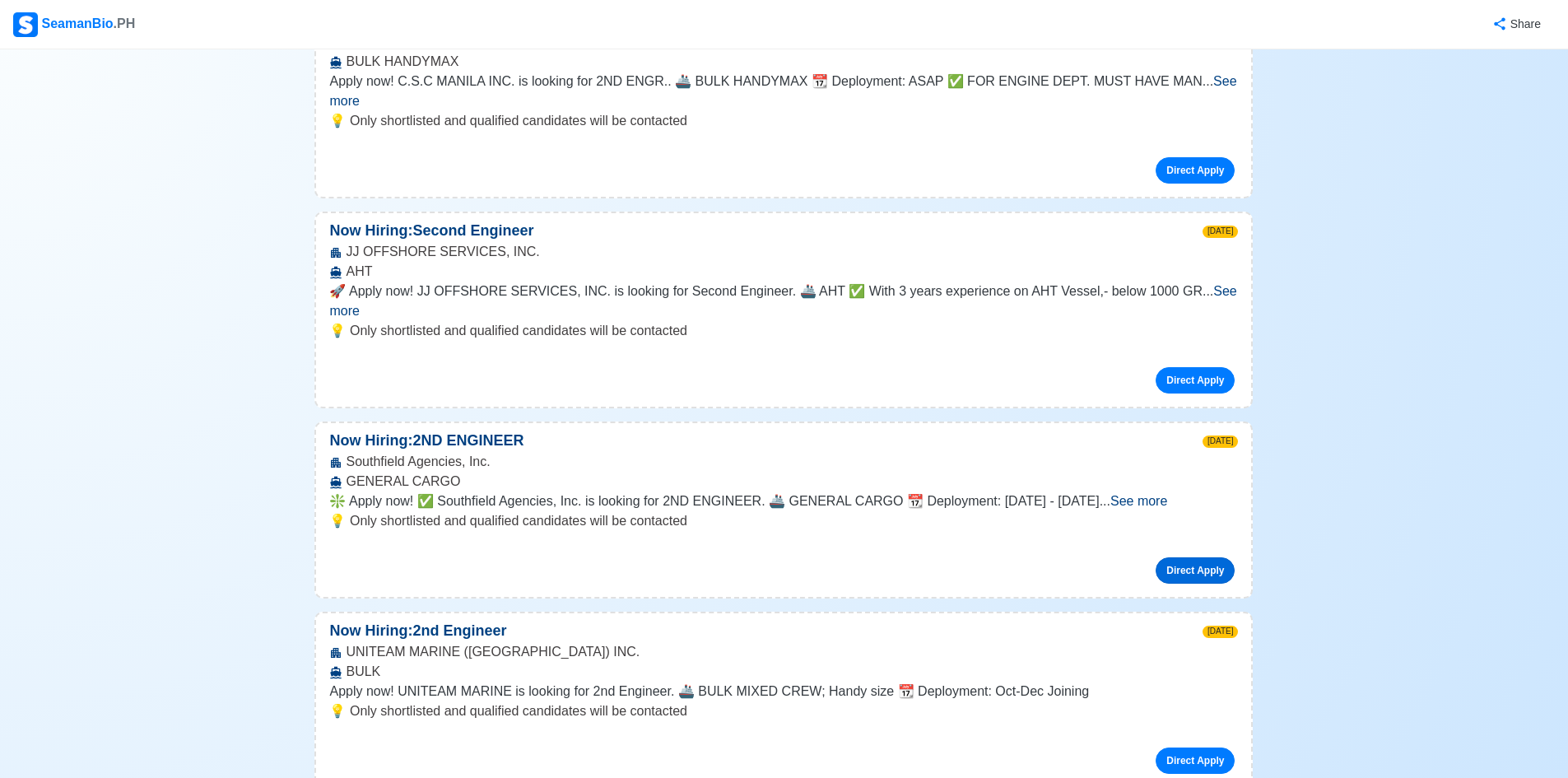
scroll to position [5354, 0]
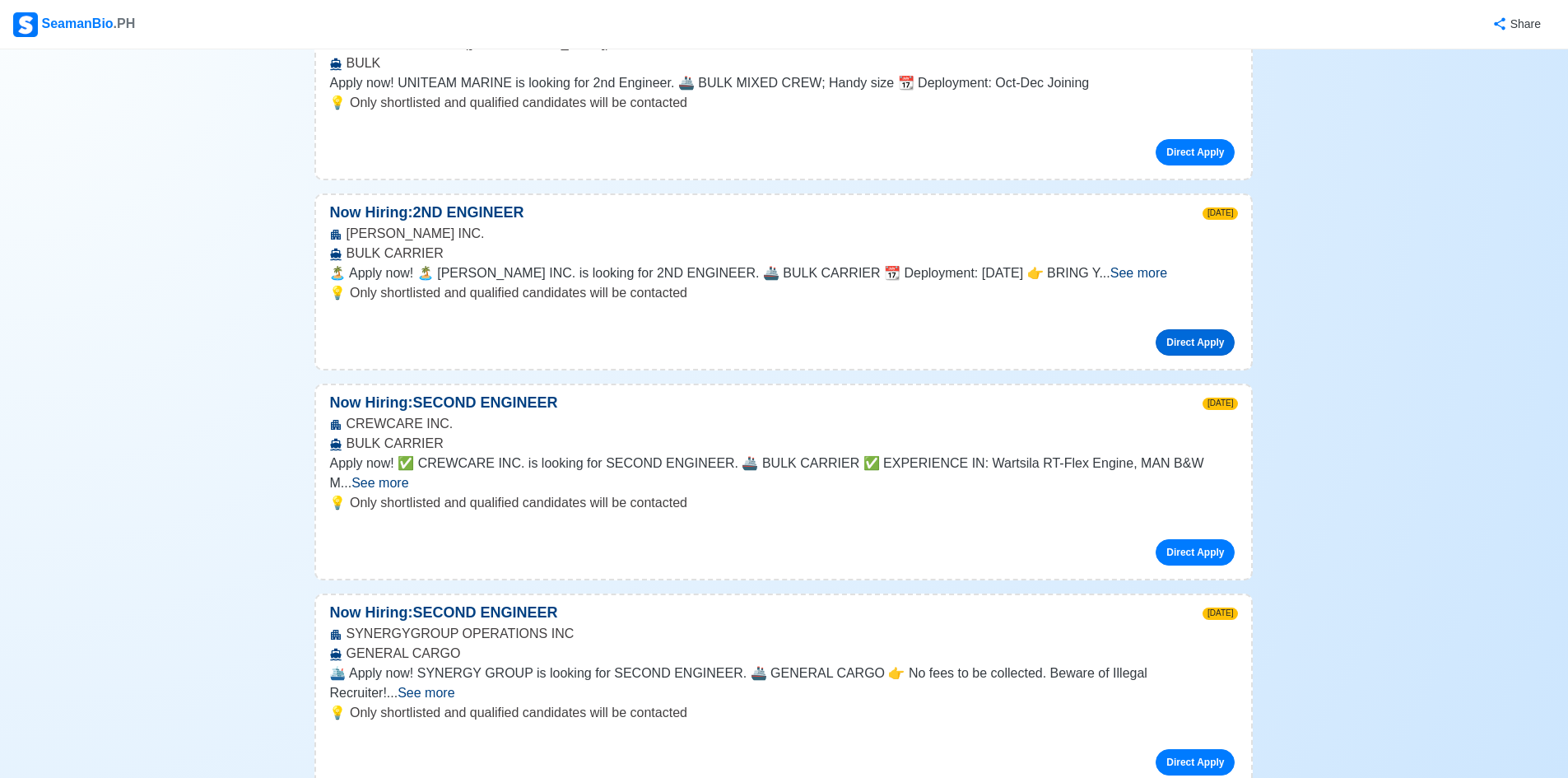
scroll to position [5848, 0]
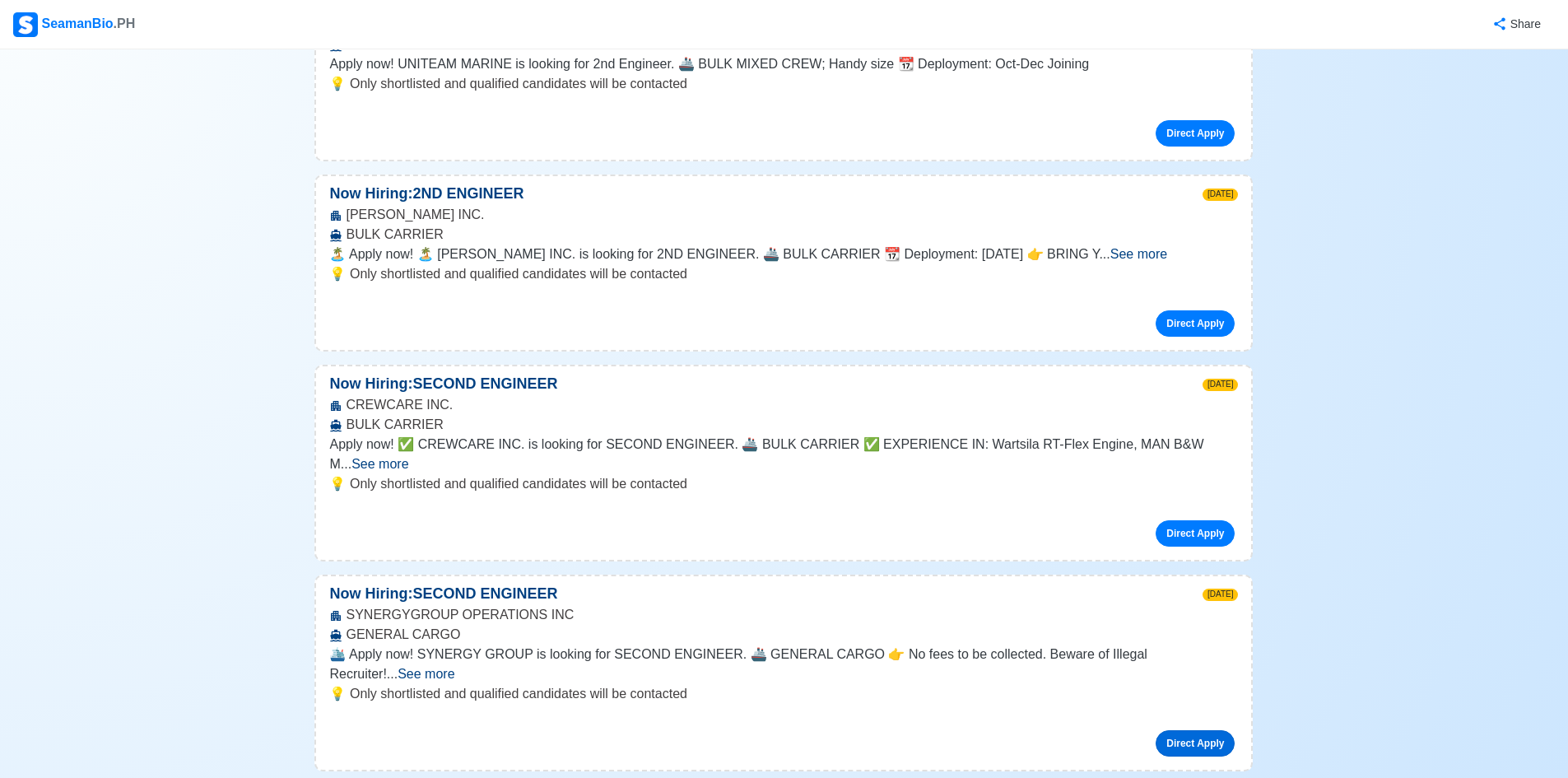
click at [1197, 731] on link "Direct Apply" at bounding box center [1194, 744] width 79 height 26
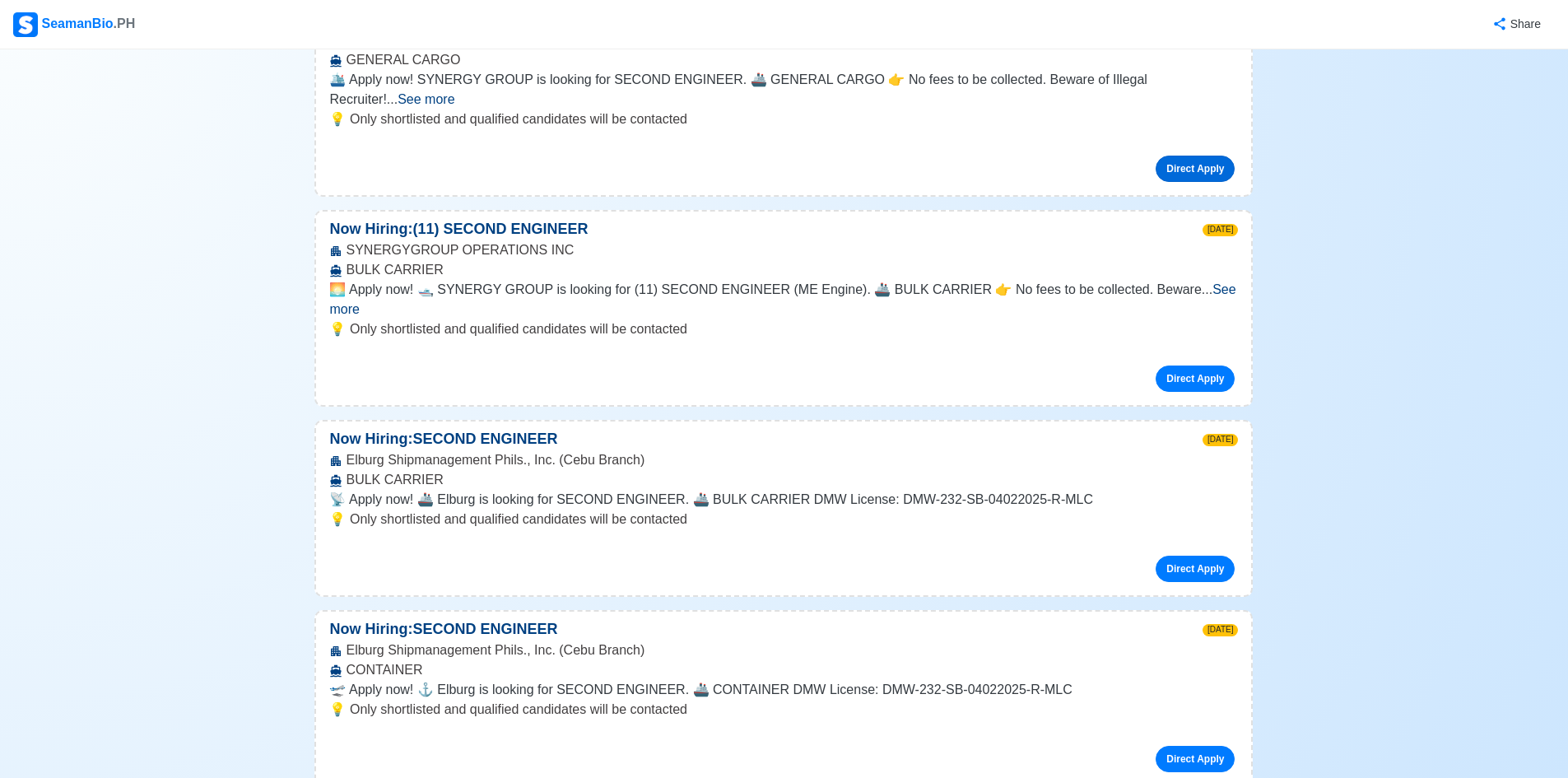
scroll to position [6425, 0]
click at [1201, 745] on link "Direct Apply" at bounding box center [1194, 758] width 79 height 26
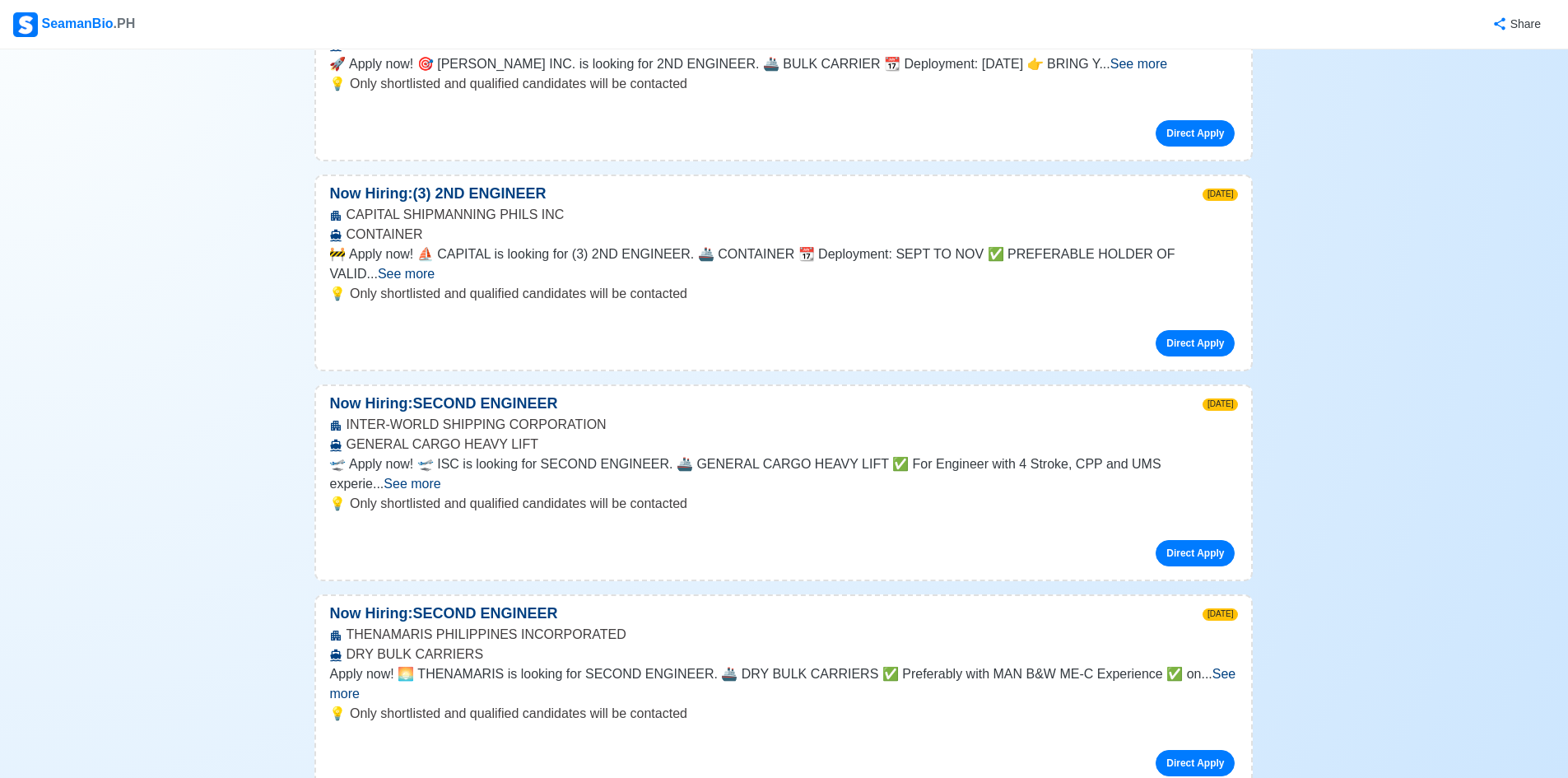
scroll to position [7660, 0]
click at [1207, 666] on span "See more" at bounding box center [782, 683] width 906 height 34
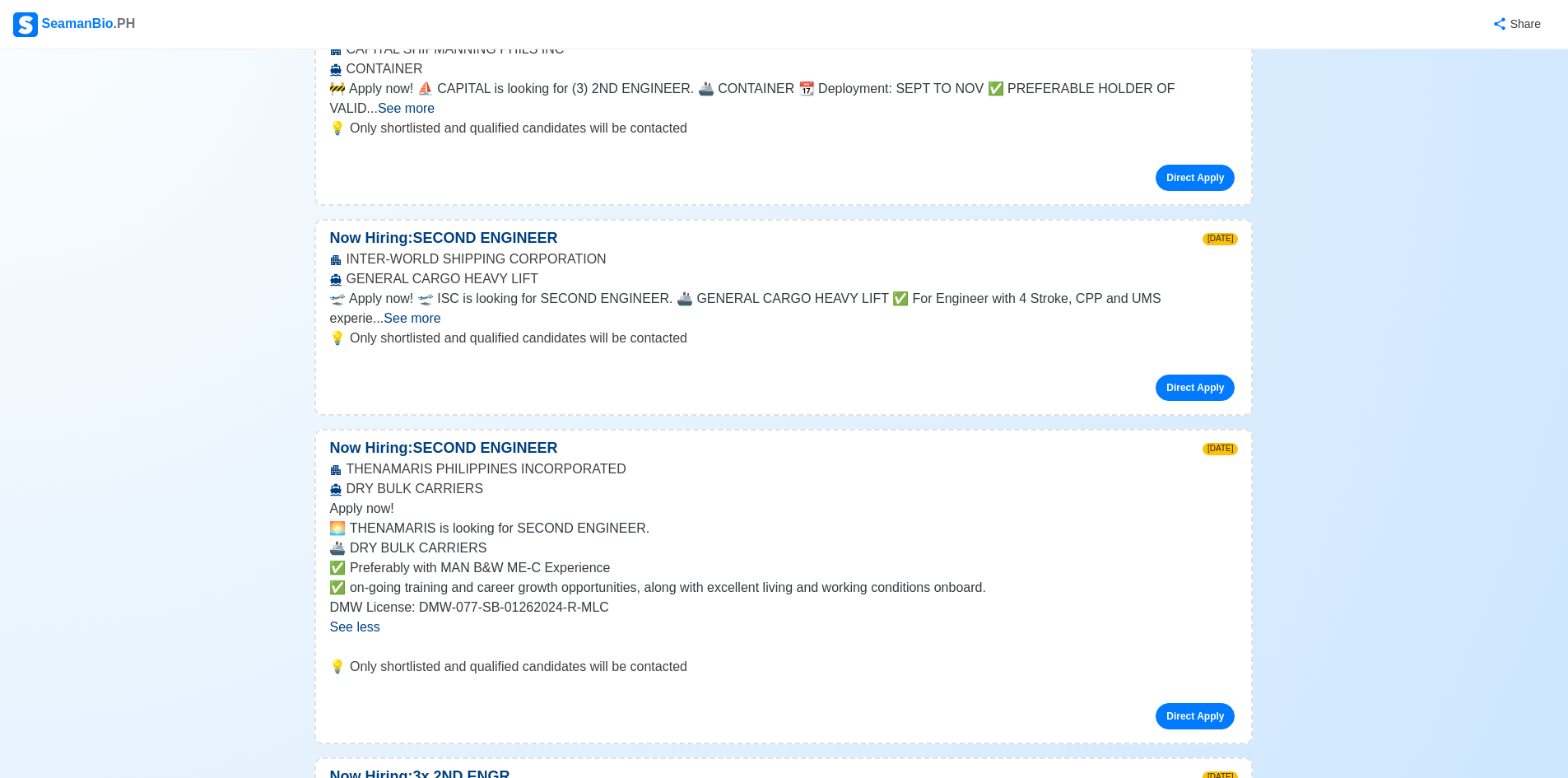
scroll to position [7742, 0]
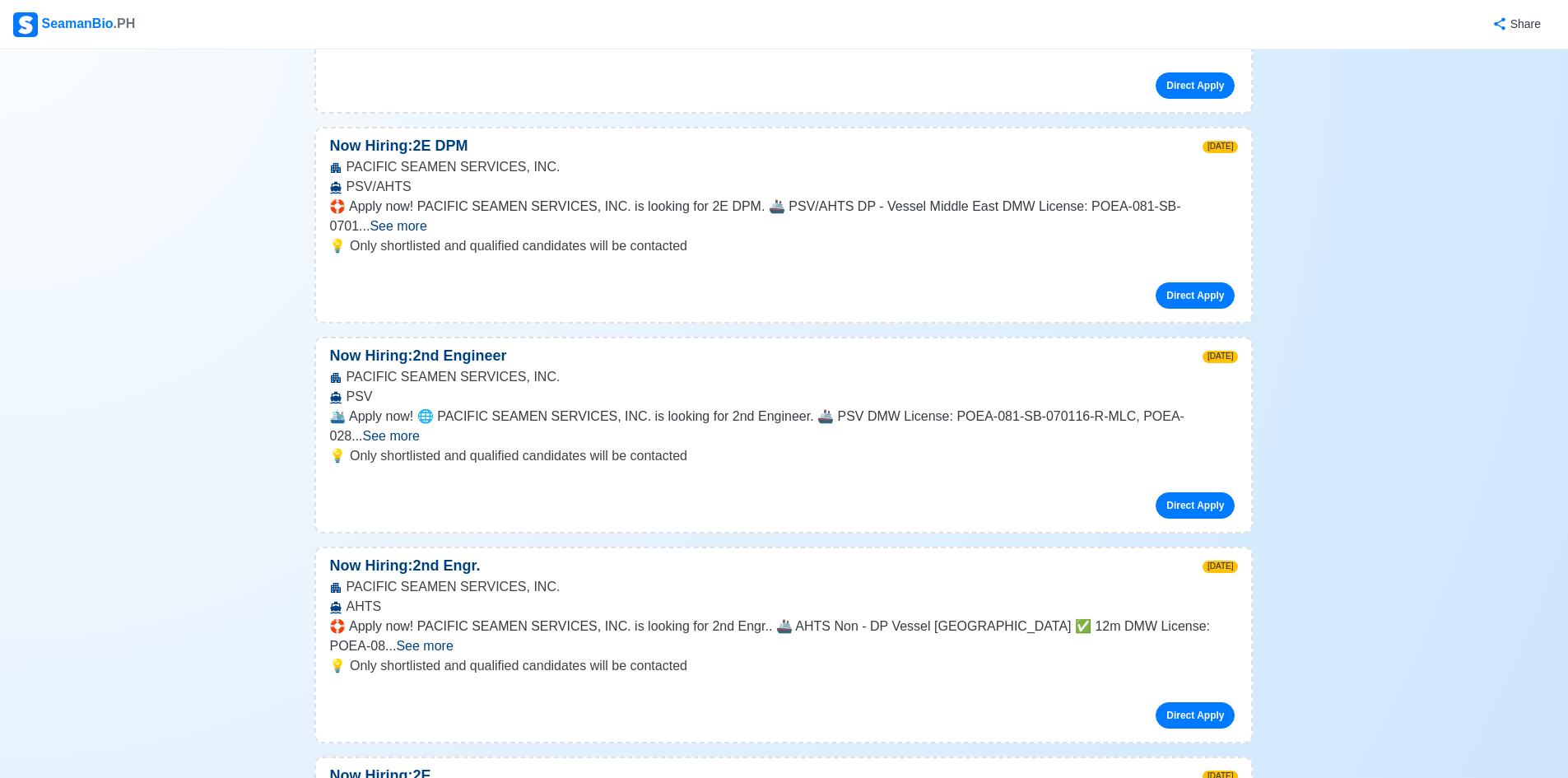
scroll to position [11366, 0]
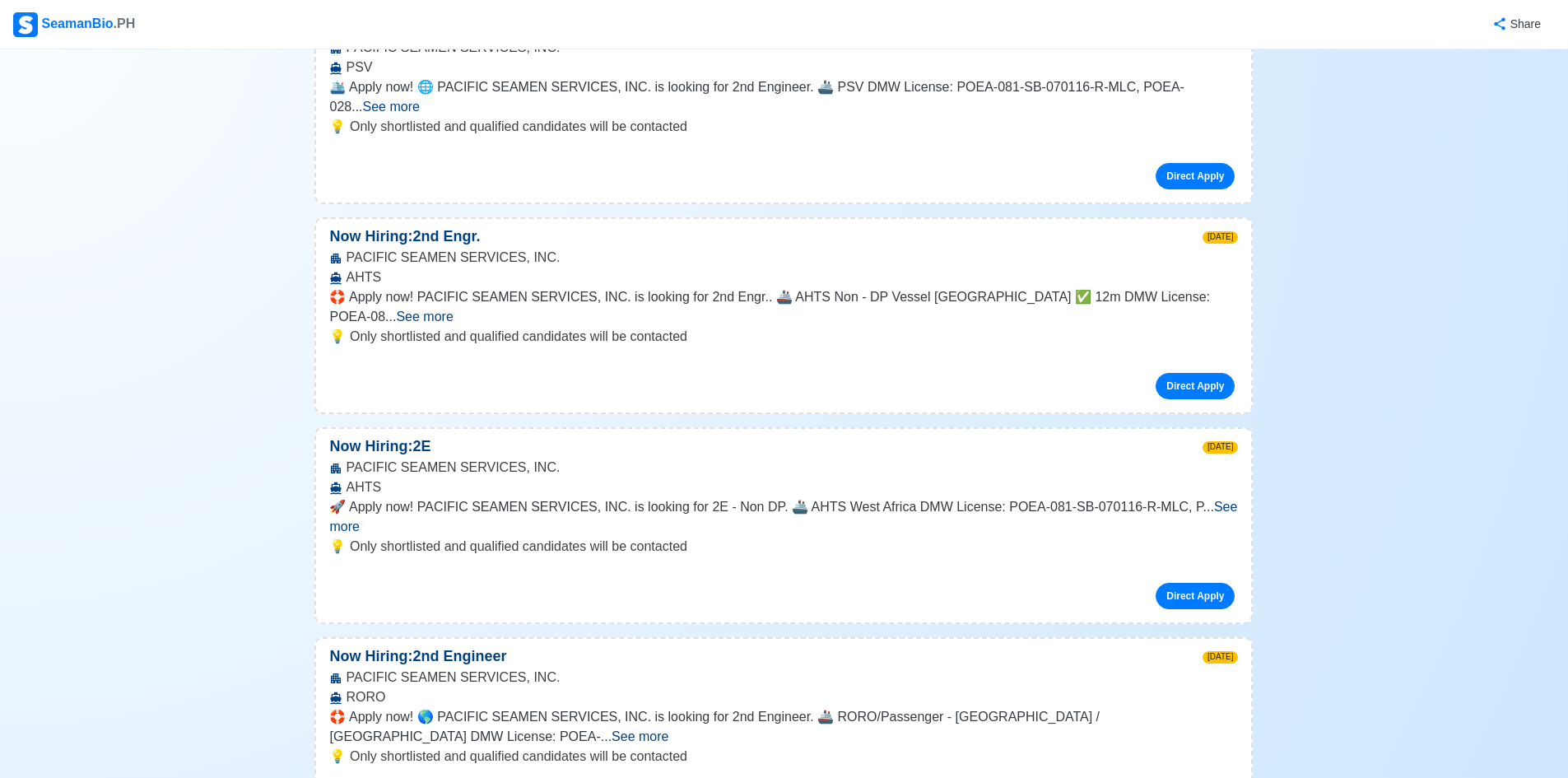
scroll to position [11696, 0]
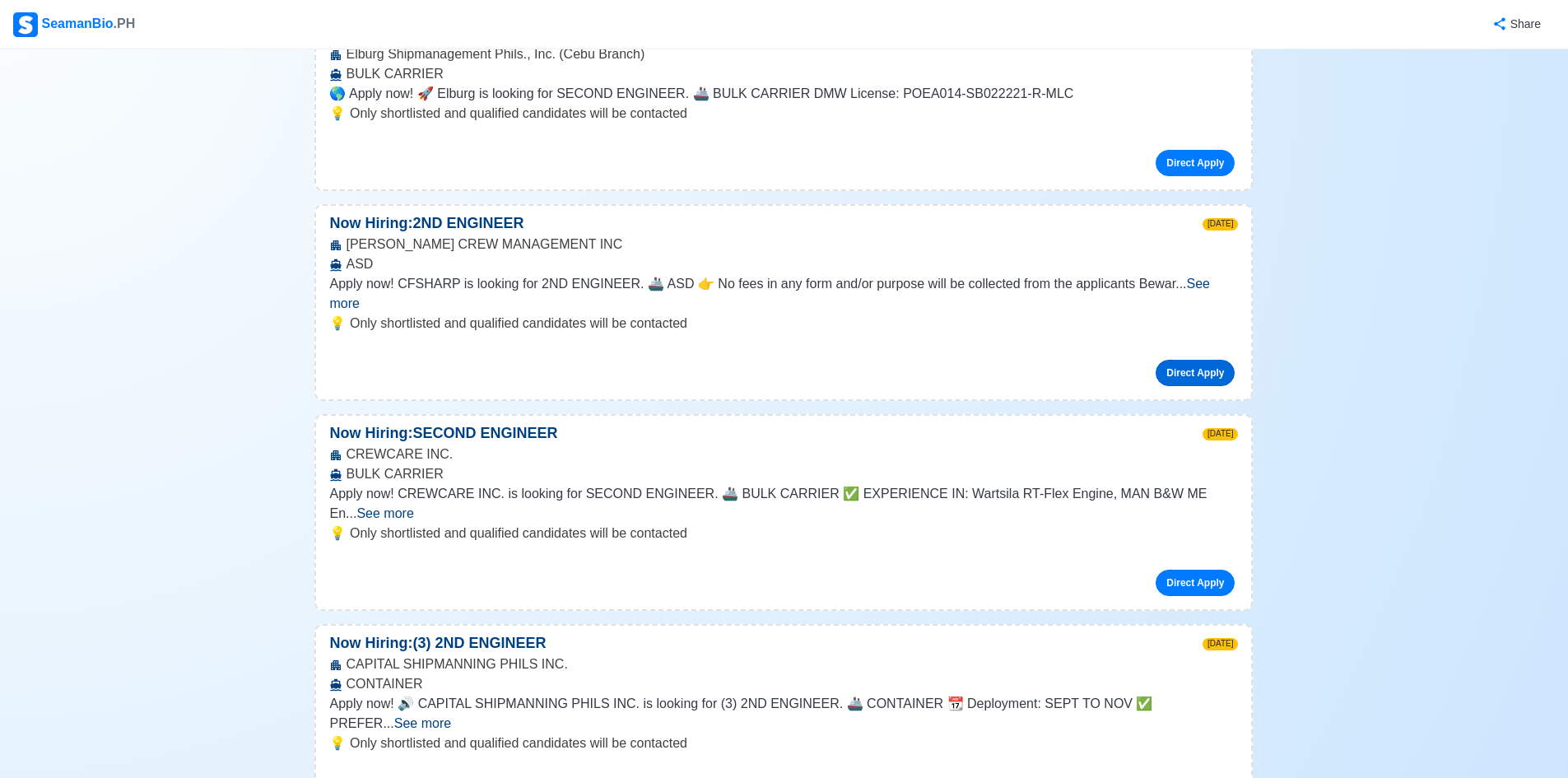
scroll to position [12520, 0]
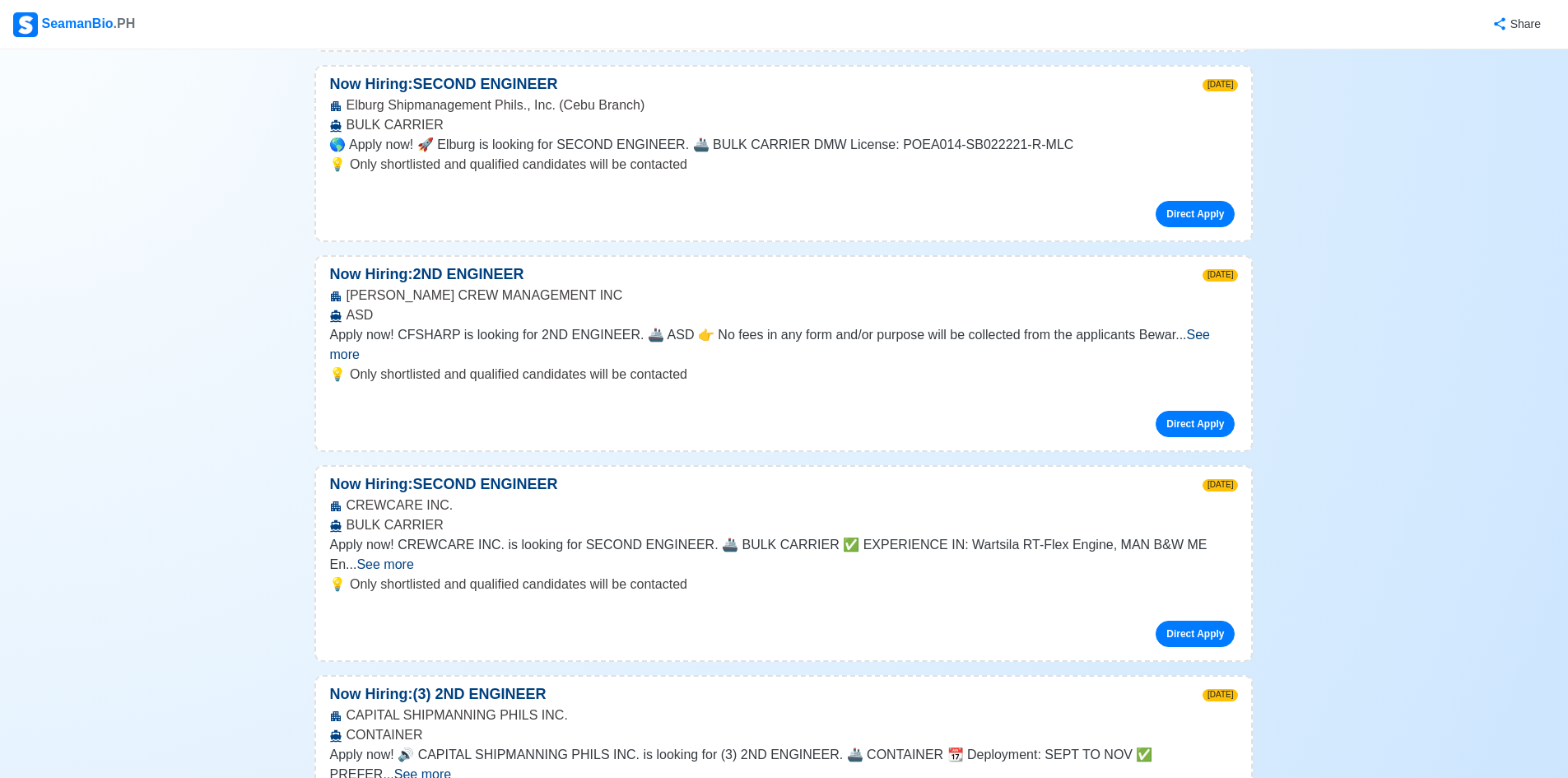
scroll to position [12190, 0]
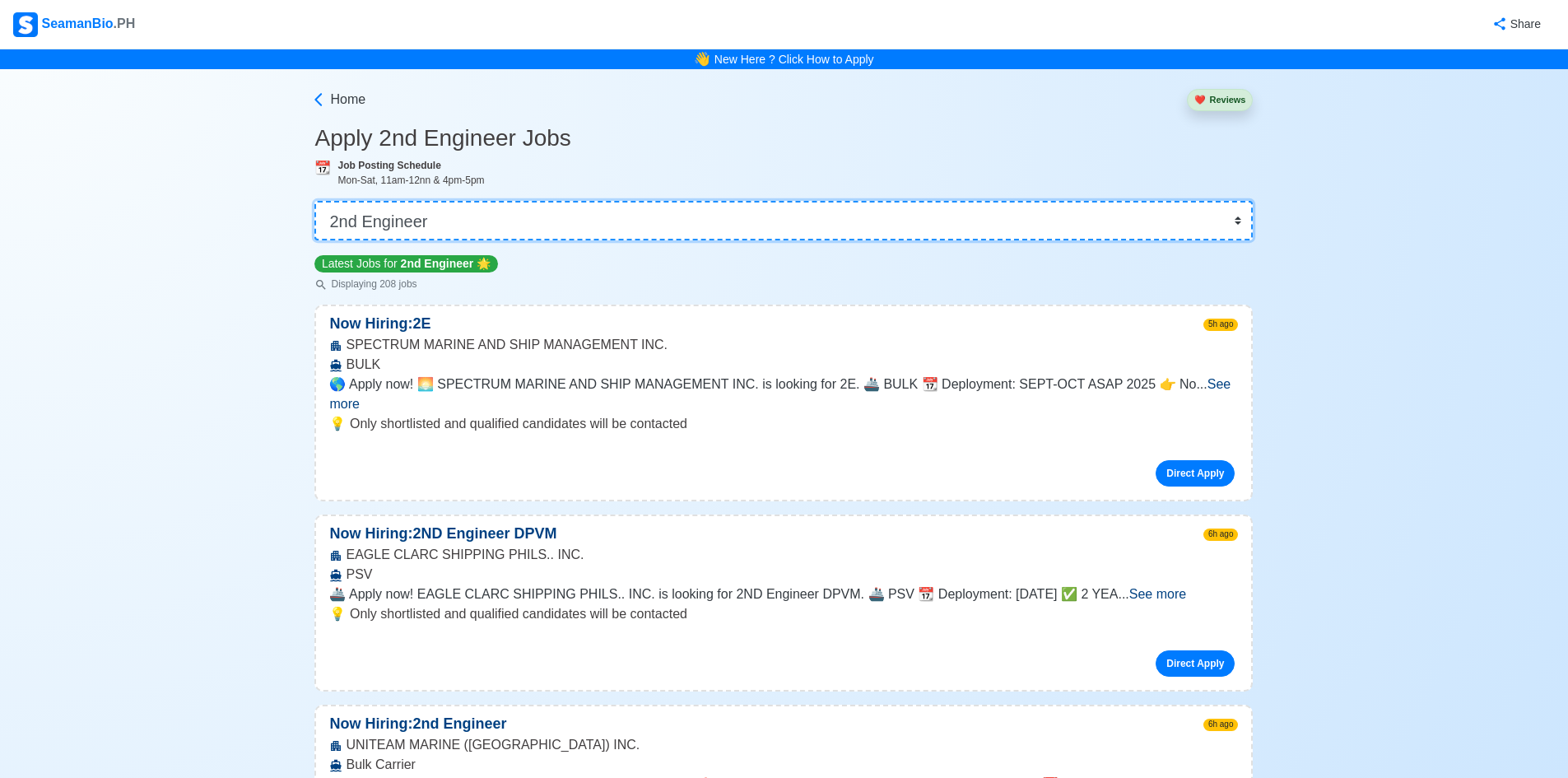
click at [1239, 219] on select "👉 Select Rank or Position Master Chief Officer 2nd Officer 3rd Officer Junior O…" at bounding box center [784, 221] width 938 height 40
click at [320, 201] on select "👉 Select Rank or Position Master Chief Officer 2nd Officer 3rd Officer Junior O…" at bounding box center [784, 221] width 938 height 40
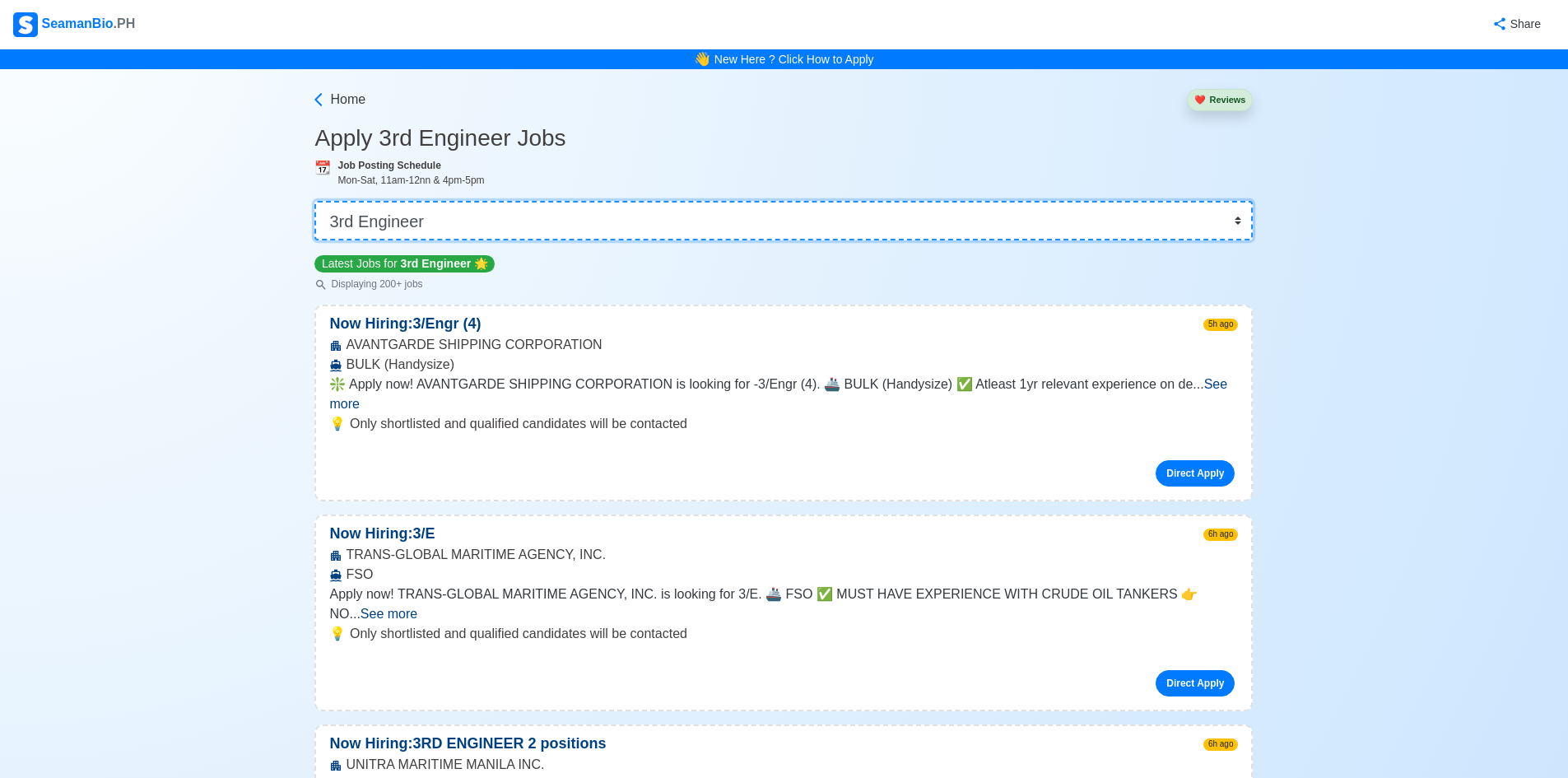
click at [1238, 219] on select "👉 Select Rank or Position Master Chief Officer 2nd Officer 3rd Officer Junior O…" at bounding box center [784, 221] width 938 height 40
select select "2nd Engineer"
click at [320, 201] on select "👉 Select Rank or Position Master Chief Officer 2nd Officer 3rd Officer Junior O…" at bounding box center [784, 221] width 938 height 40
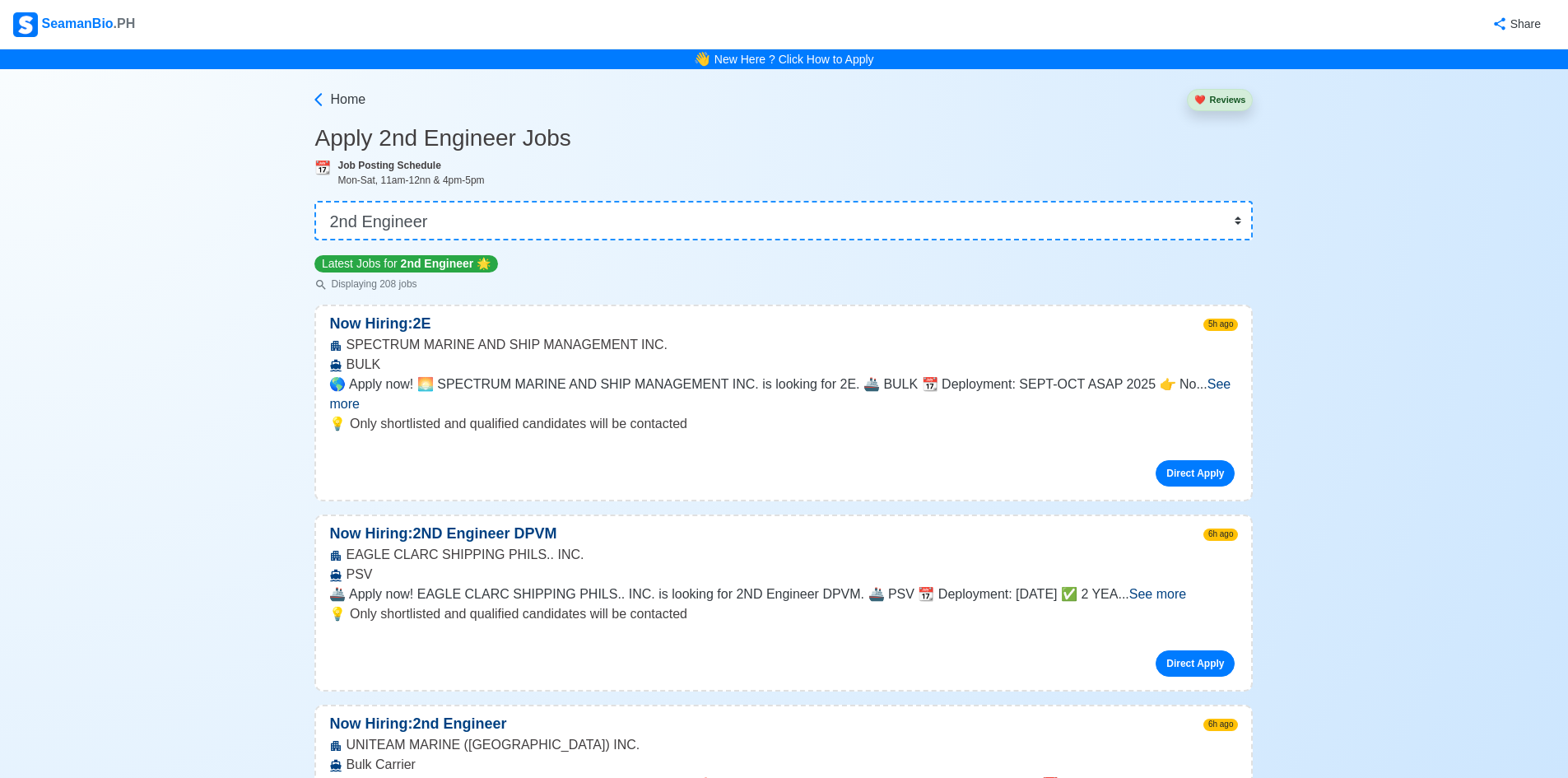
click at [1215, 384] on span "See more" at bounding box center [780, 394] width 901 height 34
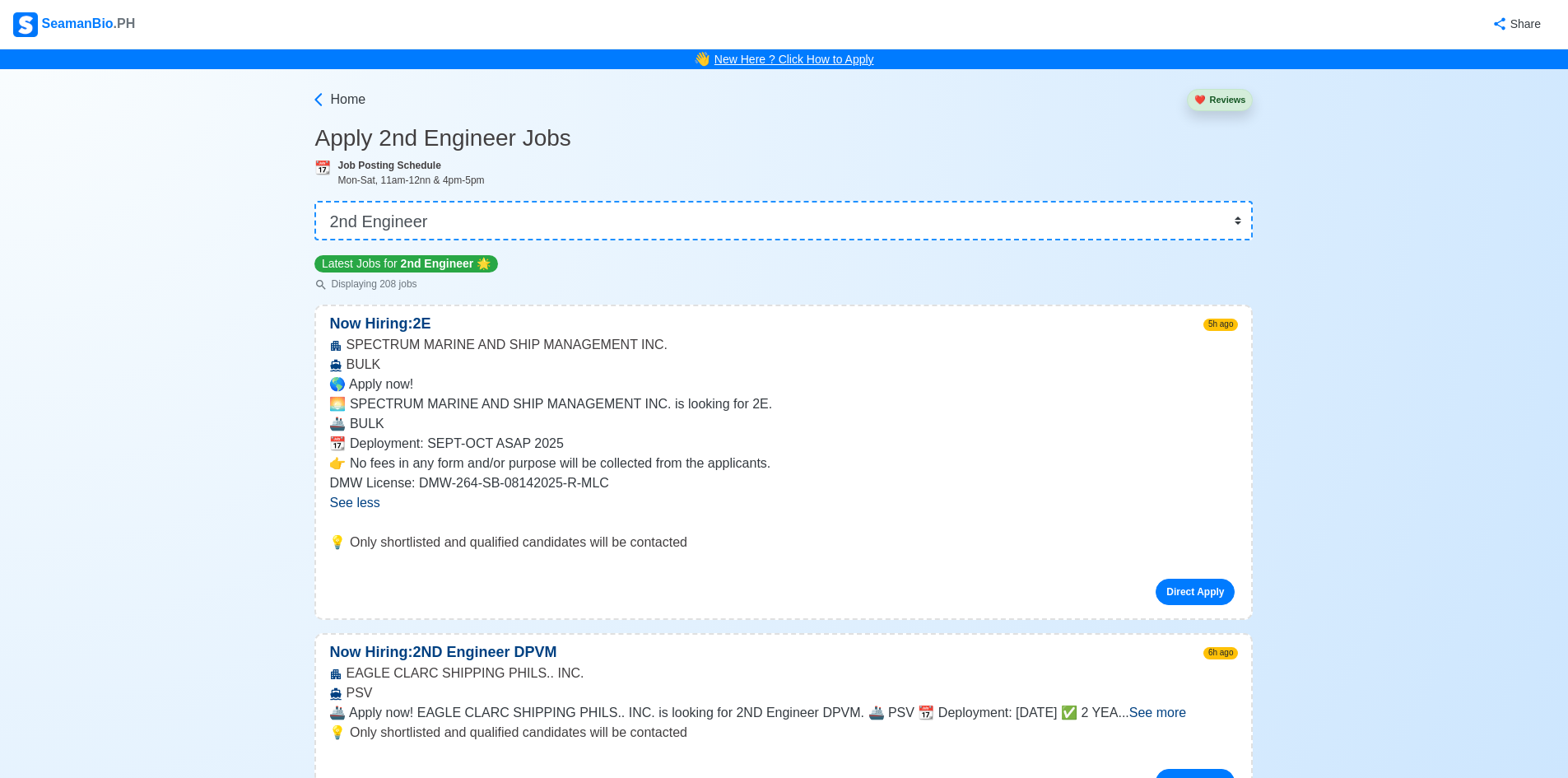
click at [760, 61] on link "New Here ? Click How to Apply" at bounding box center [794, 59] width 160 height 13
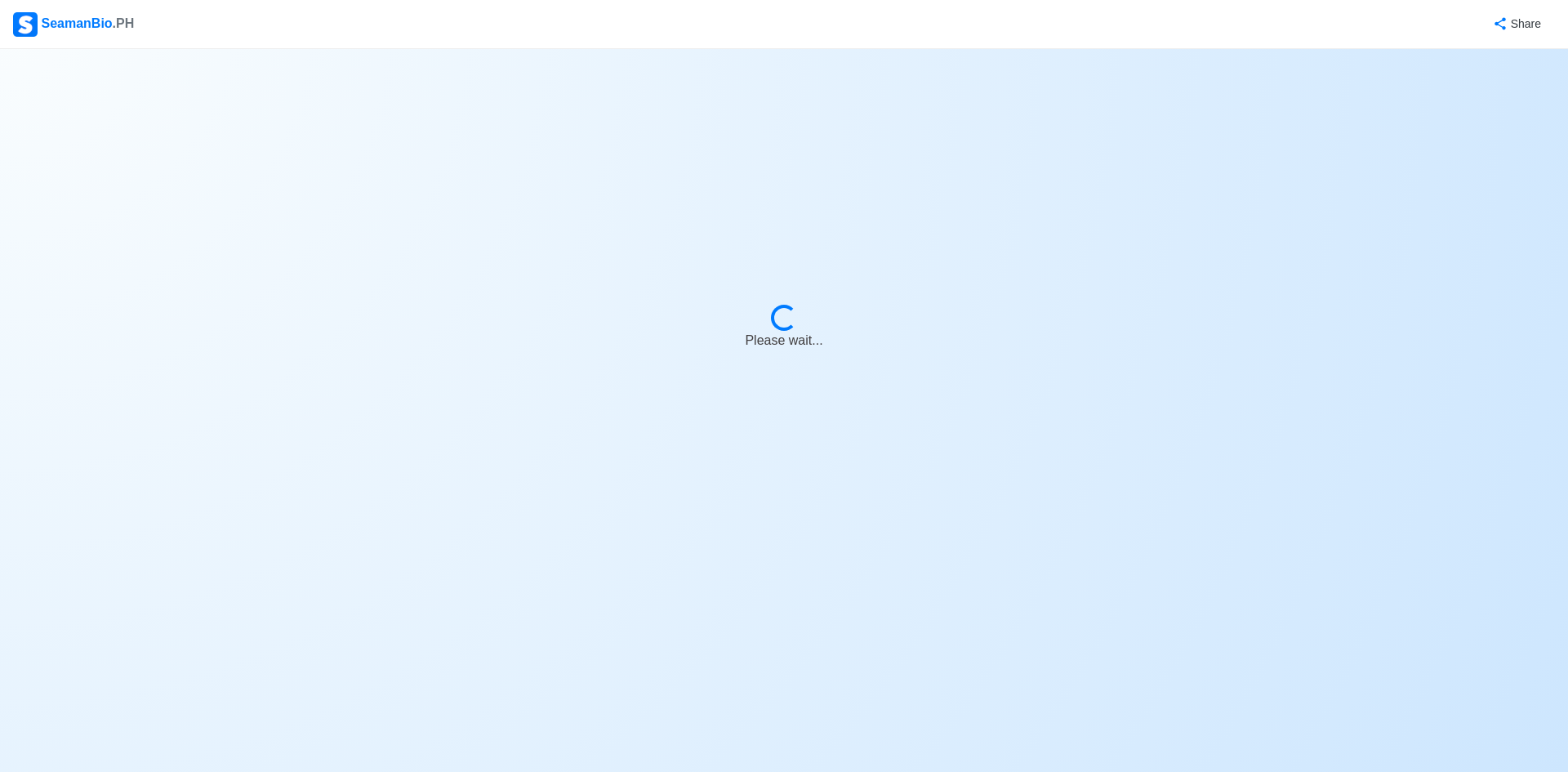
select select "2nd Engineer"
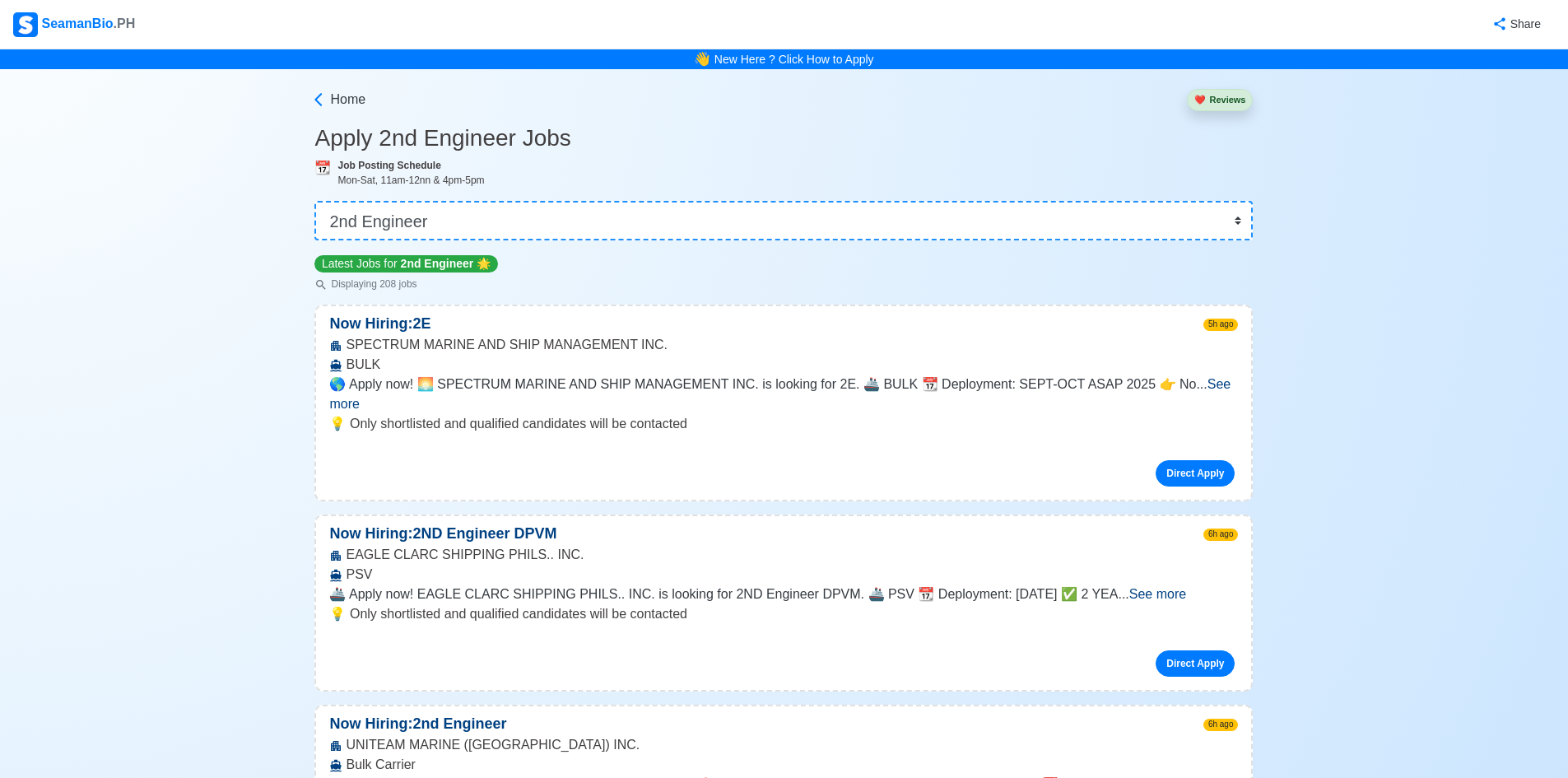
click at [77, 21] on div "SeamanBio .PH" at bounding box center [74, 24] width 122 height 25
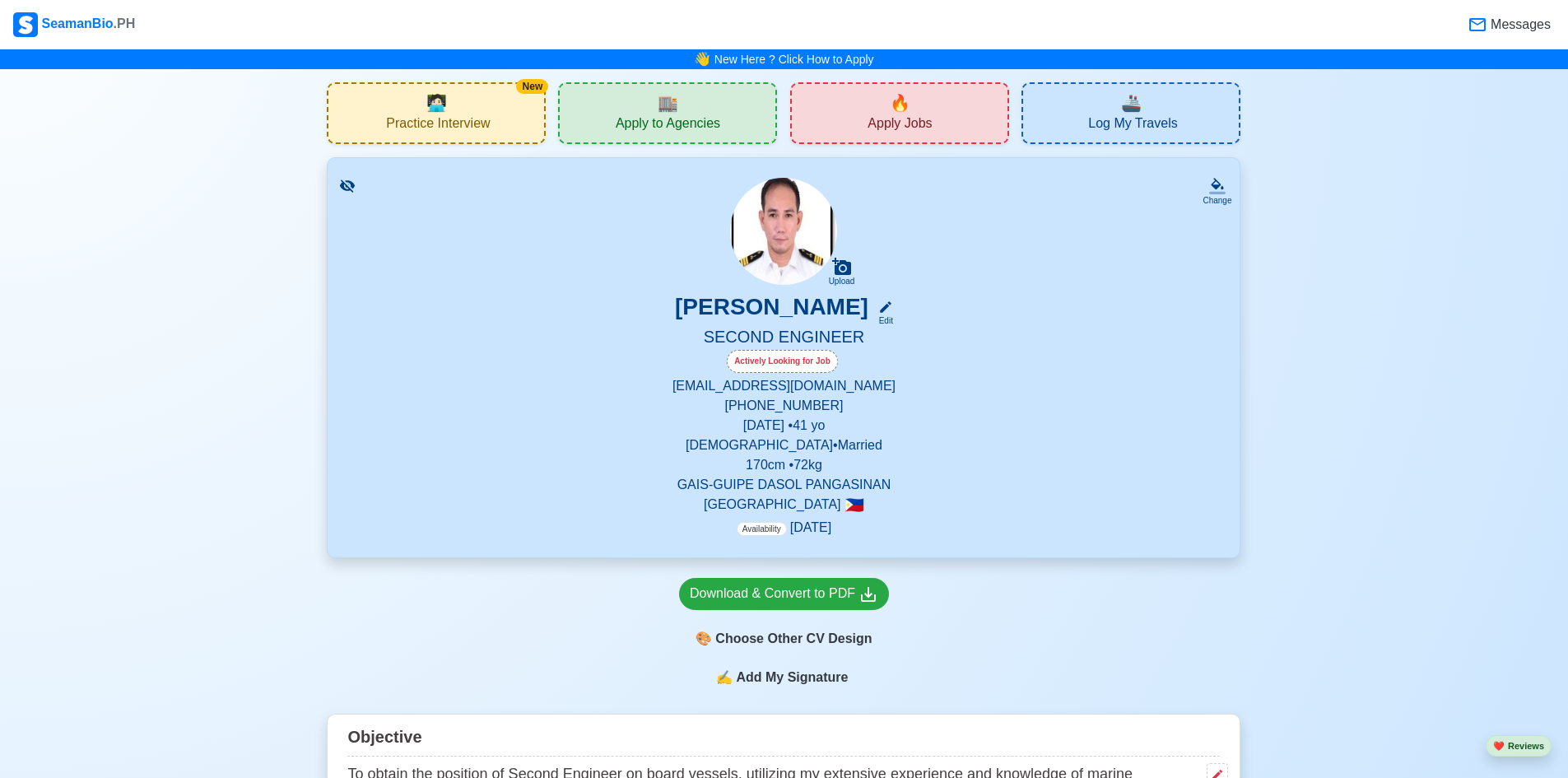
click at [628, 118] on span "Apply to Agencies" at bounding box center [668, 125] width 105 height 21
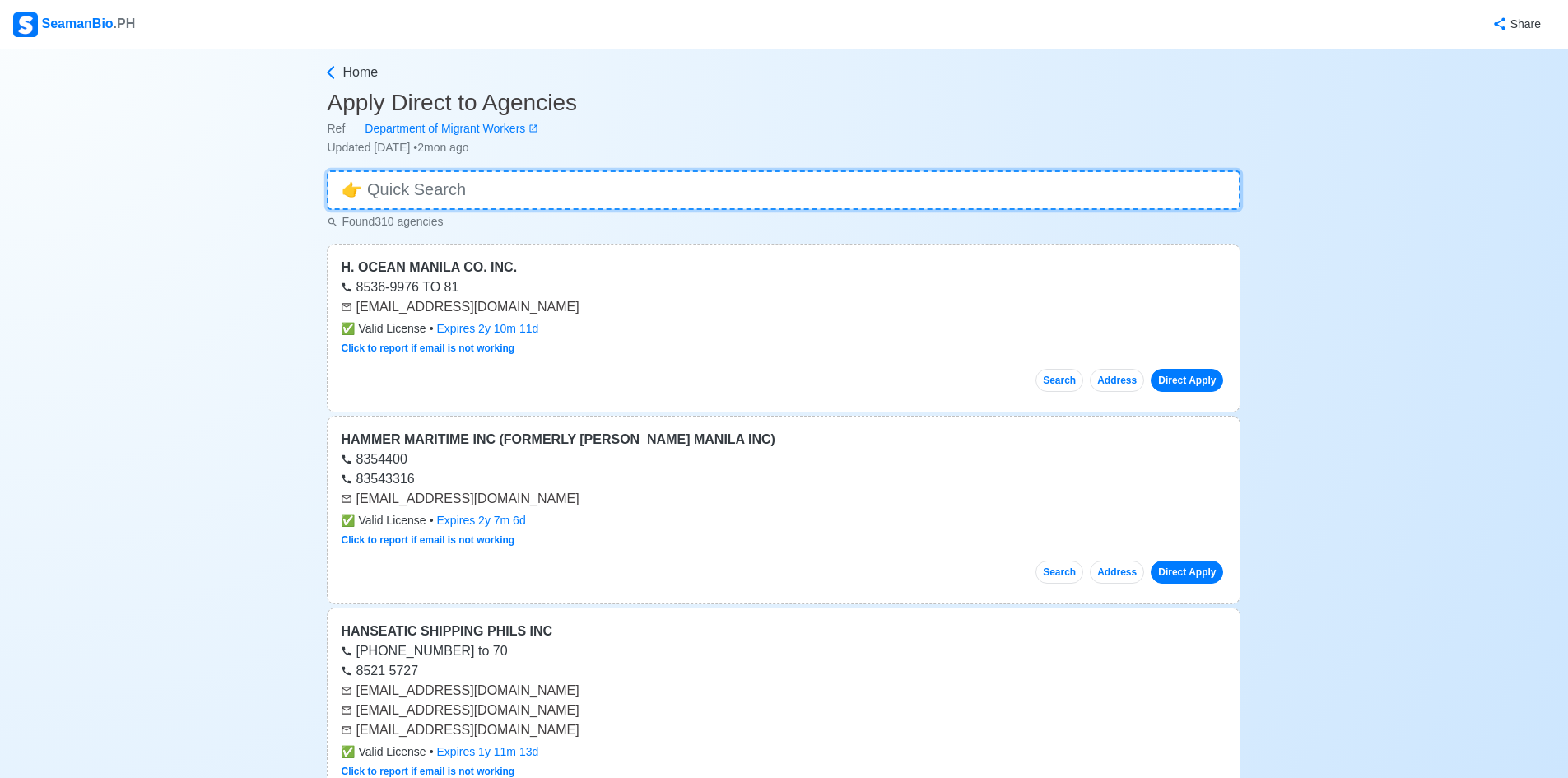
click at [606, 182] on input at bounding box center [784, 190] width 913 height 40
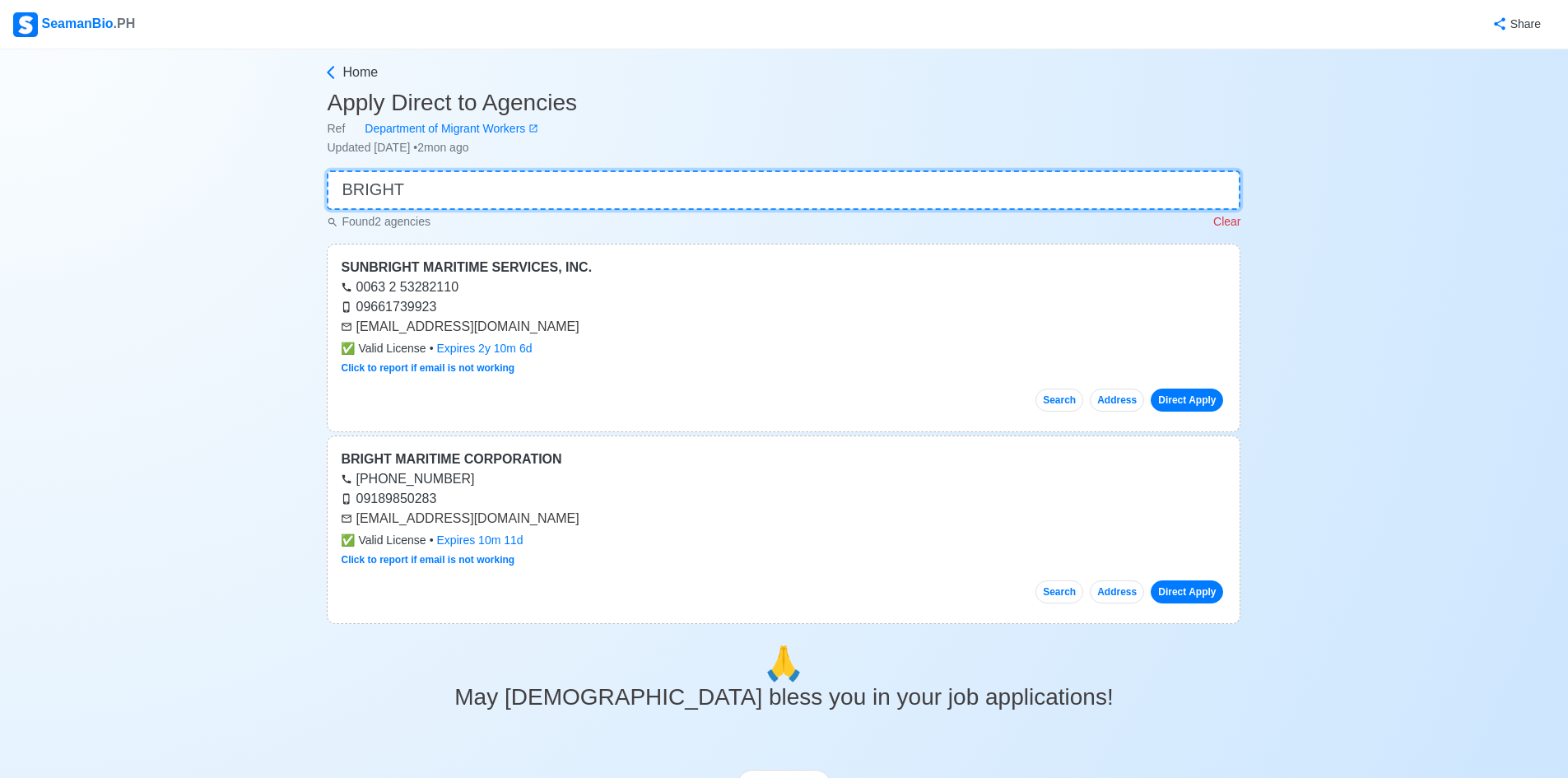
type input "BRIGHT"
click at [597, 347] on div "✅ Valid License • Expires 2y 10m 6d" at bounding box center [784, 348] width 885 height 17
click at [1192, 594] on link "Direct Apply" at bounding box center [1186, 592] width 72 height 23
click at [329, 72] on icon at bounding box center [331, 72] width 7 height 13
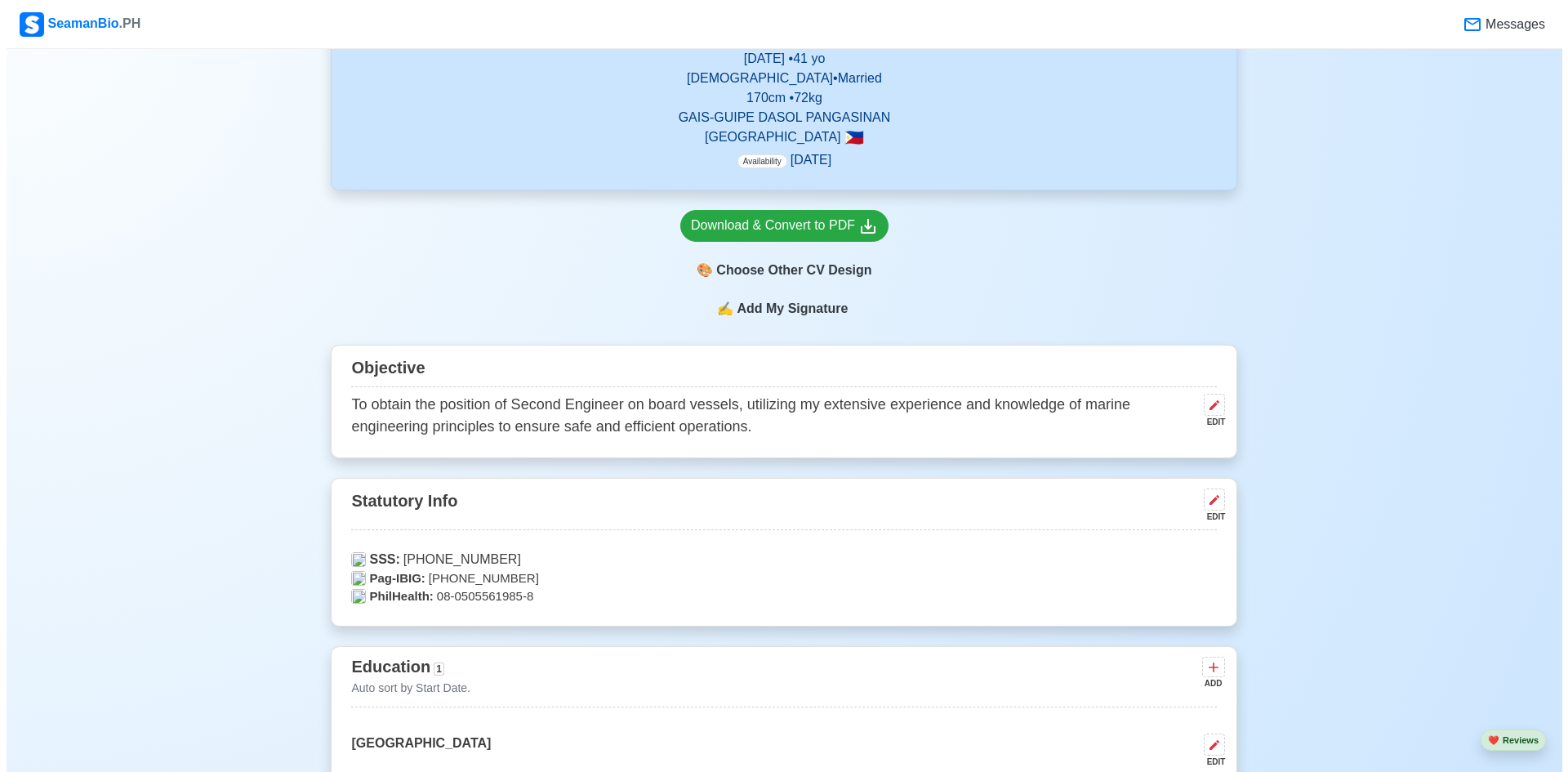
scroll to position [409, 0]
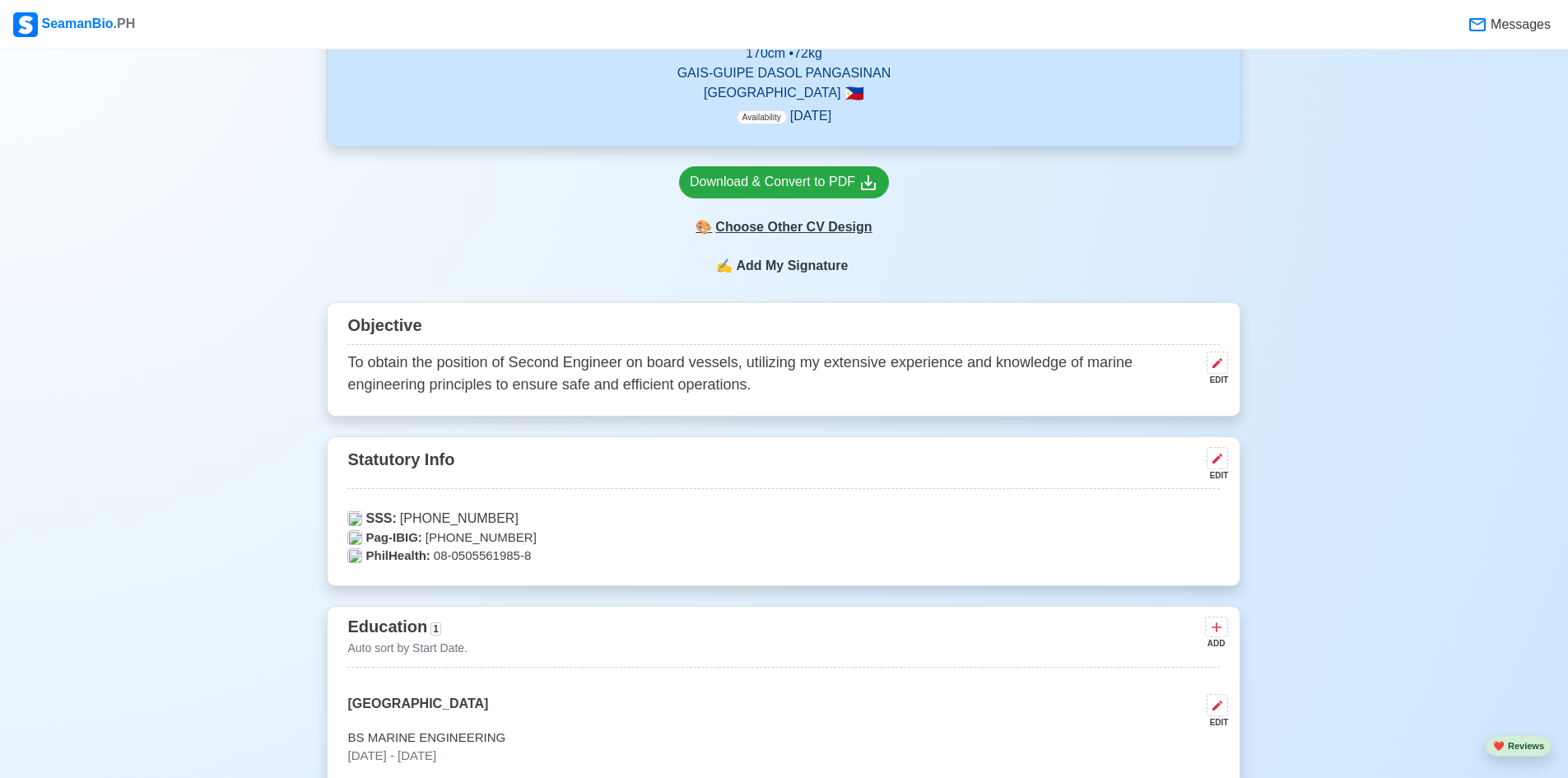
click at [778, 230] on div "🎨 Choose Other CV Design" at bounding box center [784, 227] width 210 height 31
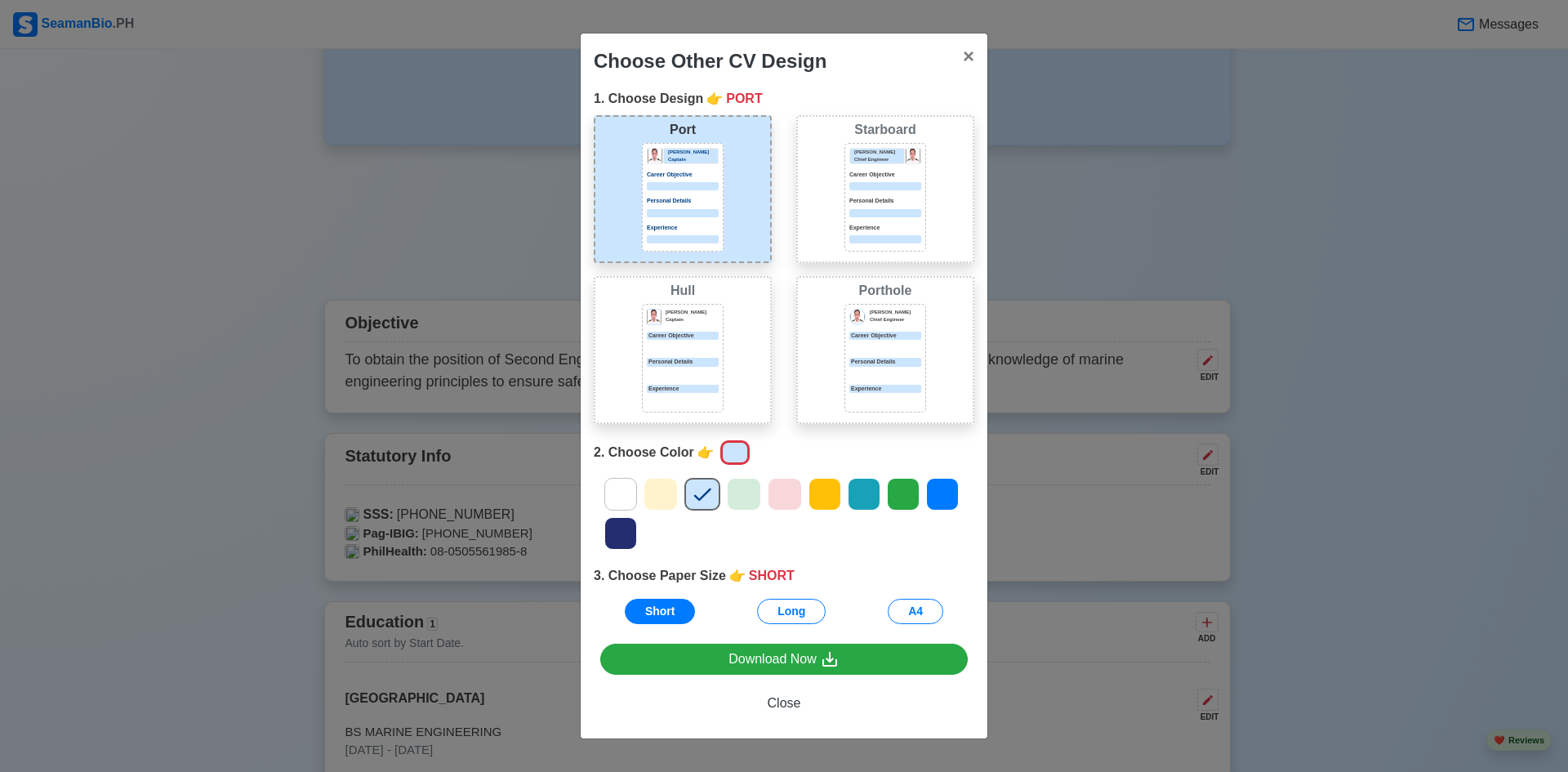
click at [871, 336] on div "Career Objective" at bounding box center [886, 335] width 71 height 9
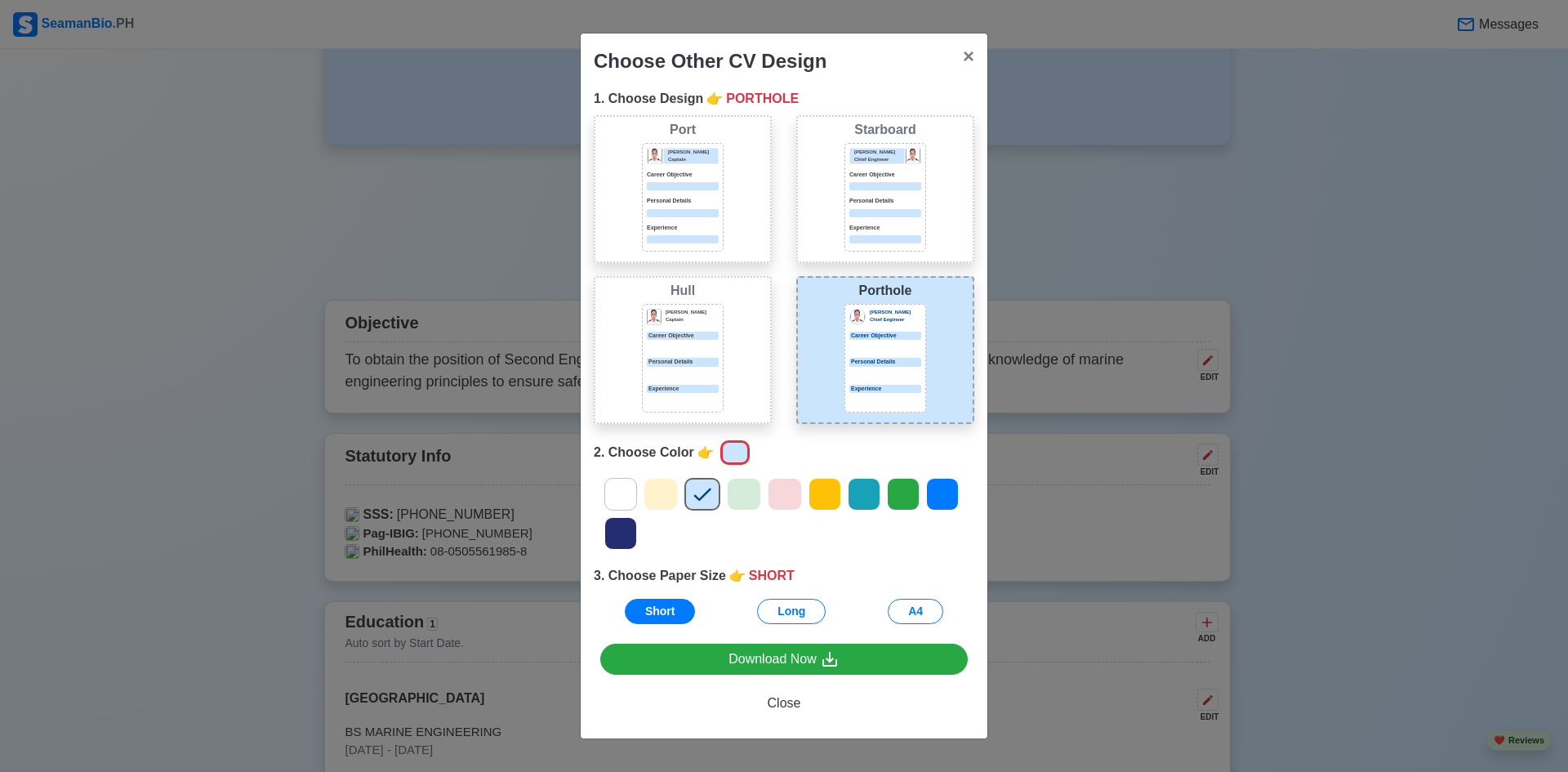
click at [652, 499] on icon at bounding box center [661, 494] width 25 height 25
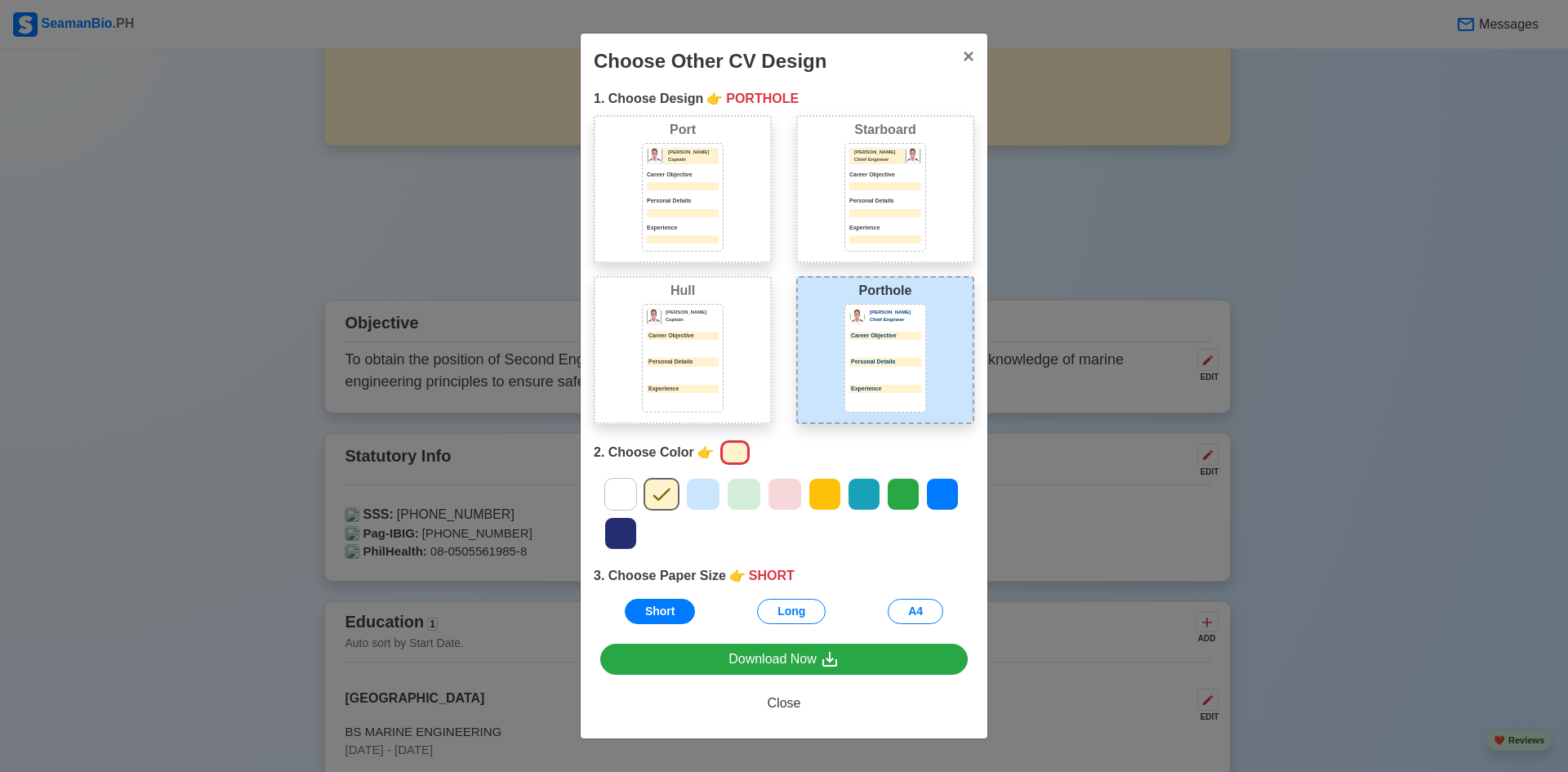
click at [872, 491] on icon at bounding box center [864, 494] width 25 height 25
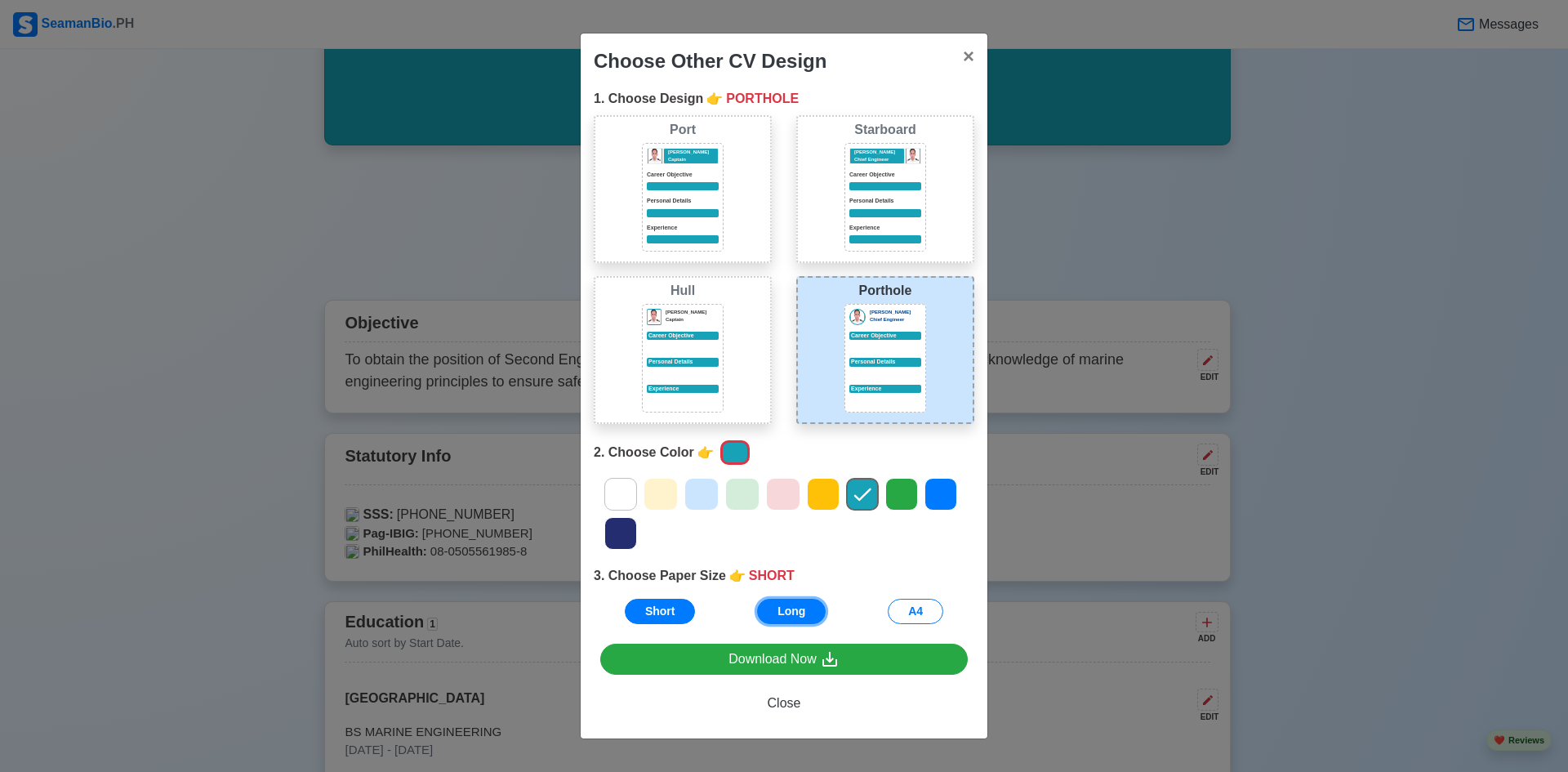
click at [788, 613] on button "Long" at bounding box center [791, 612] width 68 height 26
click at [931, 609] on button "A4" at bounding box center [915, 612] width 56 height 26
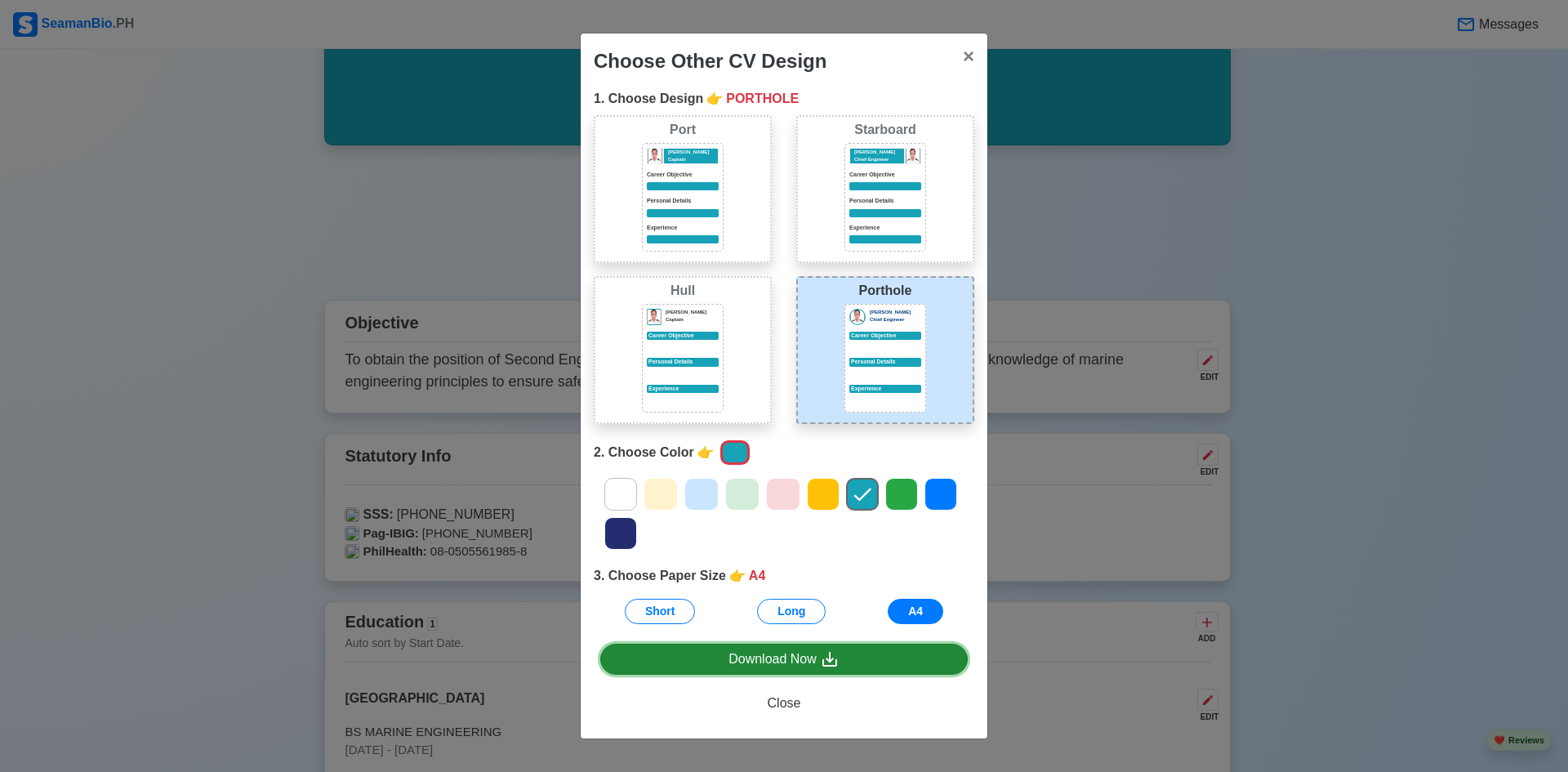
click at [779, 657] on div "Download Now" at bounding box center [784, 660] width 111 height 21
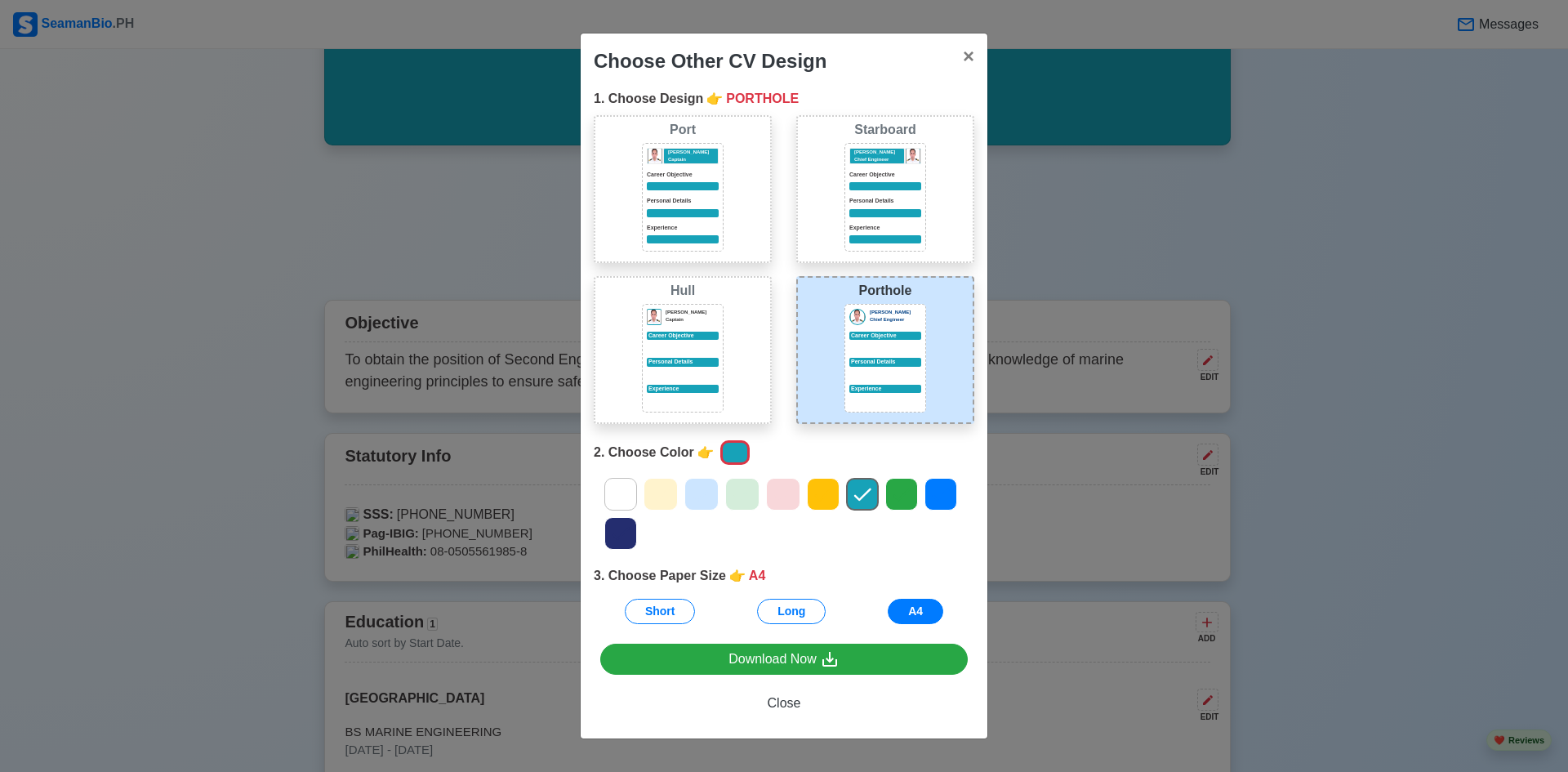
click at [856, 188] on div at bounding box center [886, 187] width 71 height 8
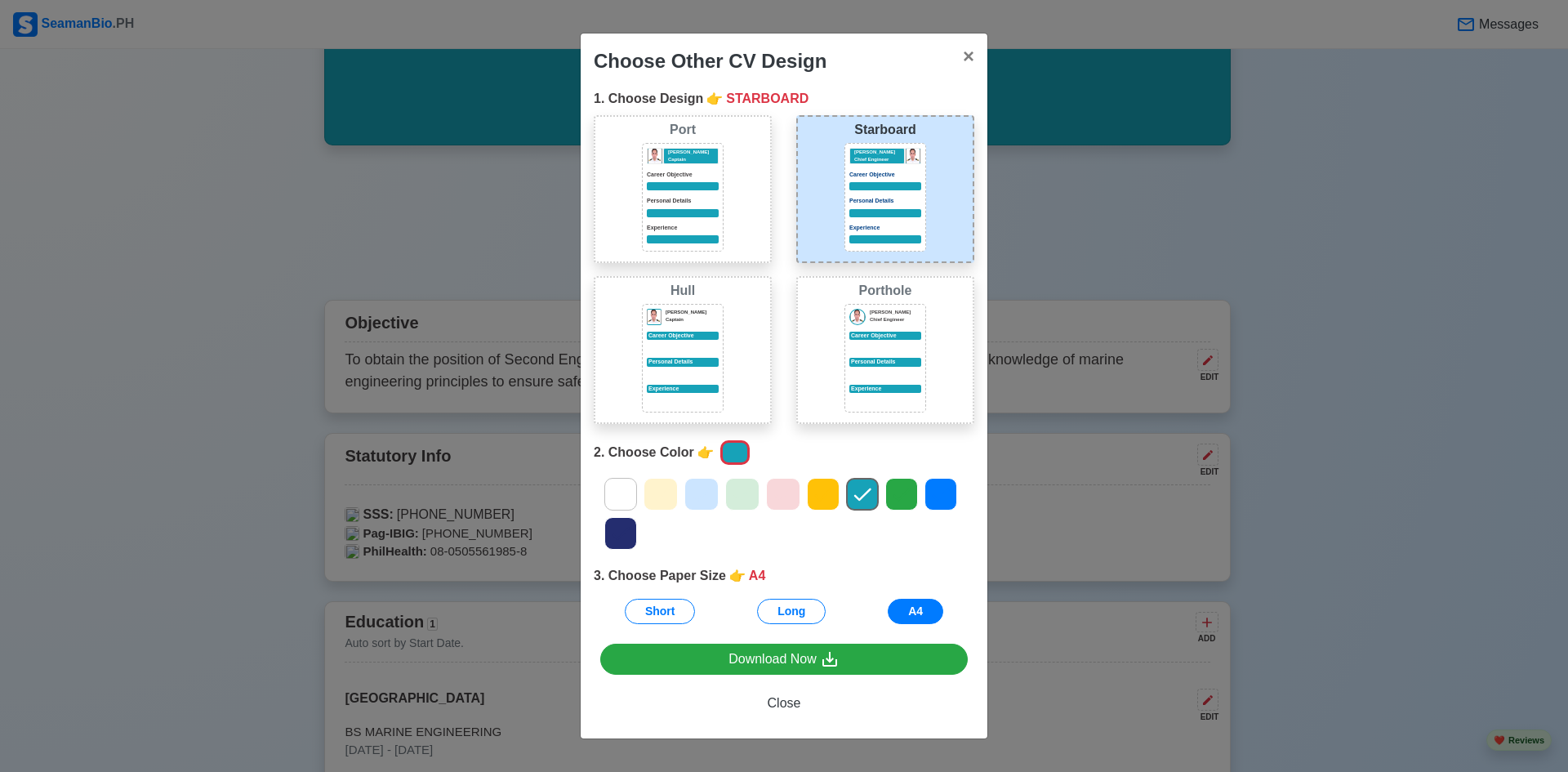
click at [744, 488] on icon at bounding box center [742, 494] width 25 height 25
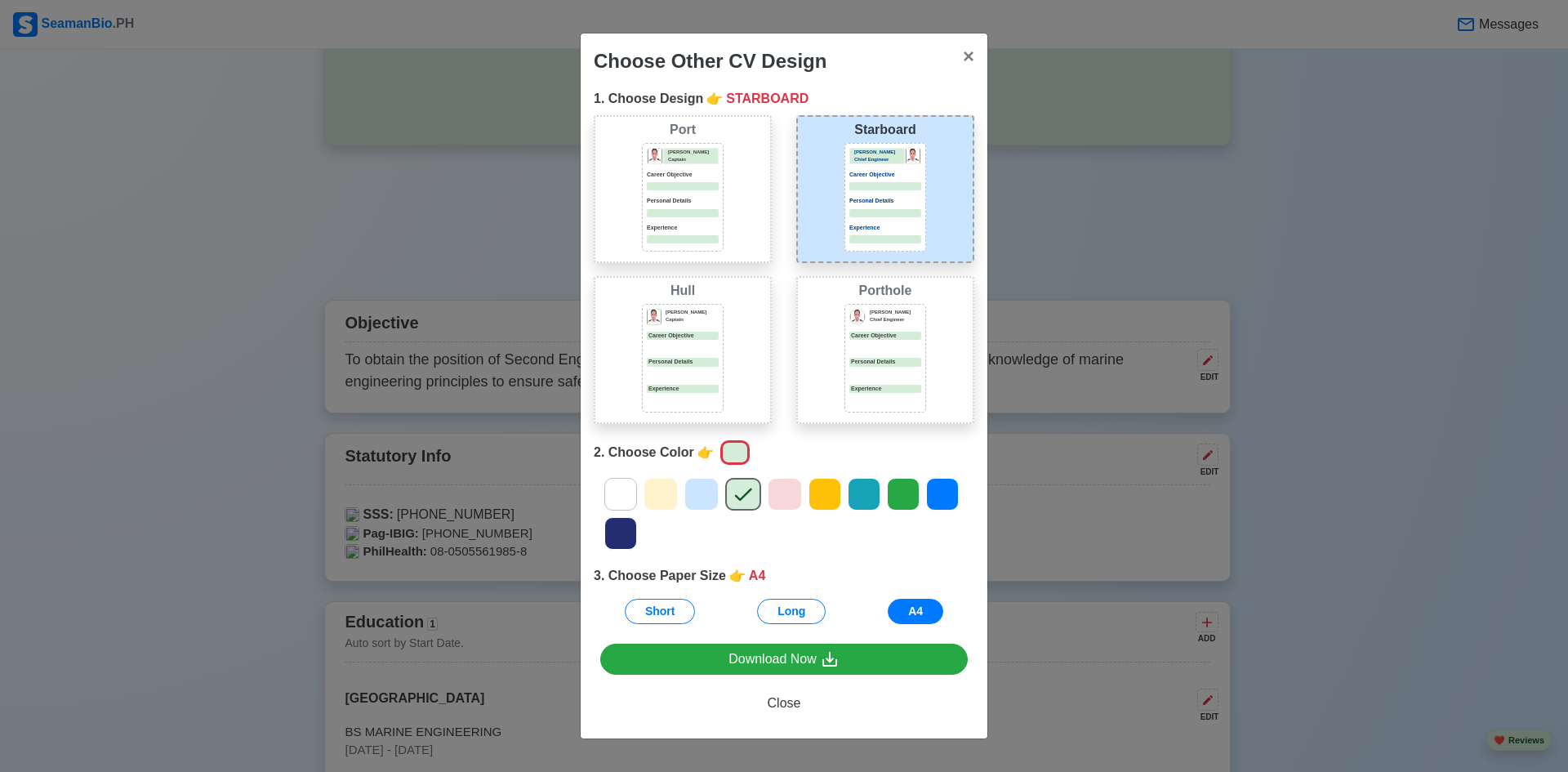
click at [785, 491] on icon at bounding box center [784, 494] width 25 height 25
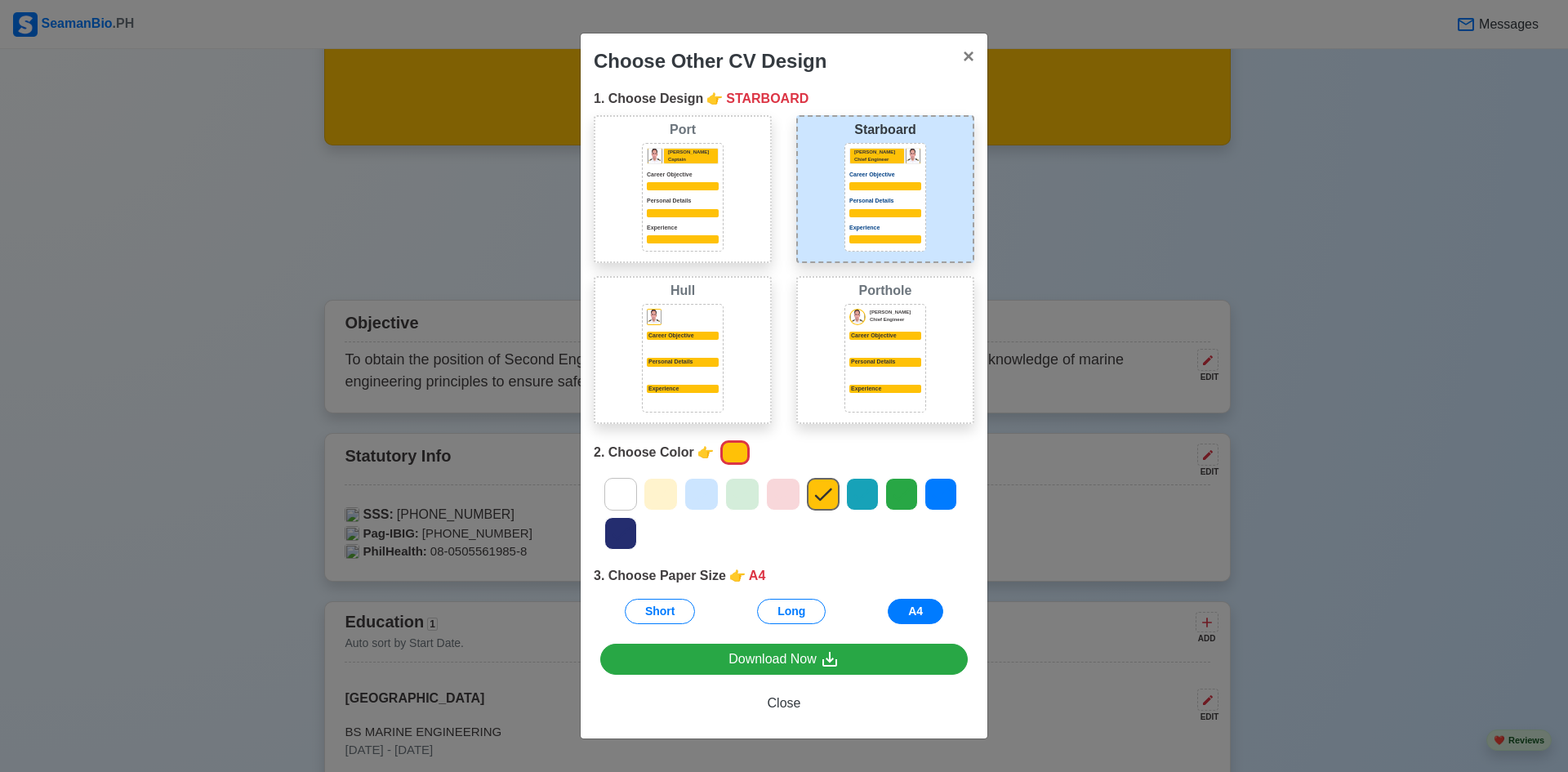
click at [911, 493] on icon at bounding box center [902, 494] width 25 height 25
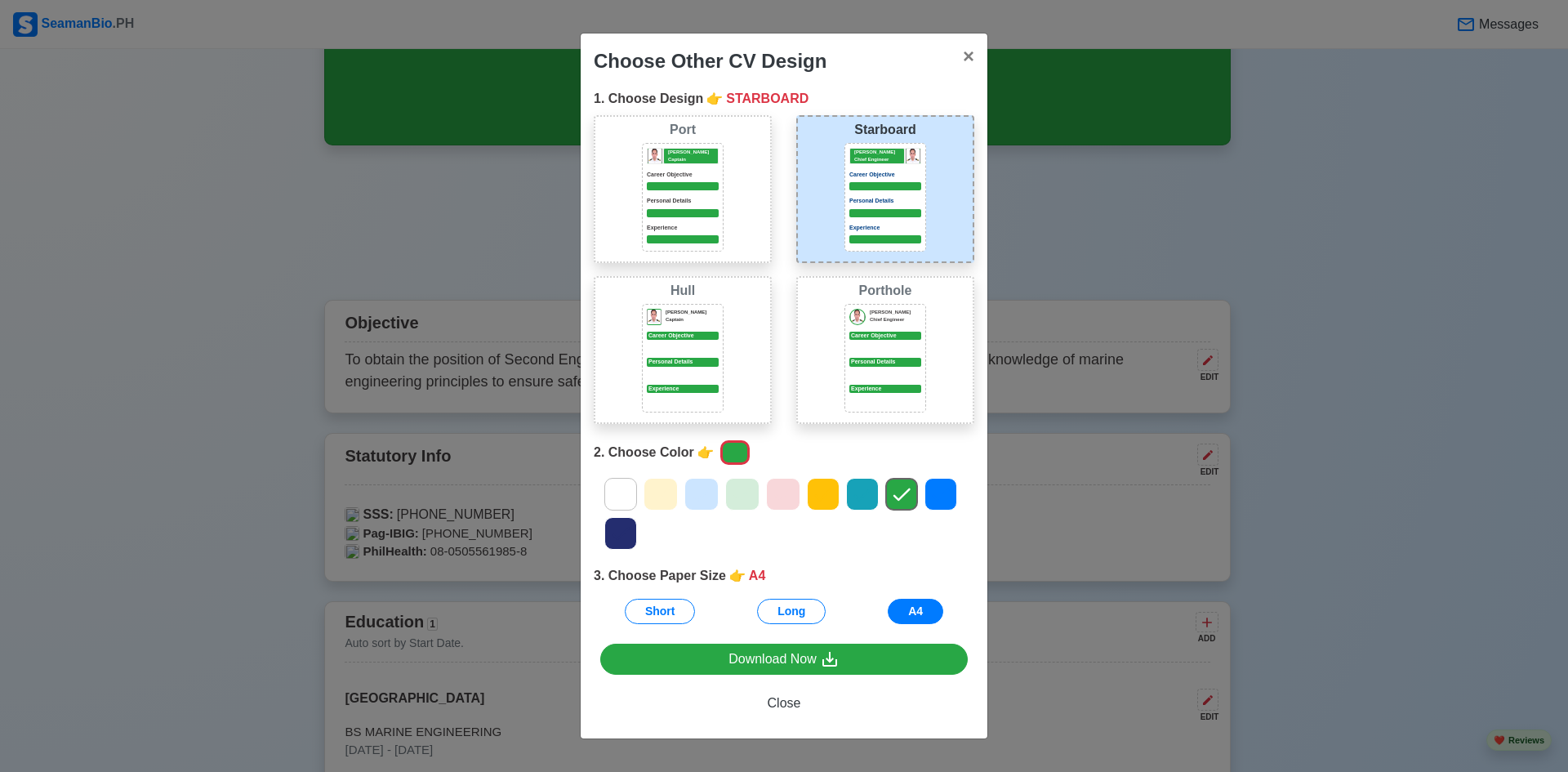
click at [938, 493] on icon at bounding box center [940, 494] width 25 height 25
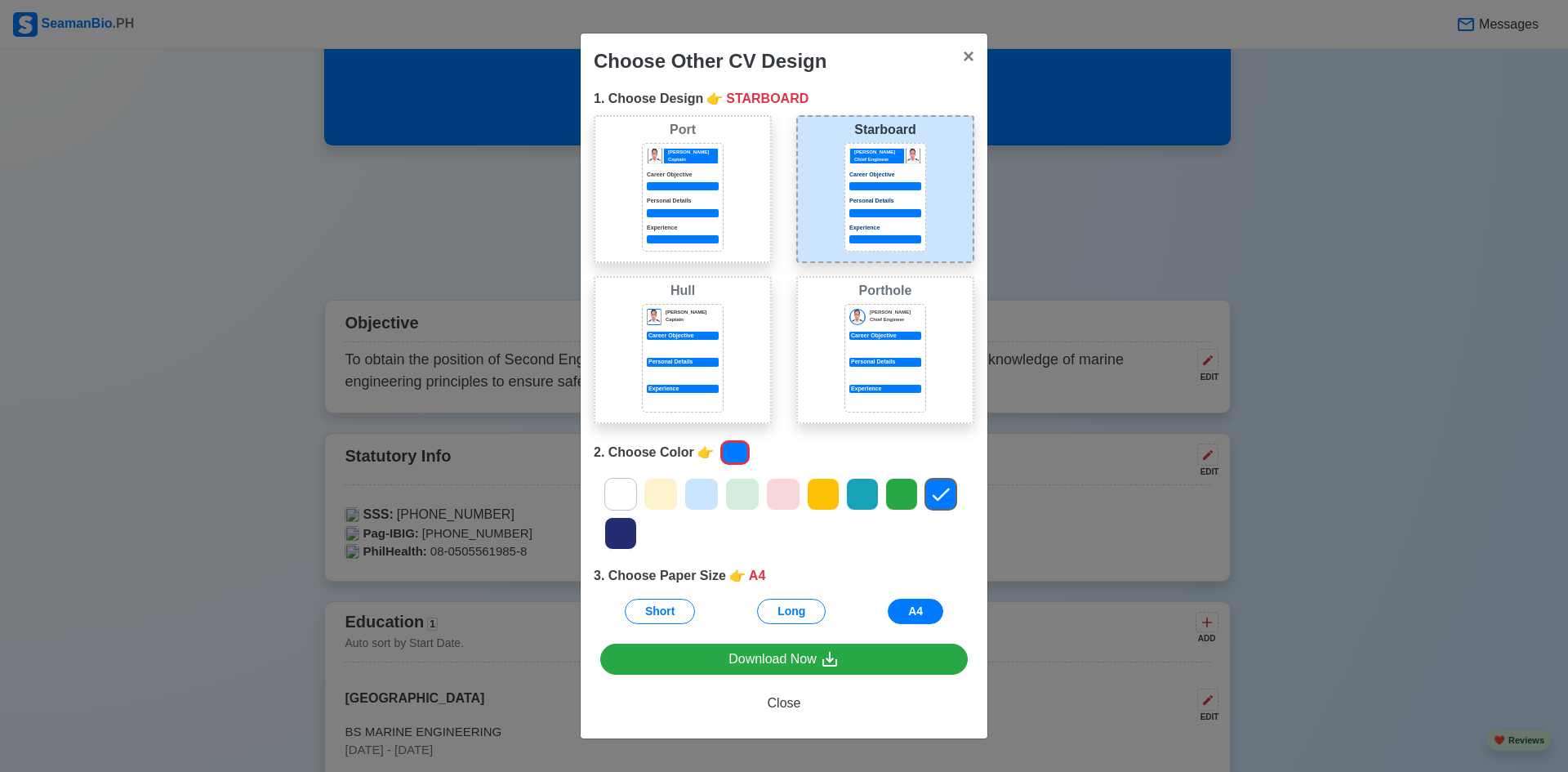
click at [856, 495] on icon at bounding box center [863, 494] width 17 height 13
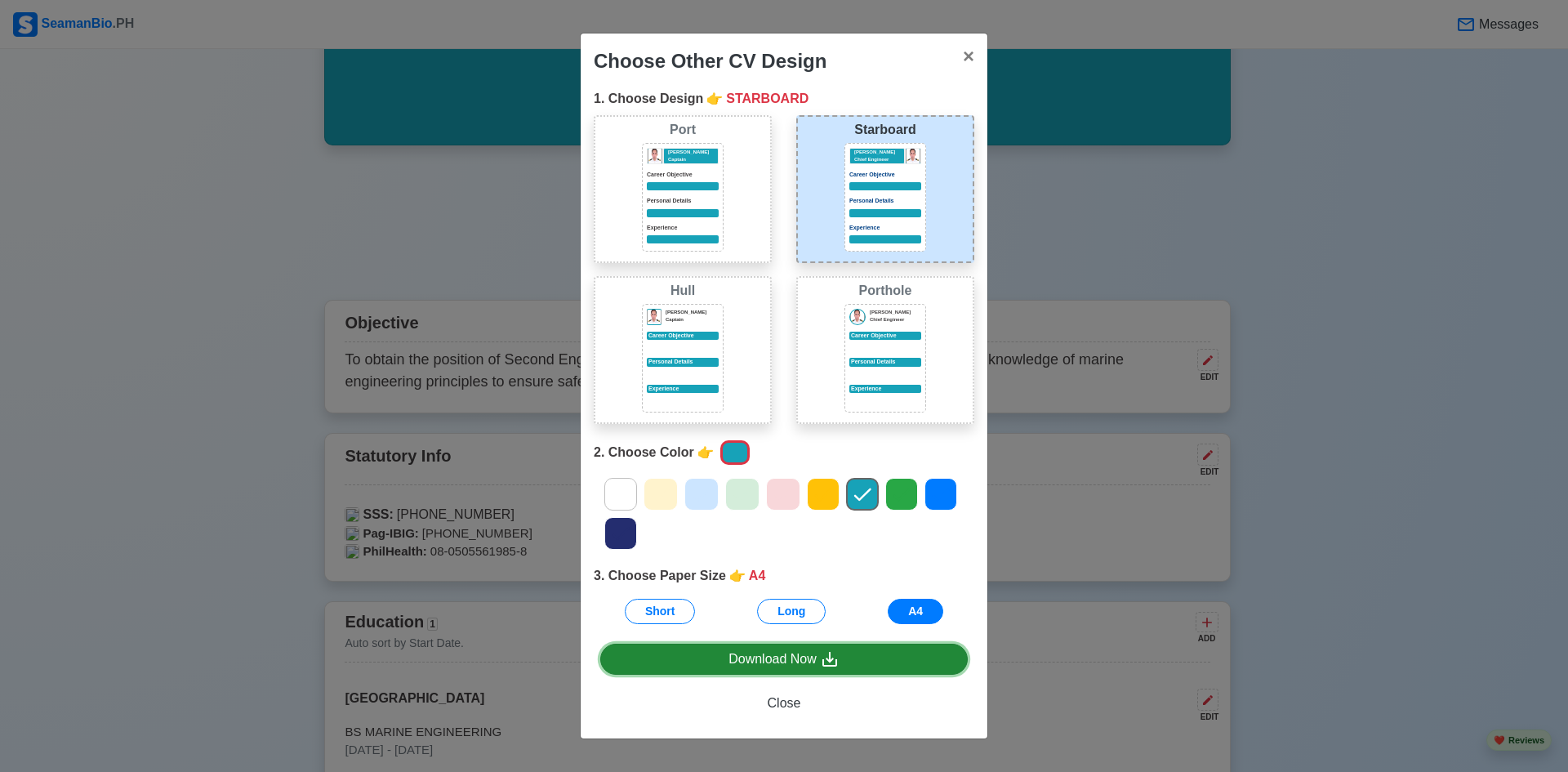
click at [755, 661] on div "Download Now" at bounding box center [784, 660] width 111 height 21
